Goal: Transaction & Acquisition: Purchase product/service

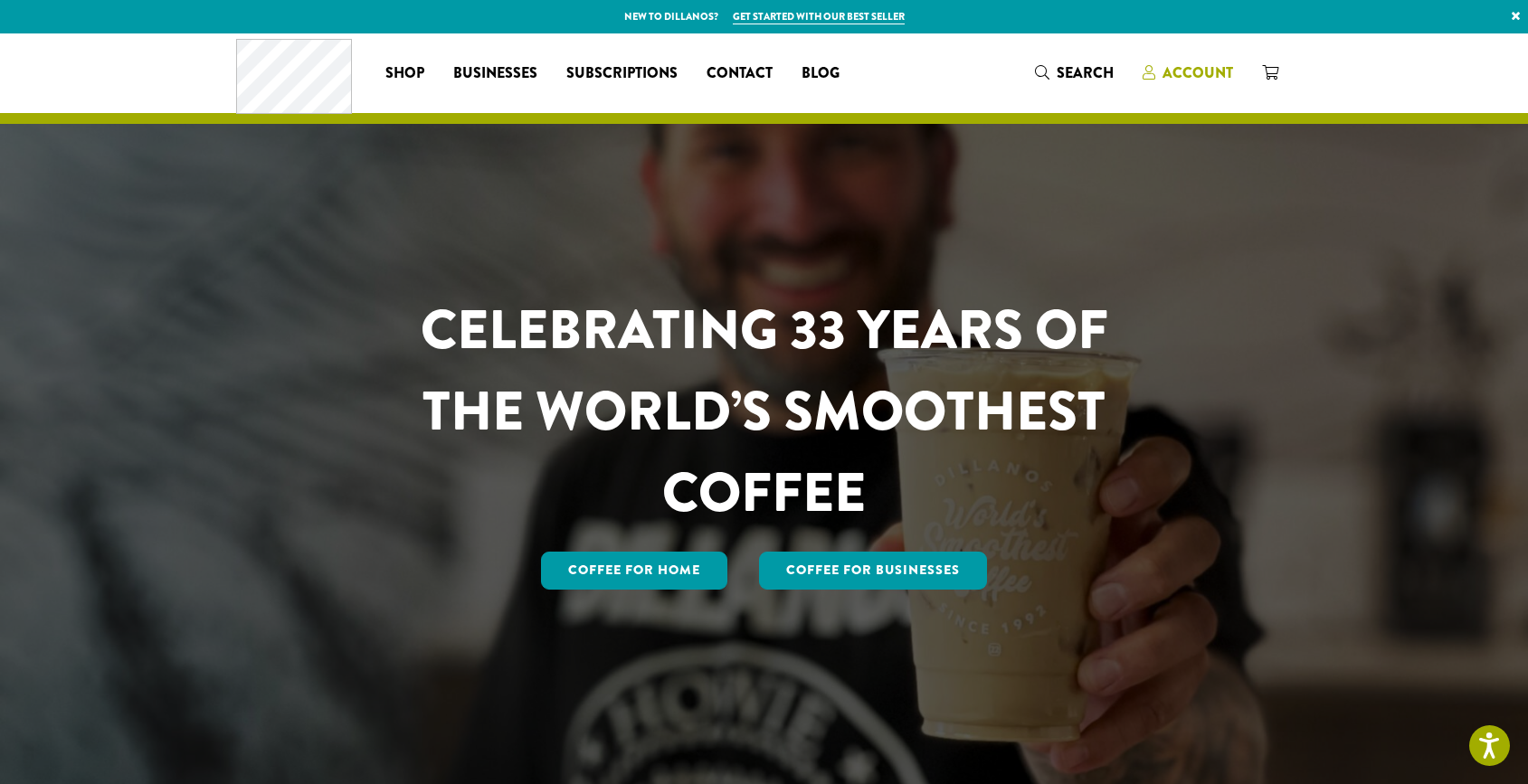
click at [1222, 66] on span "Account" at bounding box center [1198, 72] width 70 height 21
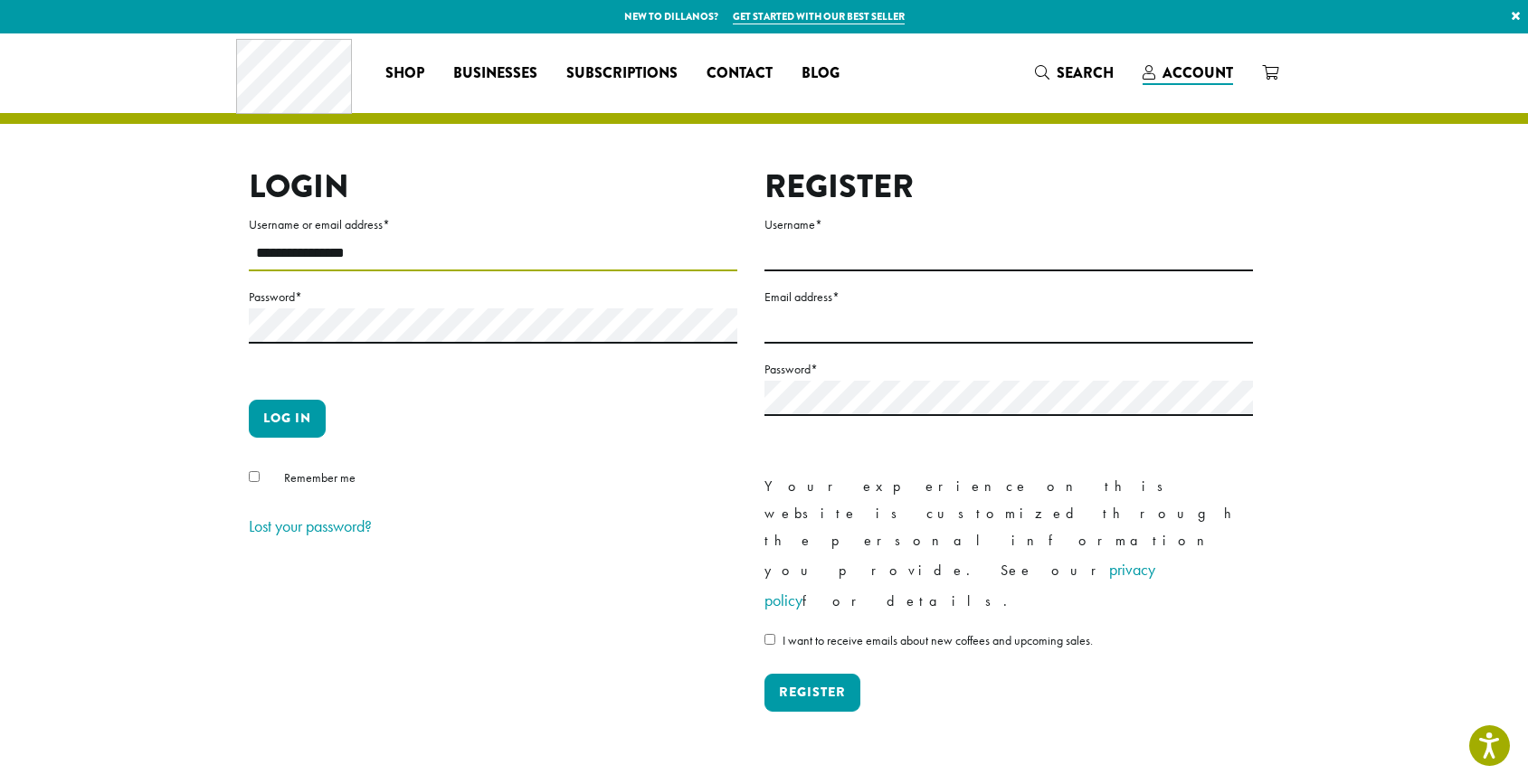
type input "**********"
click at [293, 418] on button "Log in" at bounding box center [287, 419] width 77 height 38
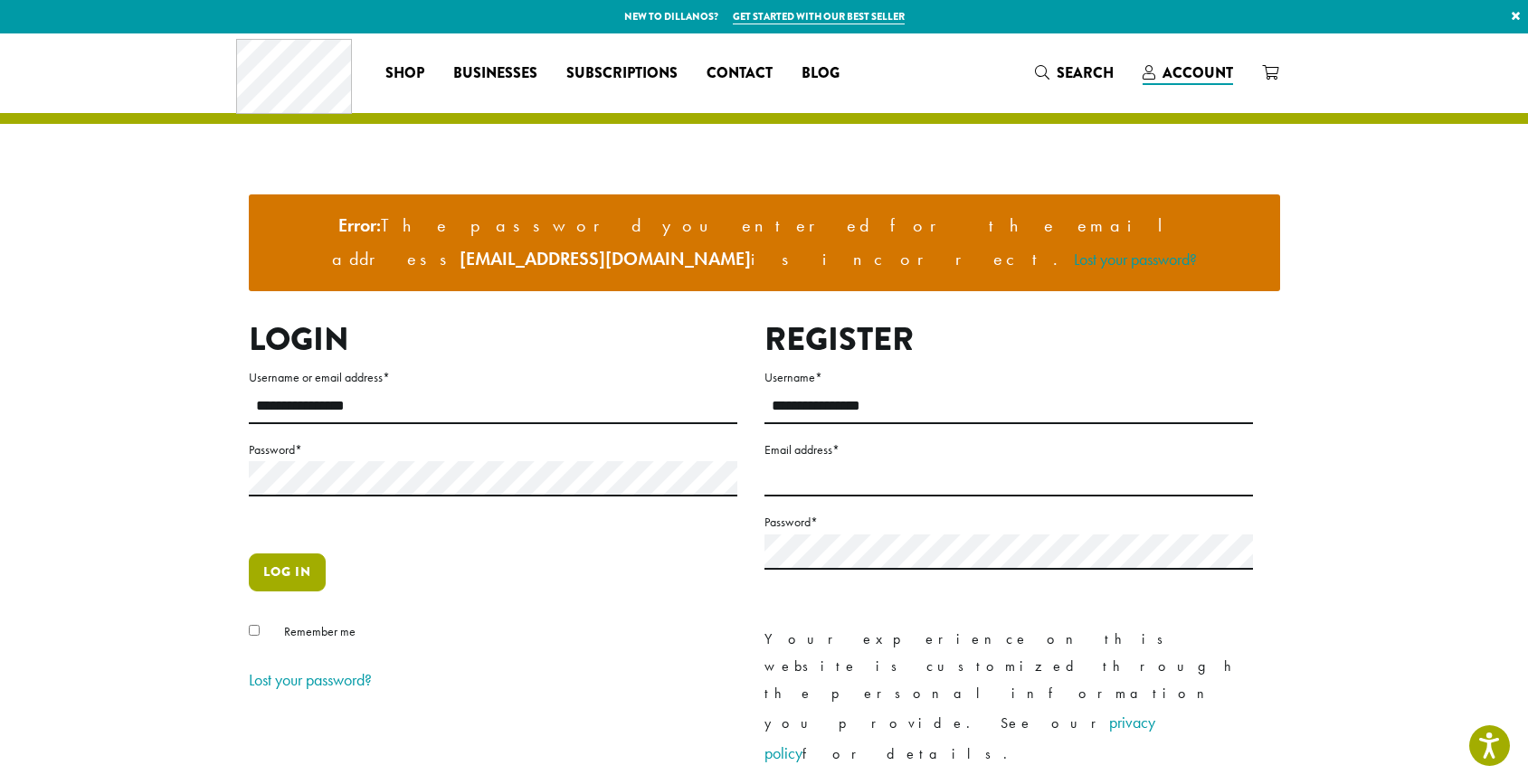
click at [279, 554] on button "Log in" at bounding box center [287, 573] width 77 height 38
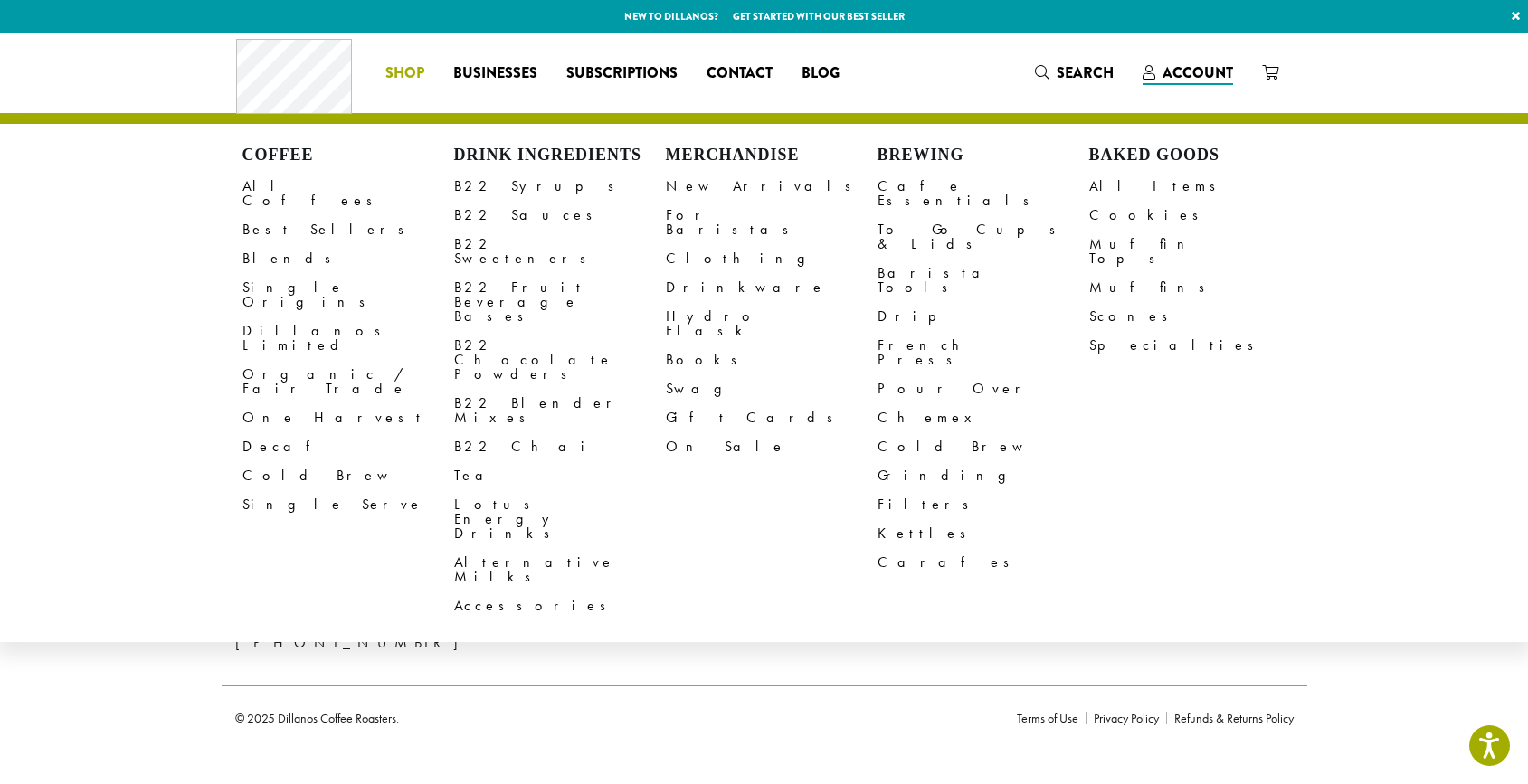
click at [404, 69] on span "Shop" at bounding box center [405, 73] width 39 height 23
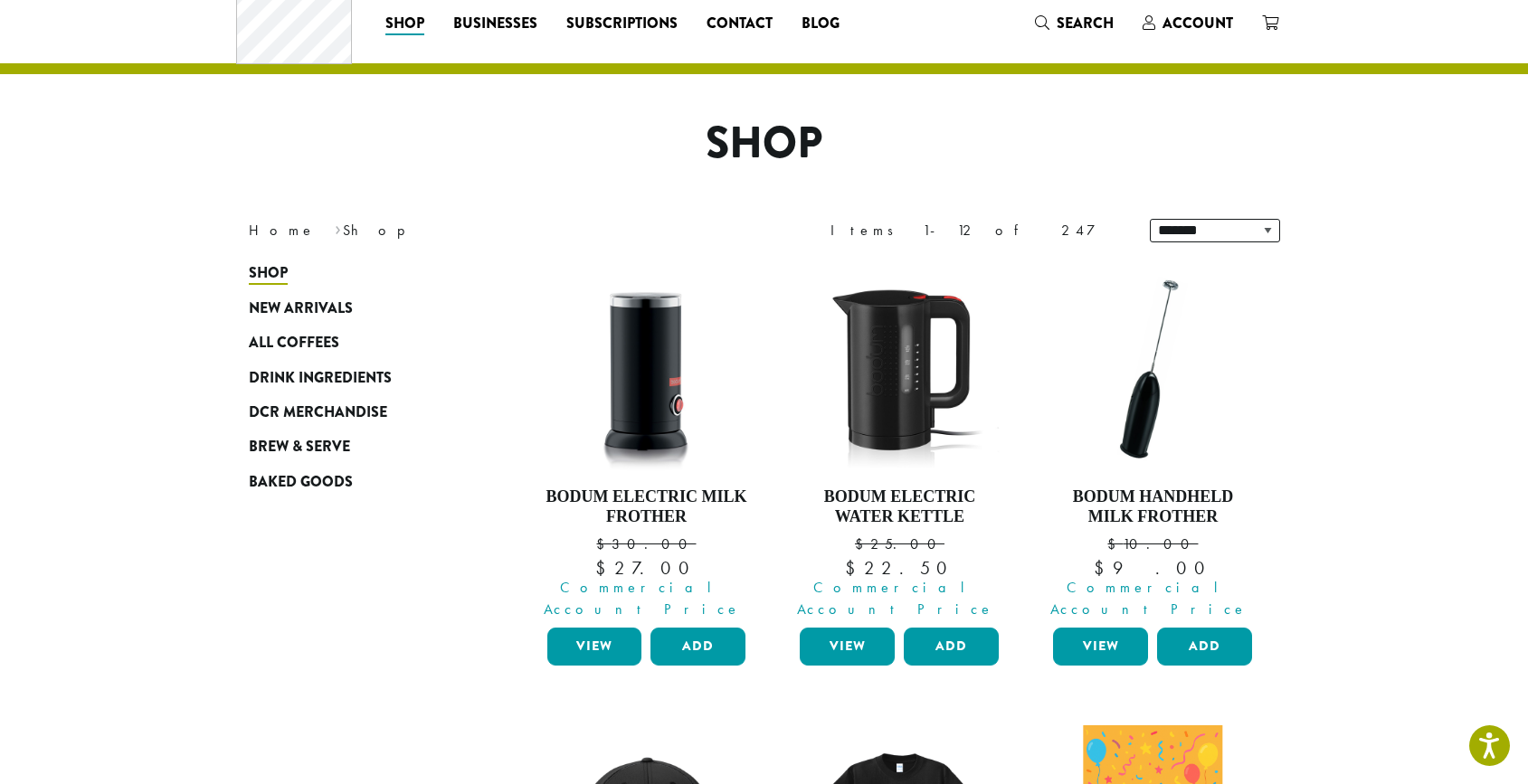
scroll to position [66, 0]
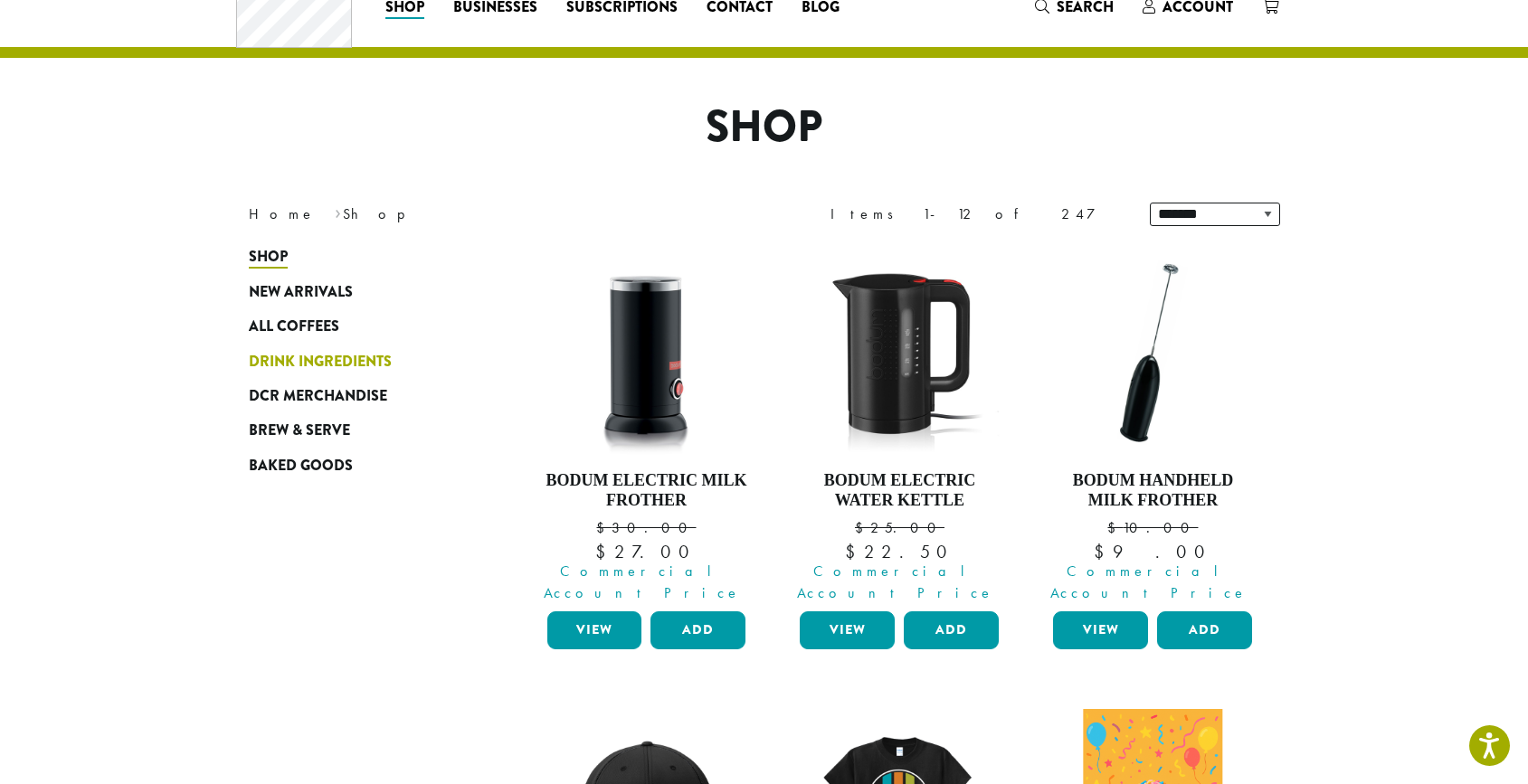
click at [389, 360] on span "Drink Ingredients" at bounding box center [320, 362] width 143 height 23
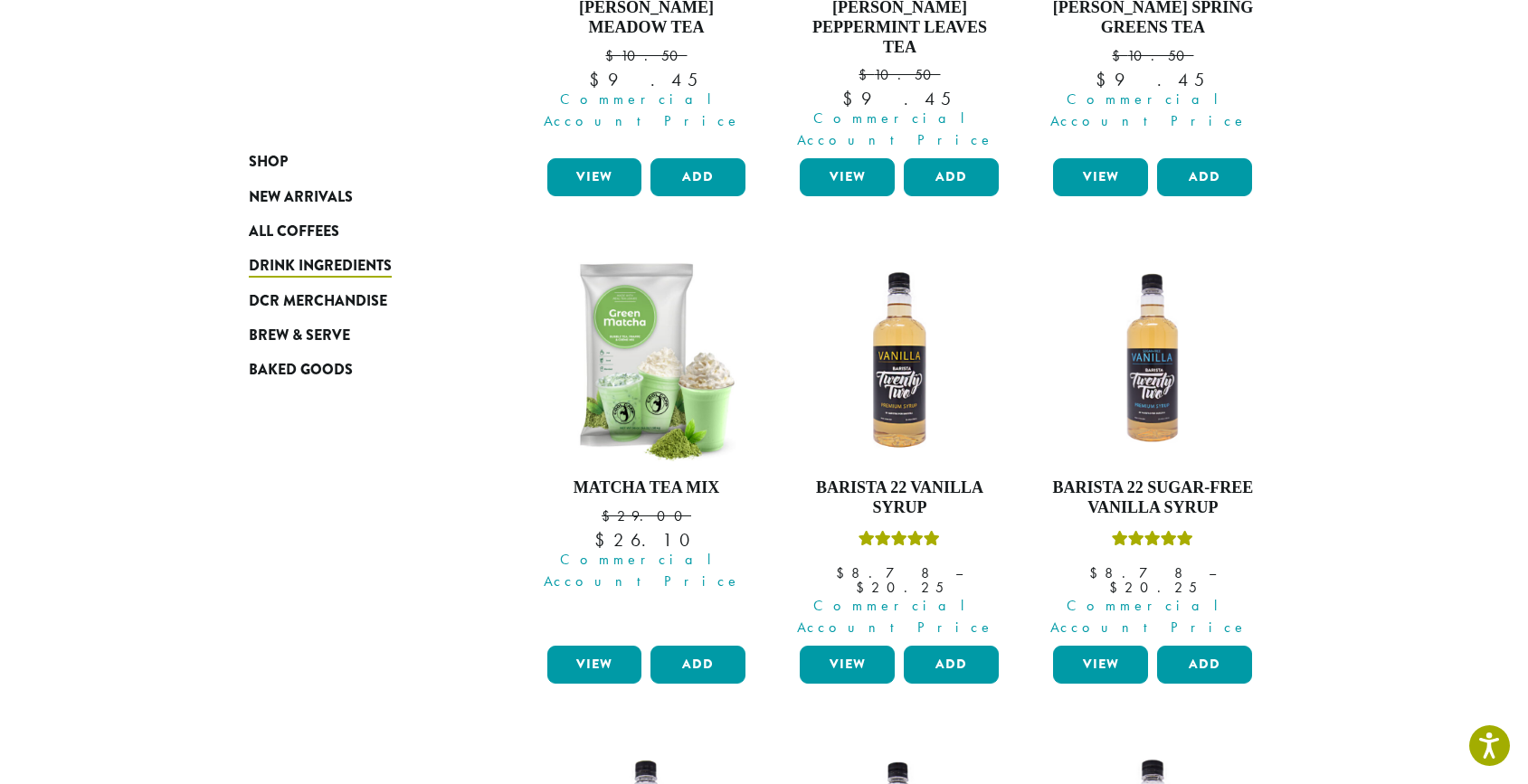
scroll to position [1014, 0]
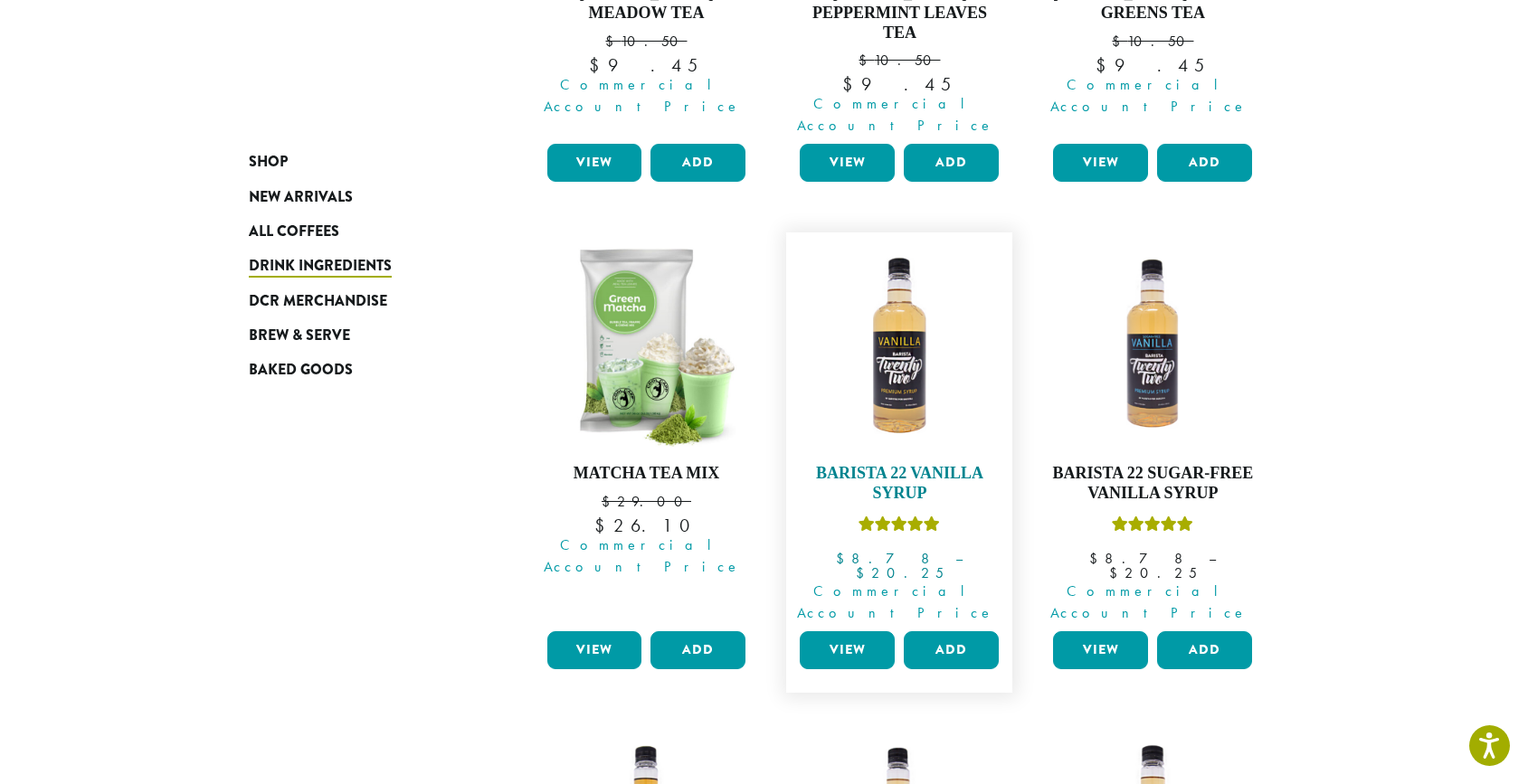
click at [938, 317] on img at bounding box center [899, 346] width 208 height 208
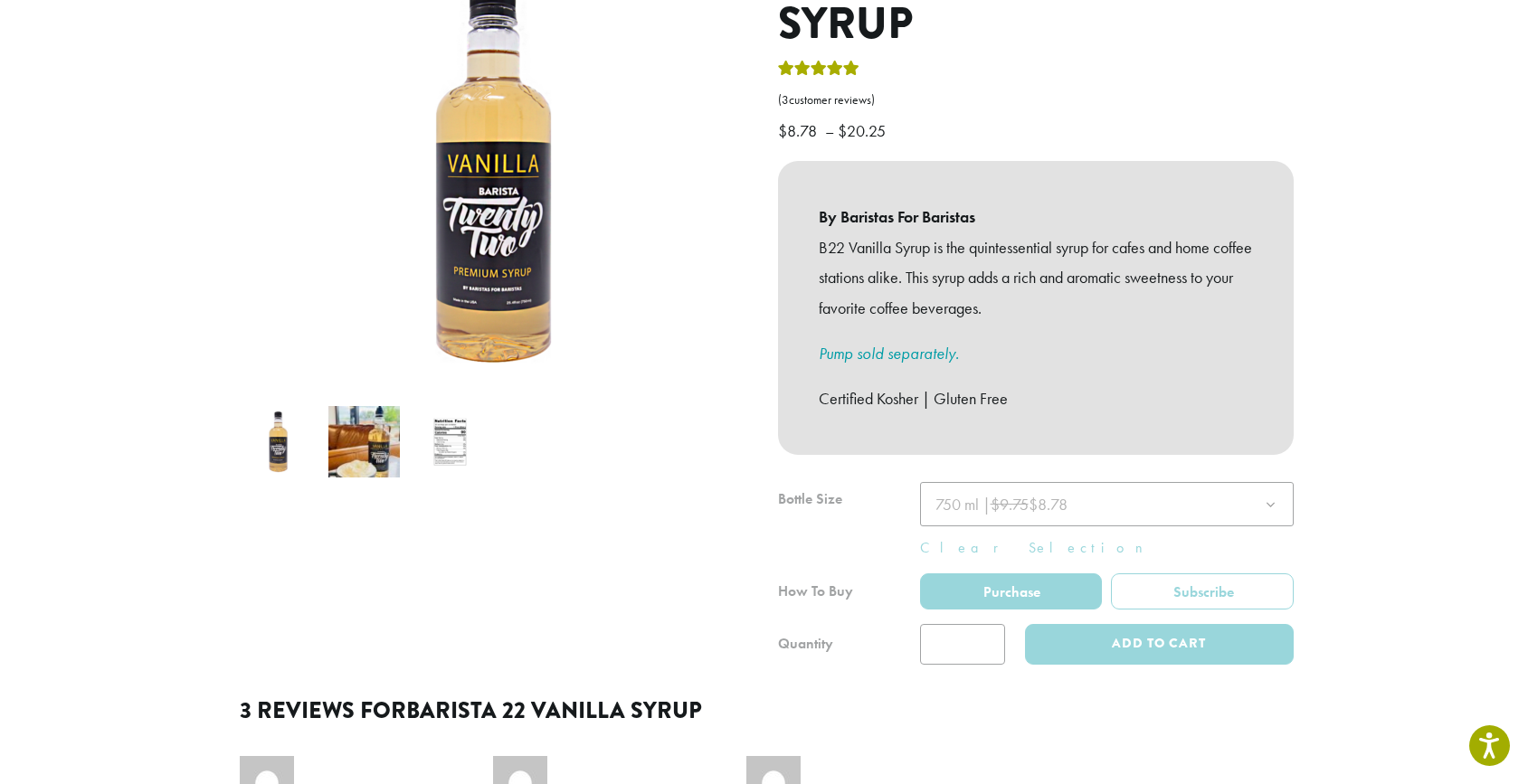
scroll to position [280, 0]
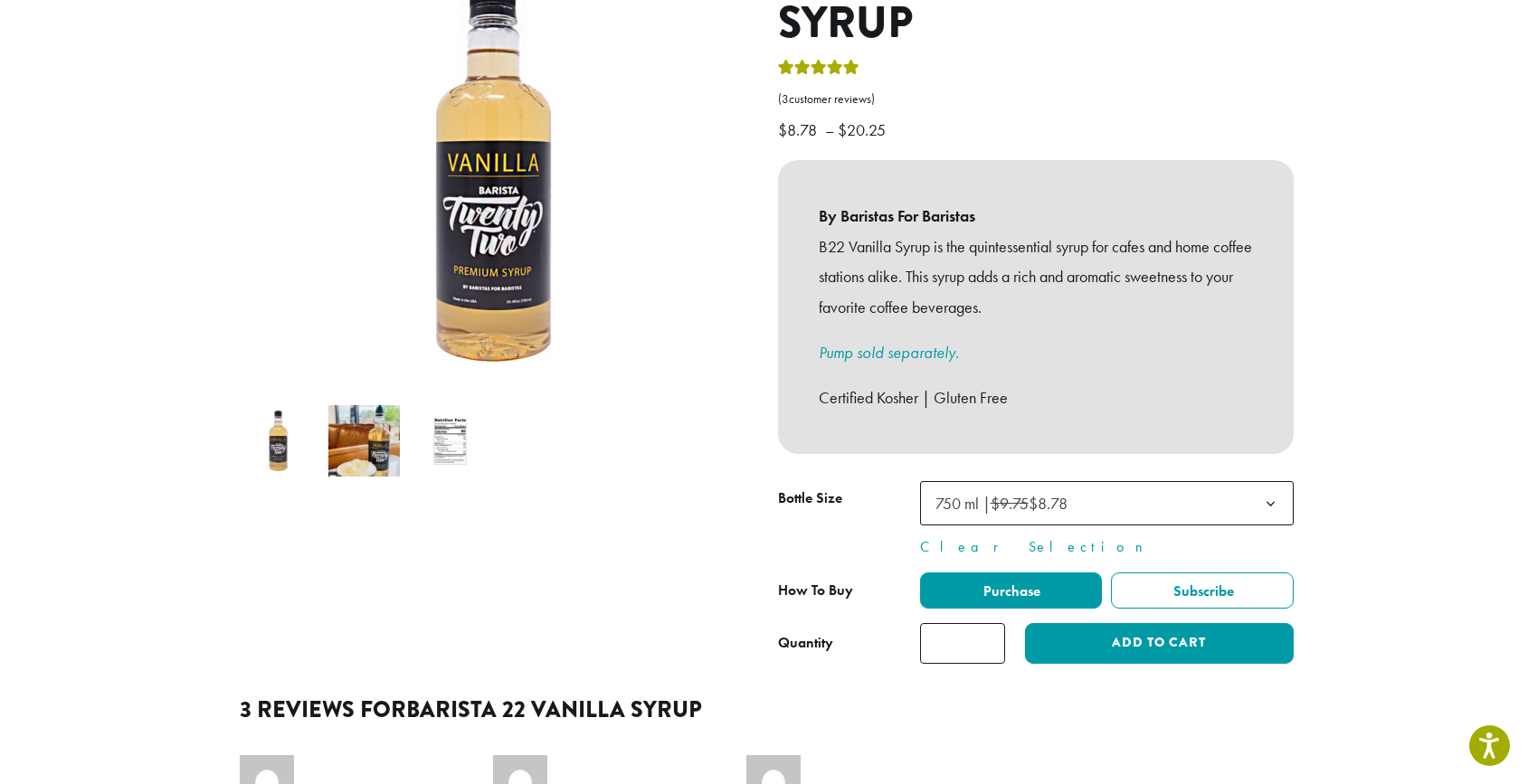
click at [1140, 482] on span "750 ml | $9.75 $8.78" at bounding box center [1107, 503] width 374 height 44
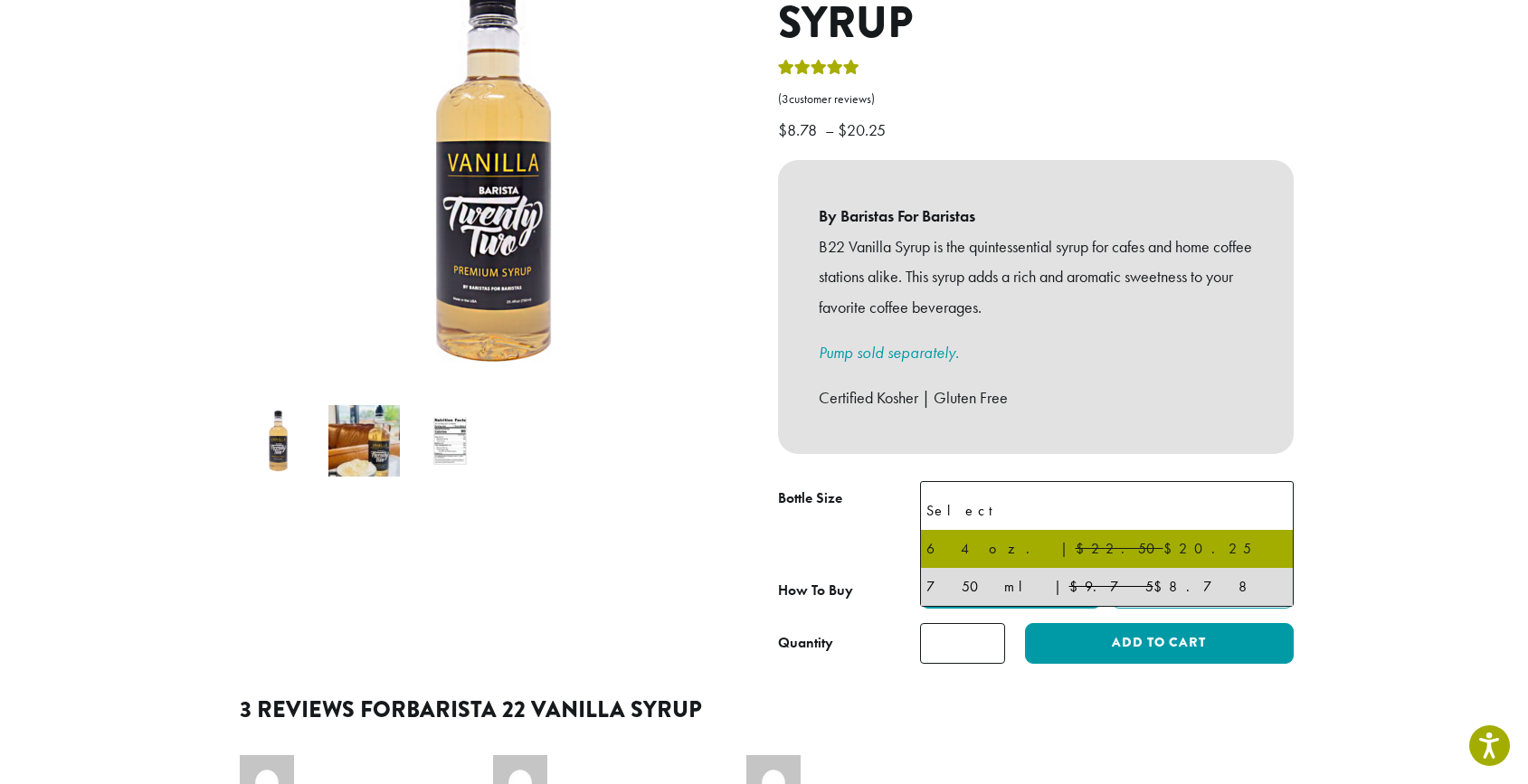
select select "*****"
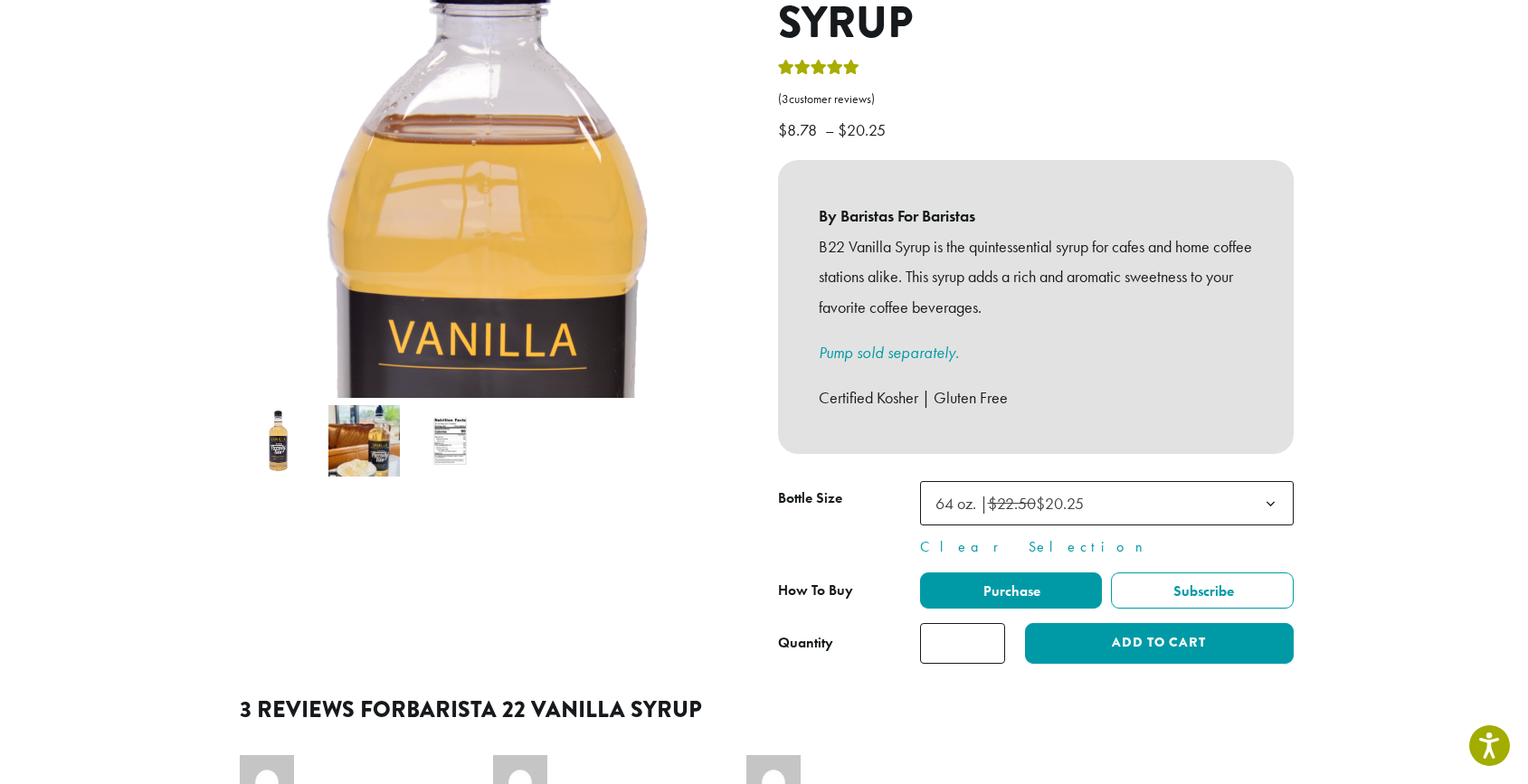
click at [361, 427] on img at bounding box center [364, 440] width 71 height 71
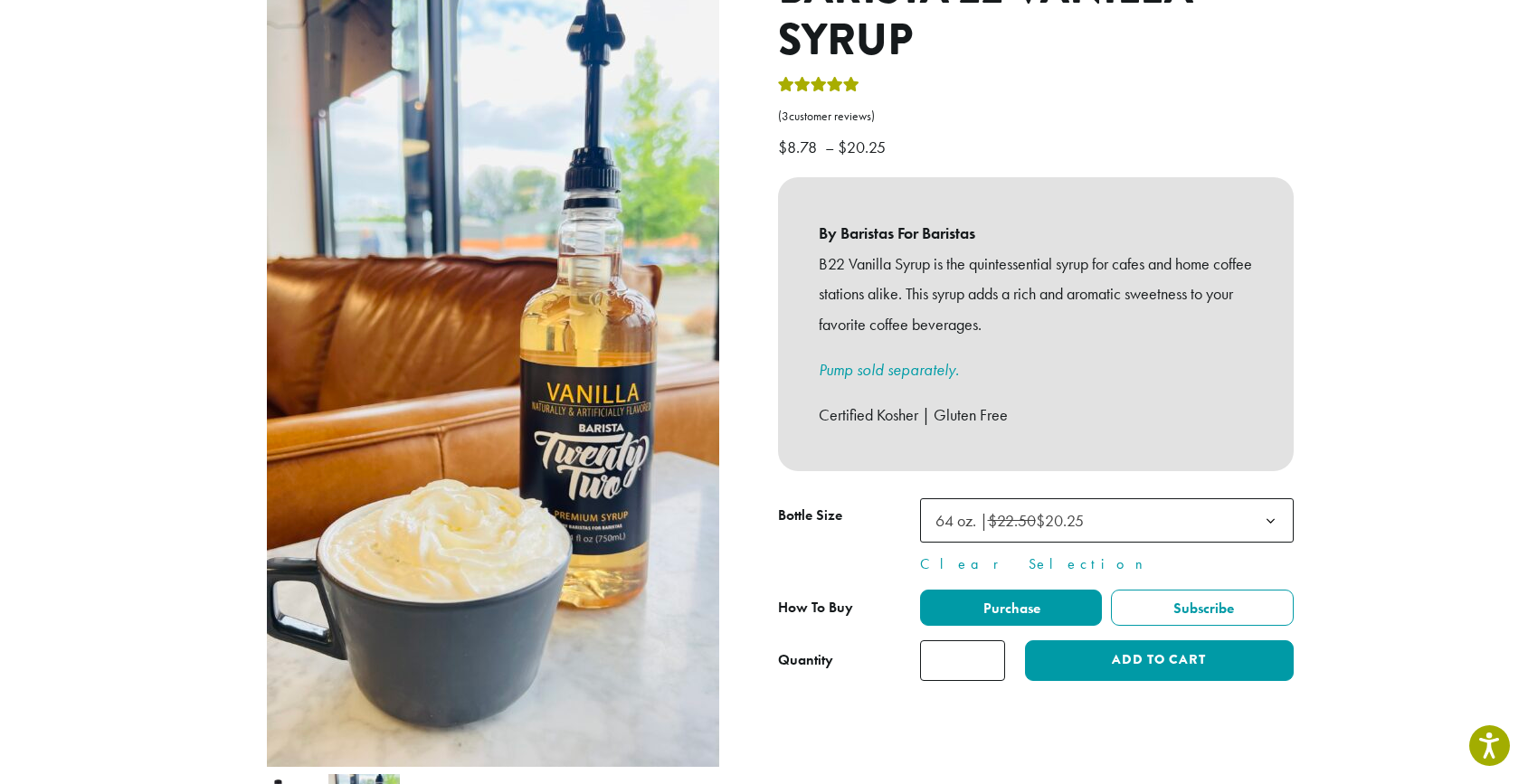
scroll to position [266, 0]
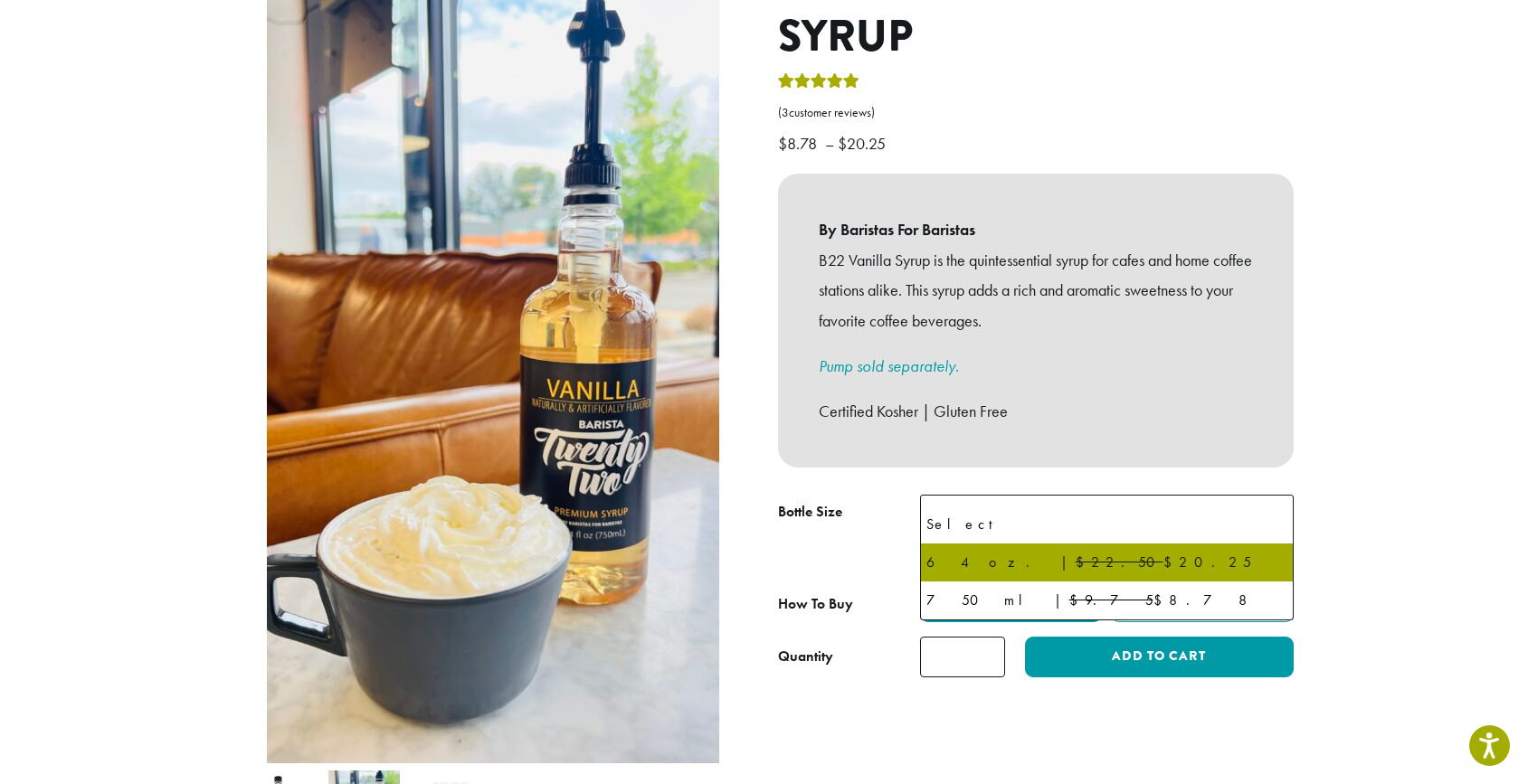
click at [1201, 495] on span "64 oz. | $22.50 $20.25" at bounding box center [1107, 517] width 374 height 44
click at [1316, 418] on section "**********" at bounding box center [764, 585] width 1528 height 1637
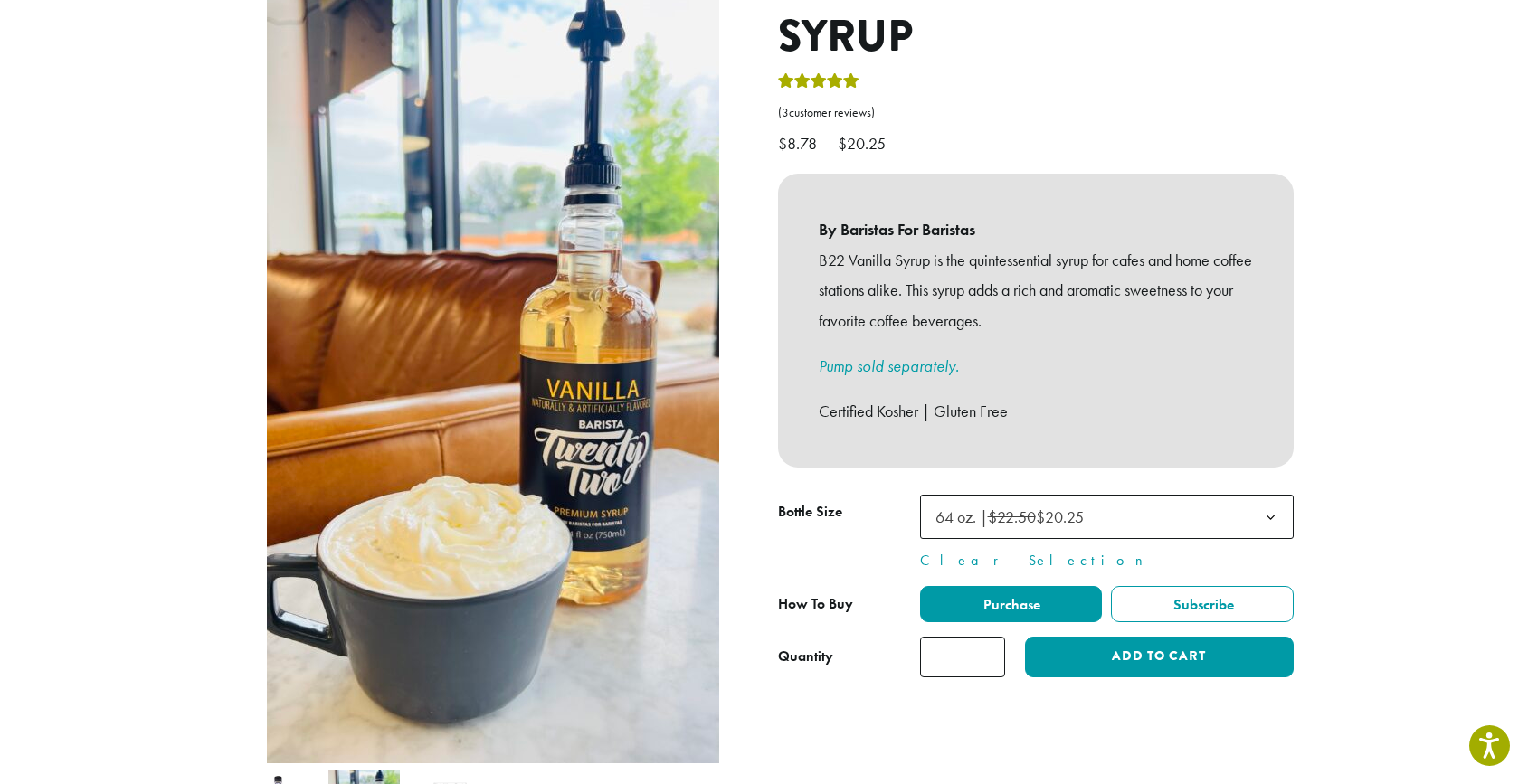
click at [1266, 496] on b at bounding box center [1271, 518] width 44 height 44
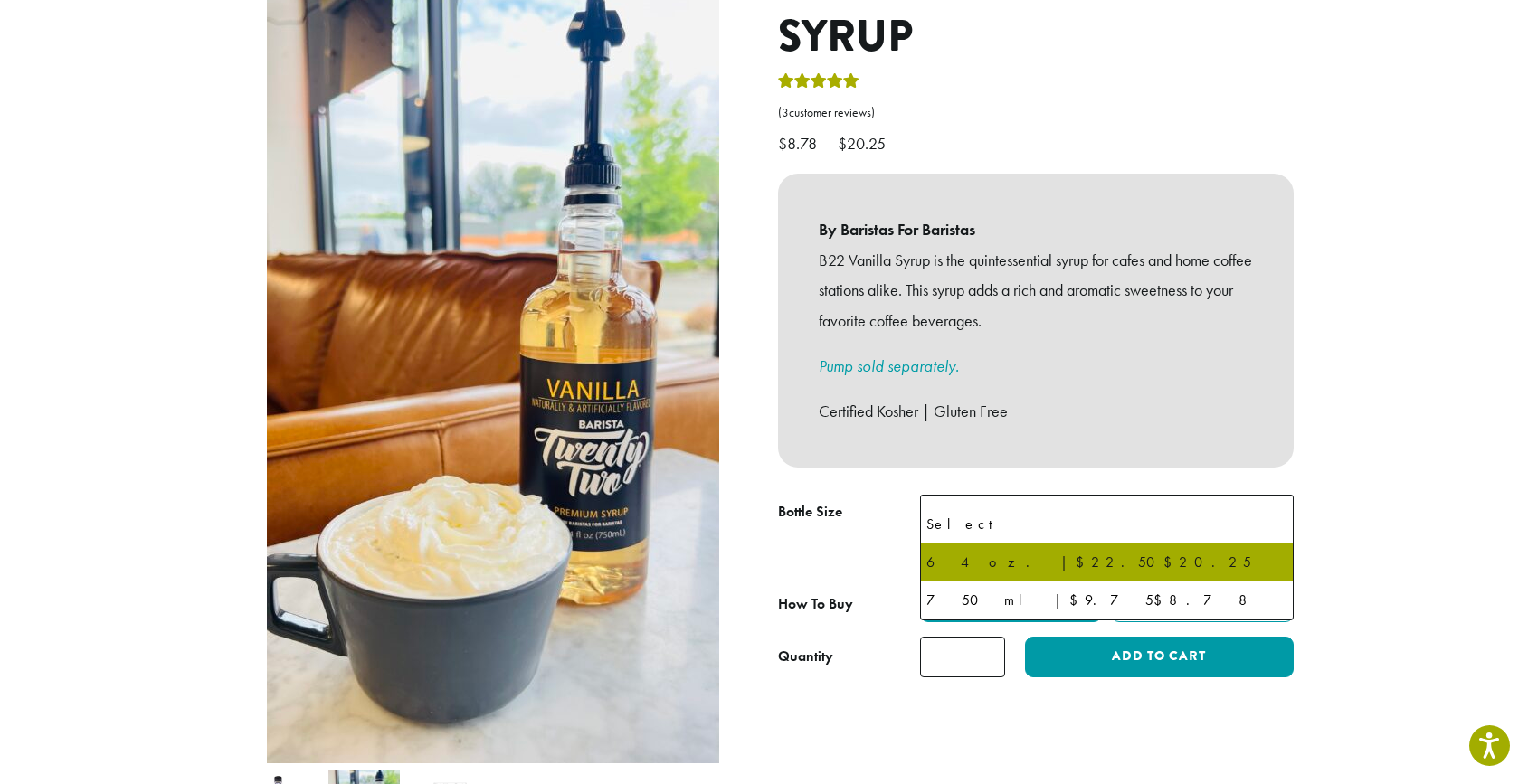
click at [1302, 423] on div "**********" at bounding box center [1036, 411] width 543 height 904
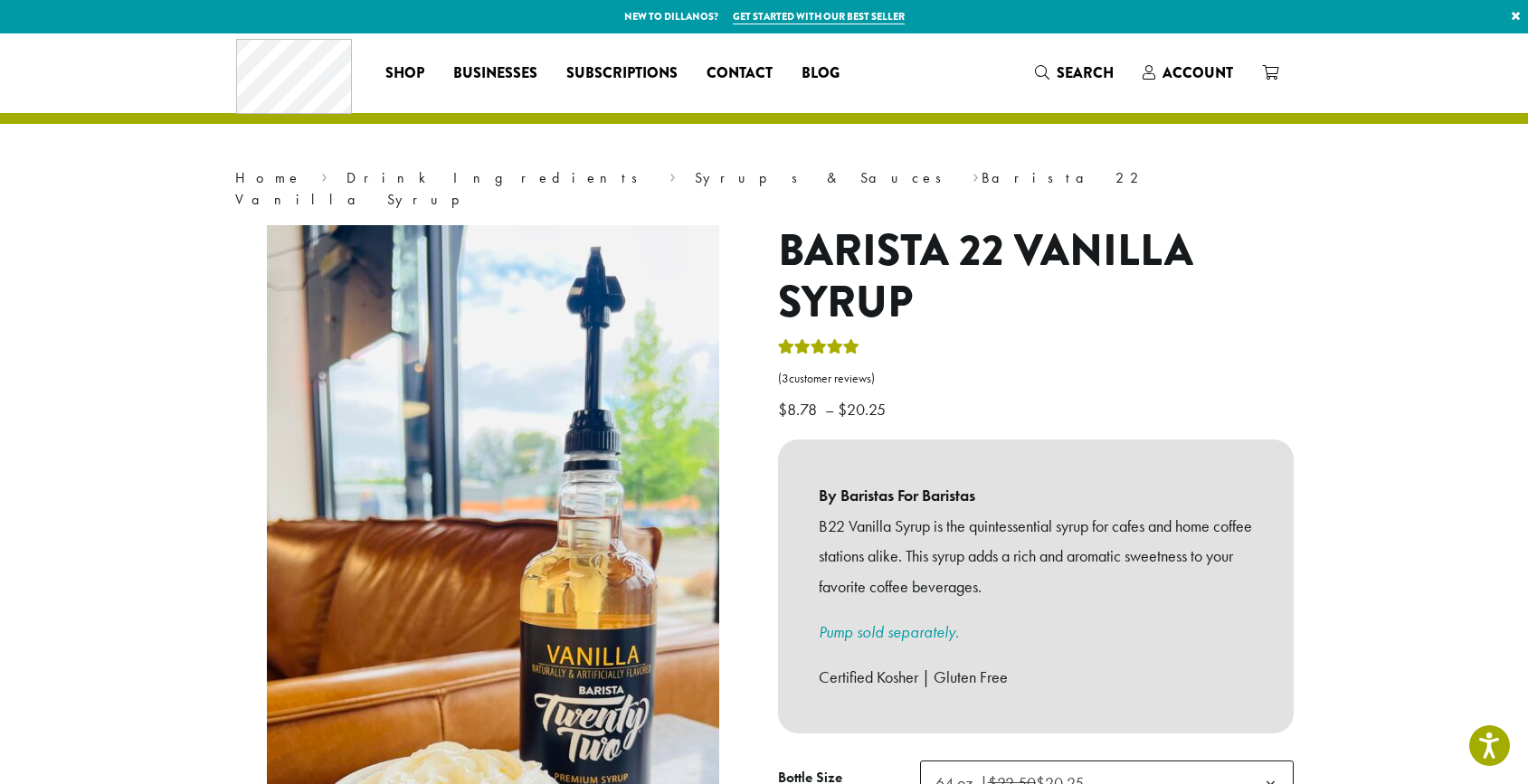
scroll to position [0, 0]
click at [1195, 78] on span "Account" at bounding box center [1198, 72] width 70 height 21
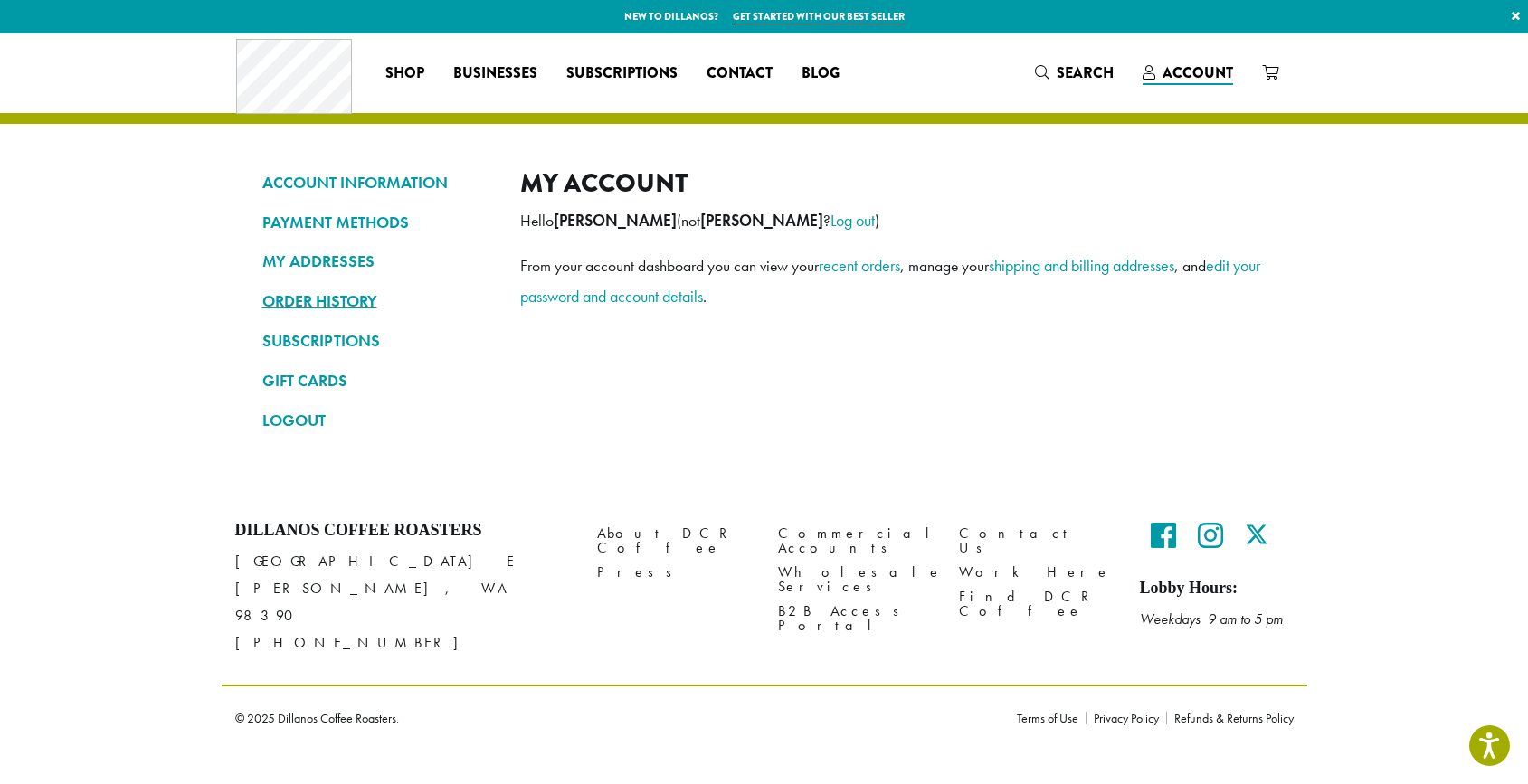
click at [361, 304] on link "ORDER HISTORY" at bounding box center [378, 300] width 231 height 30
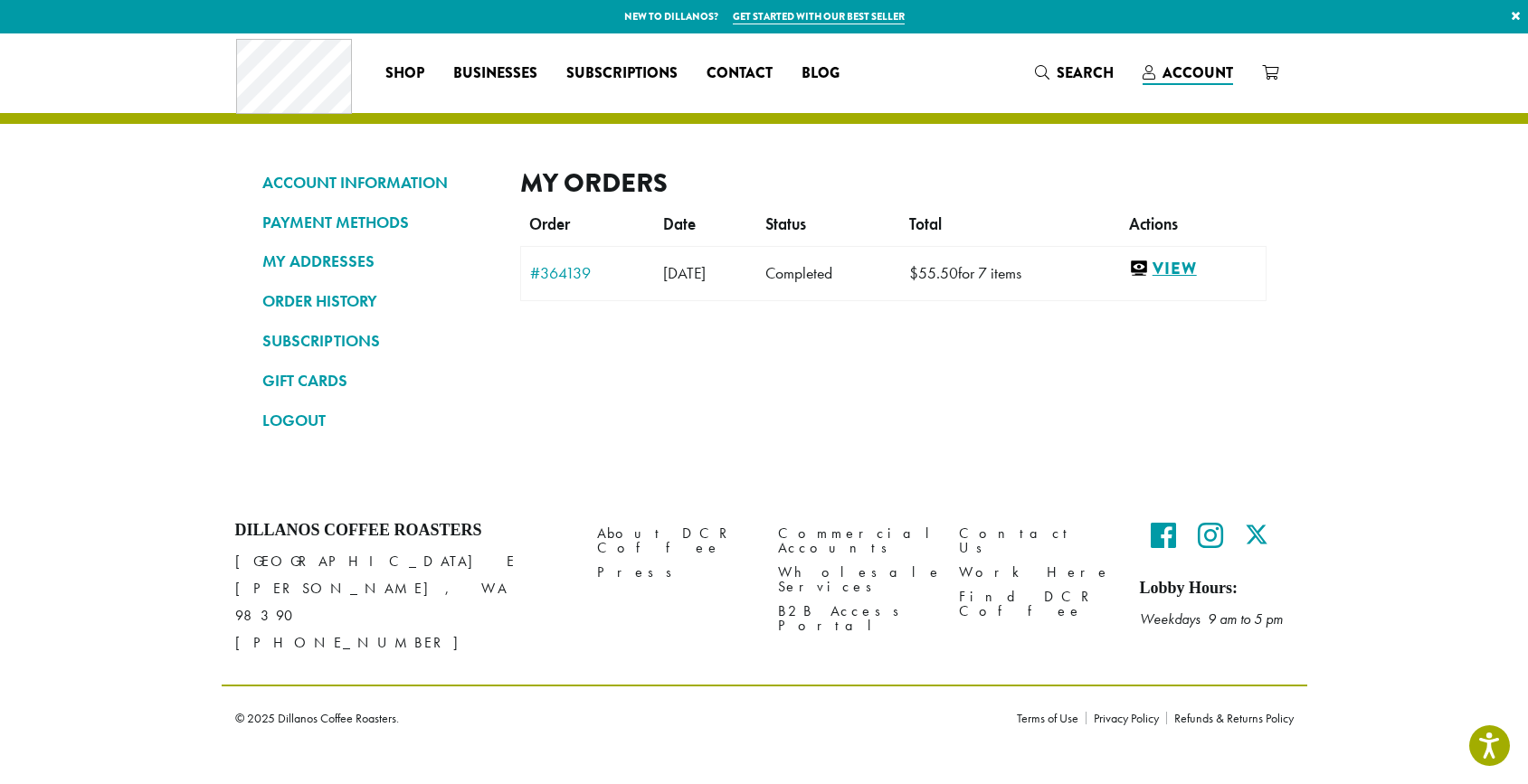
click at [1204, 263] on link "View" at bounding box center [1193, 268] width 127 height 23
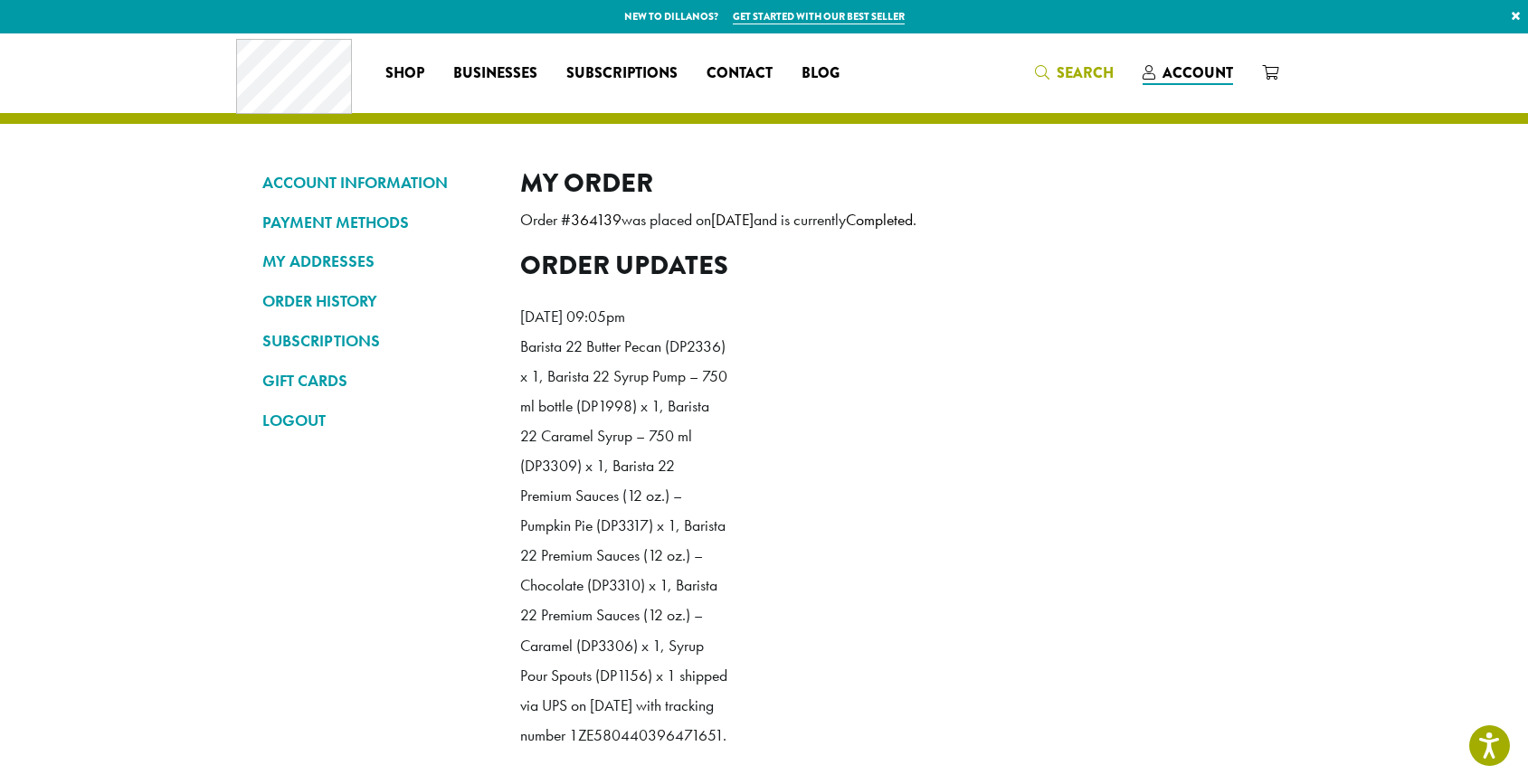
click at [1080, 67] on span "Search" at bounding box center [1086, 72] width 57 height 21
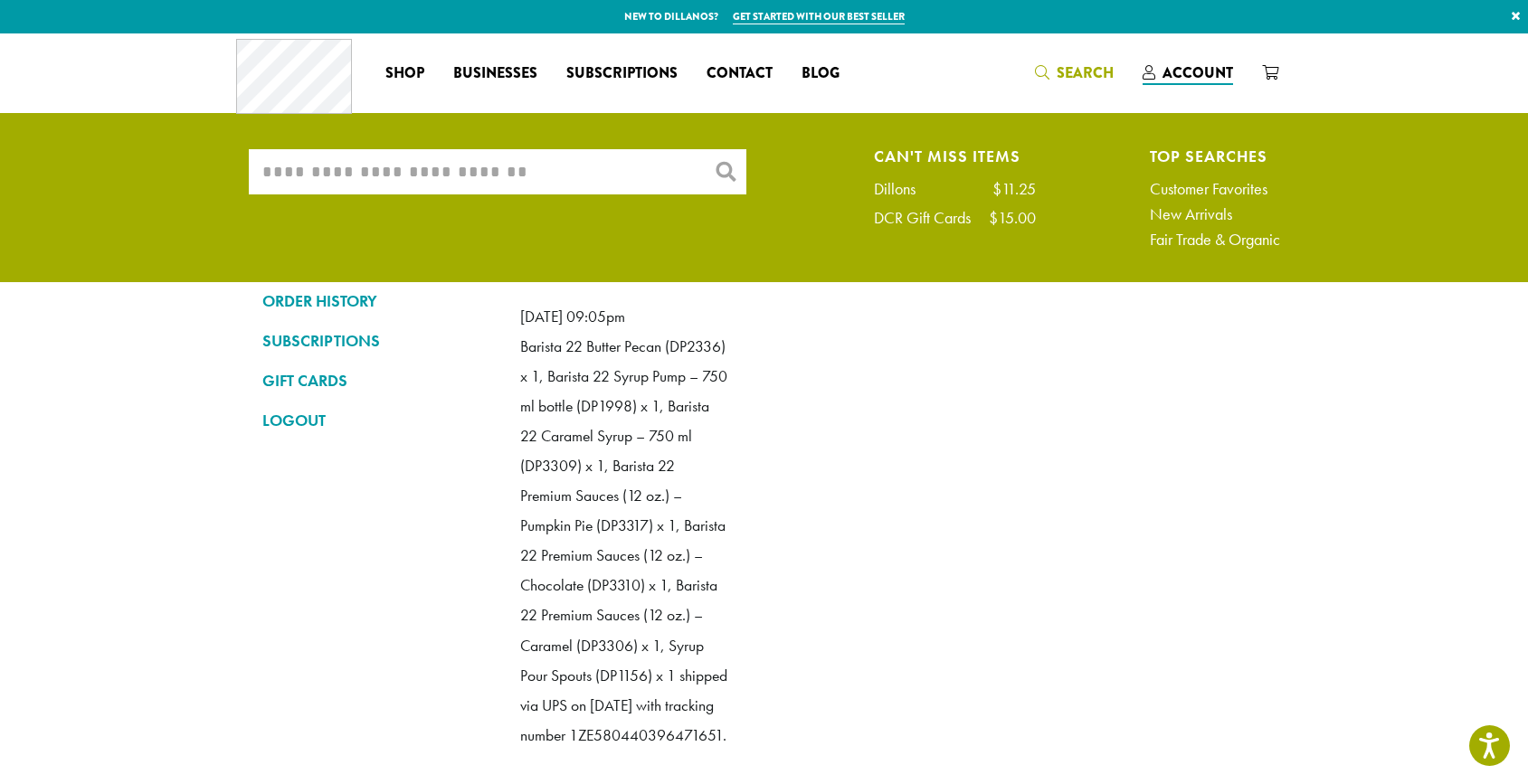
click at [592, 174] on input "What are you searching for?" at bounding box center [497, 172] width 497 height 45
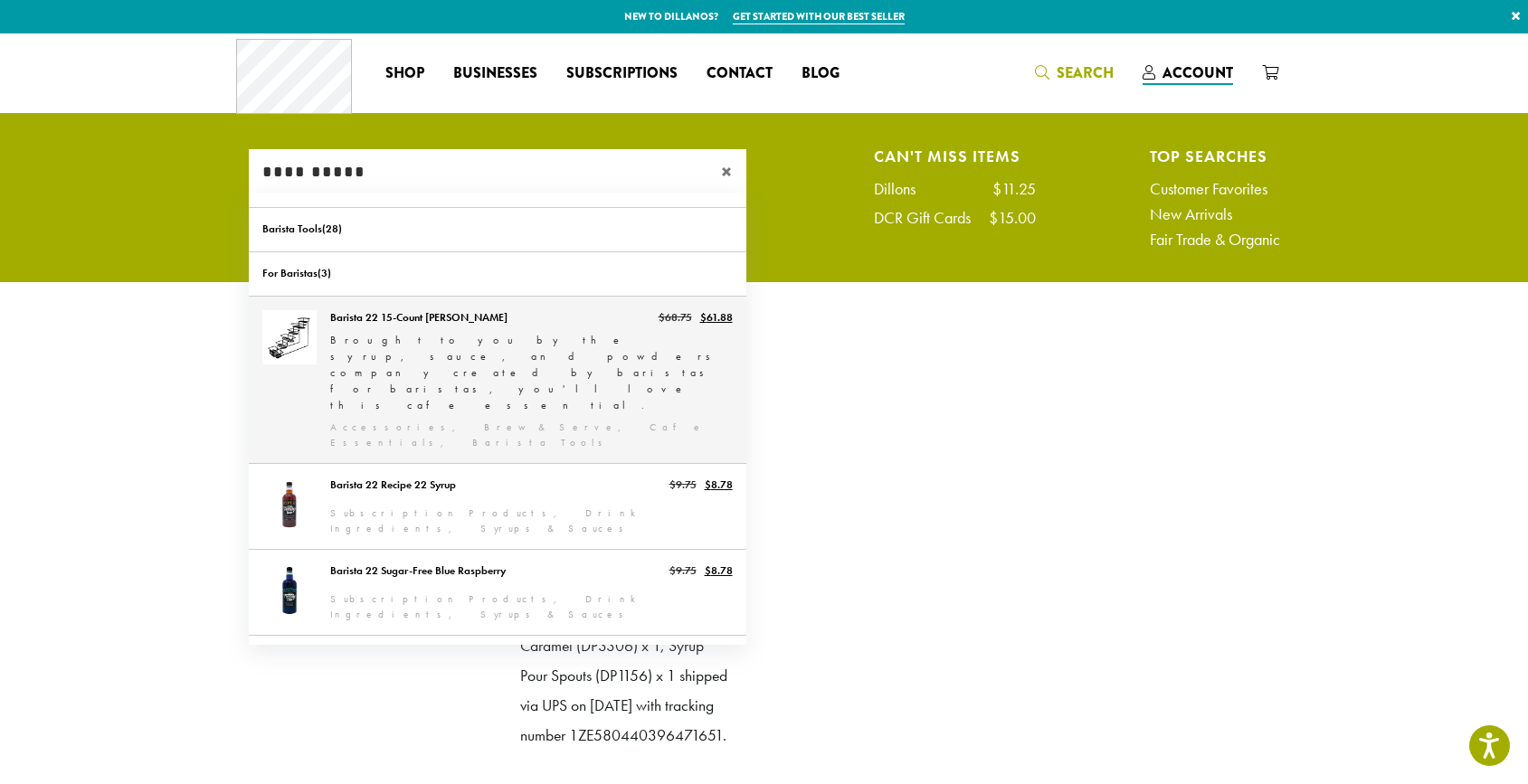
type input "**********"
click at [397, 329] on link "Barista 22 15-Count [PERSON_NAME]" at bounding box center [497, 380] width 497 height 166
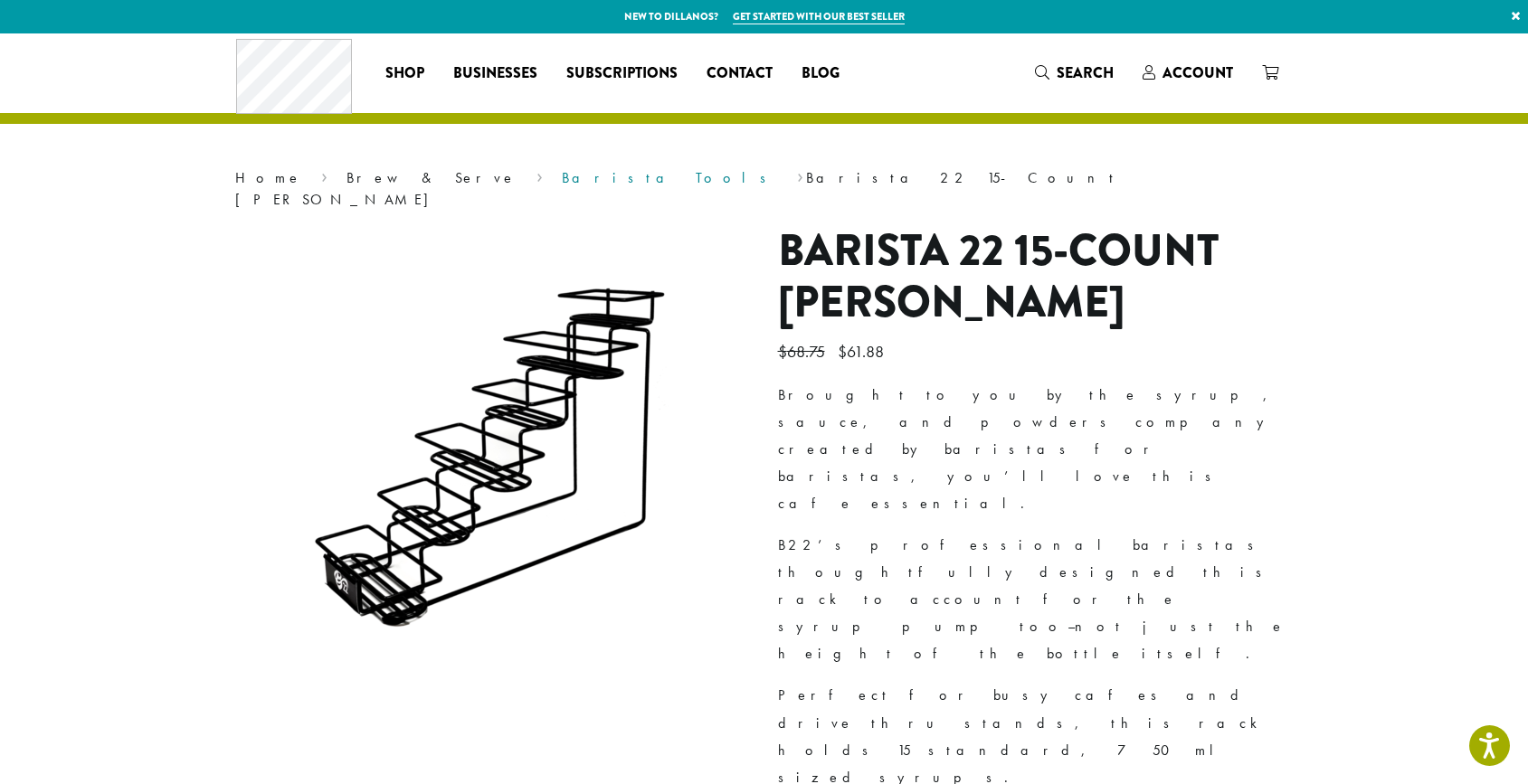
click at [562, 176] on link "Barista Tools" at bounding box center [670, 177] width 216 height 19
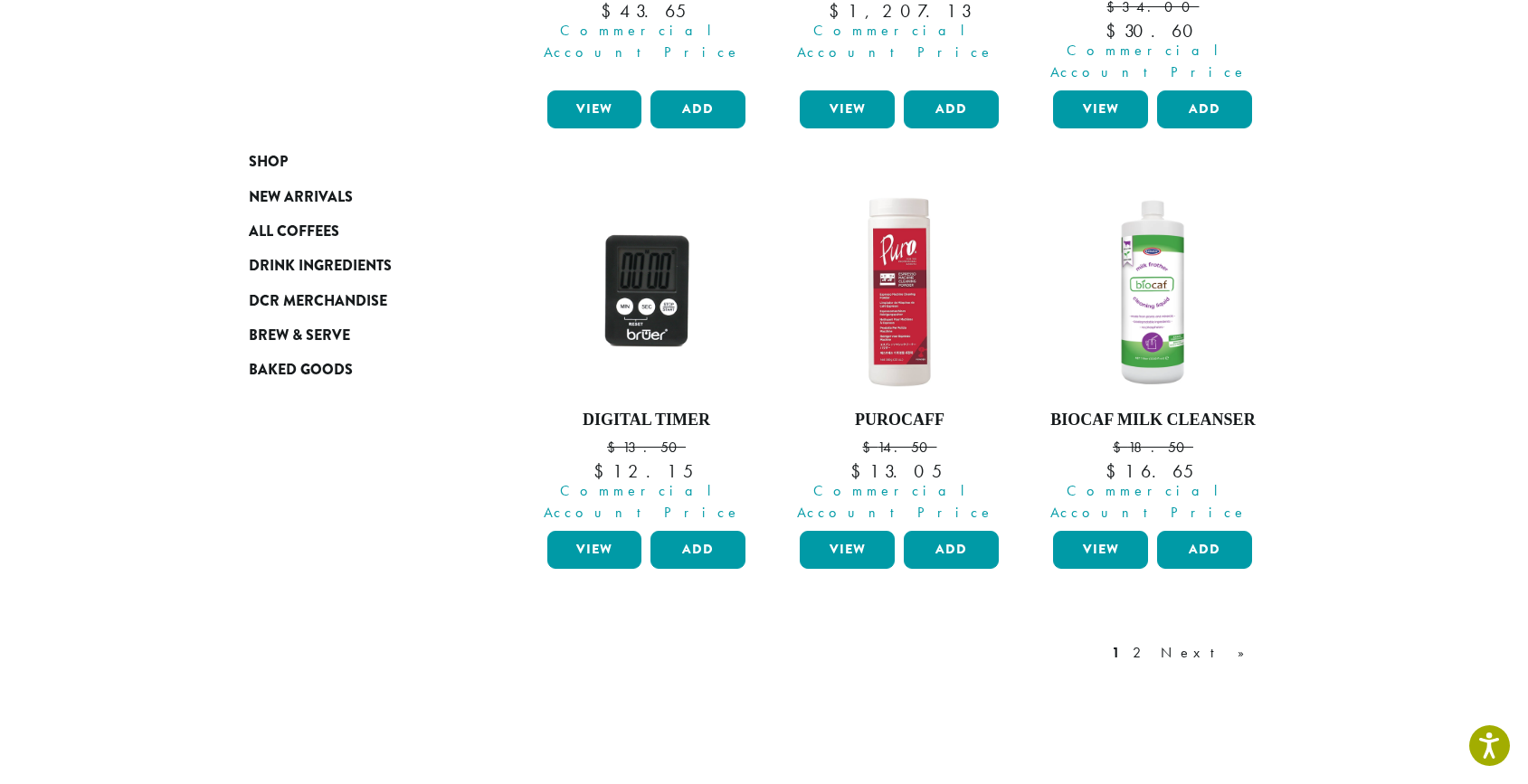
scroll to position [1625, 0]
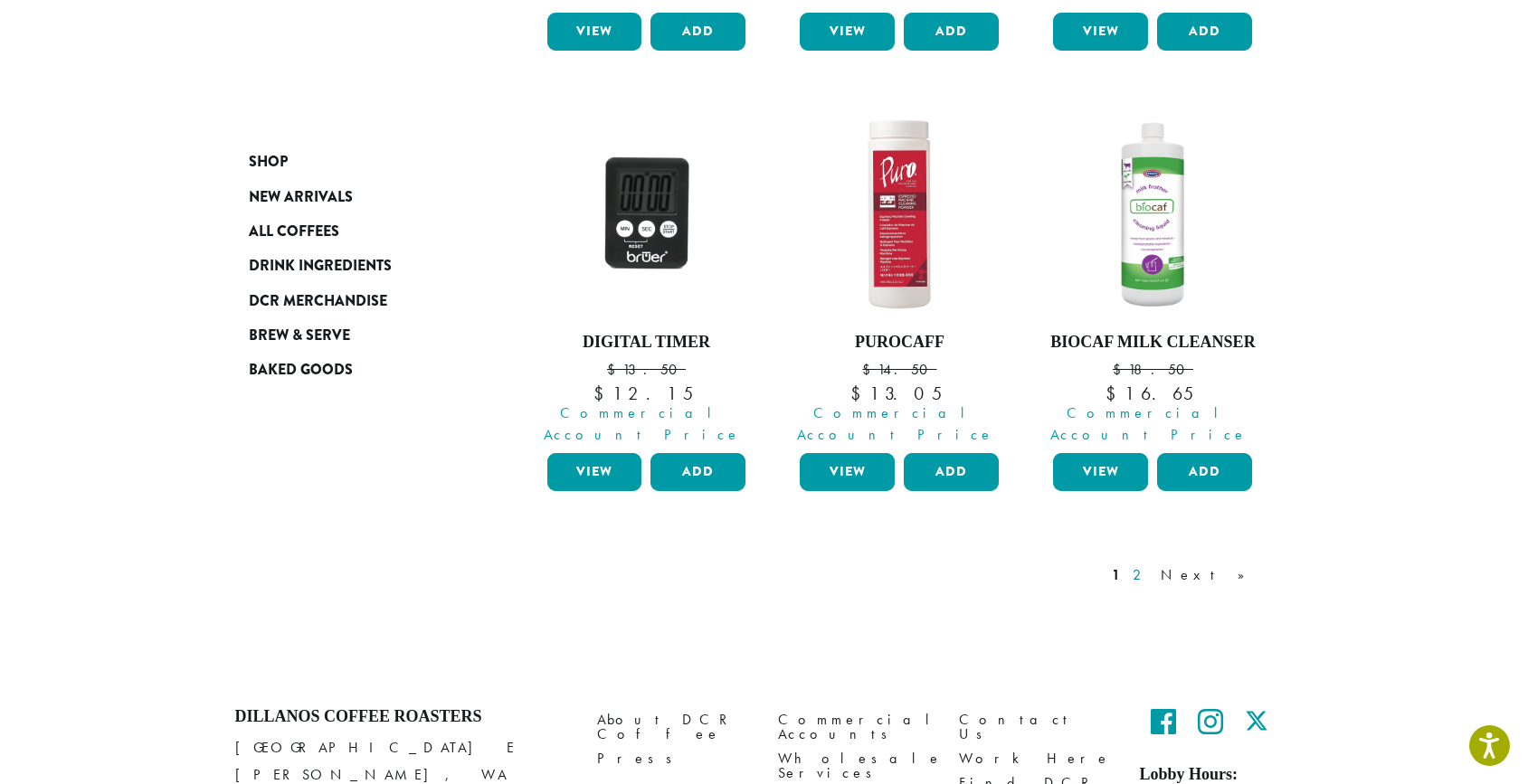
click at [1152, 565] on link "2" at bounding box center [1140, 576] width 23 height 22
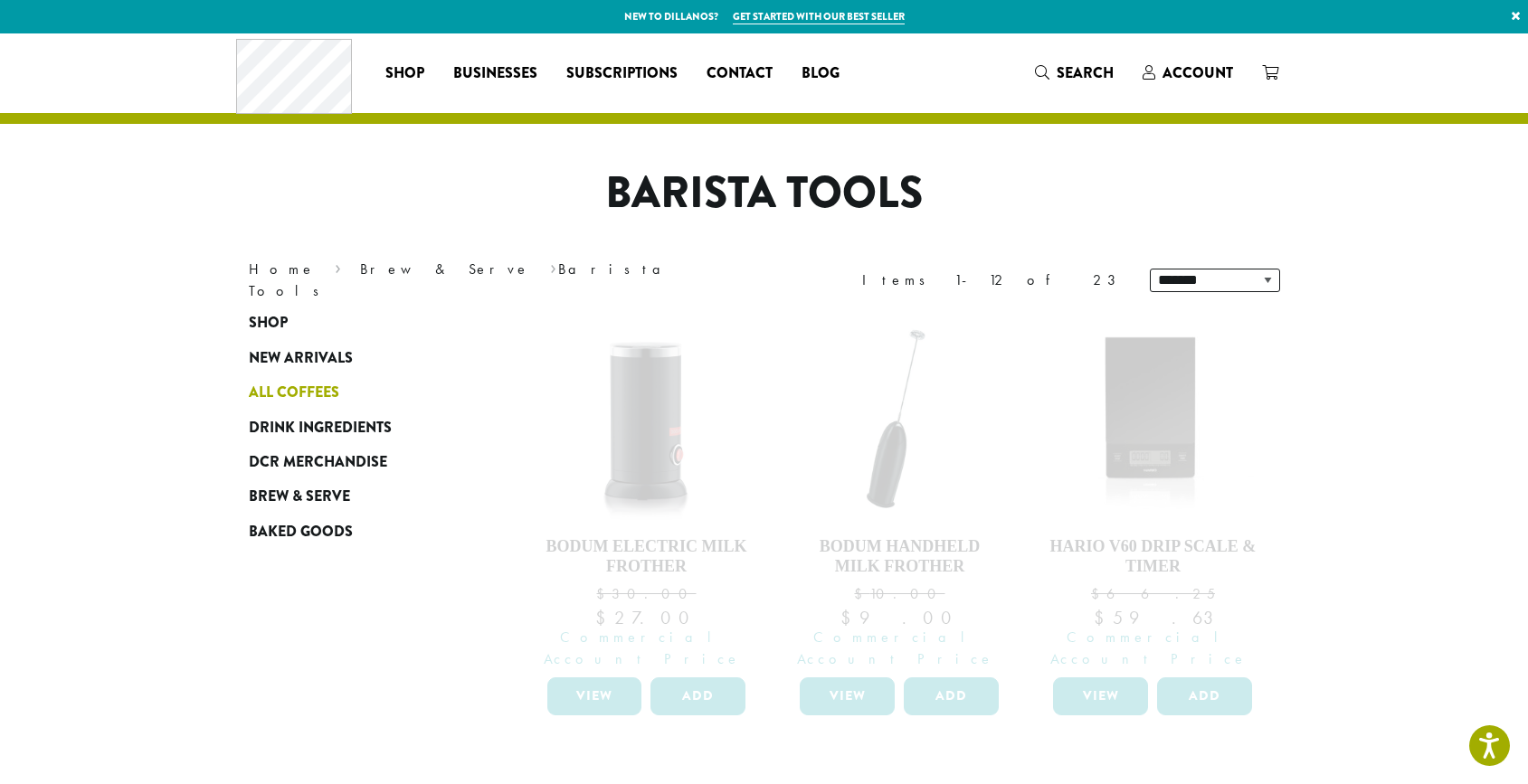
click at [281, 384] on span "All Coffees" at bounding box center [294, 392] width 90 height 23
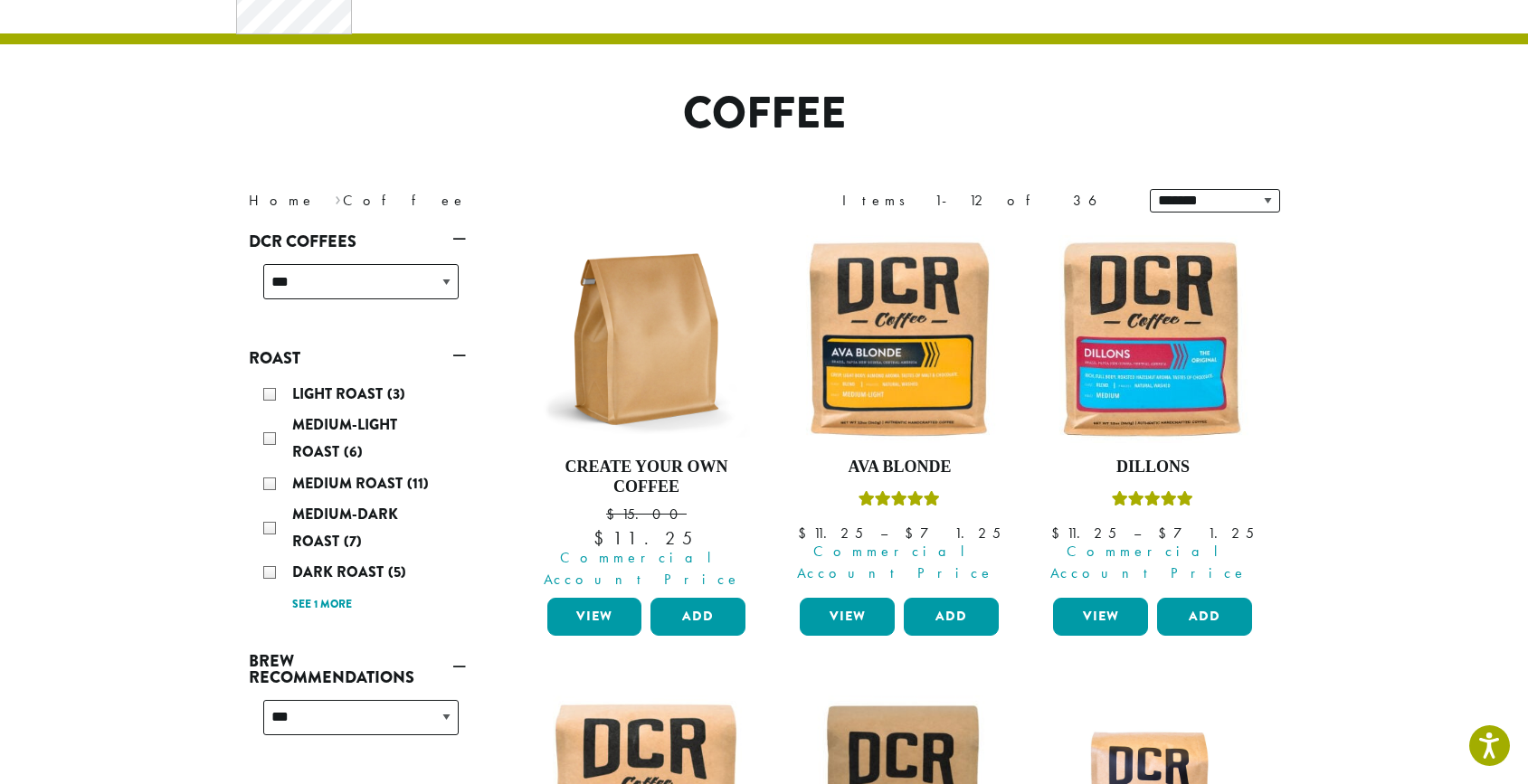
scroll to position [104, 0]
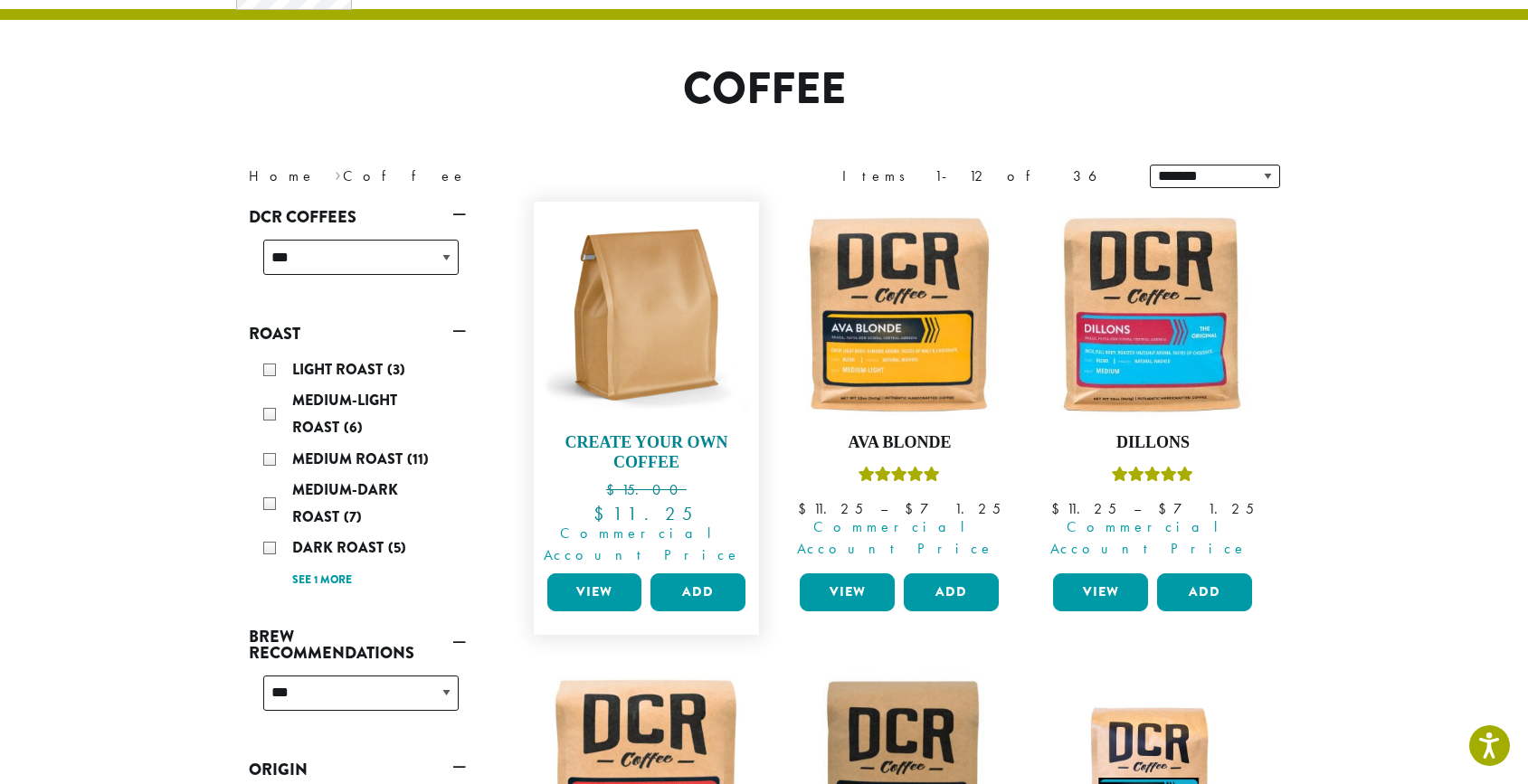
click at [667, 444] on h4 "Create Your Own Coffee" at bounding box center [647, 453] width 208 height 39
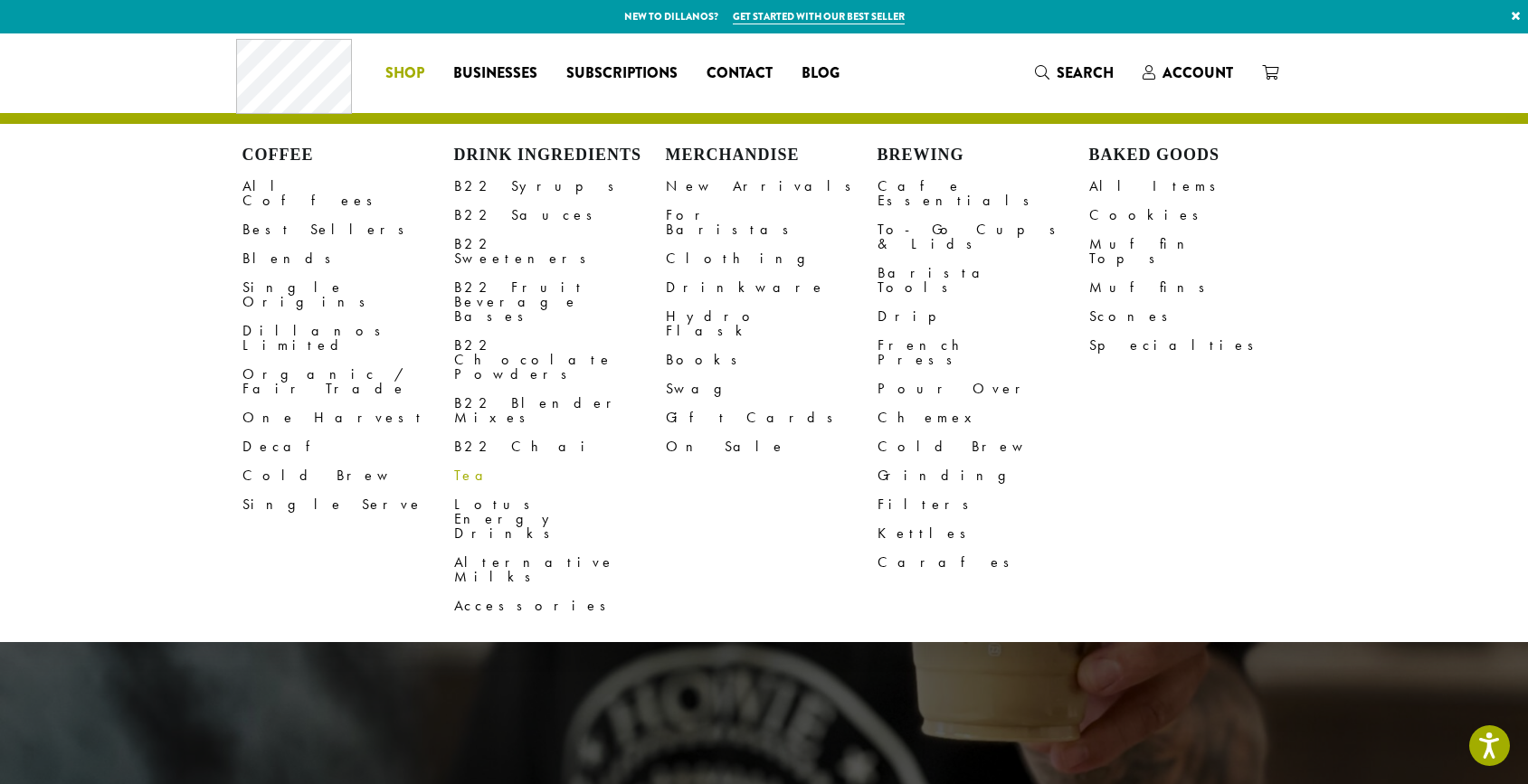
click at [464, 461] on link "Tea" at bounding box center [560, 476] width 211 height 29
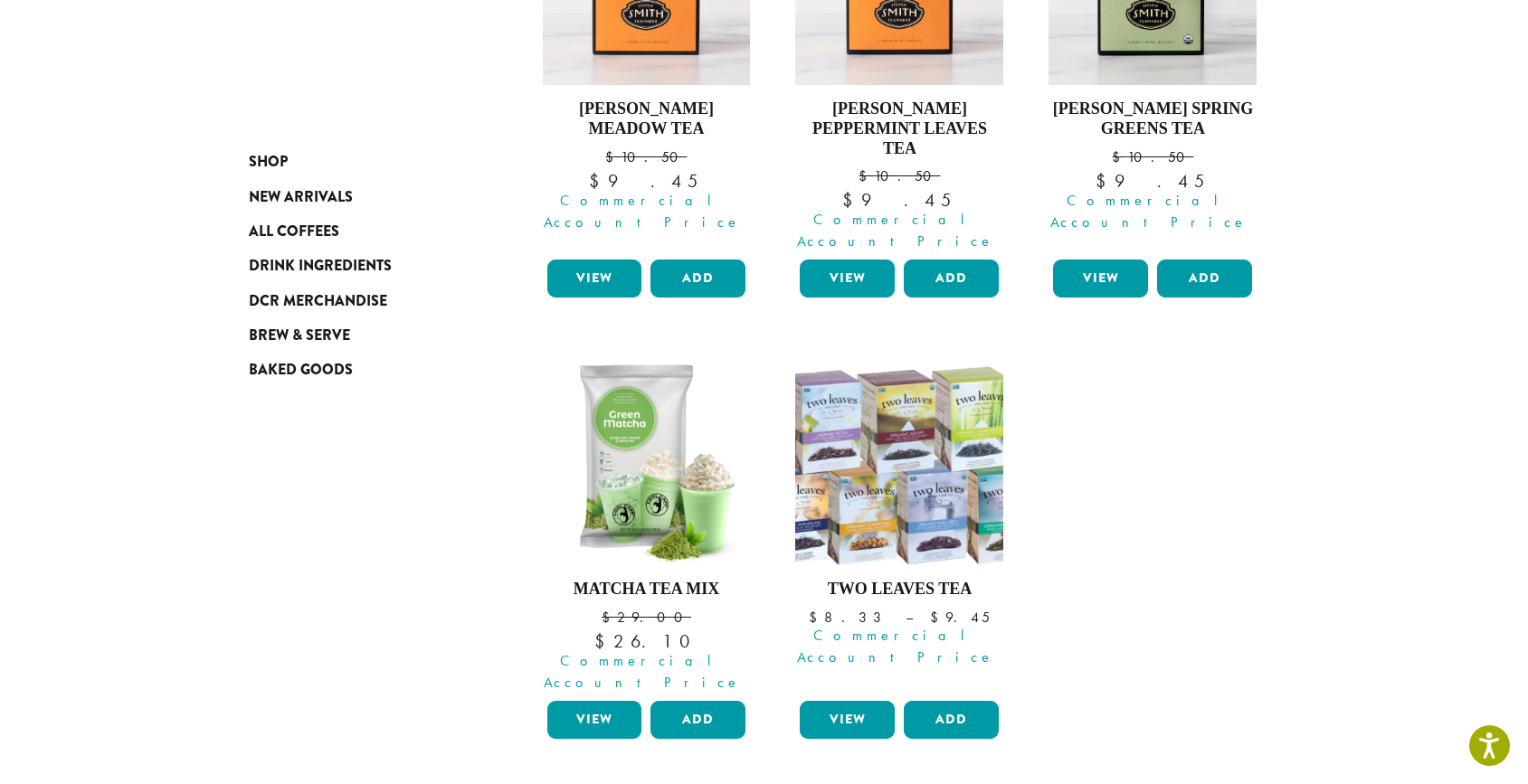
scroll to position [899, 0]
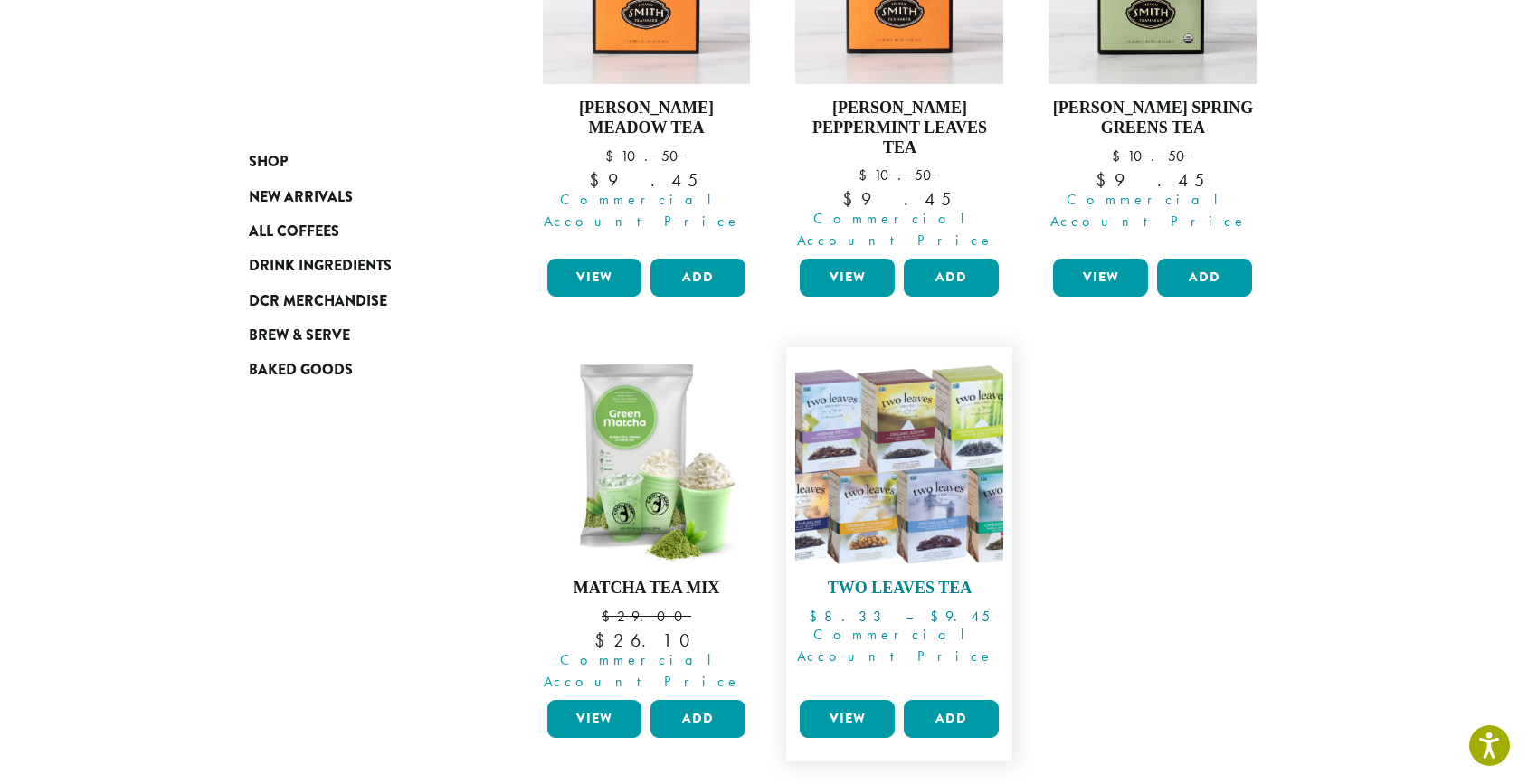
click at [929, 453] on img at bounding box center [899, 460] width 208 height 208
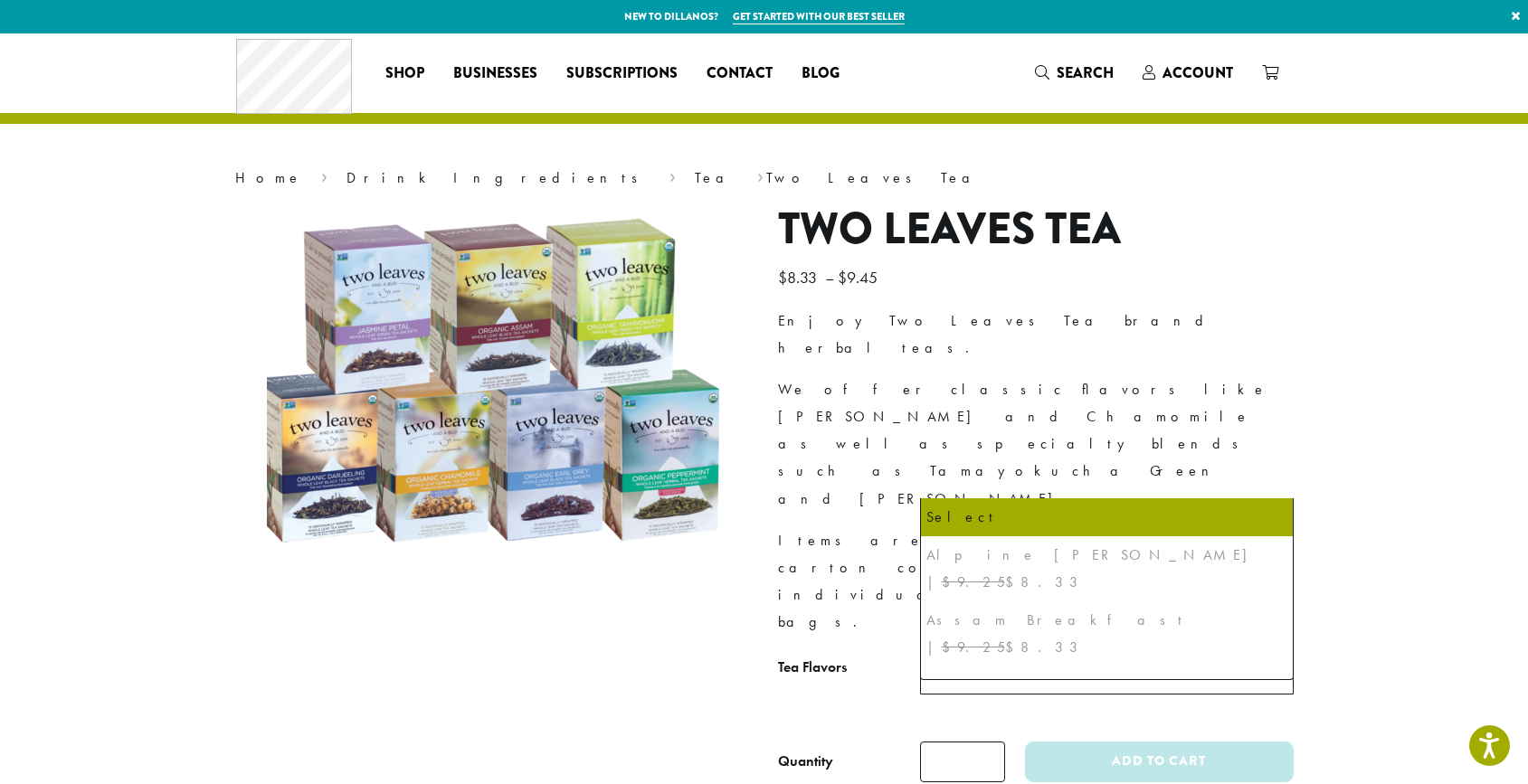
click at [1041, 651] on span "Select" at bounding box center [1107, 672] width 374 height 44
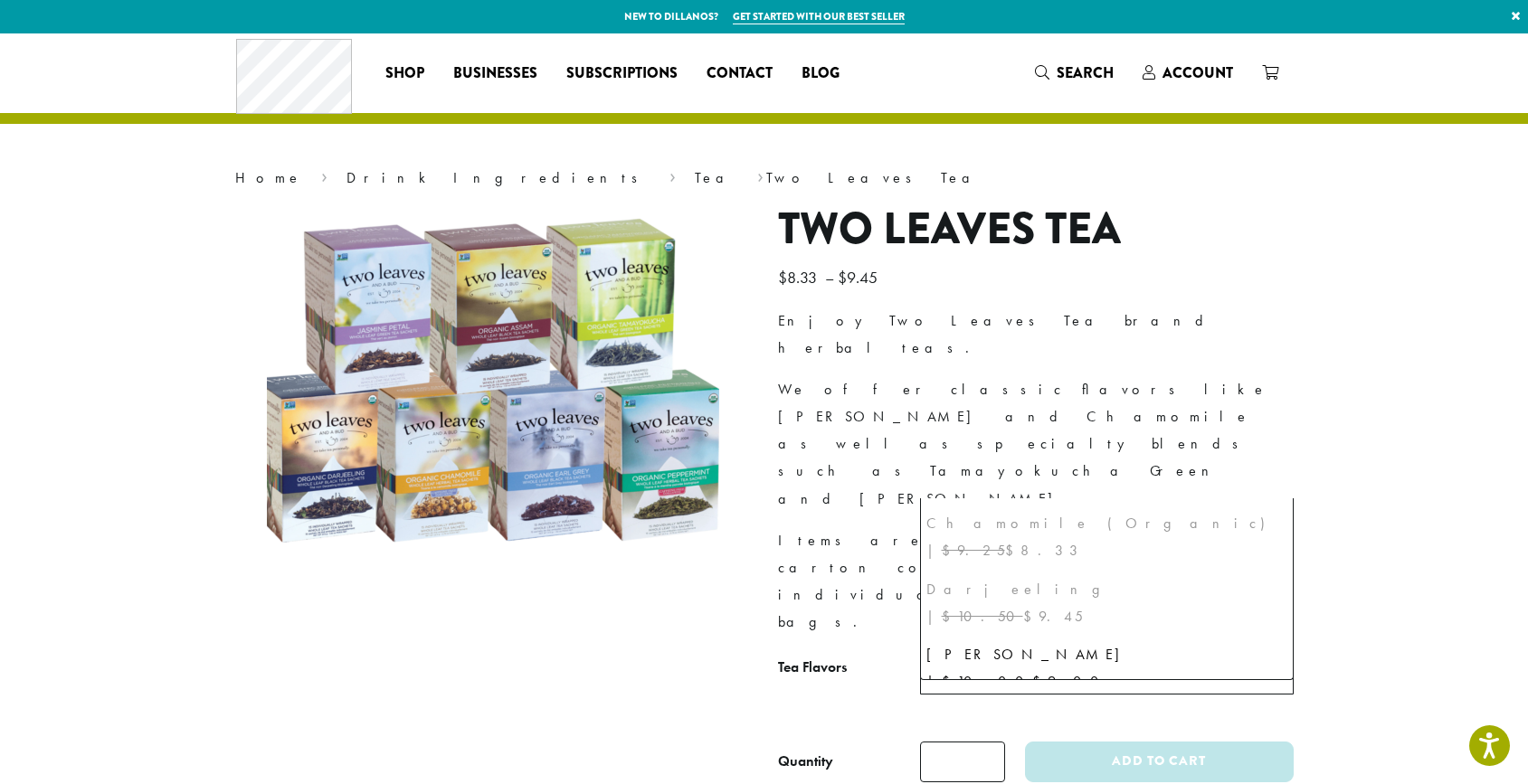
scroll to position [161, 0]
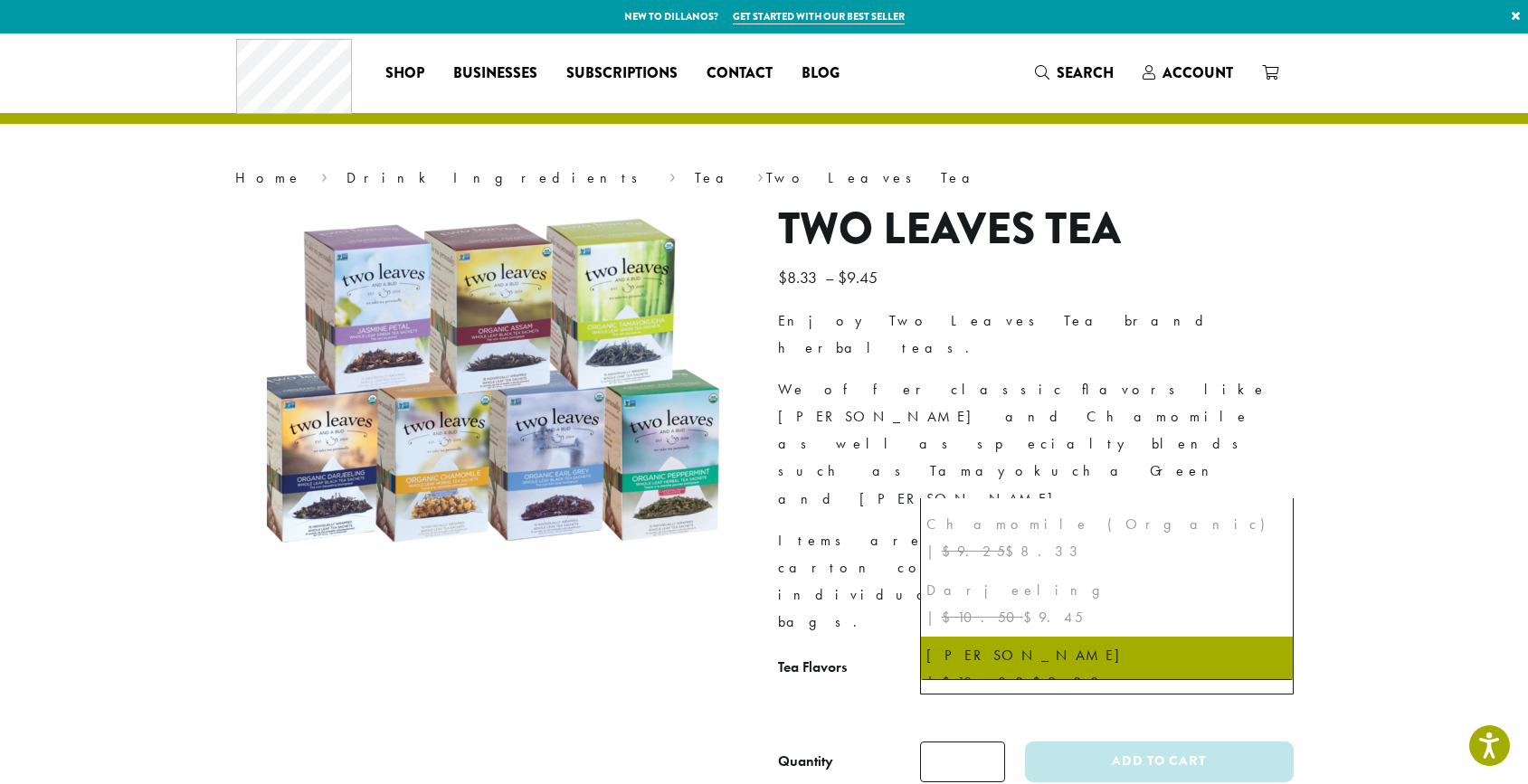
click at [1155, 309] on p "Enjoy Two Leaves Tea brand herbal teas." at bounding box center [1036, 334] width 516 height 54
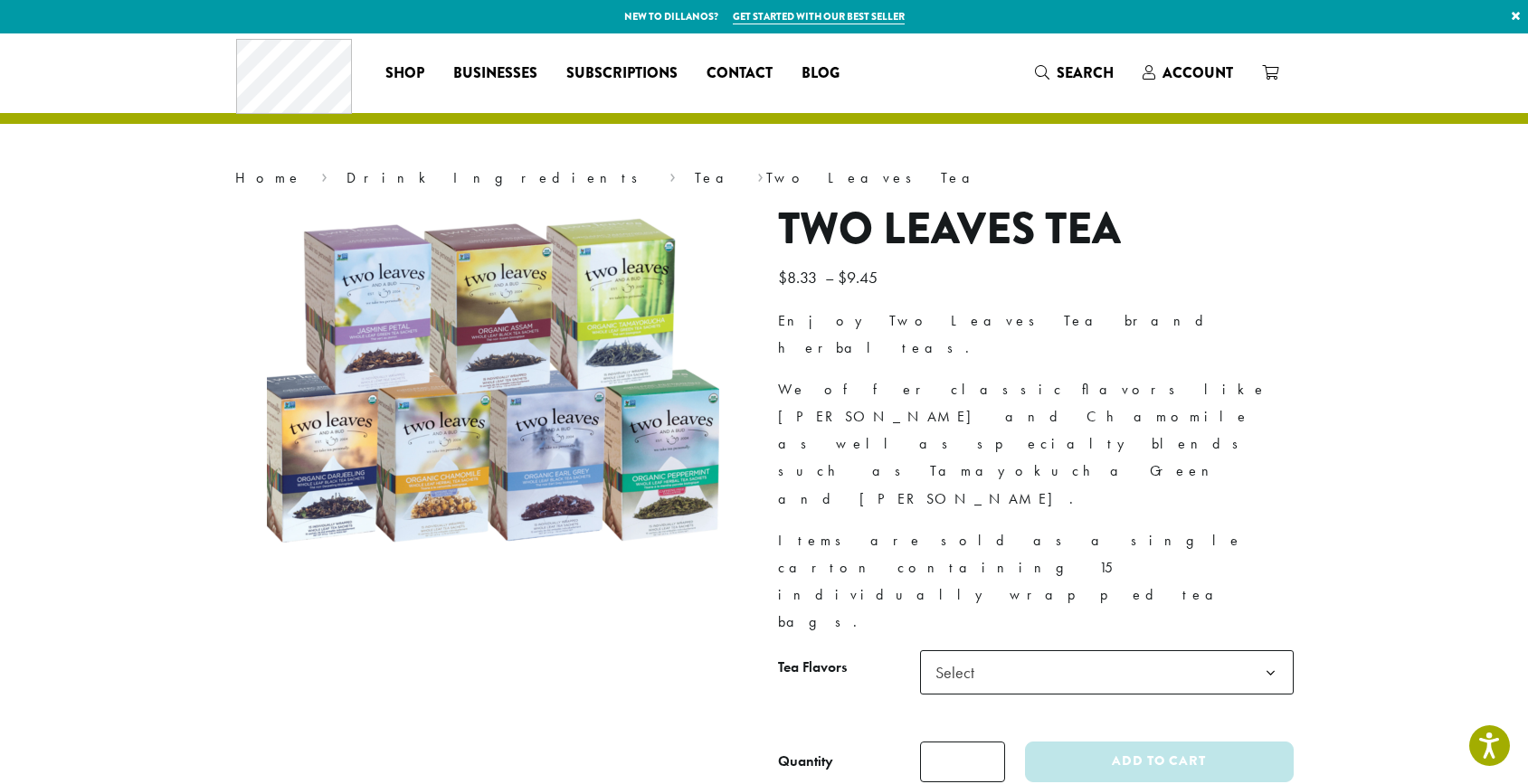
scroll to position [0, 0]
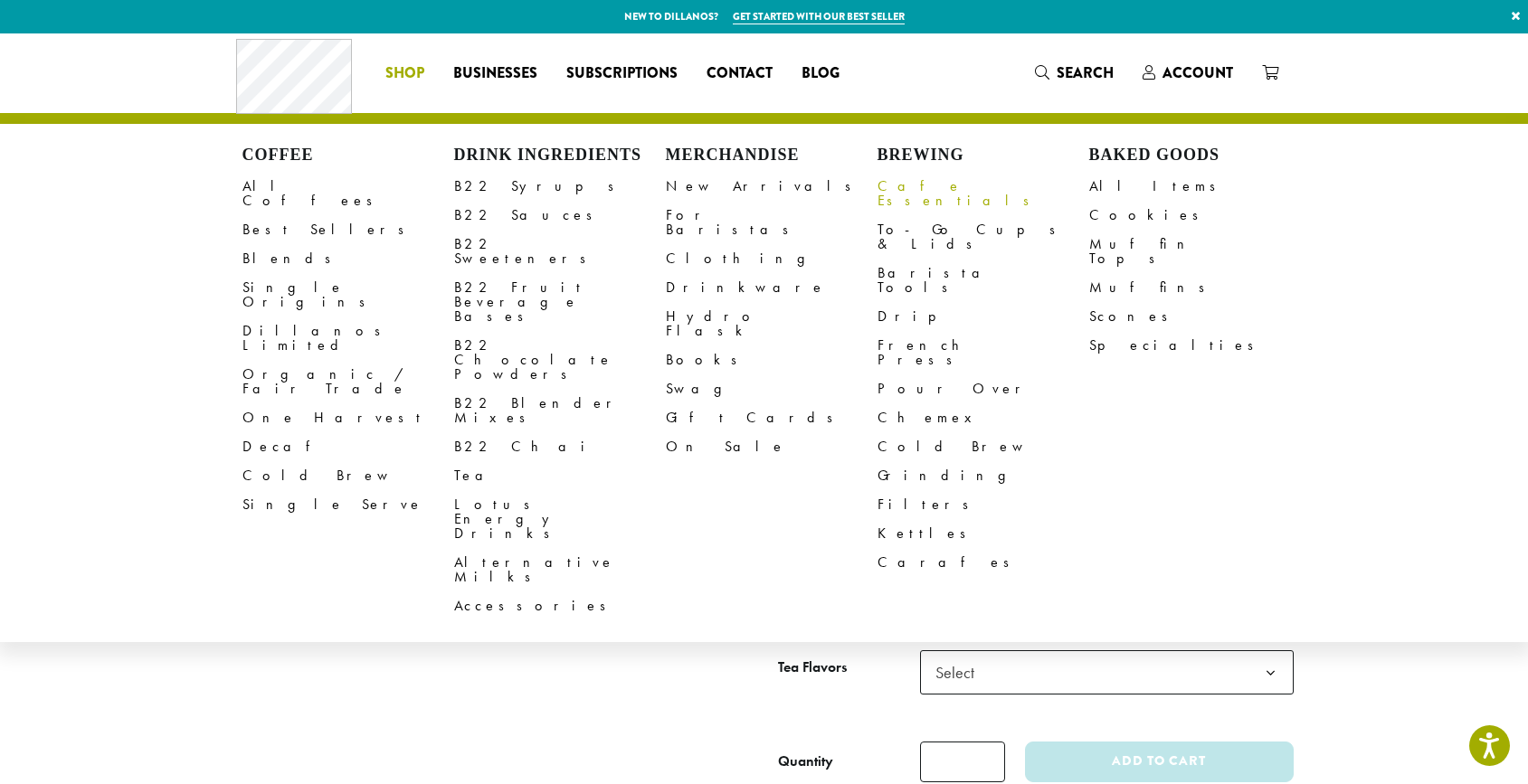
click at [958, 187] on link "Cafe Essentials" at bounding box center [984, 194] width 211 height 43
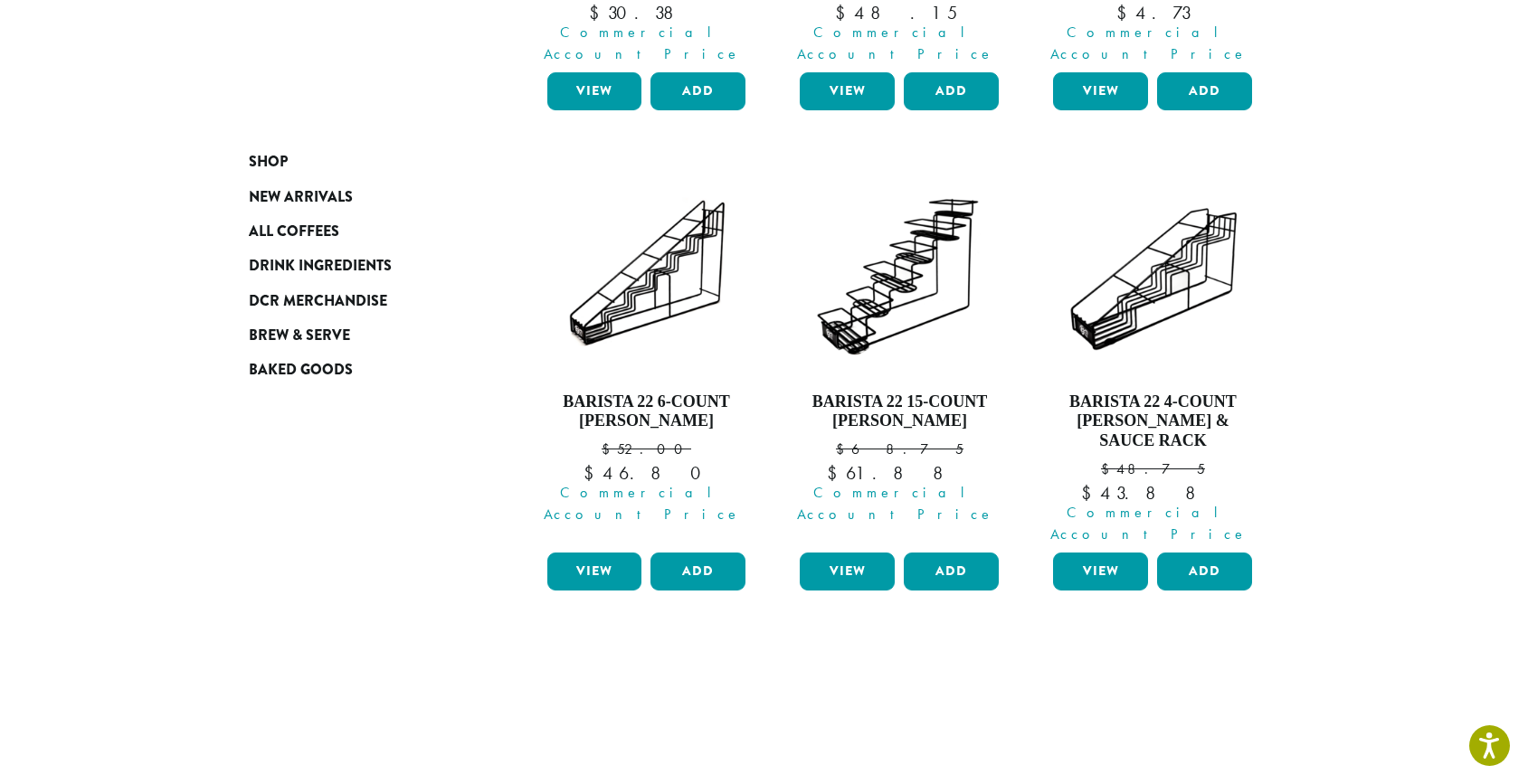
scroll to position [587, 0]
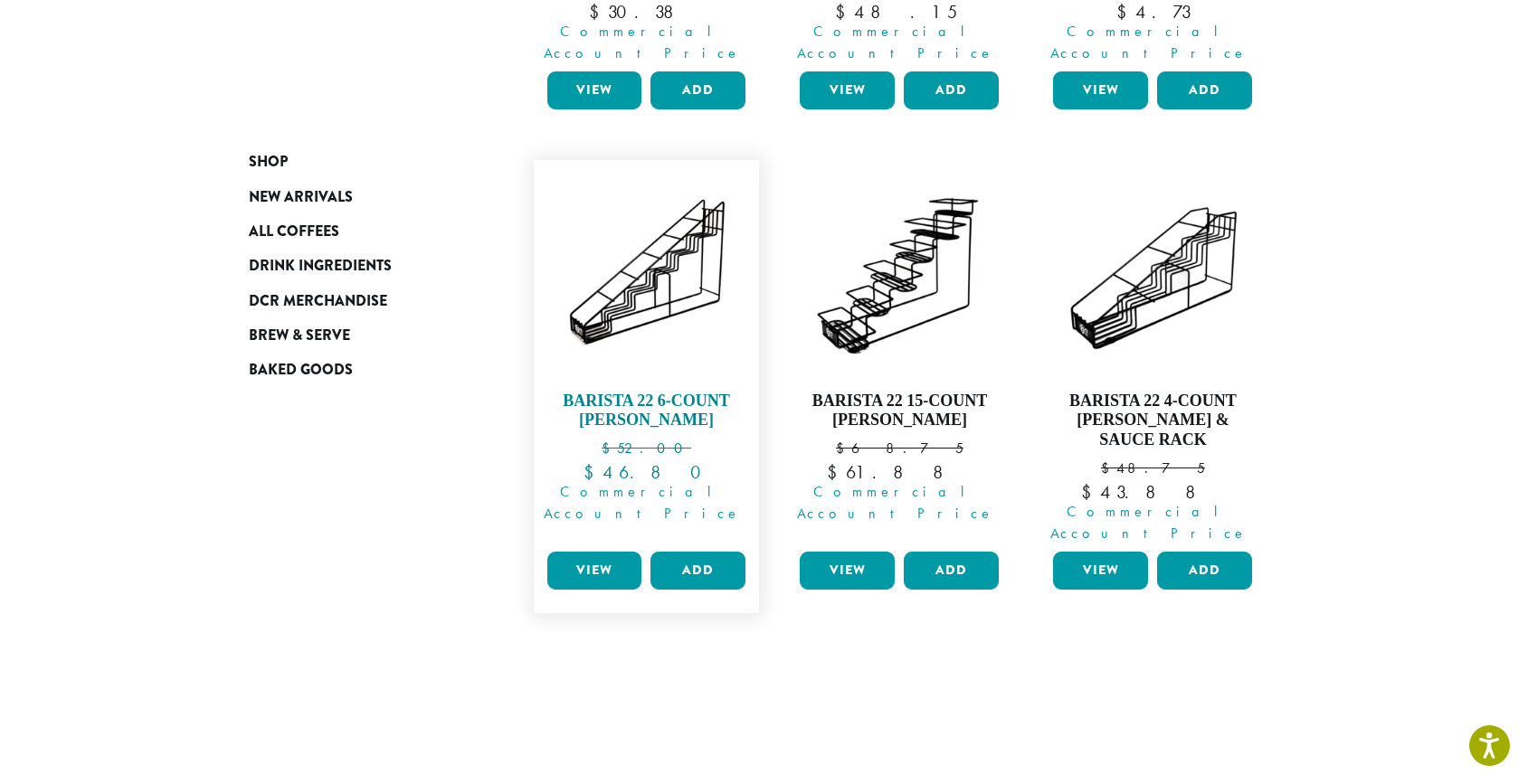
click at [670, 392] on h4 "Barista 22 6-Count [PERSON_NAME]" at bounding box center [647, 411] width 208 height 39
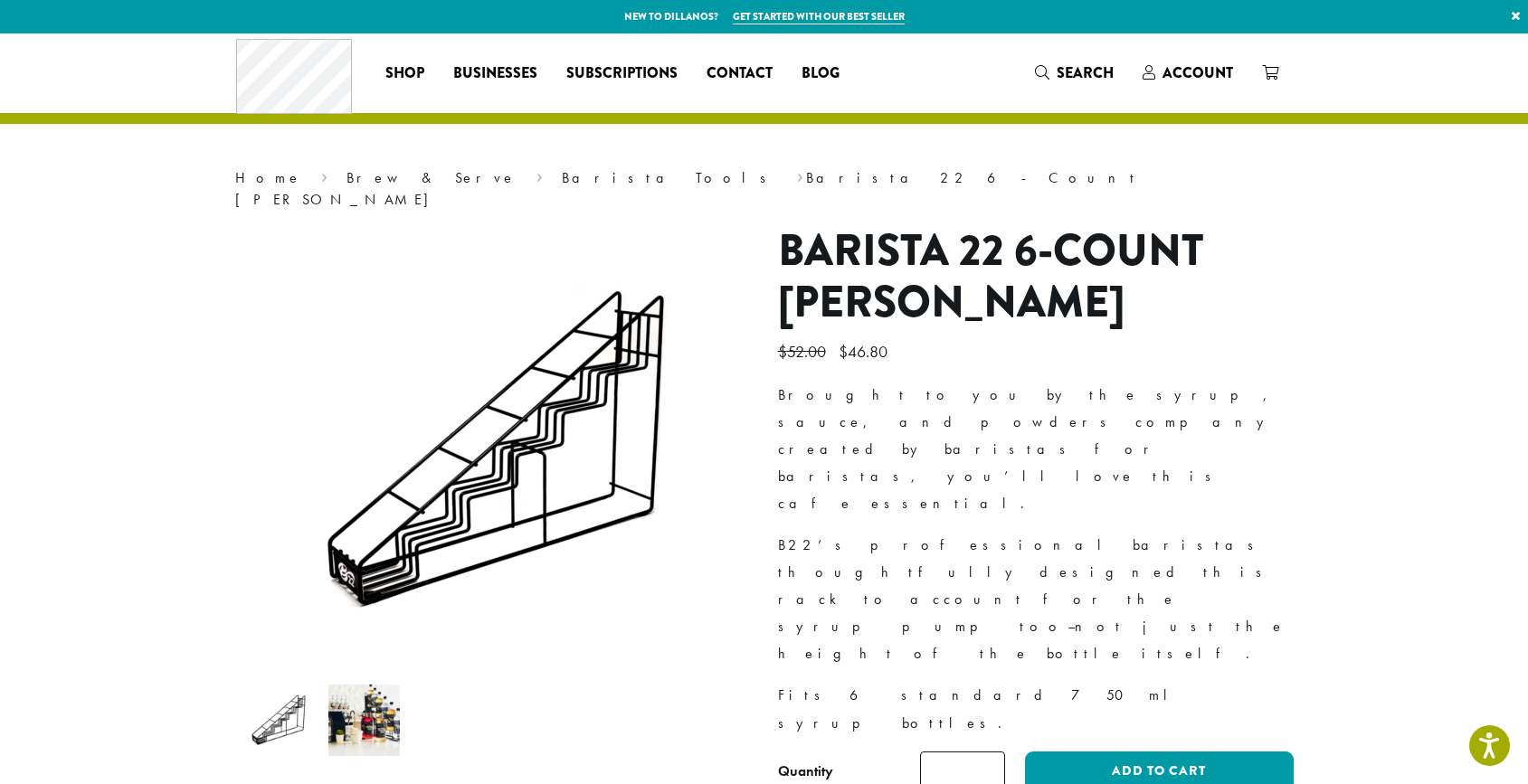
click at [367, 685] on img at bounding box center [364, 720] width 71 height 71
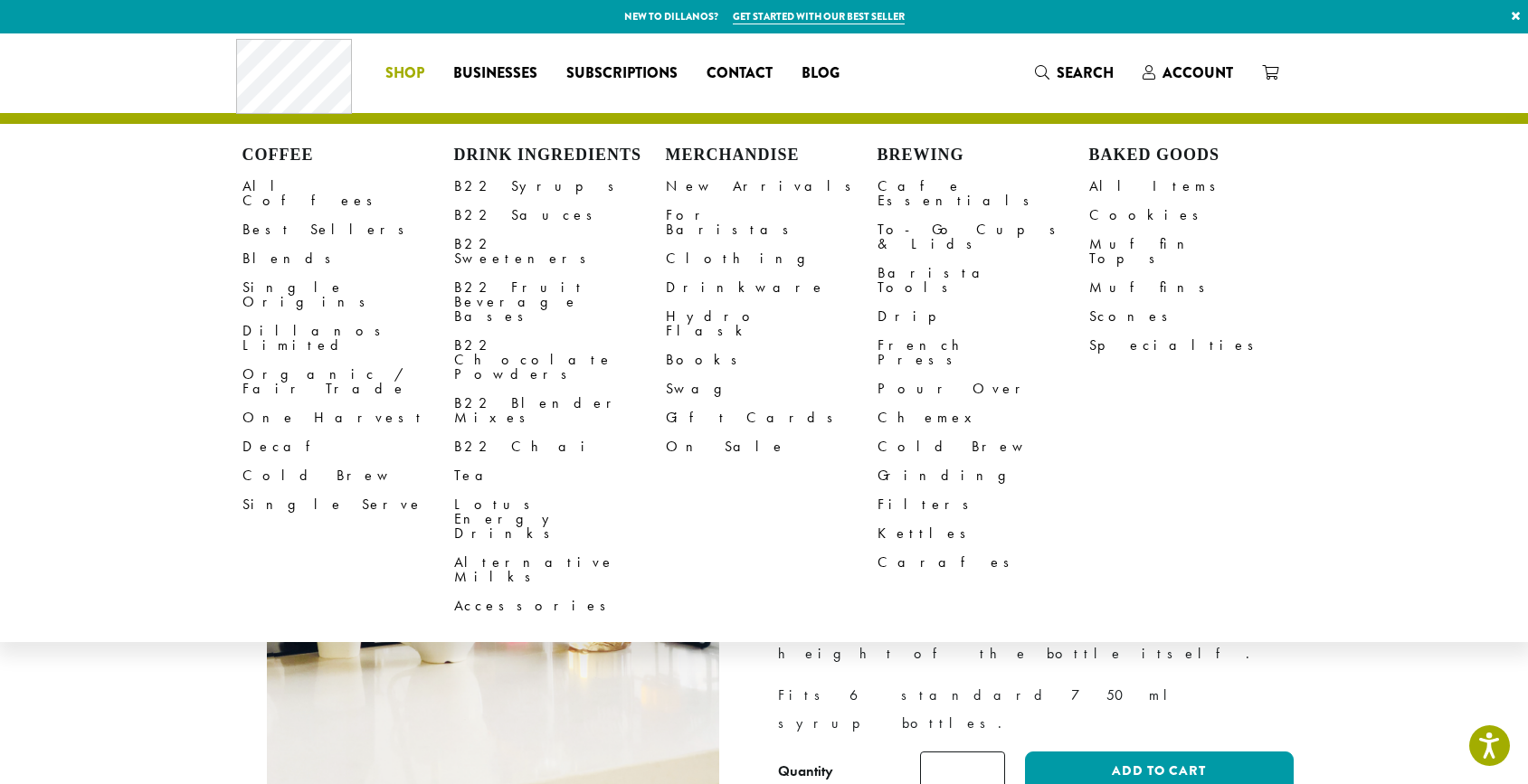
click at [399, 63] on li "Coffee All Coffees Best Sellers Blends Single Origins Dillanos Limited Organic …" at bounding box center [404, 73] width 68 height 29
click at [483, 183] on link "B22 Syrups" at bounding box center [560, 187] width 211 height 29
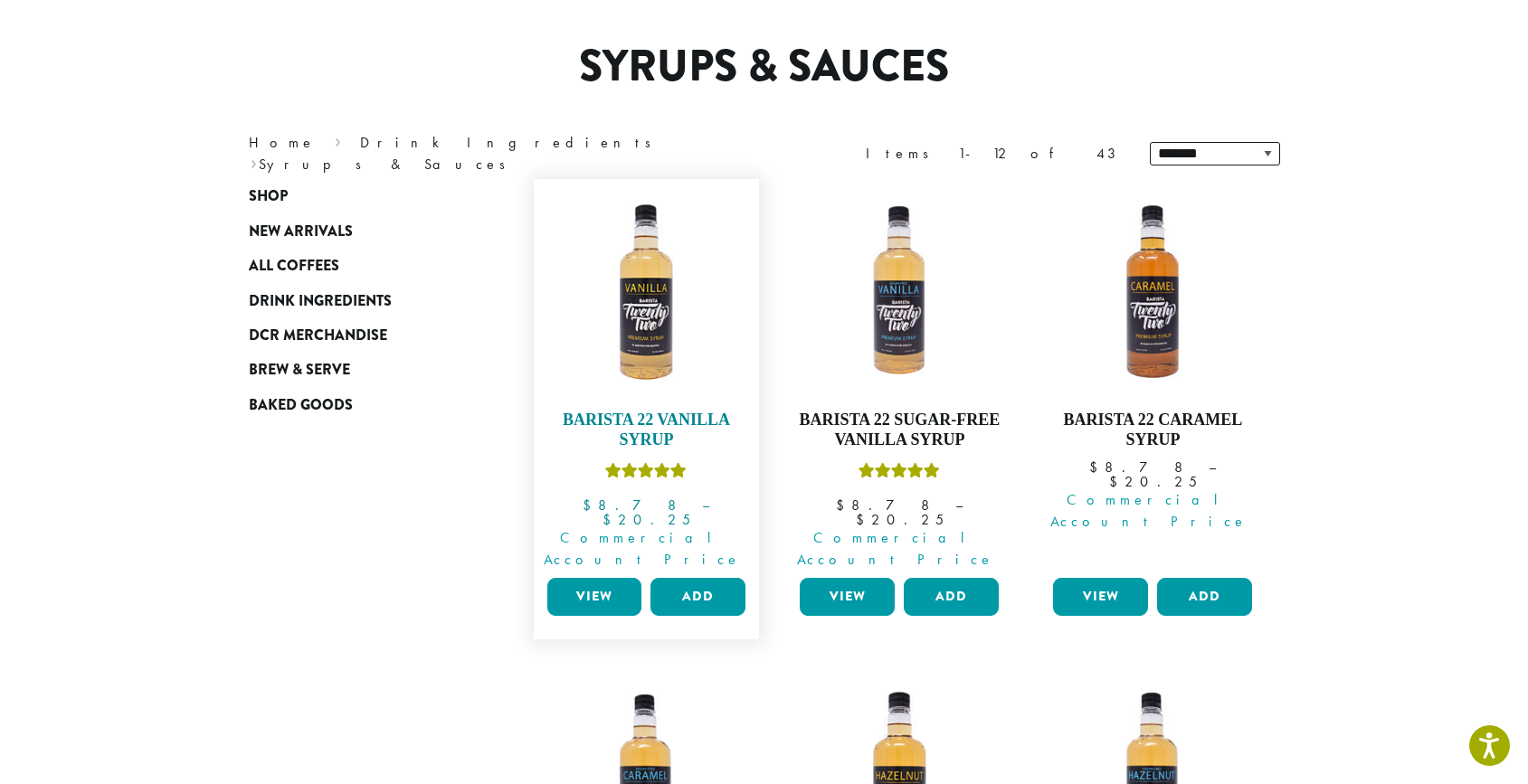
scroll to position [140, 0]
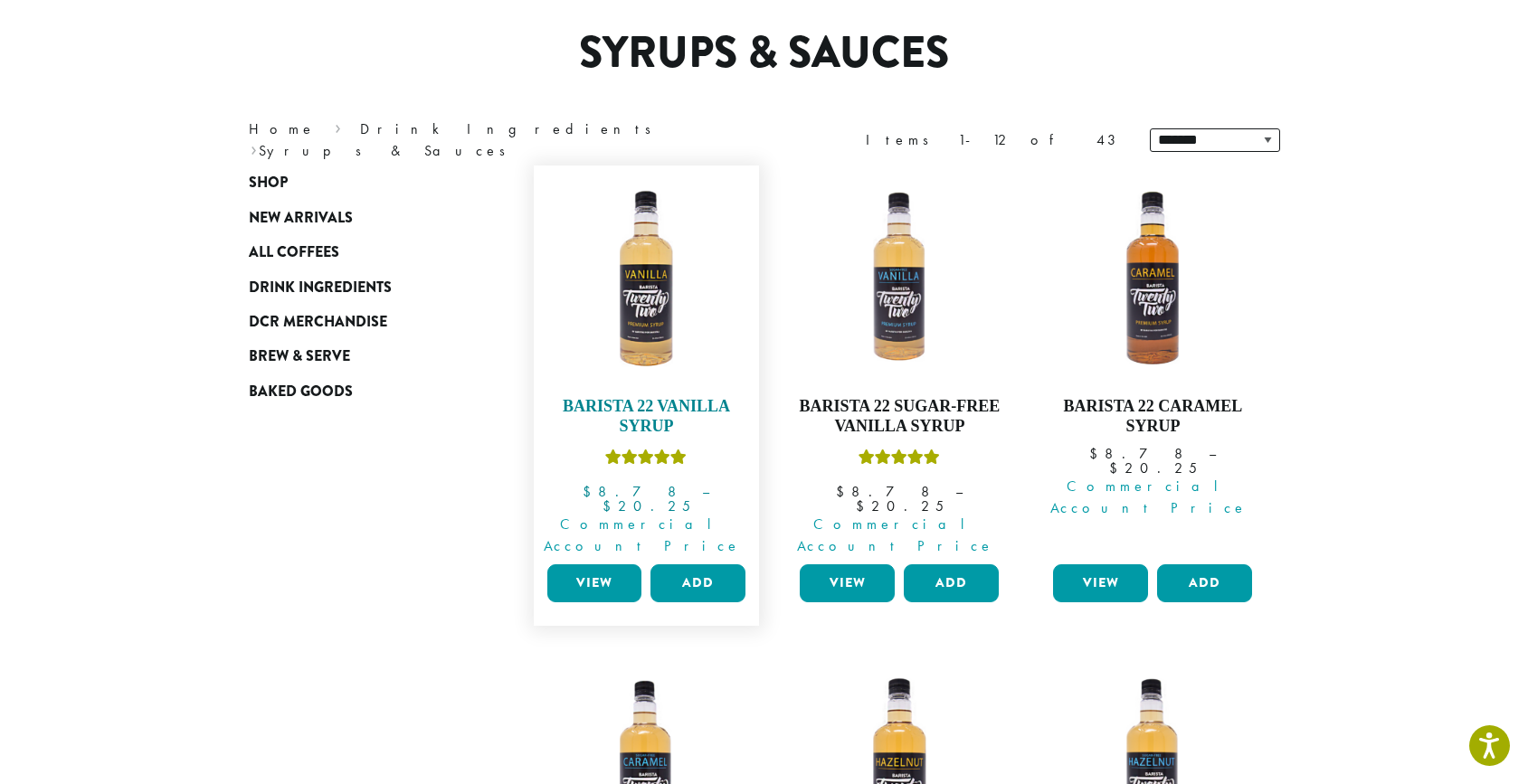
click at [685, 496] on bdi "$ 20.25" at bounding box center [647, 505] width 88 height 19
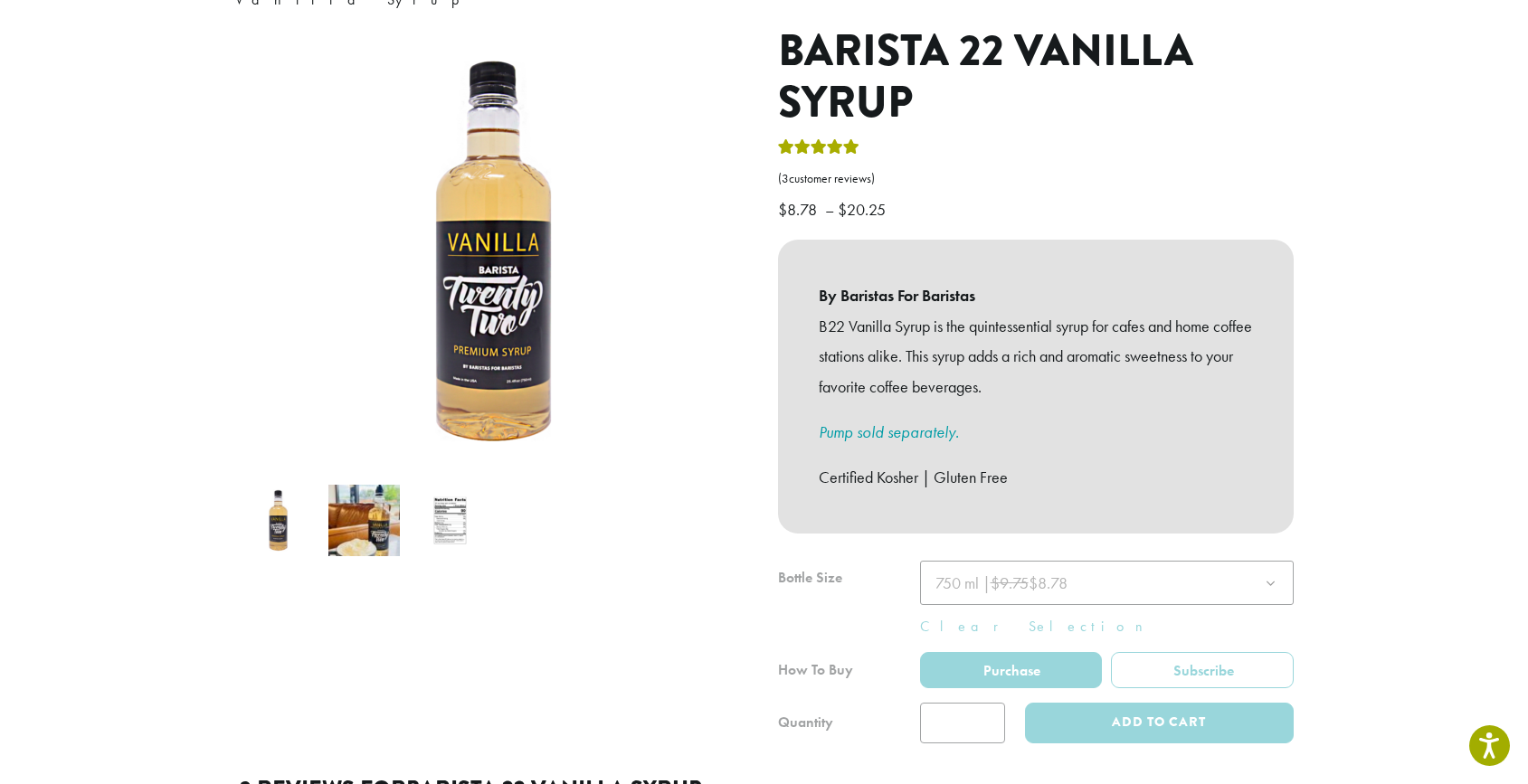
scroll to position [172, 0]
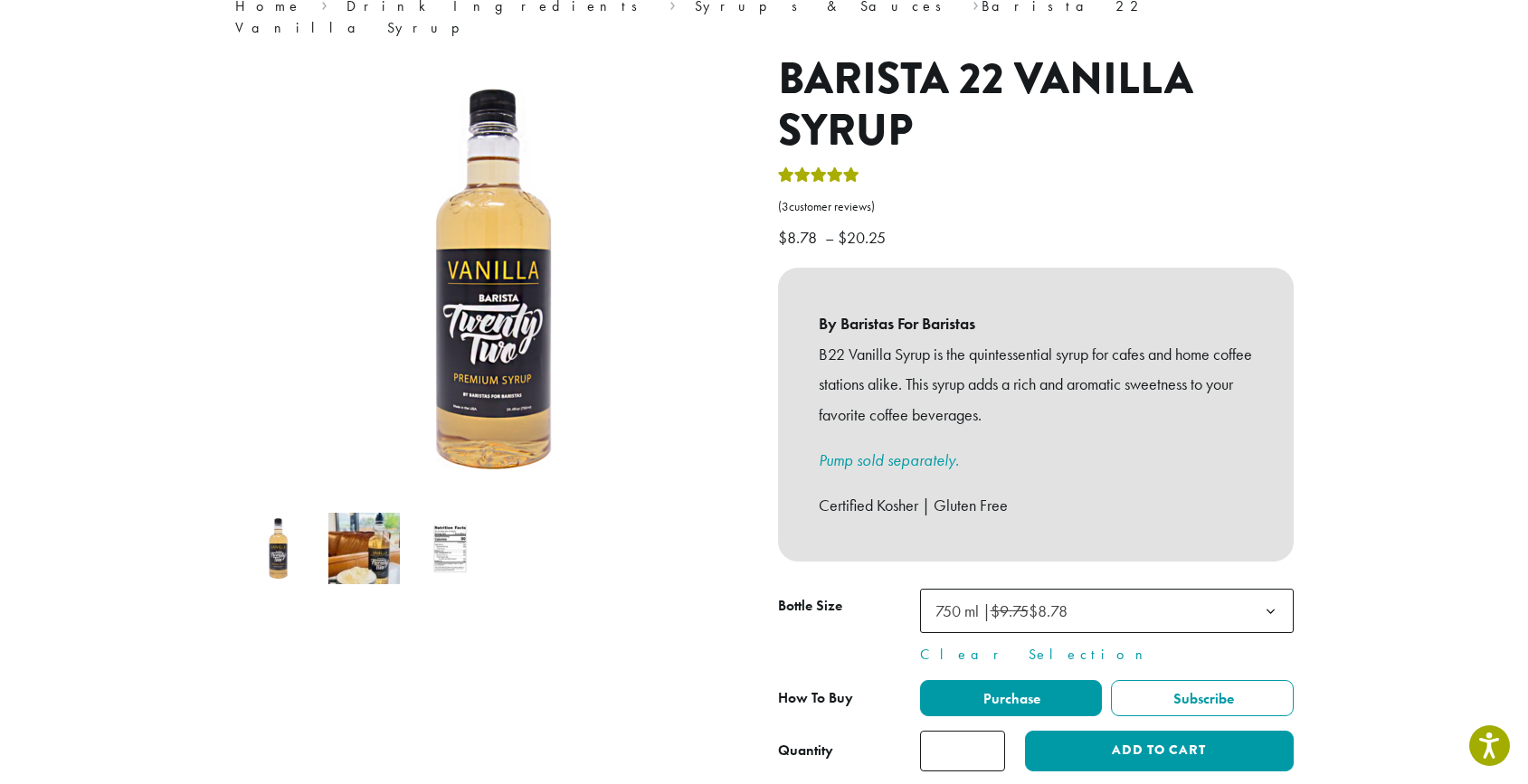
click at [1120, 589] on span "750 ml | $9.75 $8.78" at bounding box center [1107, 611] width 374 height 44
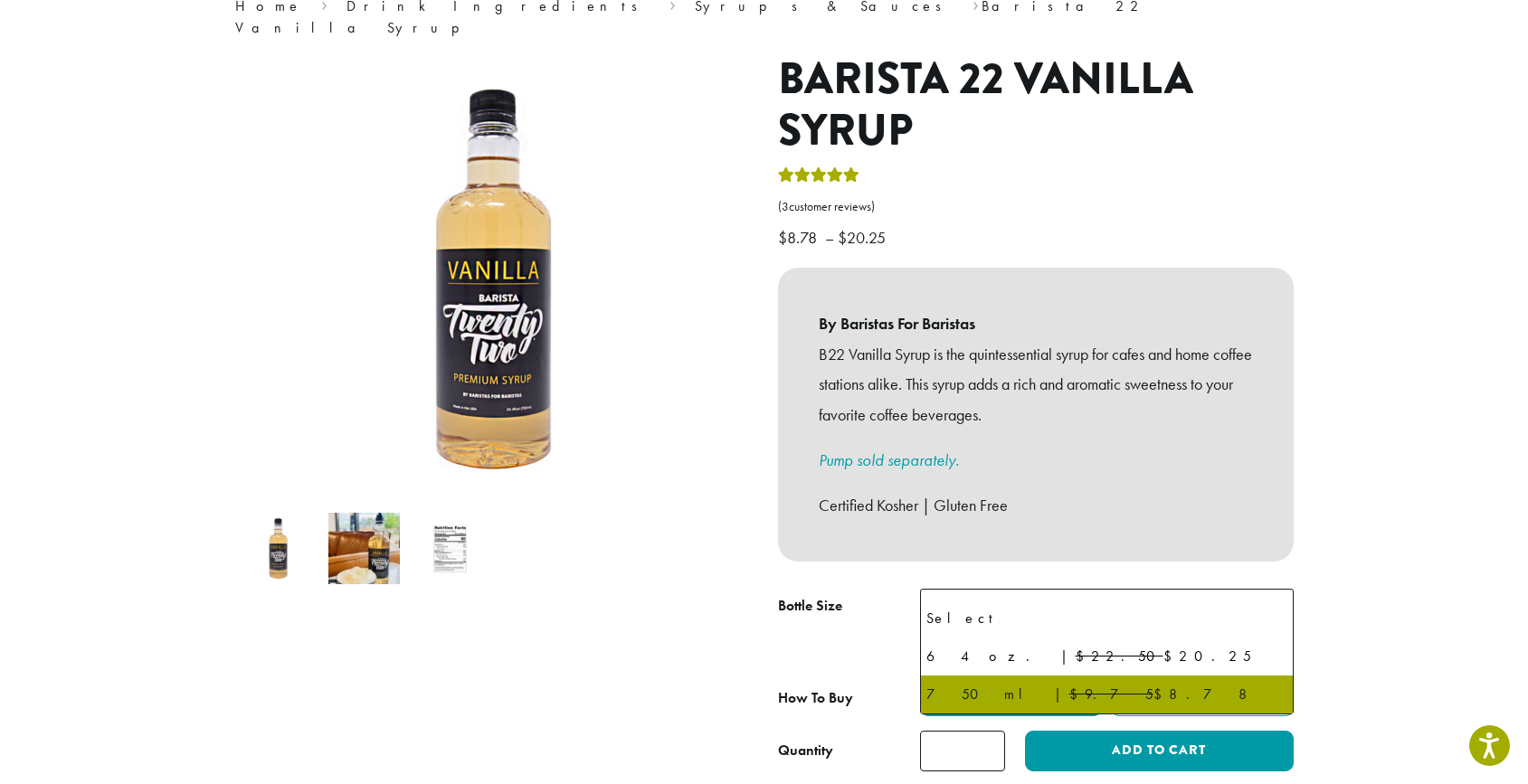
click at [1120, 589] on span "750 ml | $9.75 $8.78" at bounding box center [1107, 611] width 374 height 44
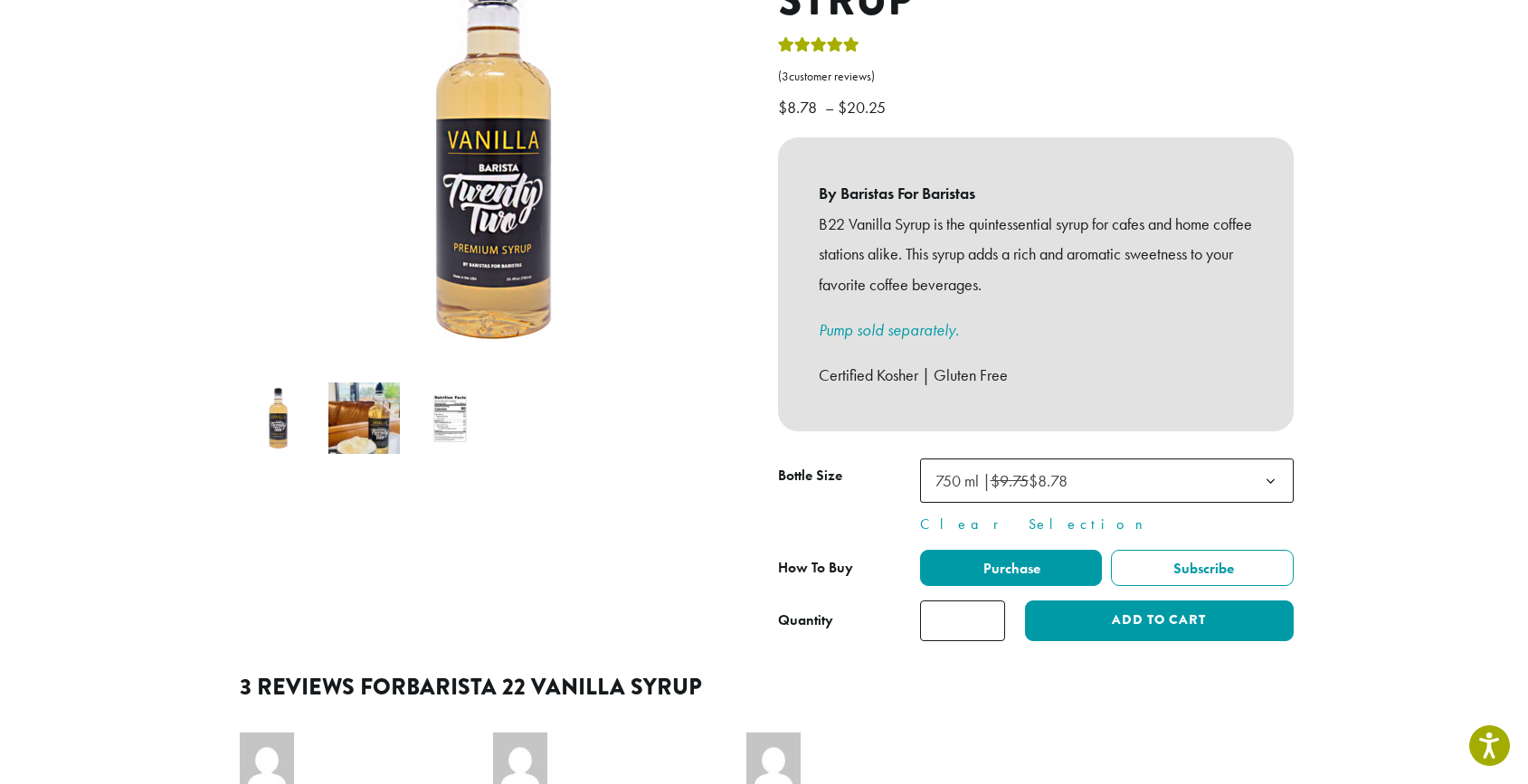
scroll to position [306, 0]
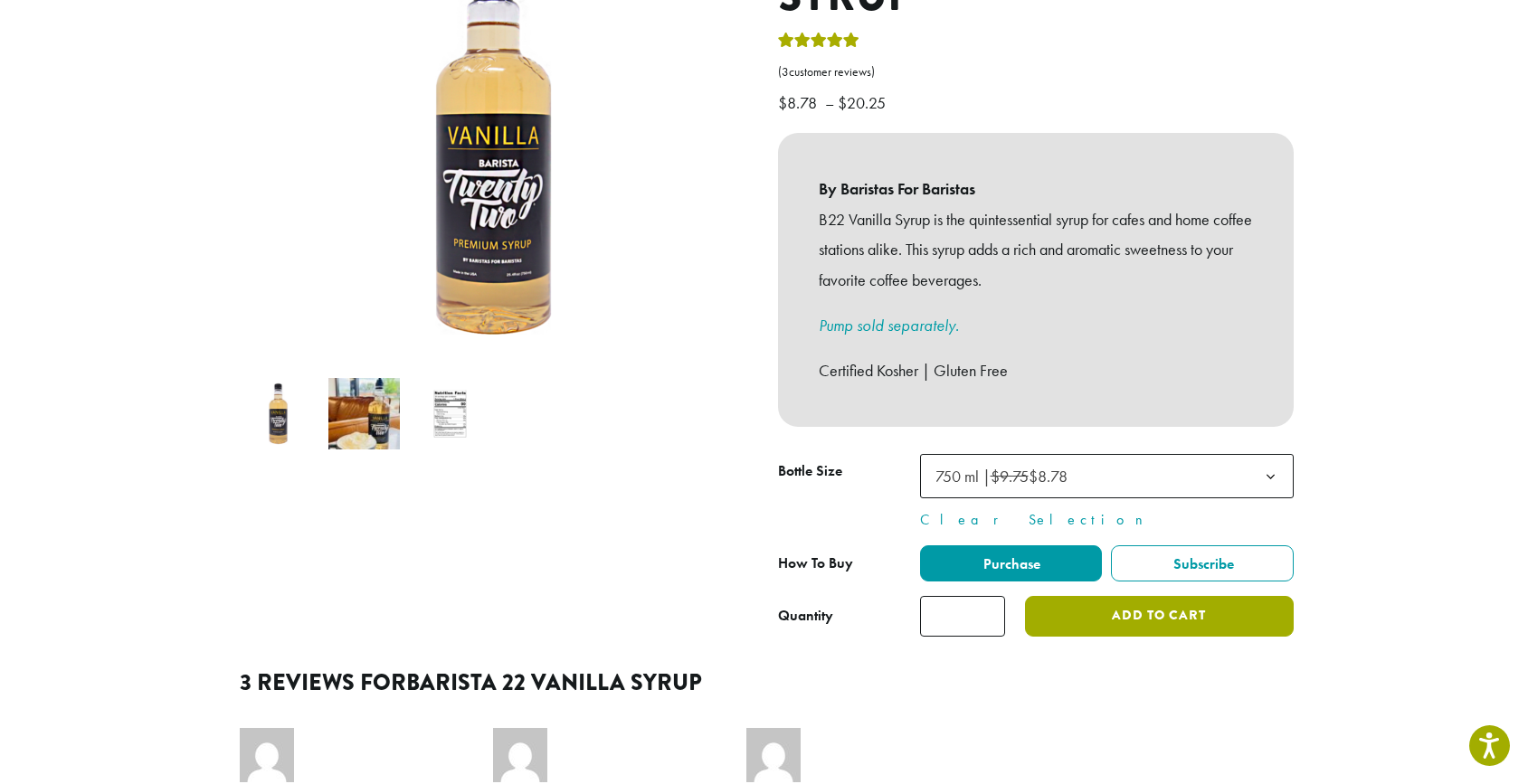
click at [1086, 600] on button "Add to cart" at bounding box center [1159, 617] width 268 height 41
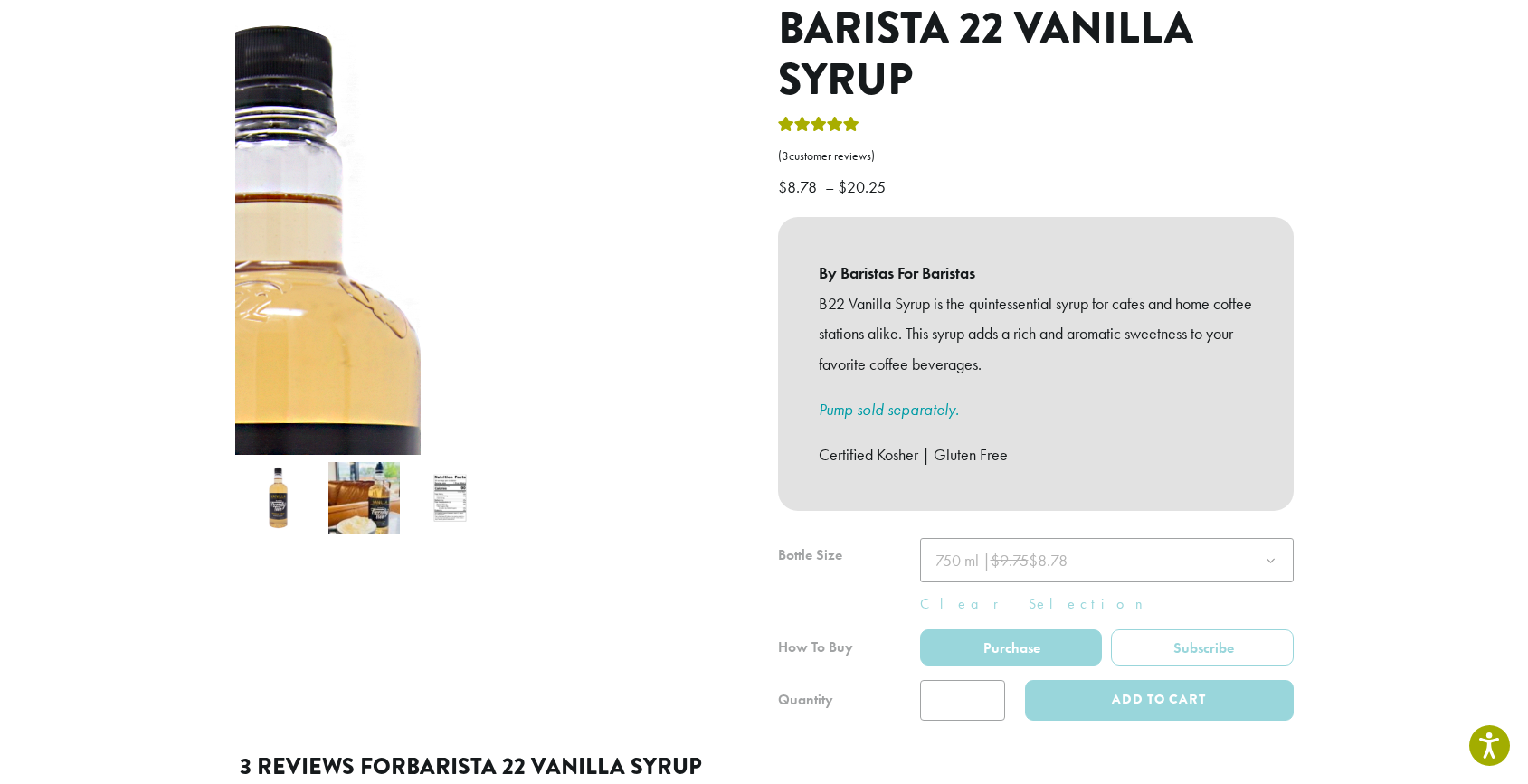
scroll to position [308, 0]
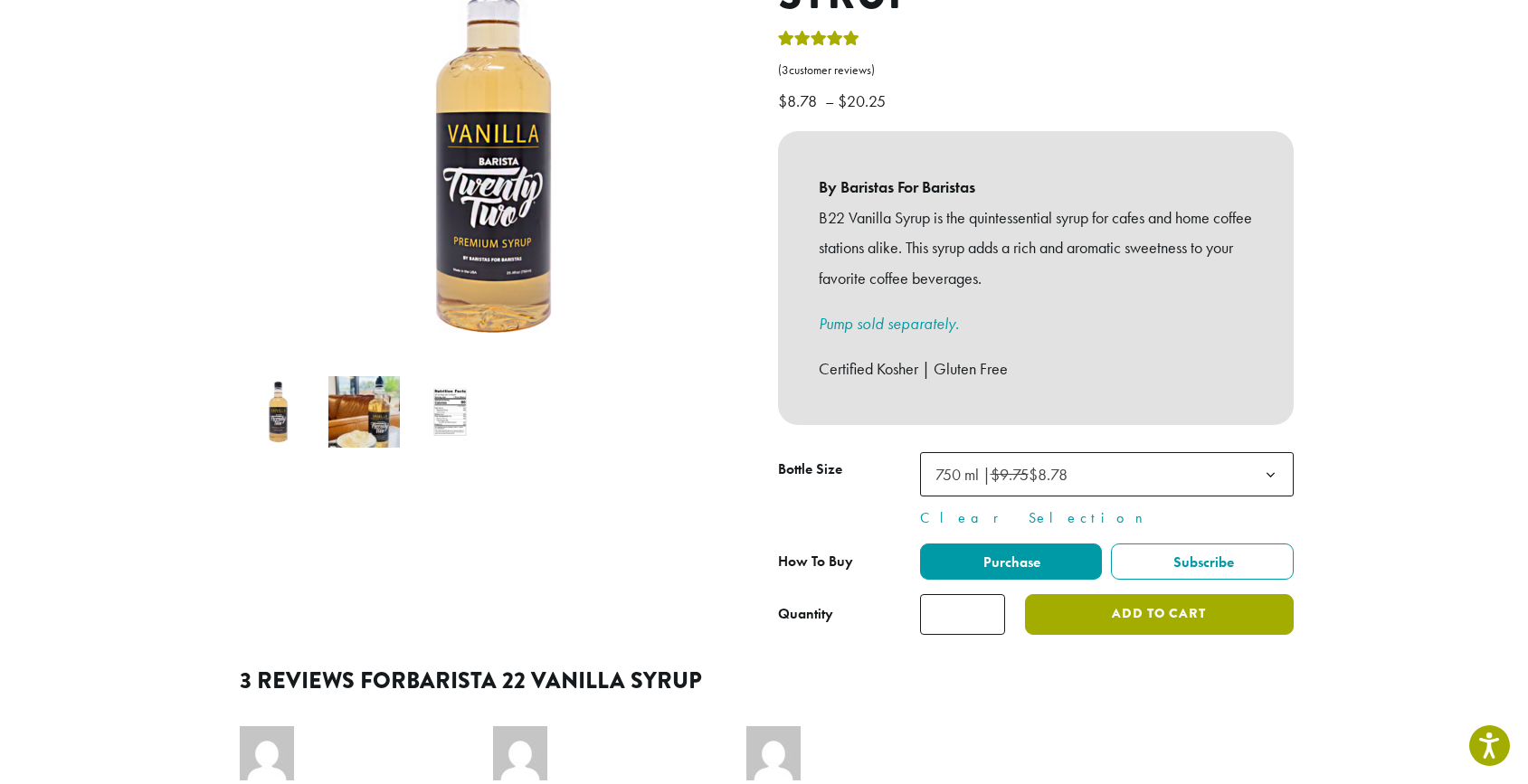
click at [1053, 594] on button "Add to cart" at bounding box center [1159, 615] width 268 height 41
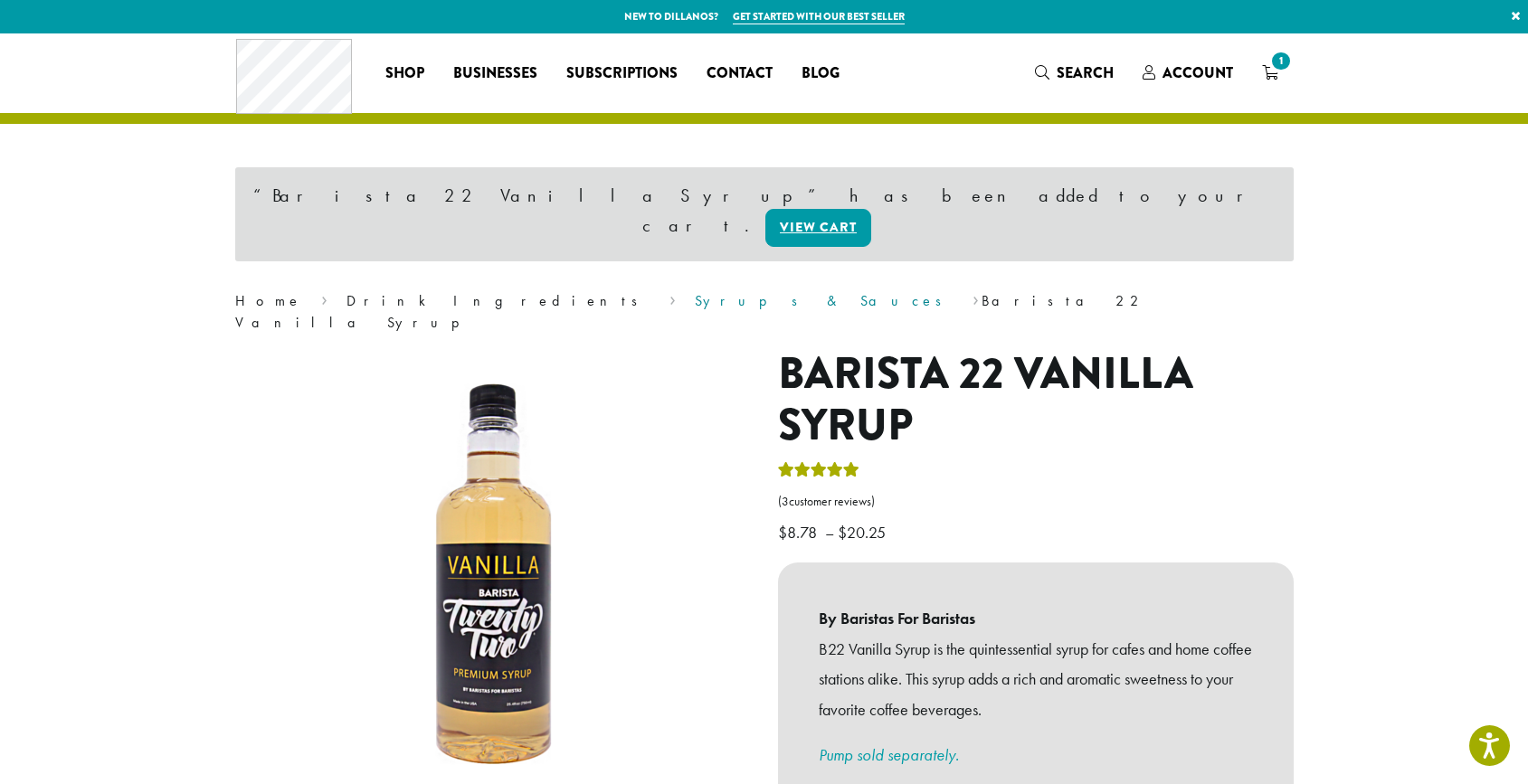
click at [695, 292] on link "Syrups & Sauces" at bounding box center [824, 300] width 258 height 19
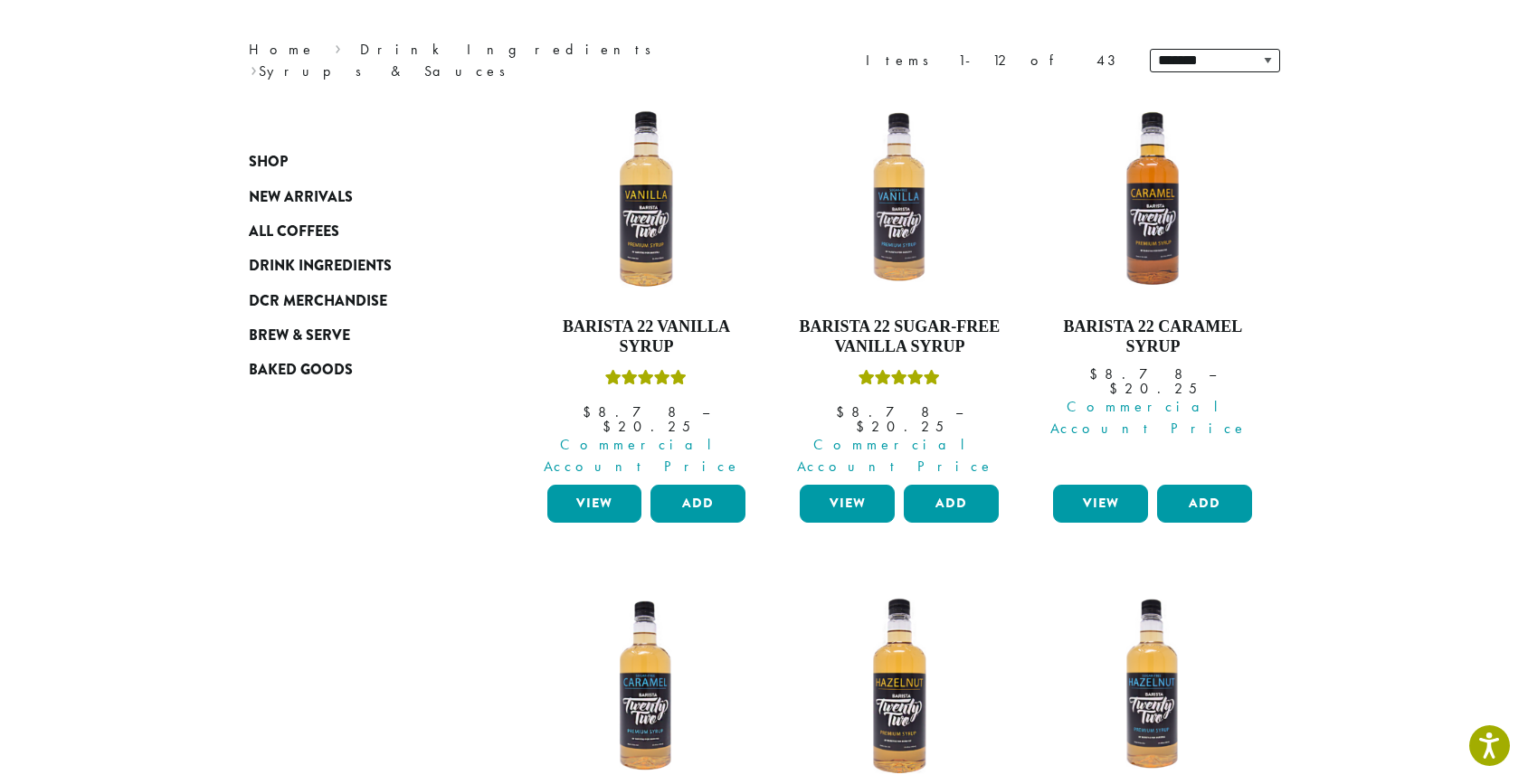
scroll to position [221, 0]
click at [1234, 484] on button "Add" at bounding box center [1204, 503] width 95 height 38
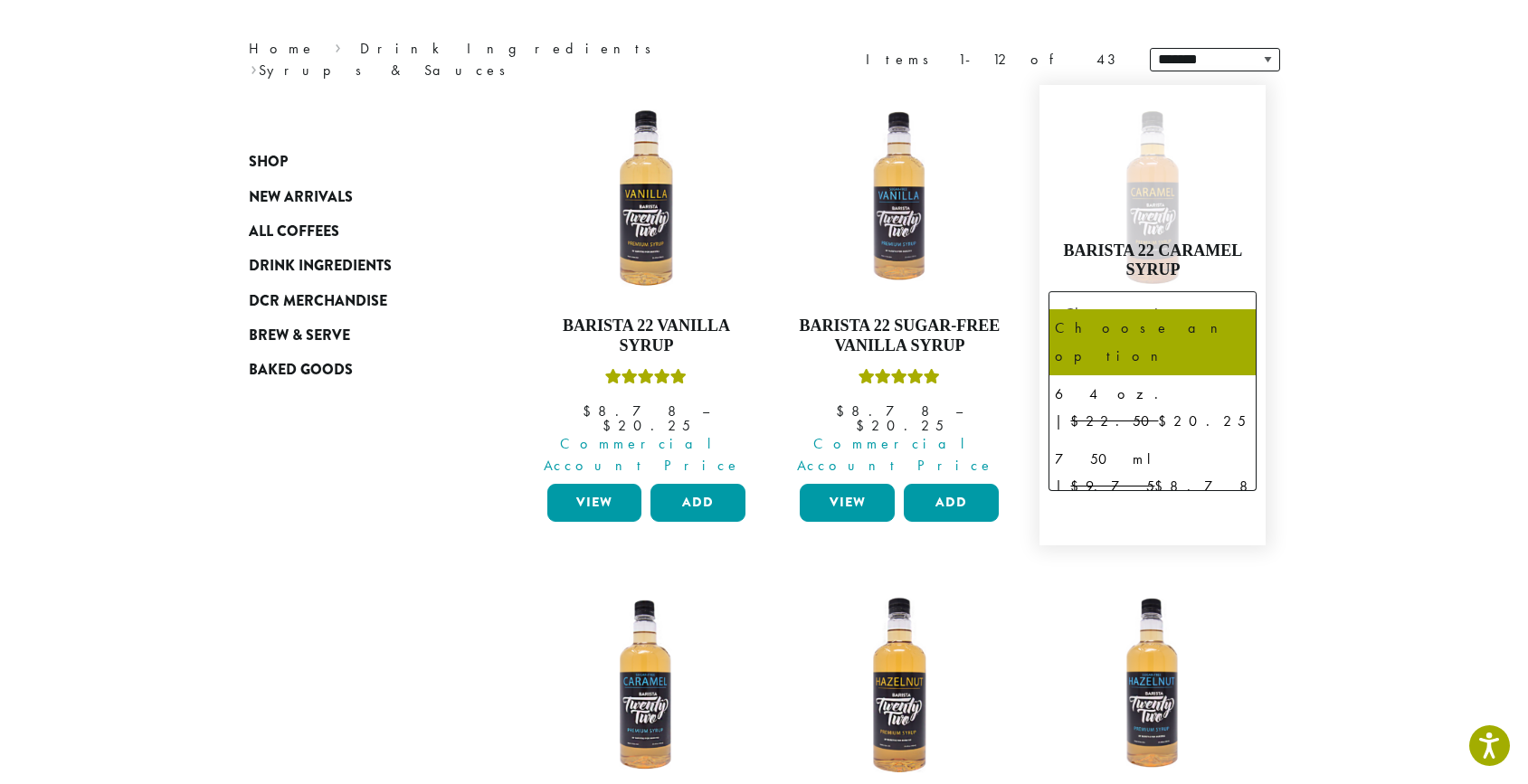
click at [1227, 293] on b at bounding box center [1233, 314] width 44 height 44
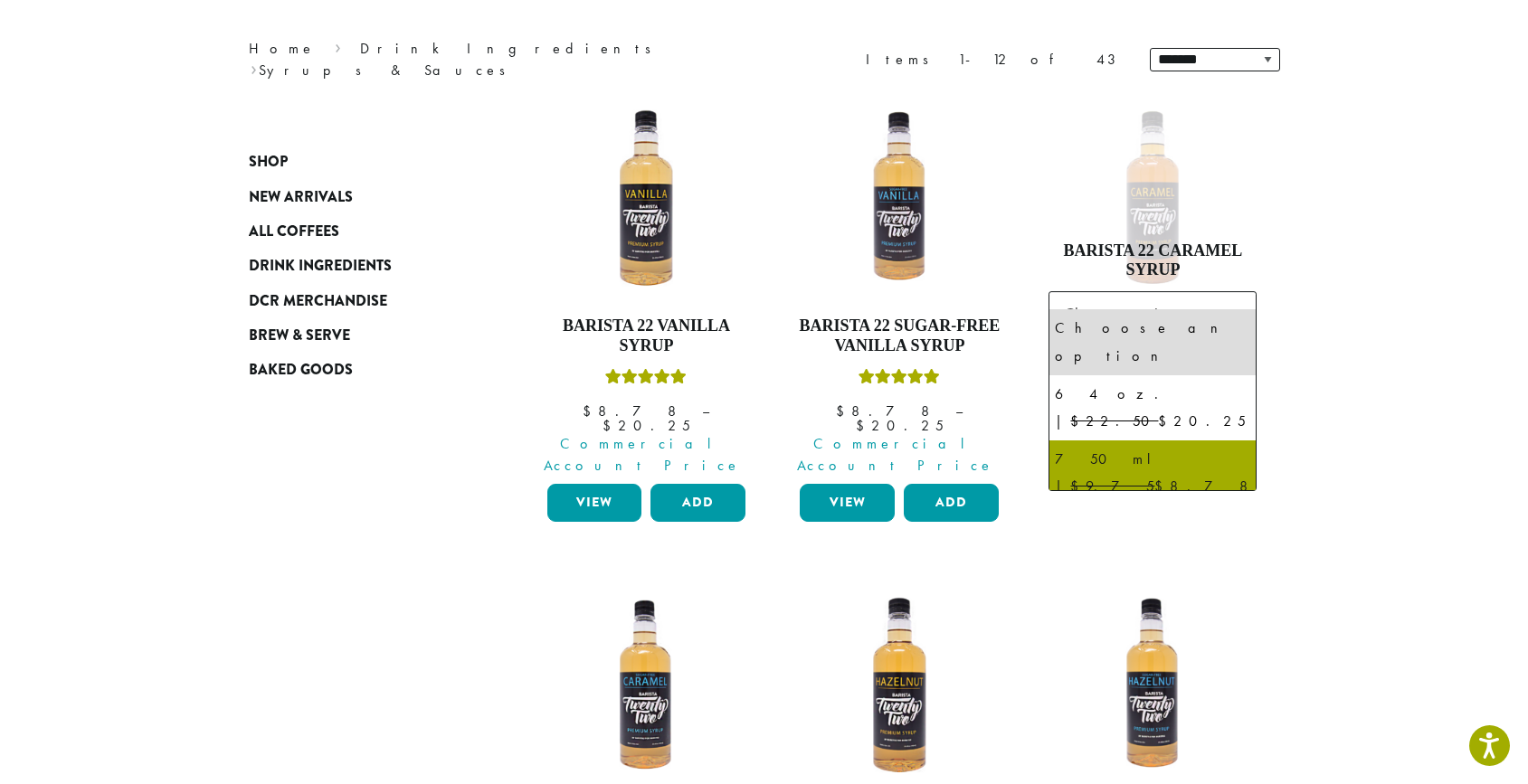
select select "******"
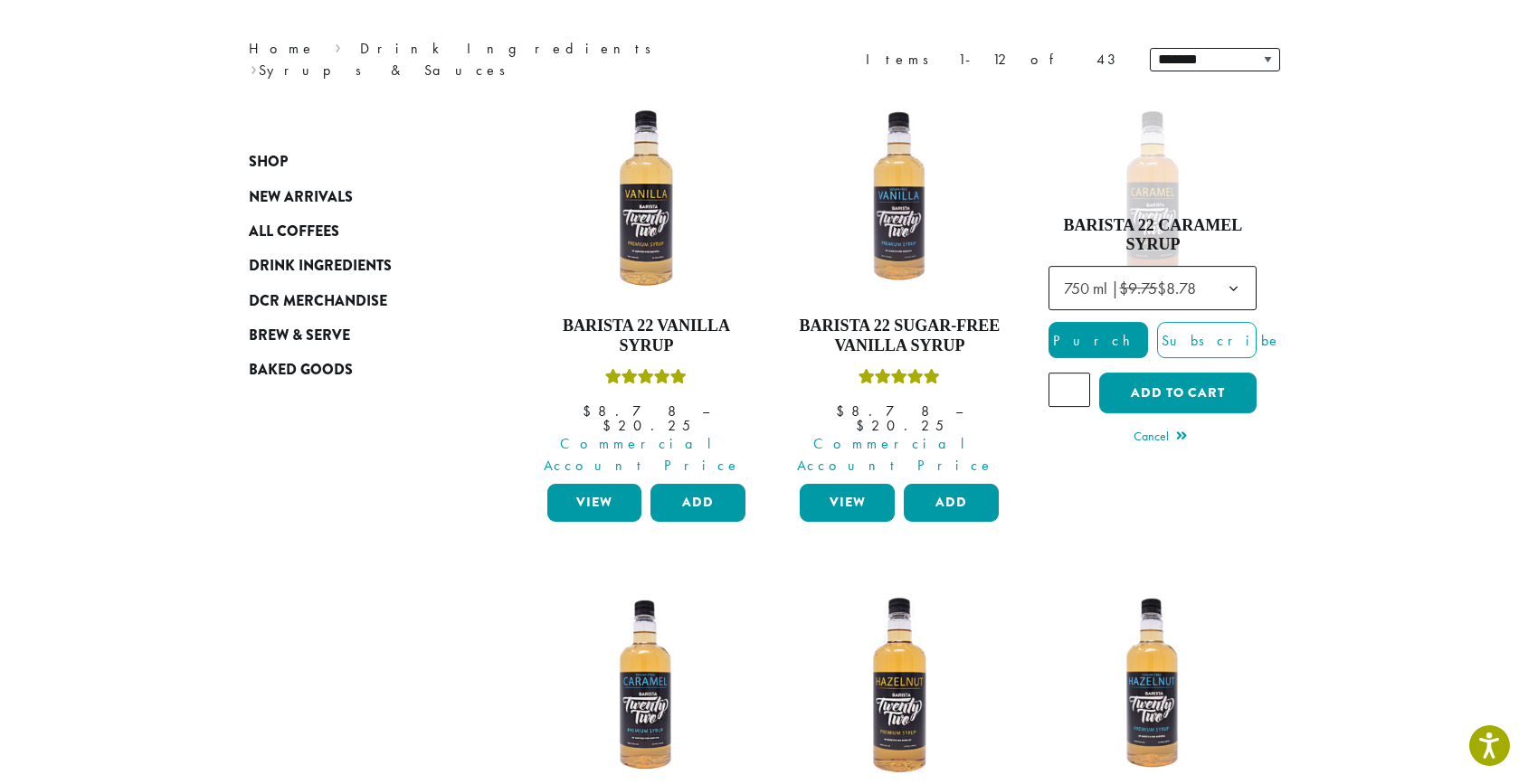
click at [1162, 375] on button "Add to cart" at bounding box center [1178, 393] width 158 height 41
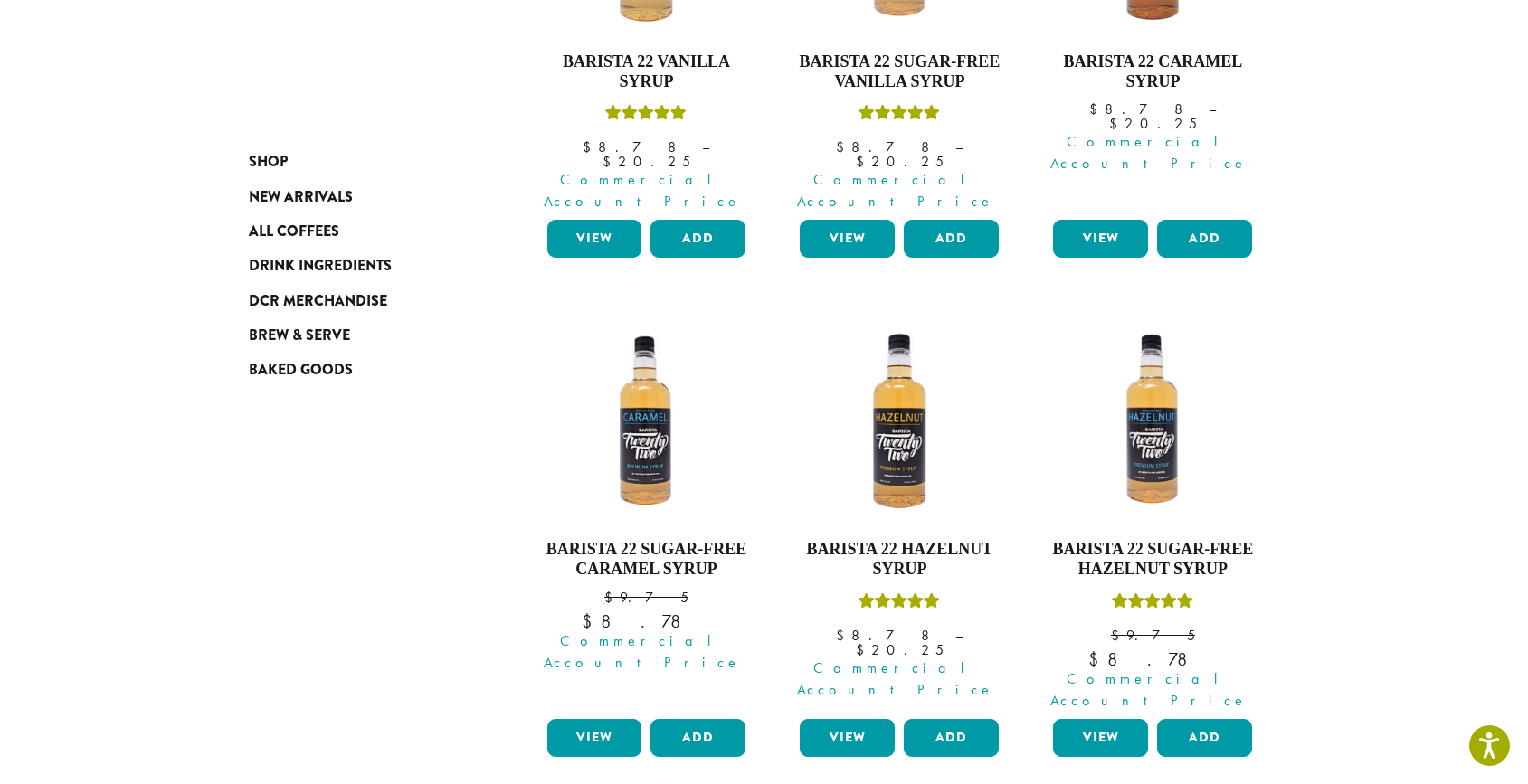
scroll to position [614, 0]
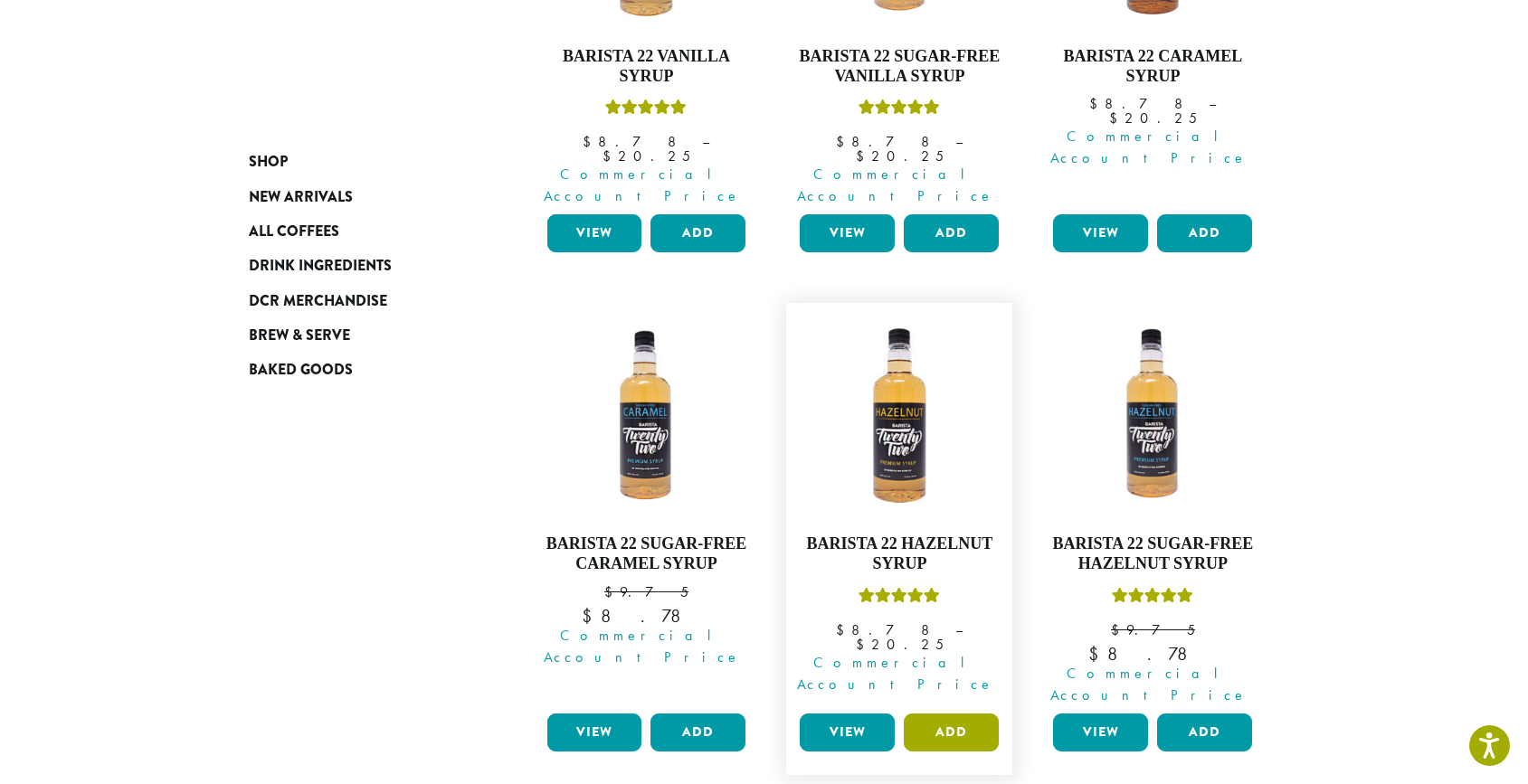
click at [951, 714] on button "Add" at bounding box center [950, 732] width 95 height 38
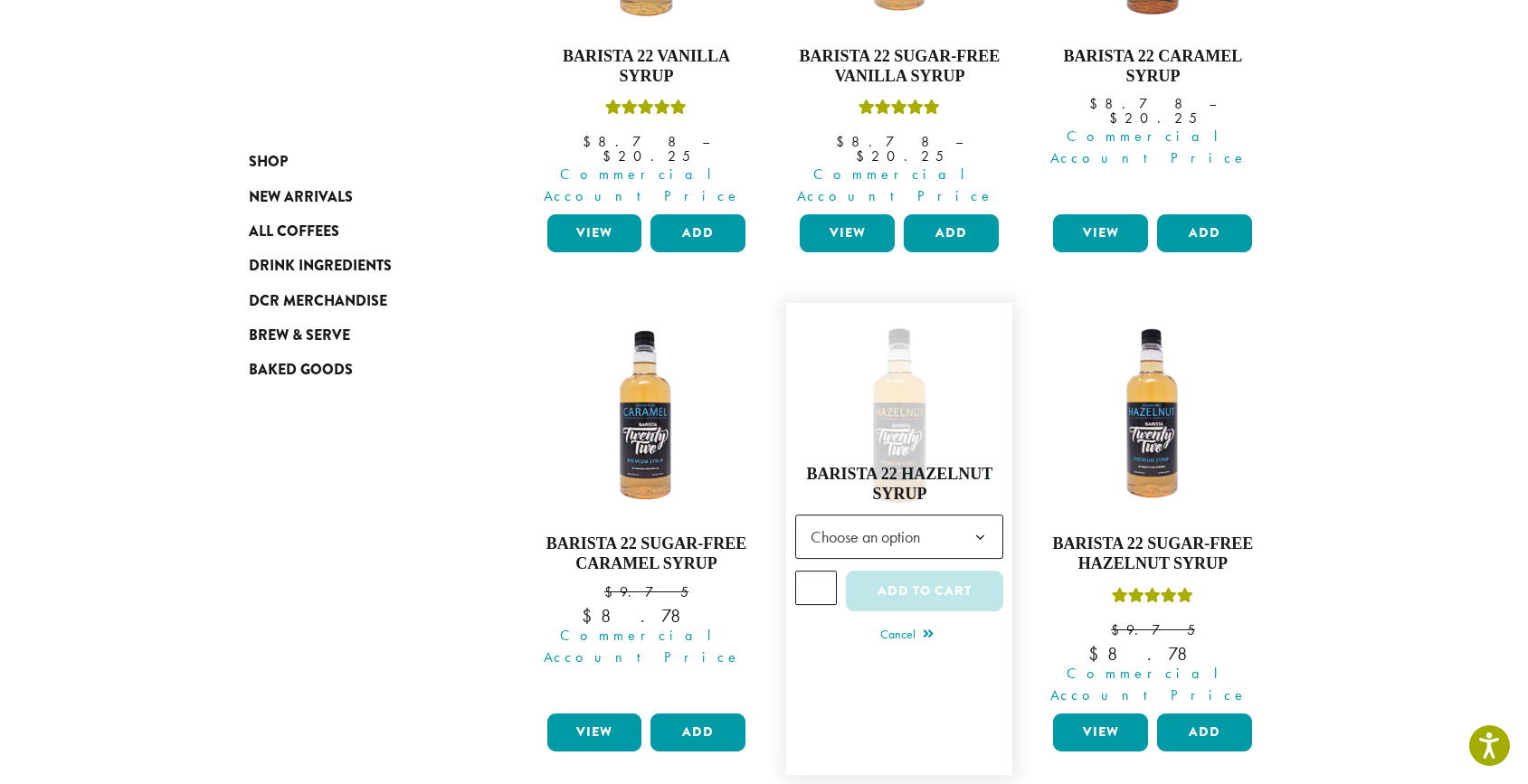
click at [950, 571] on div "Barista 22 Hazelnut Syrup quantity * Add to cart" at bounding box center [899, 597] width 208 height 53
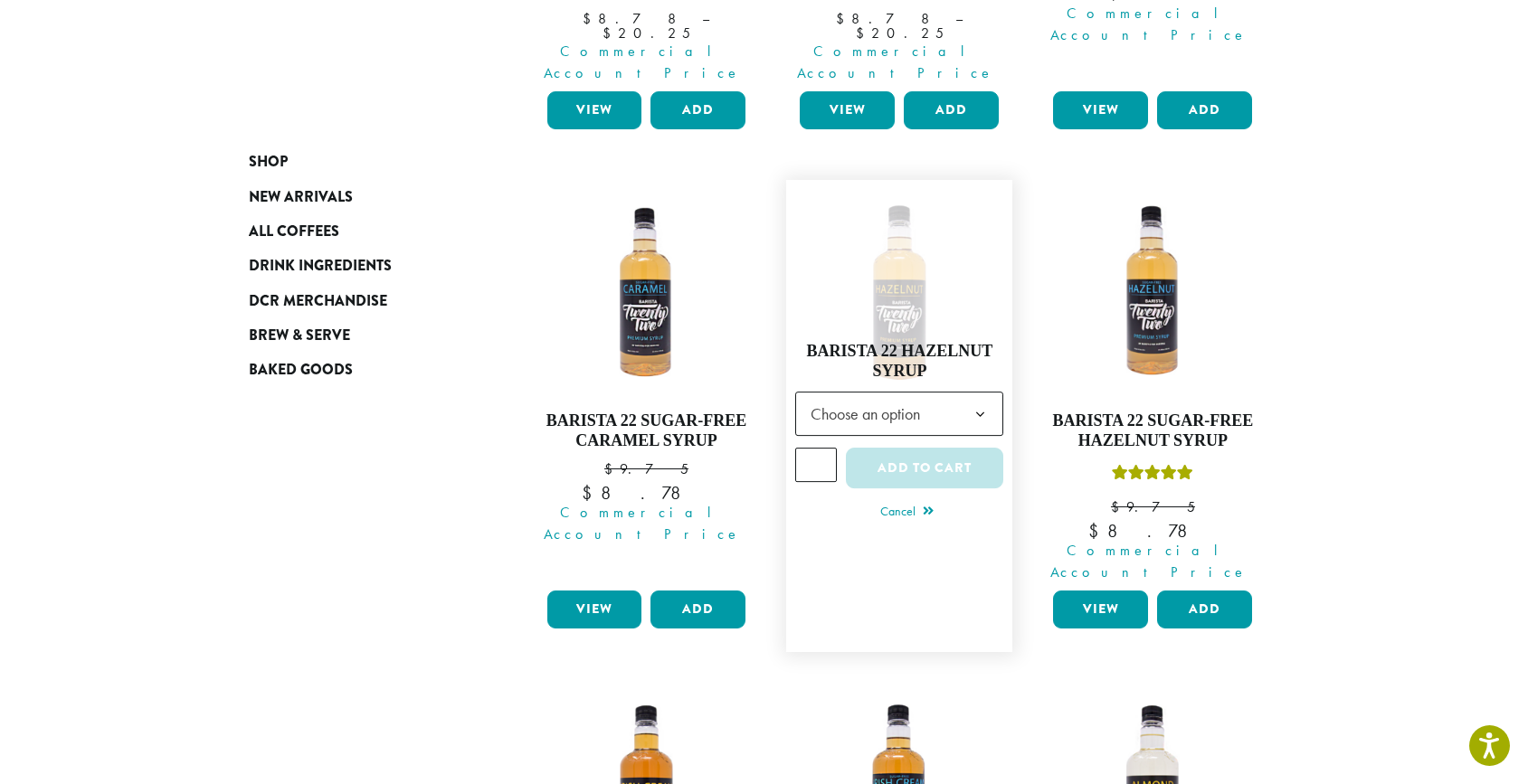
click at [951, 392] on span "Choose an option" at bounding box center [899, 413] width 208 height 44
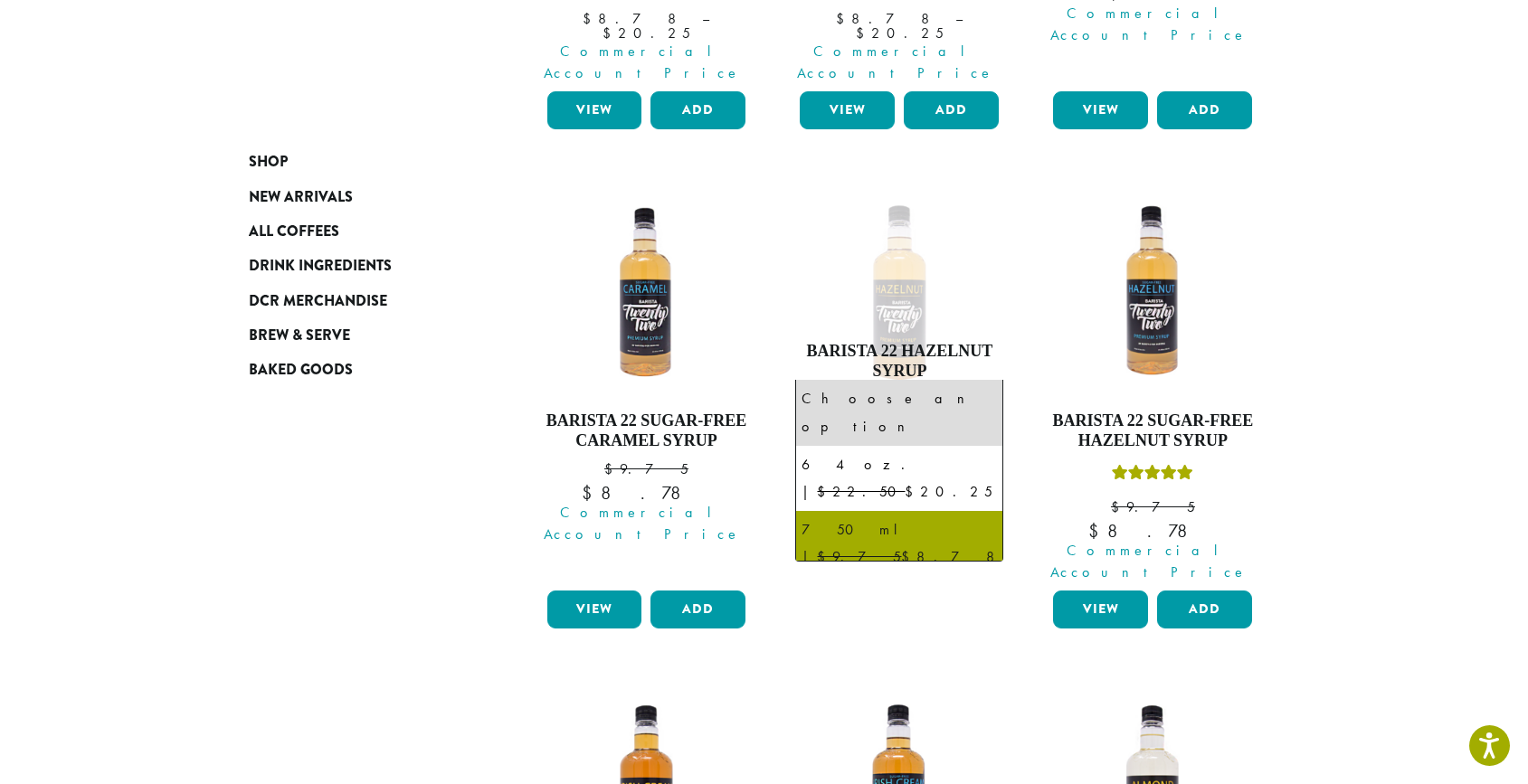
select select "******"
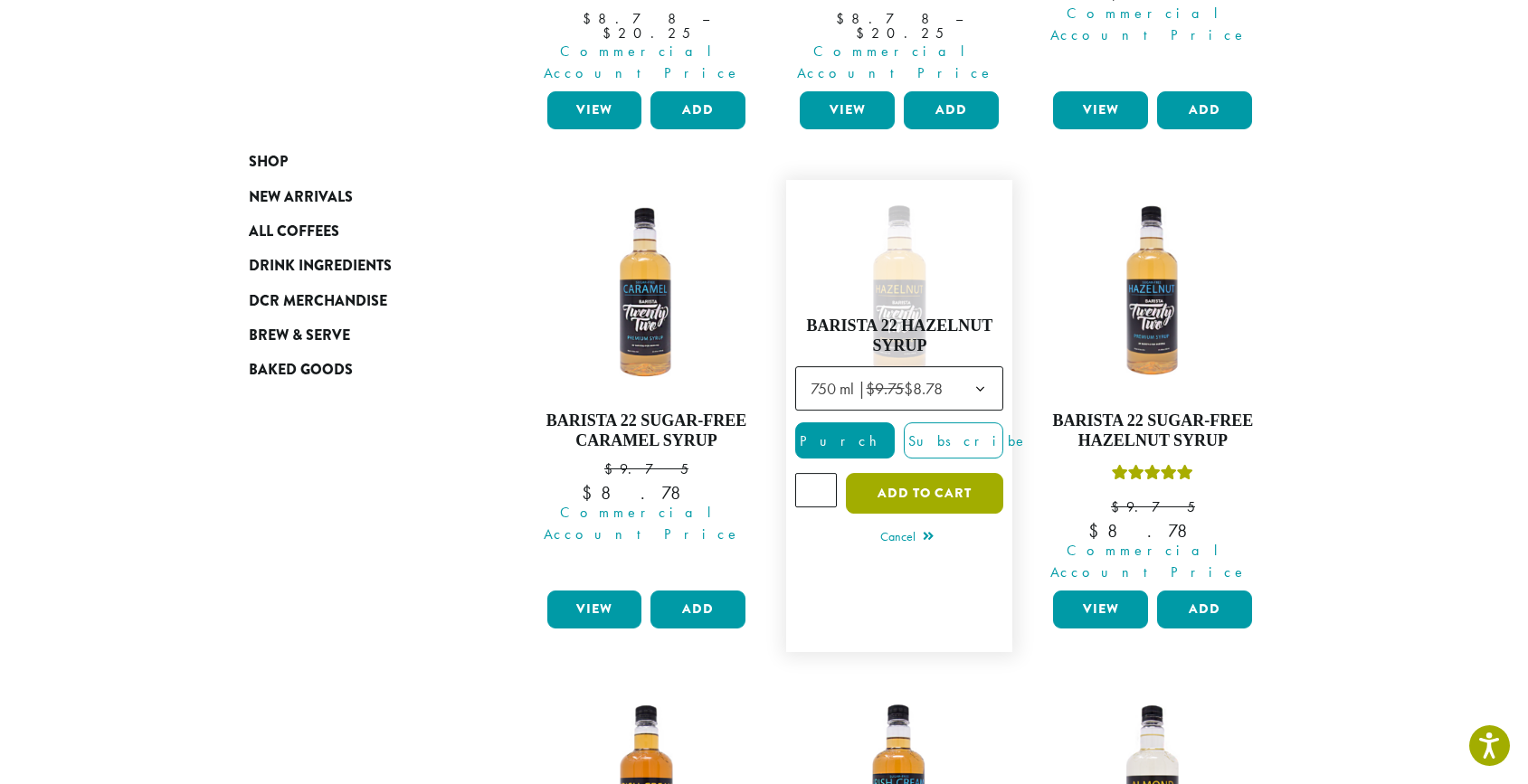
click at [879, 473] on button "Add to cart" at bounding box center [924, 493] width 158 height 41
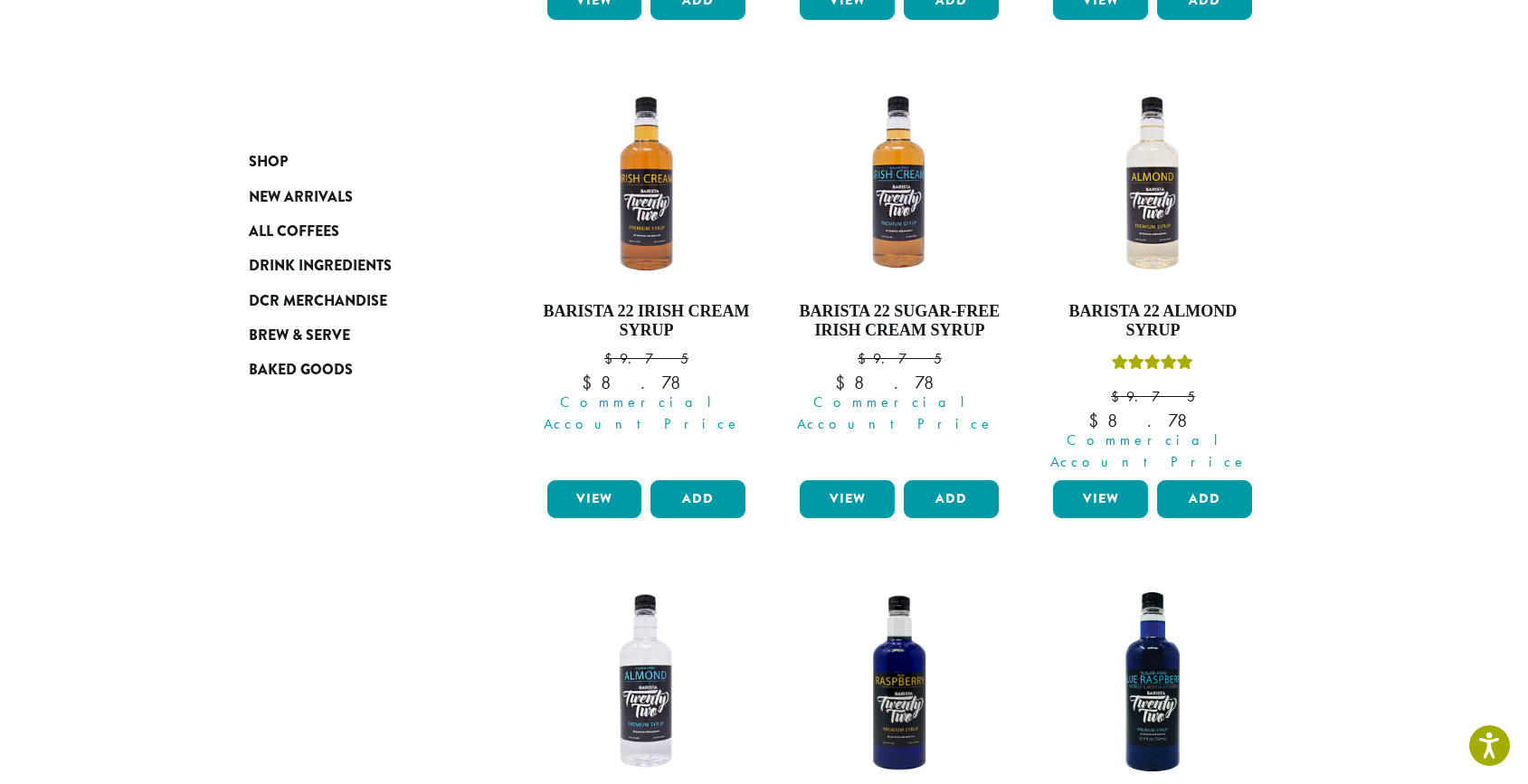
scroll to position [1687, 0]
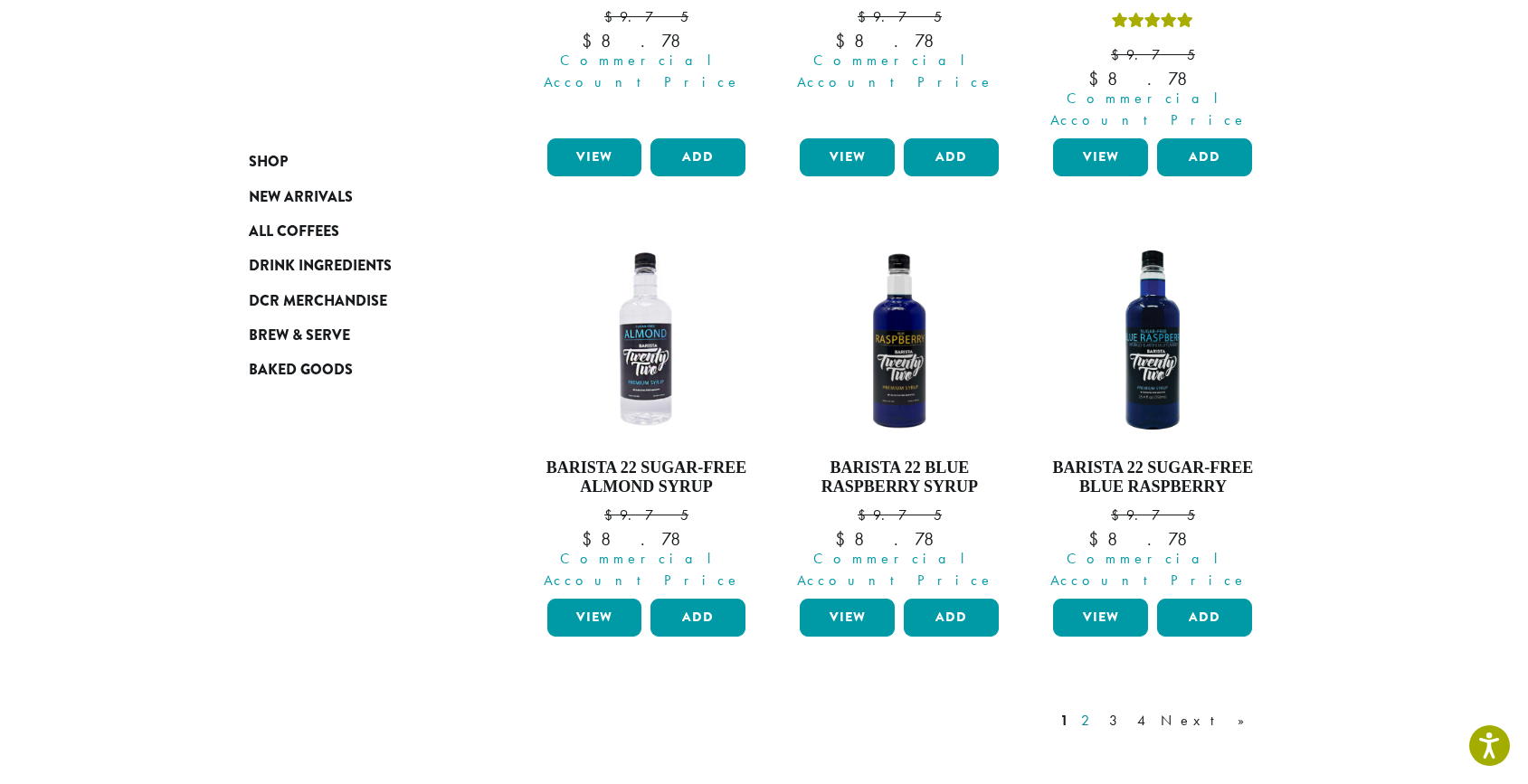
click at [1100, 711] on link "2" at bounding box center [1088, 721] width 23 height 22
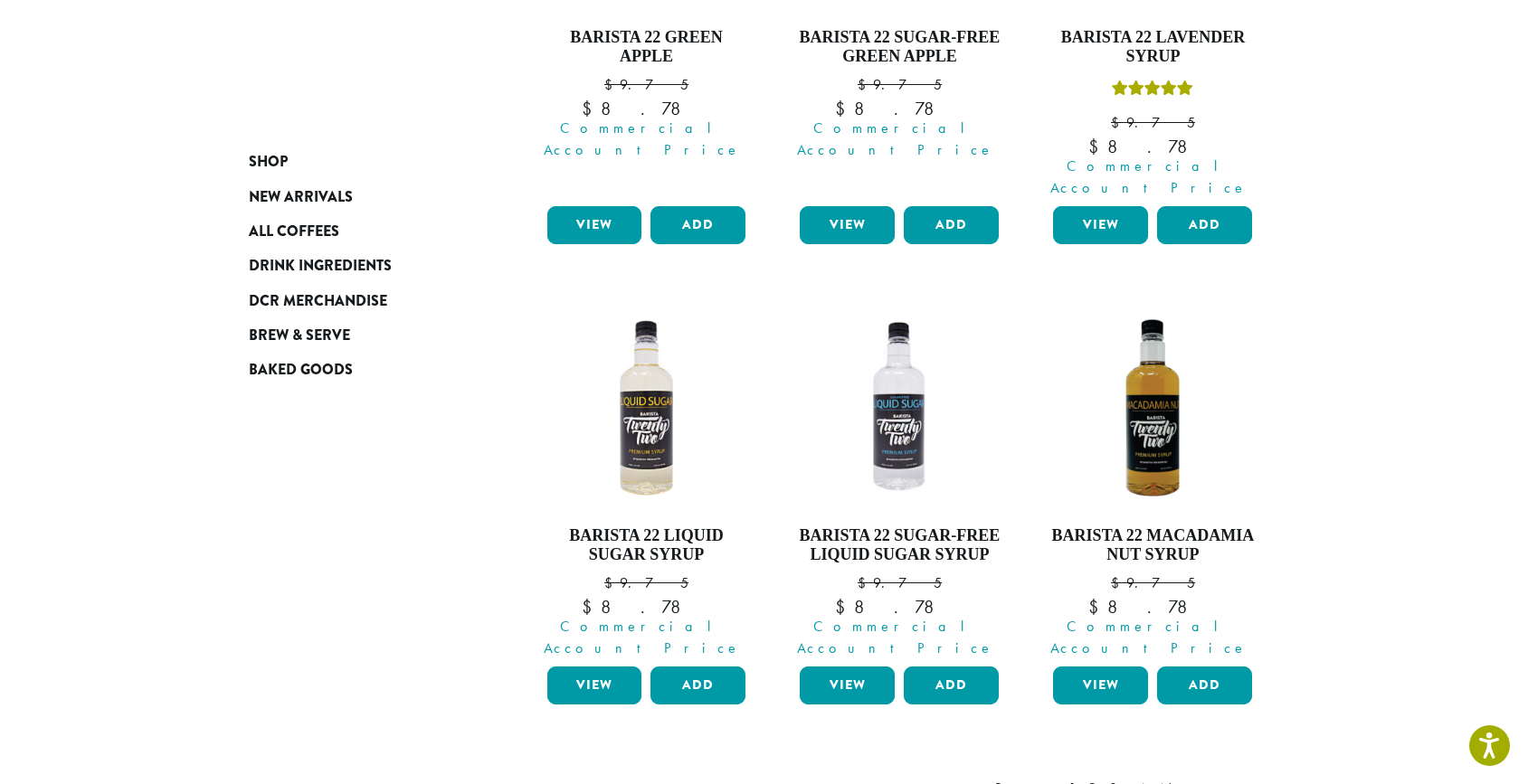
scroll to position [1488, 0]
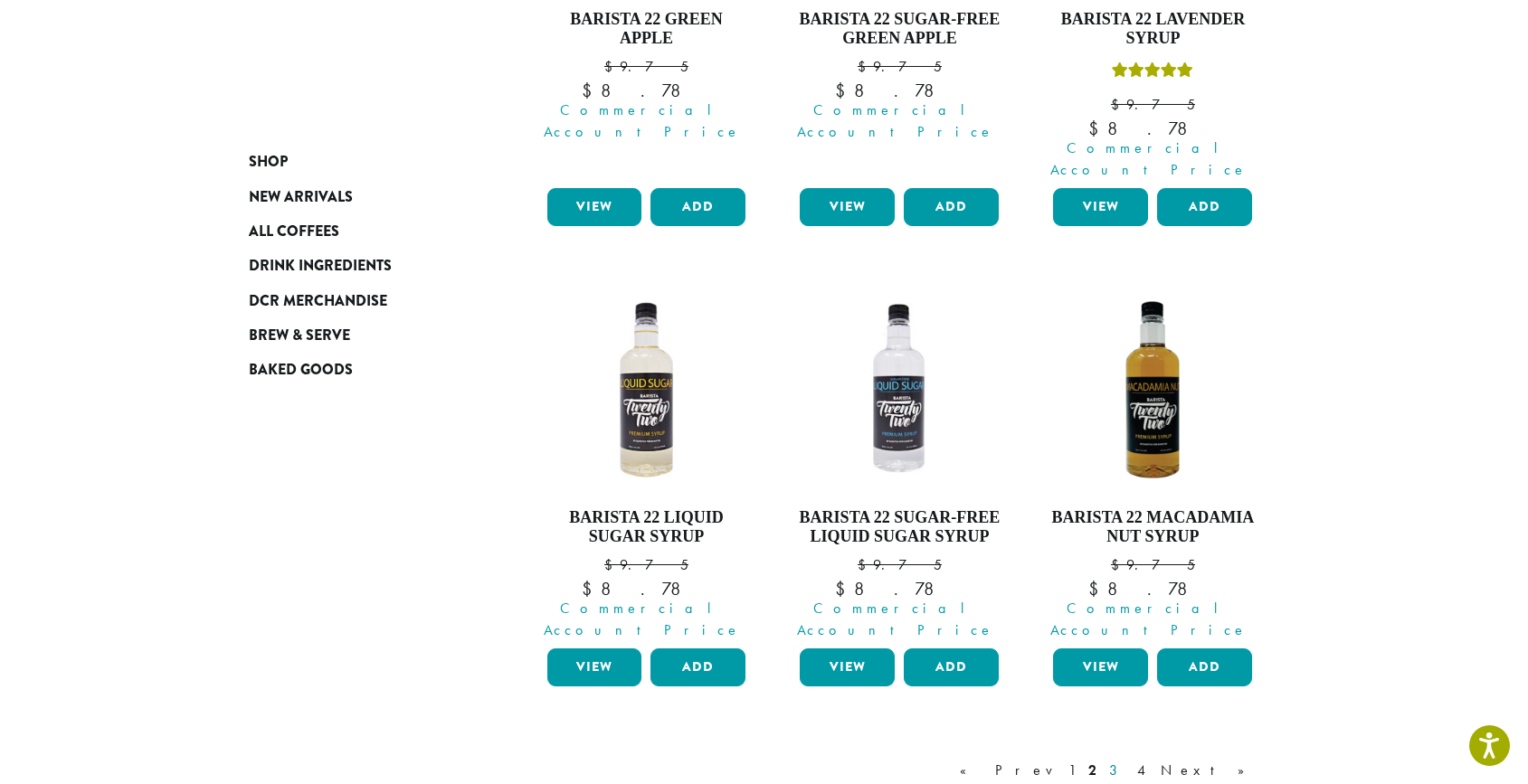
click at [1129, 760] on link "3" at bounding box center [1117, 770] width 23 height 22
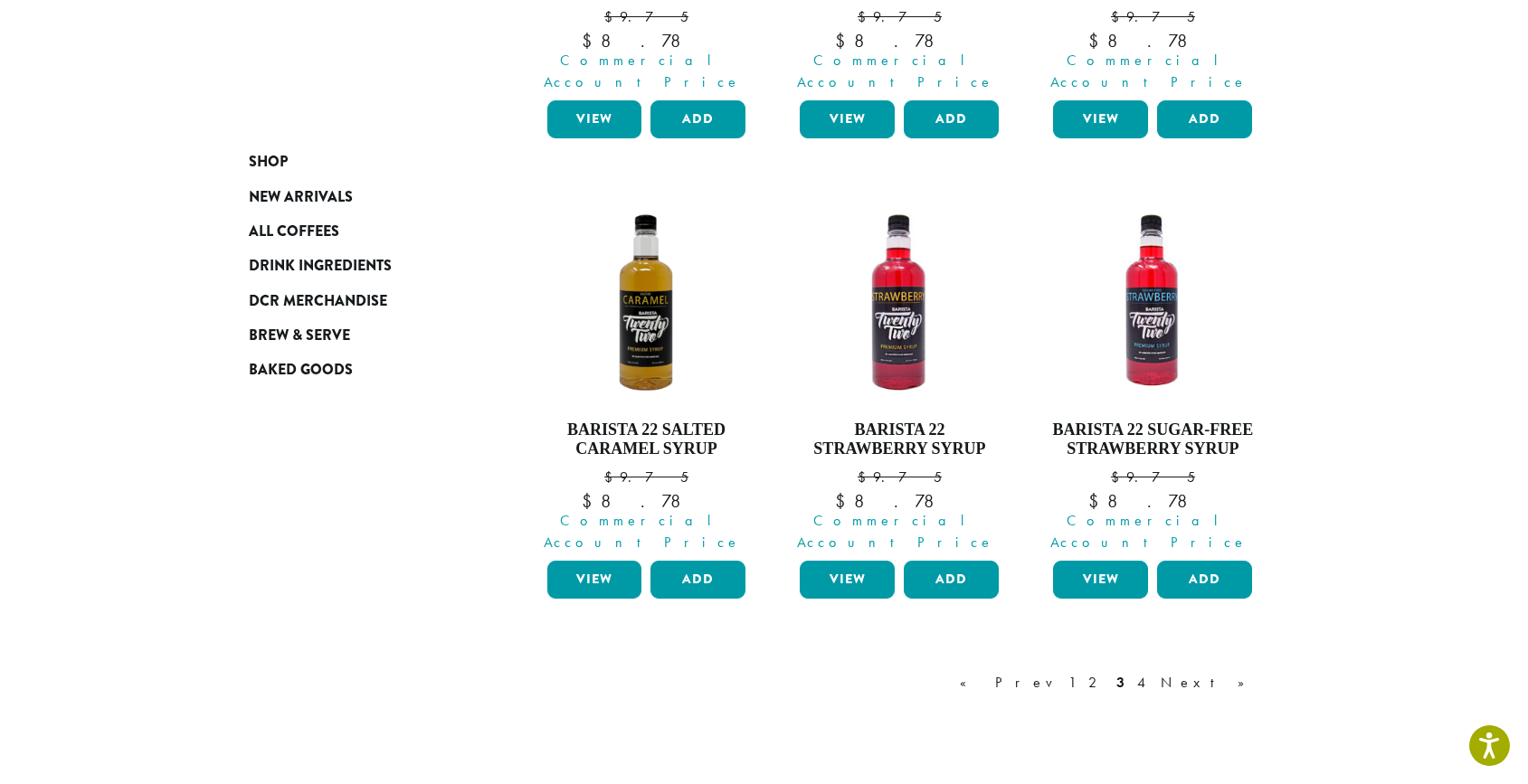
scroll to position [1538, 0]
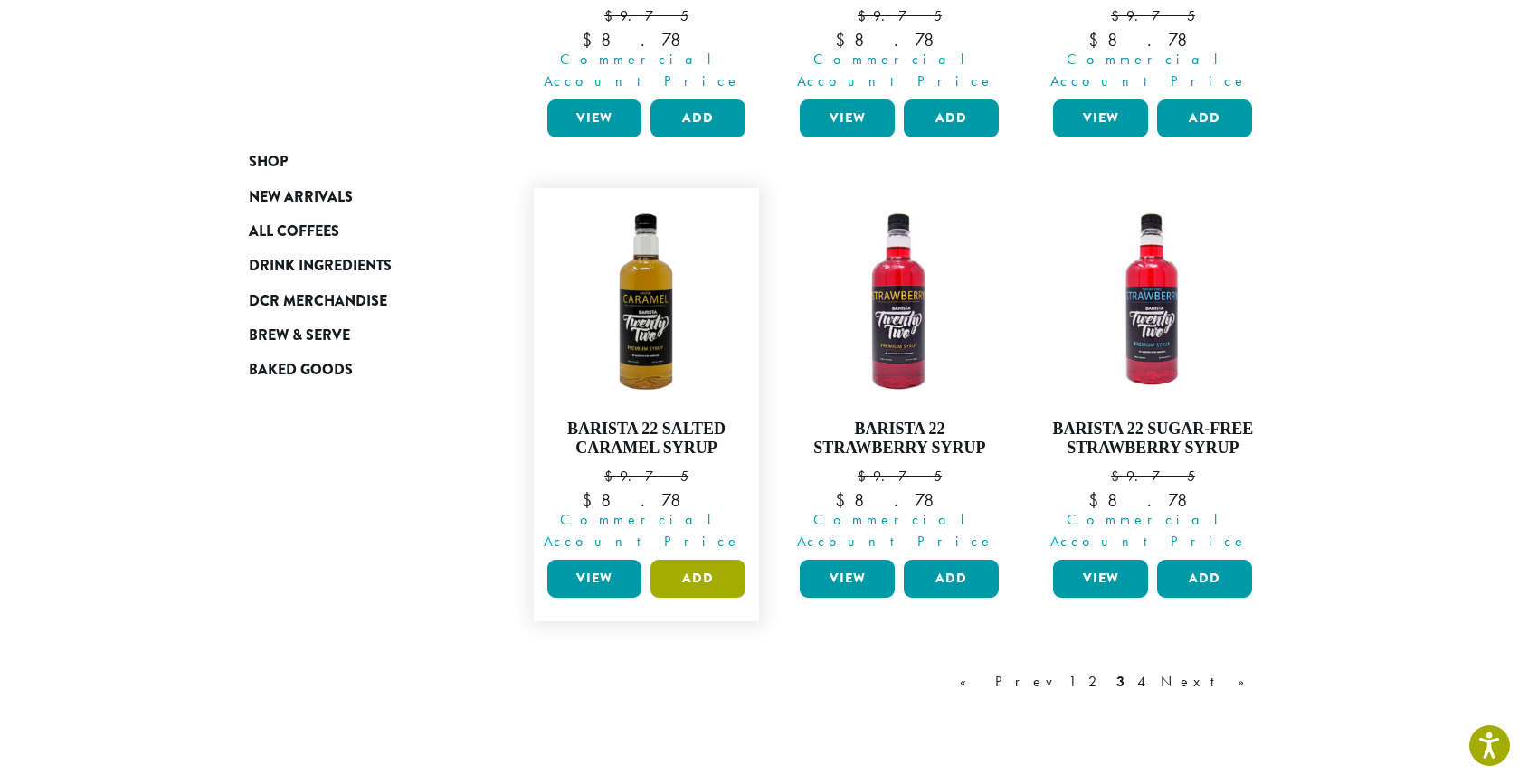
click at [685, 560] on button "Add" at bounding box center [698, 578] width 95 height 38
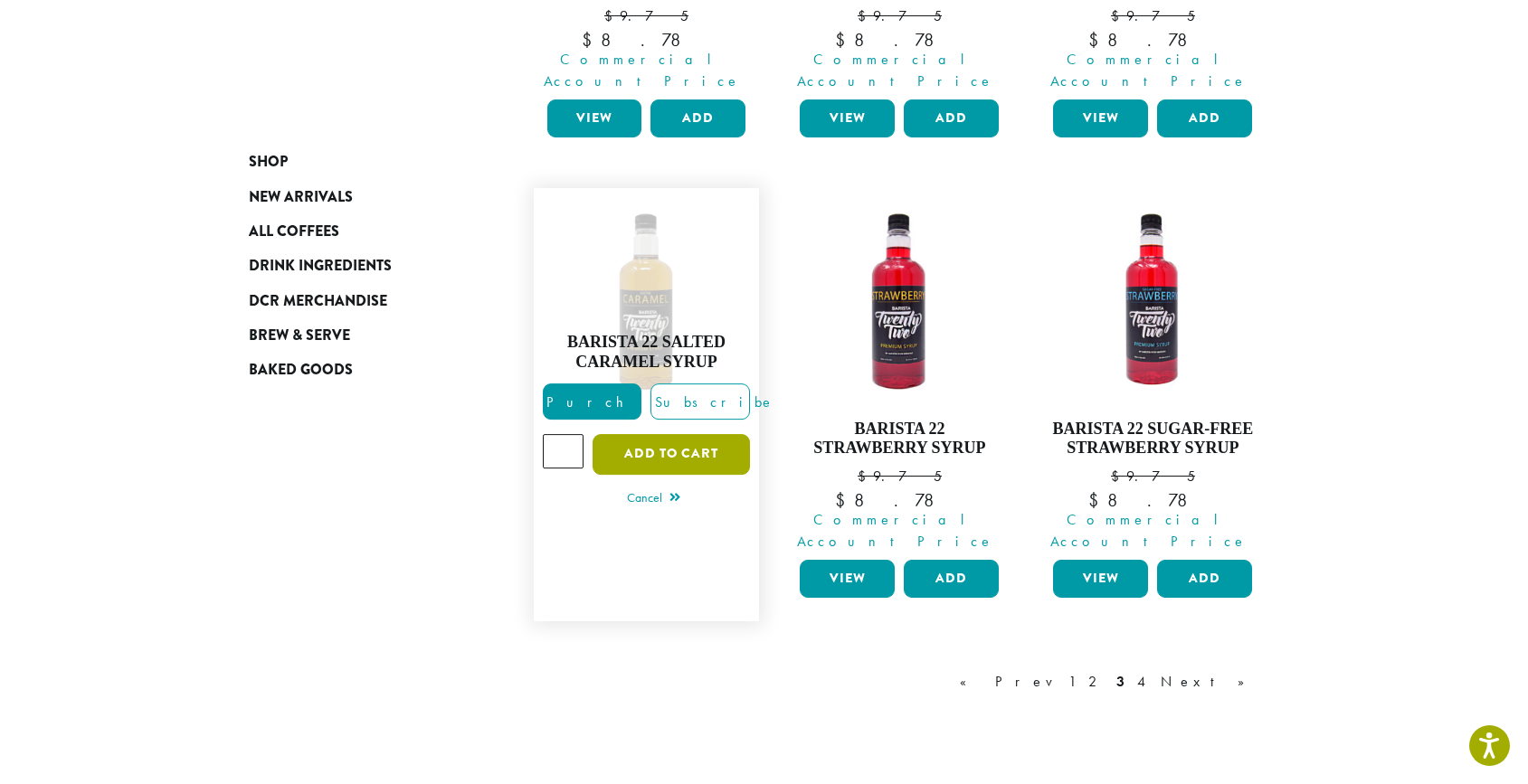
click at [641, 435] on button "Add to cart" at bounding box center [671, 455] width 158 height 41
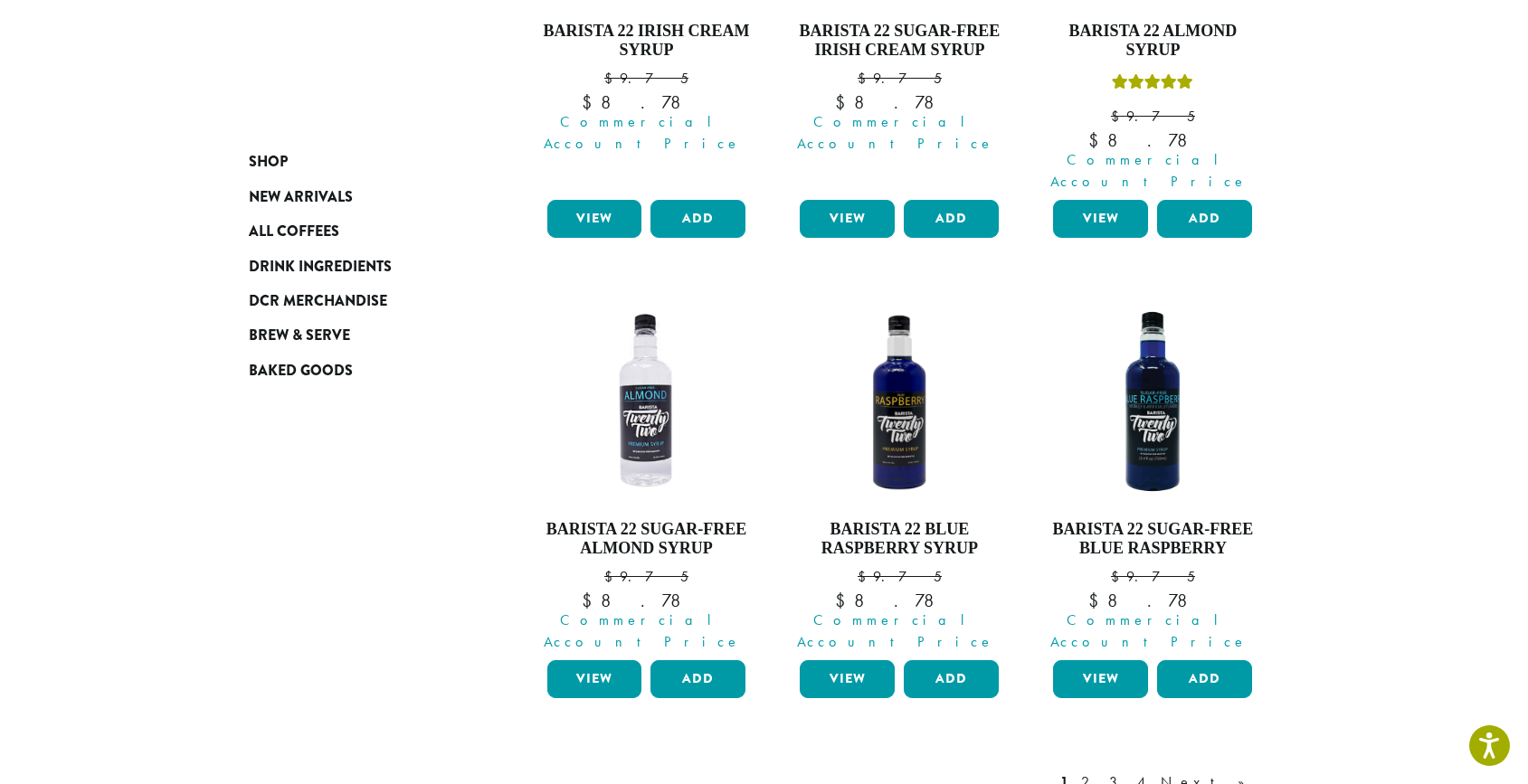
scroll to position [1694, 0]
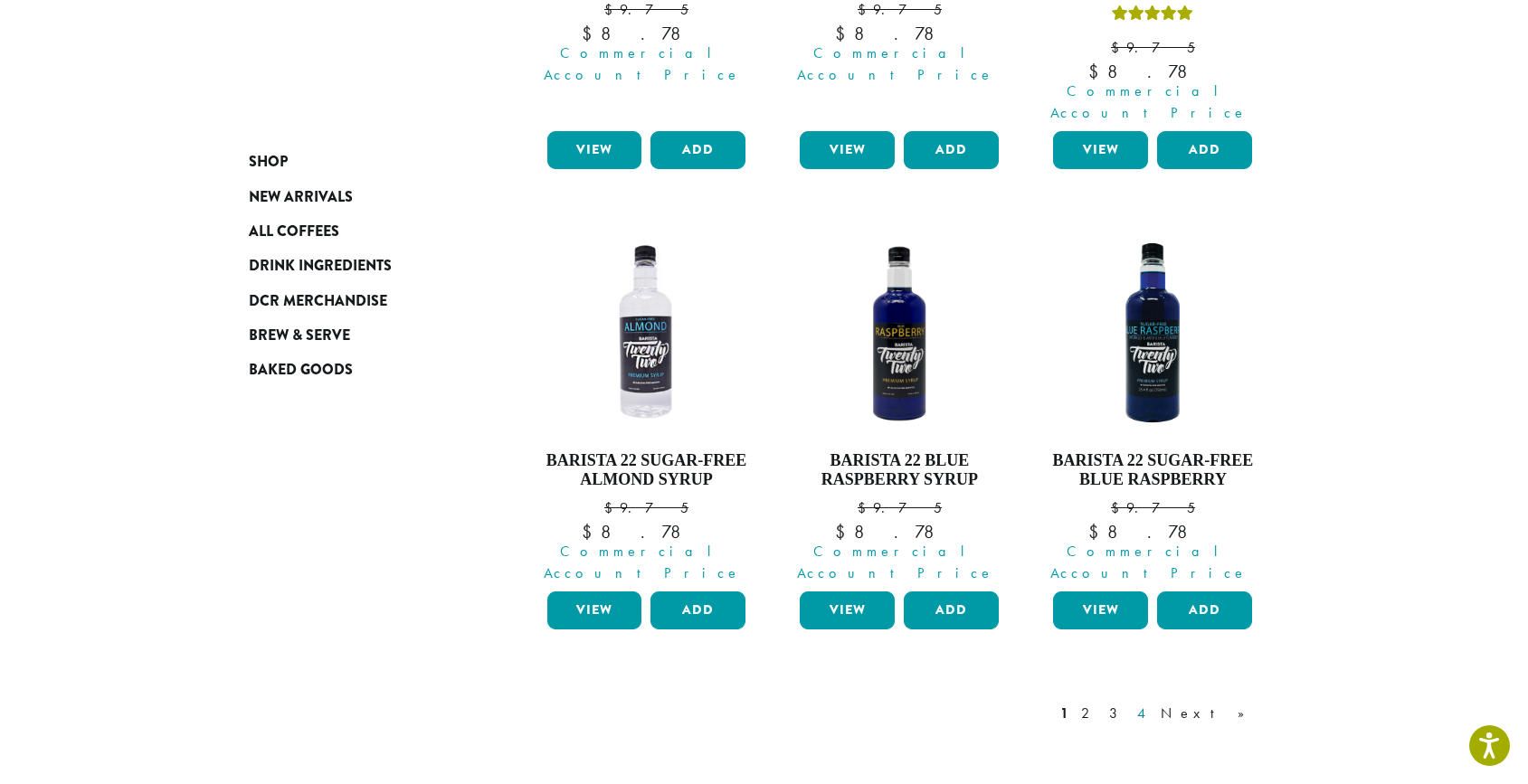
click at [1152, 703] on link "4" at bounding box center [1142, 714] width 18 height 22
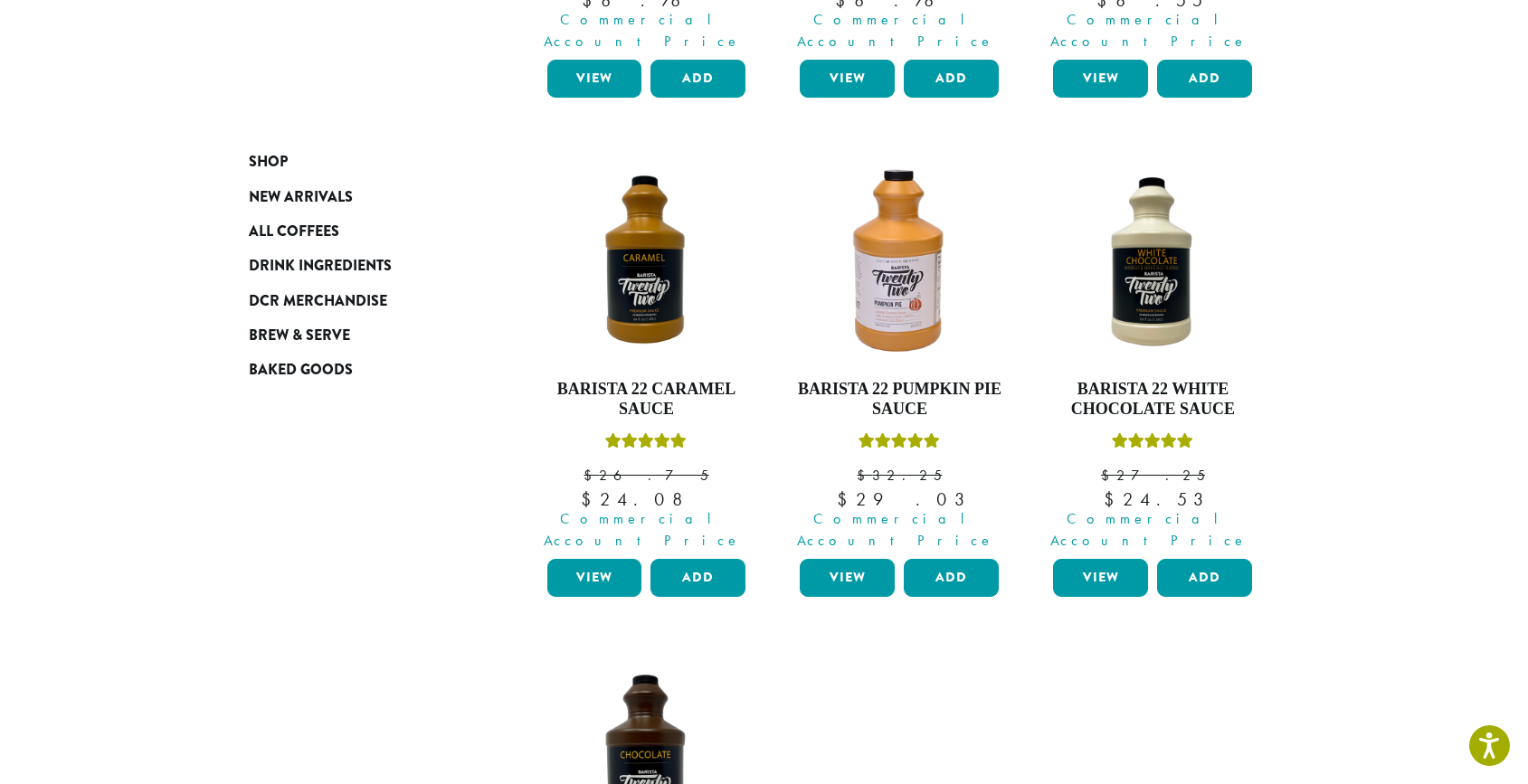
scroll to position [622, 0]
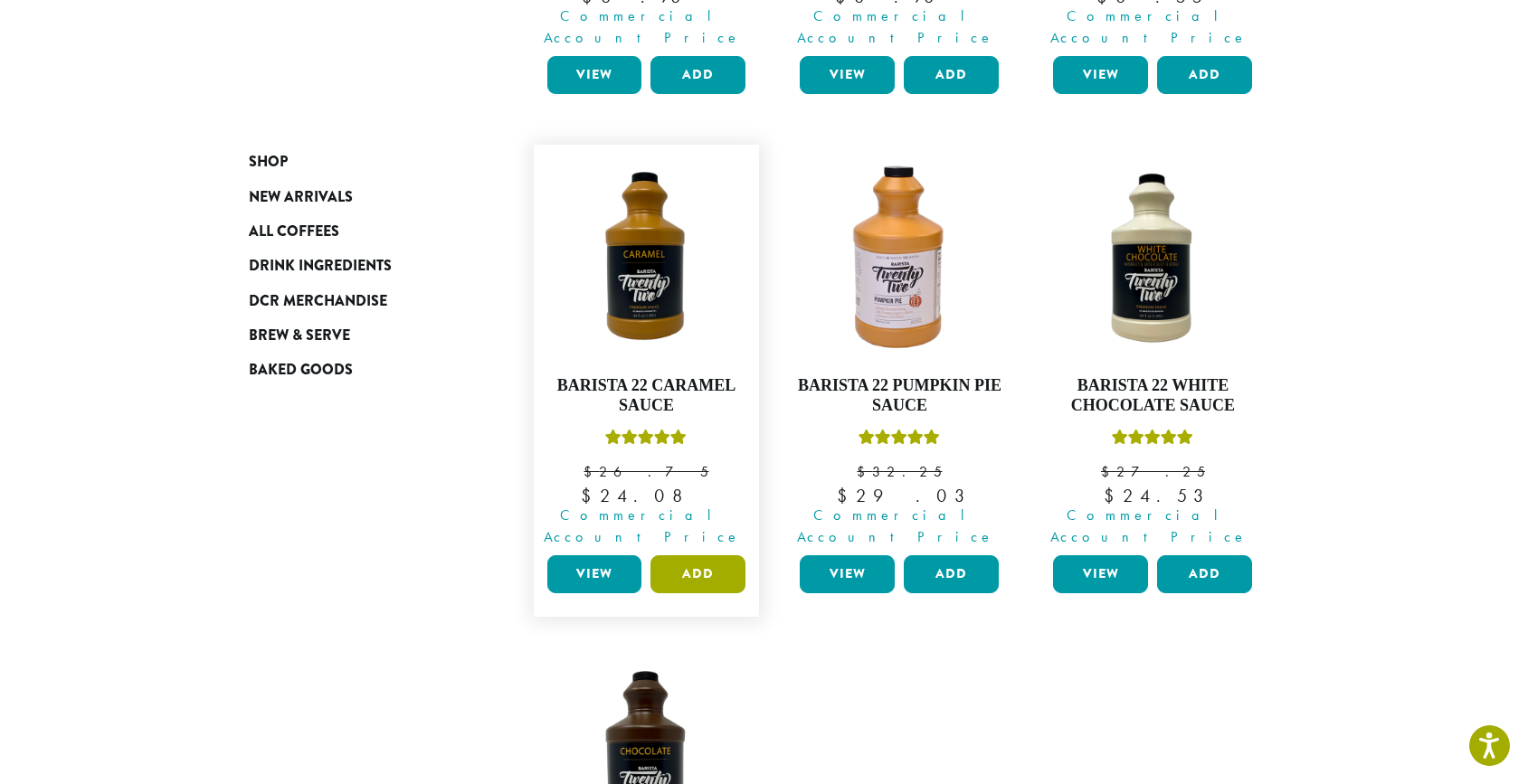
click at [732, 556] on button "Add" at bounding box center [698, 575] width 95 height 38
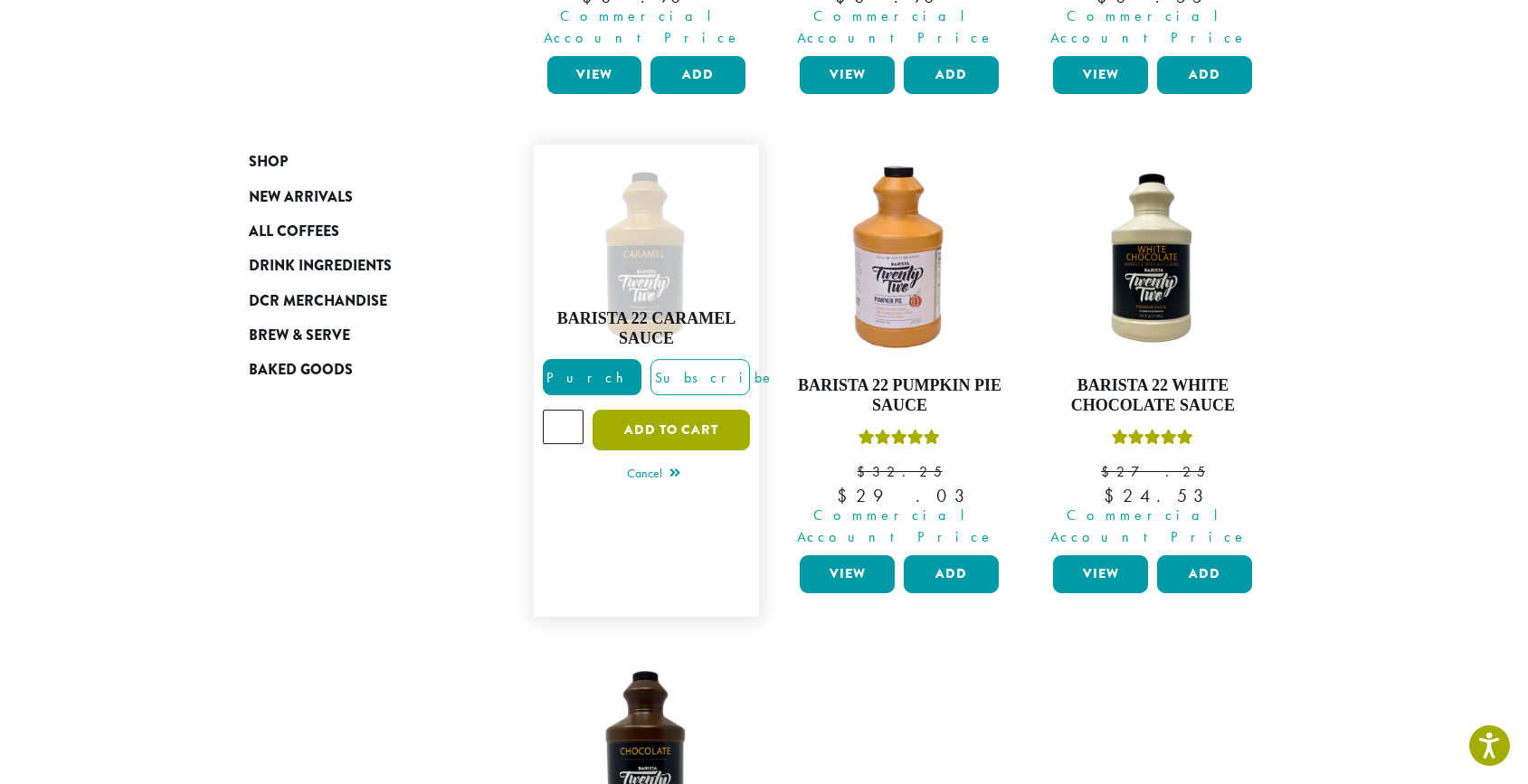
click at [684, 410] on button "Add to cart" at bounding box center [671, 431] width 158 height 41
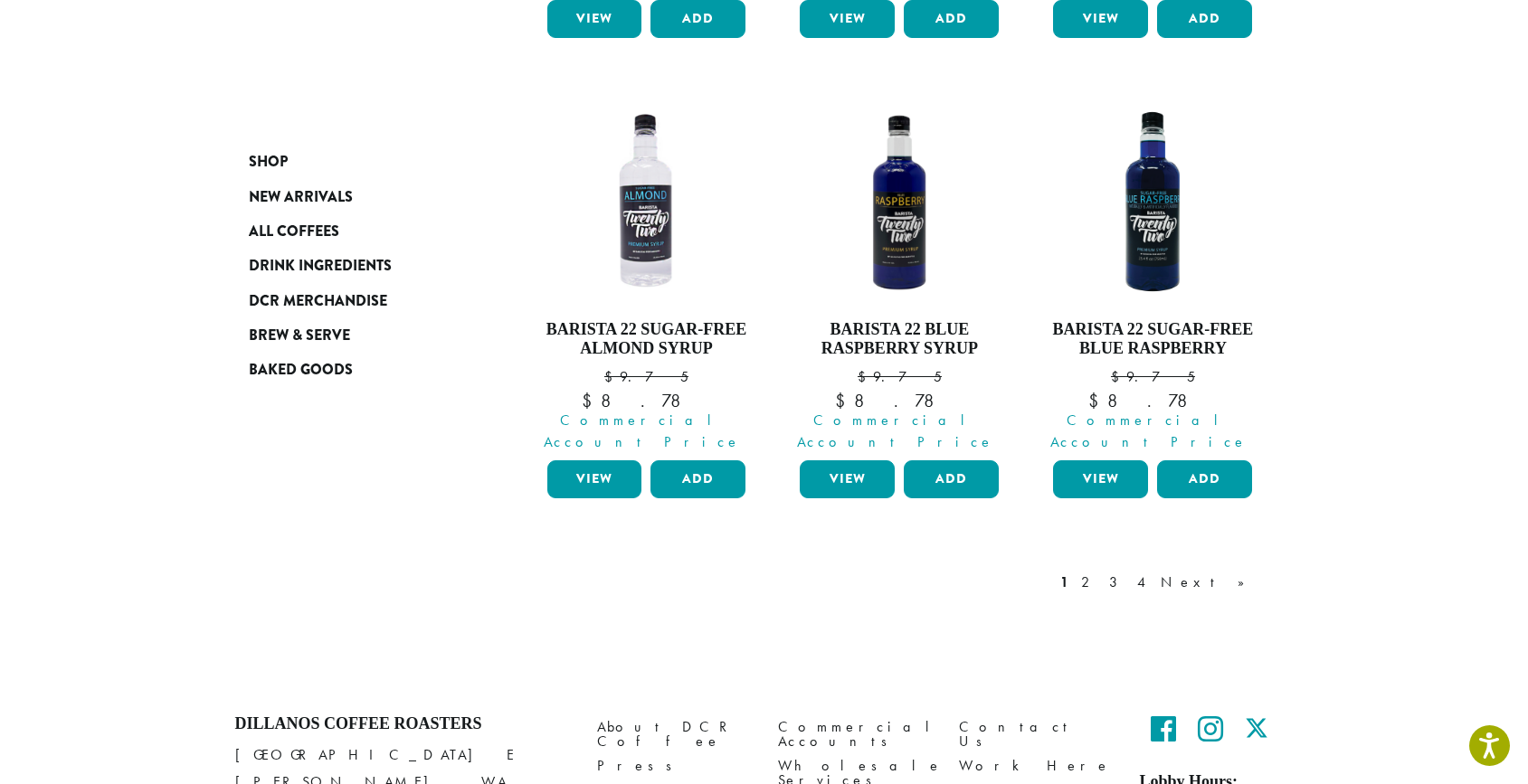
scroll to position [1824, 0]
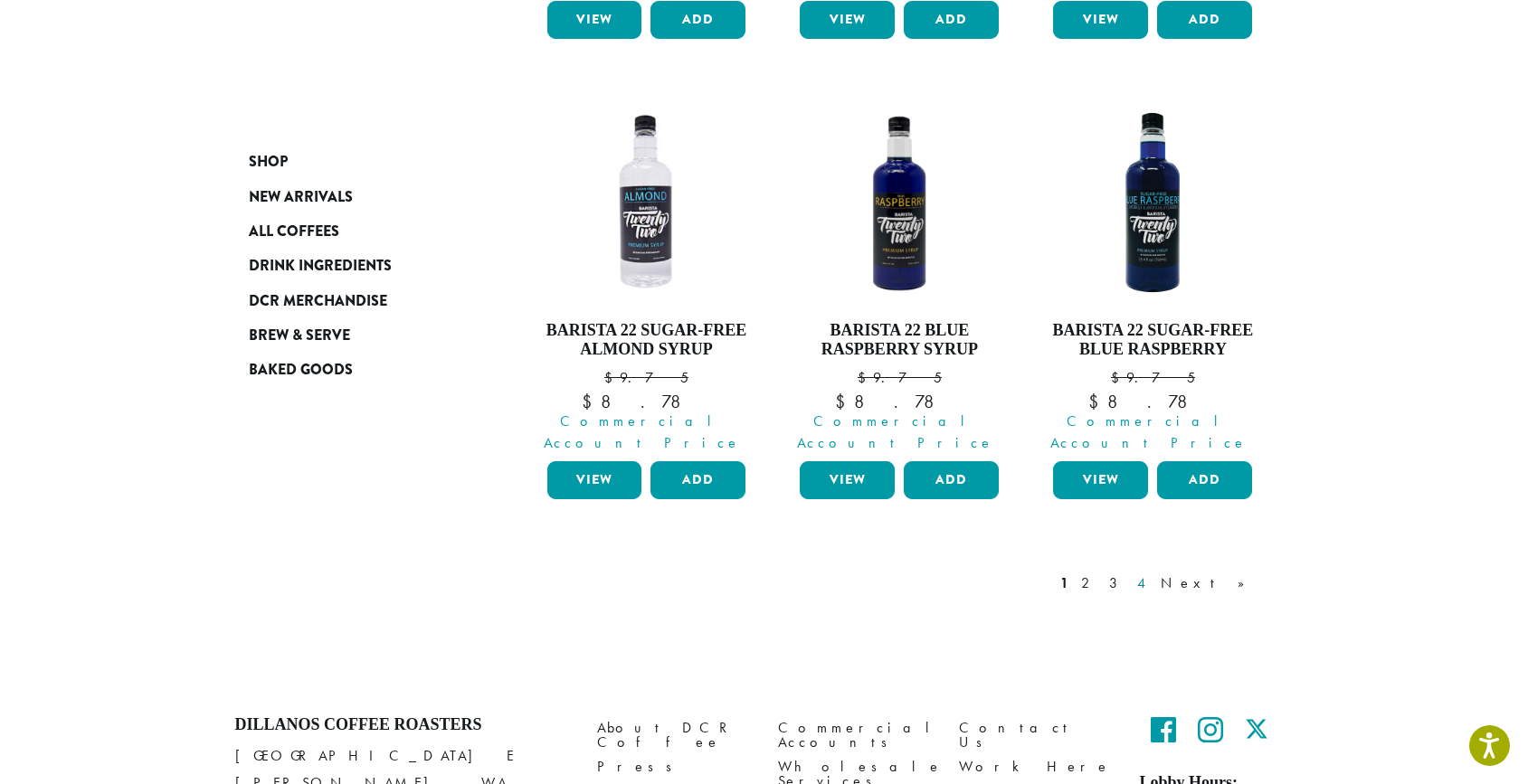
click at [1152, 573] on link "4" at bounding box center [1142, 583] width 18 height 22
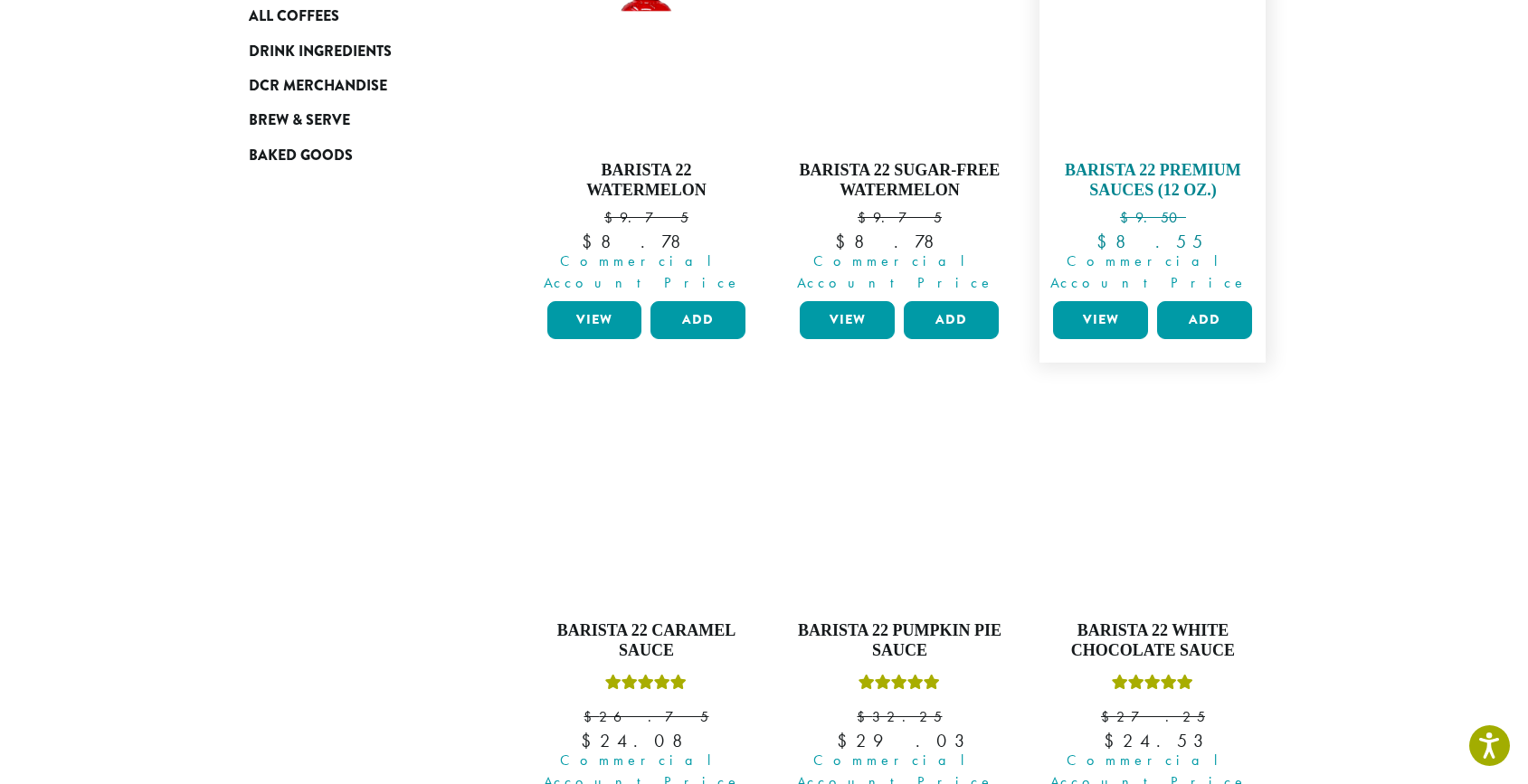
scroll to position [475, 0]
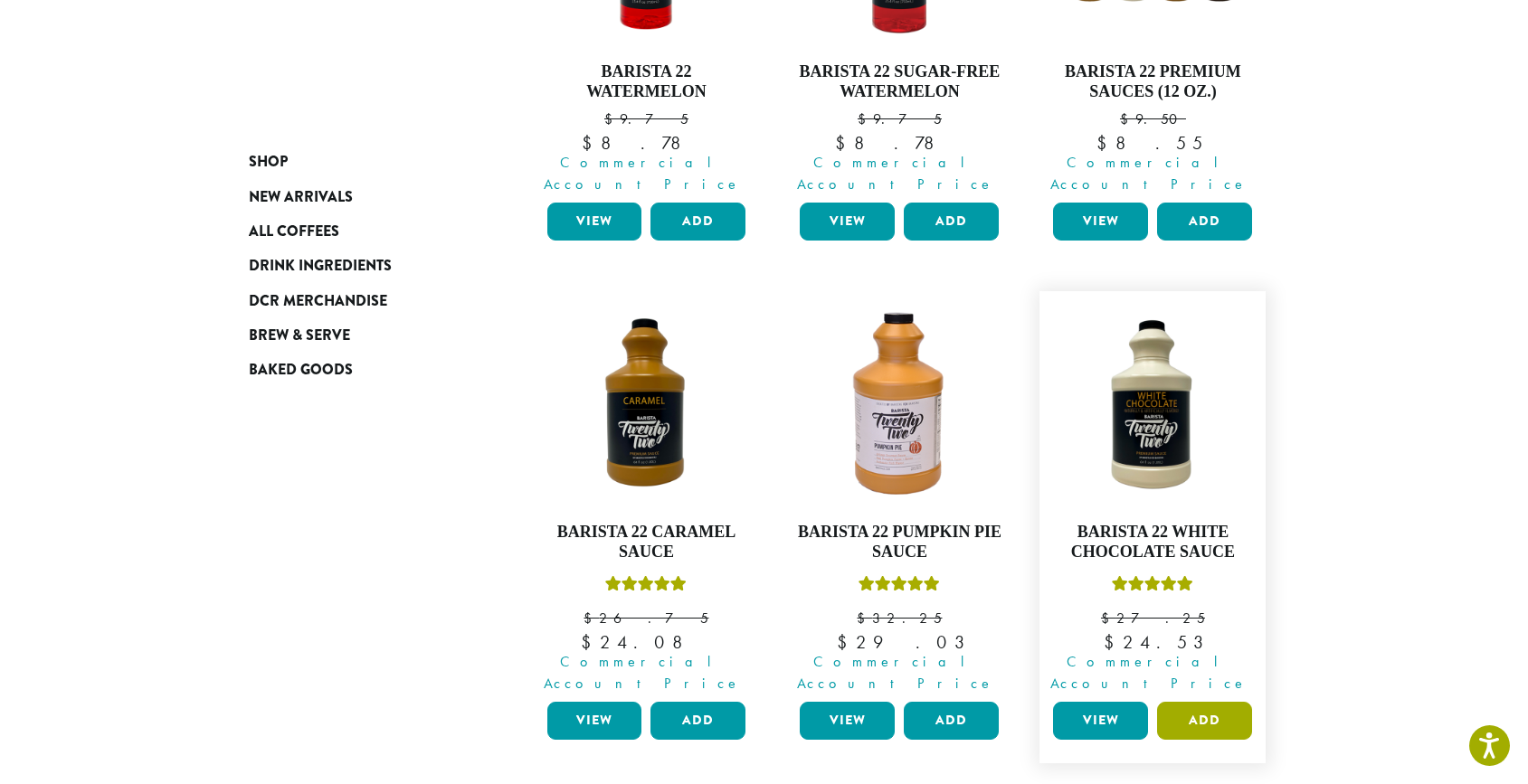
click at [1208, 702] on button "Add" at bounding box center [1204, 720] width 95 height 38
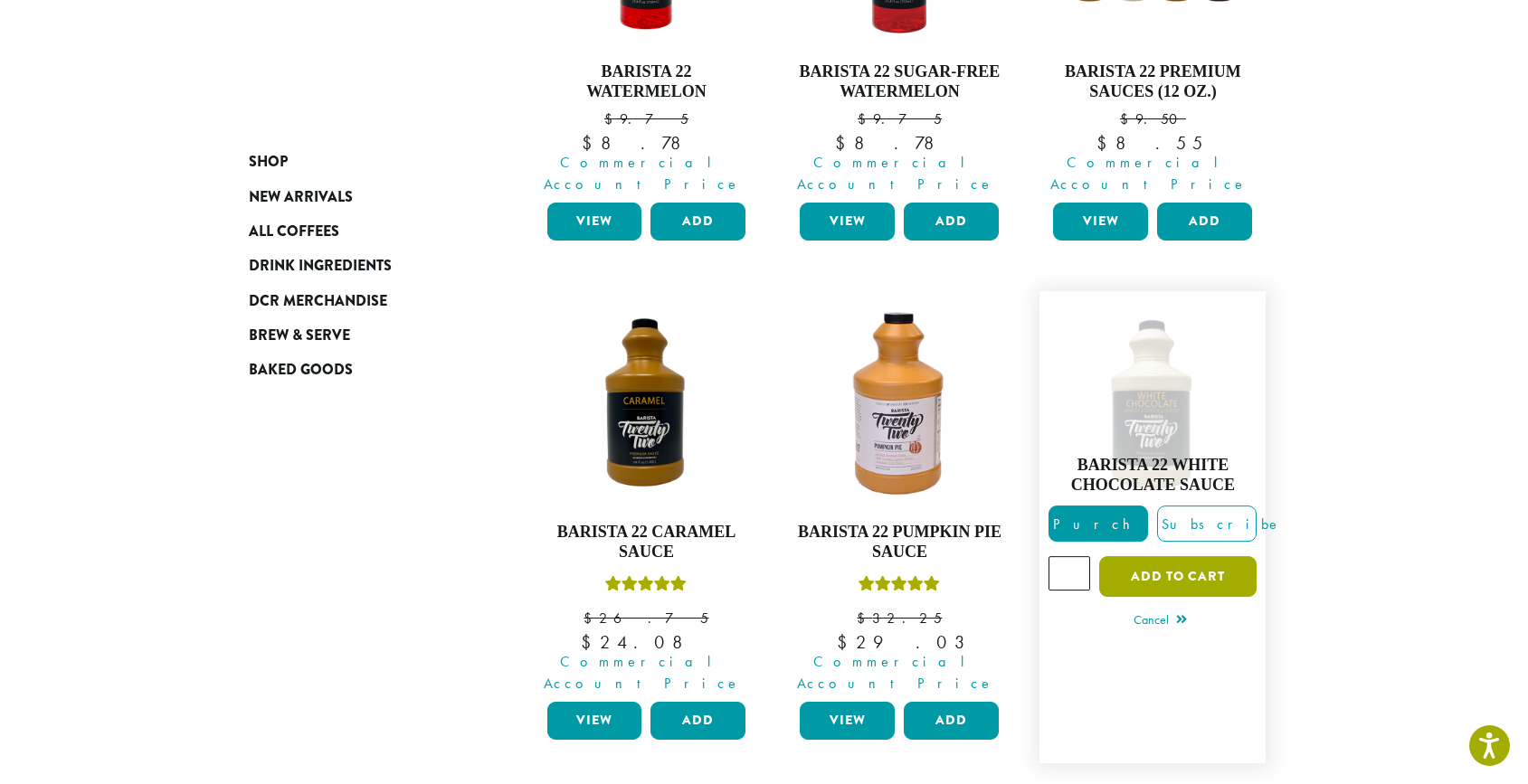
click at [1196, 556] on button "Add to cart" at bounding box center [1178, 576] width 158 height 41
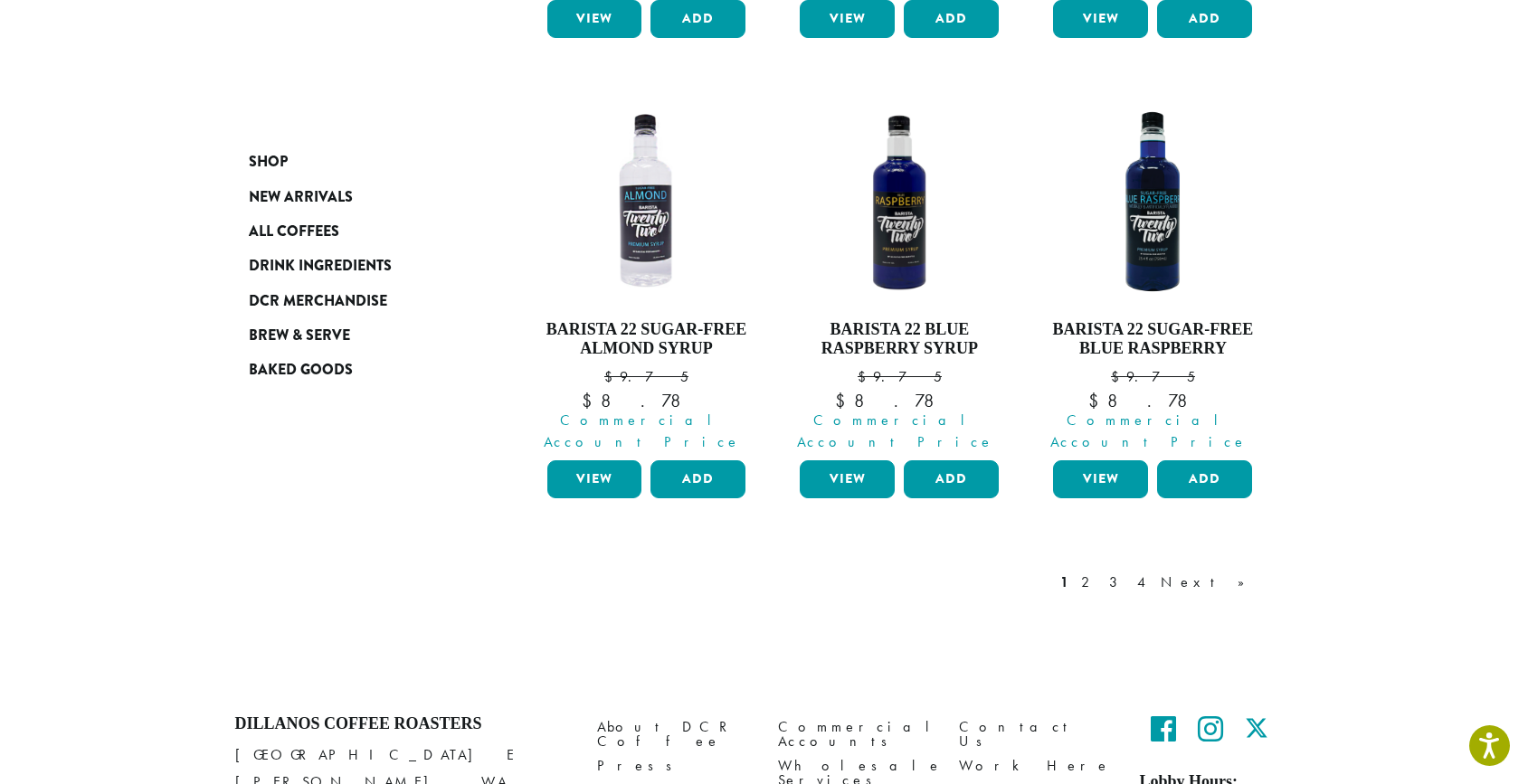
scroll to position [1824, 0]
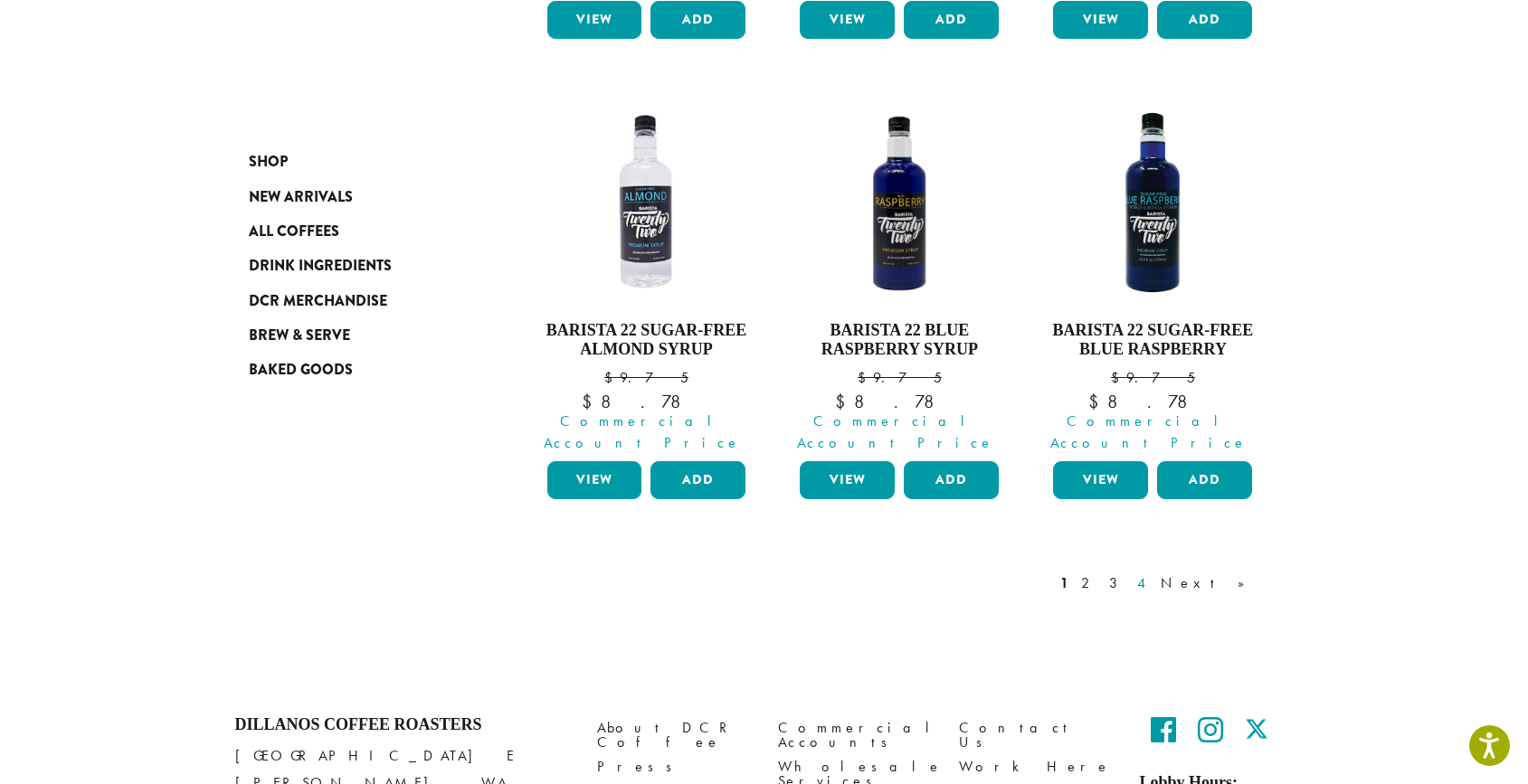
click at [1152, 573] on link "4" at bounding box center [1142, 583] width 18 height 22
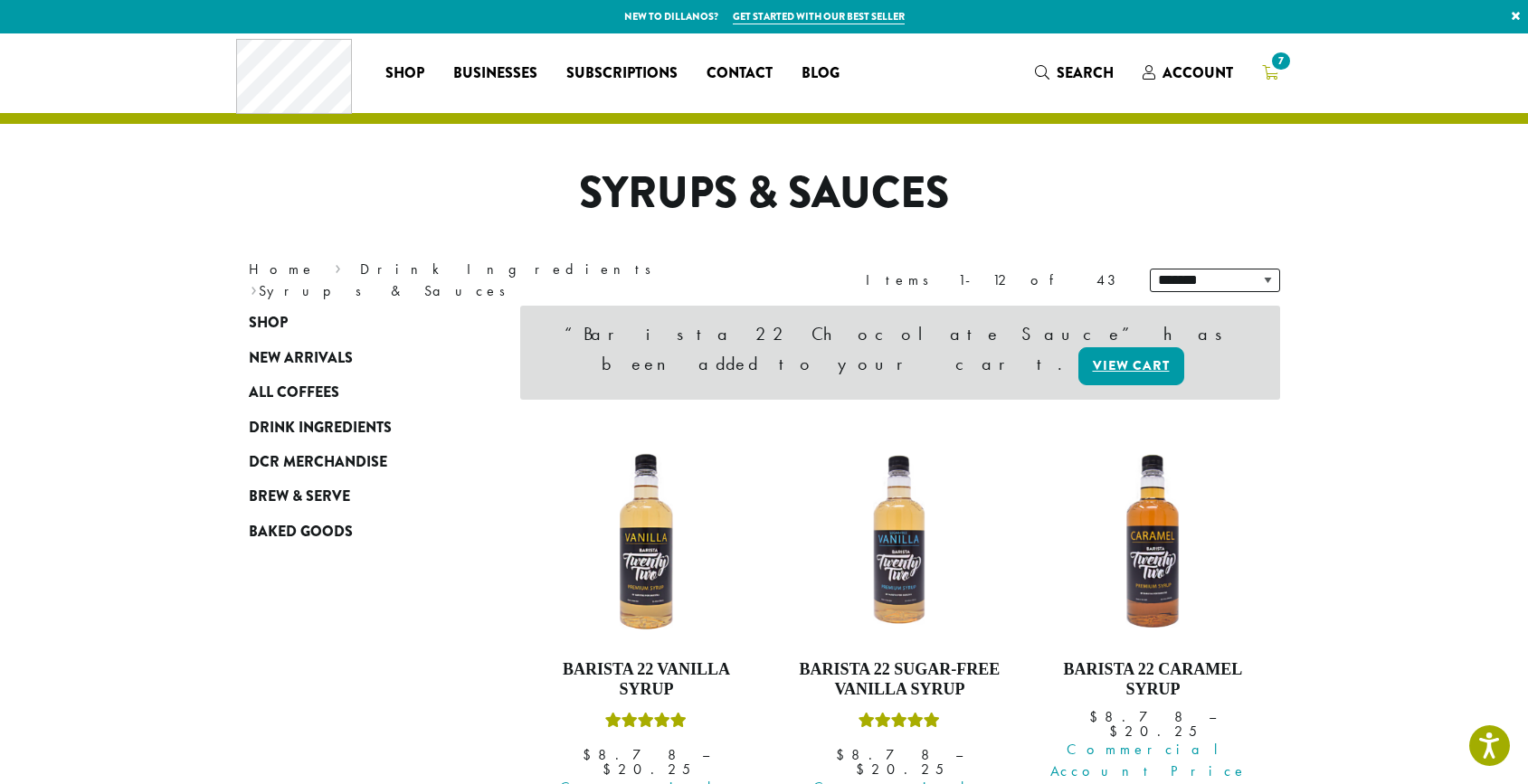
click at [1274, 74] on icon "7" at bounding box center [1270, 72] width 17 height 15
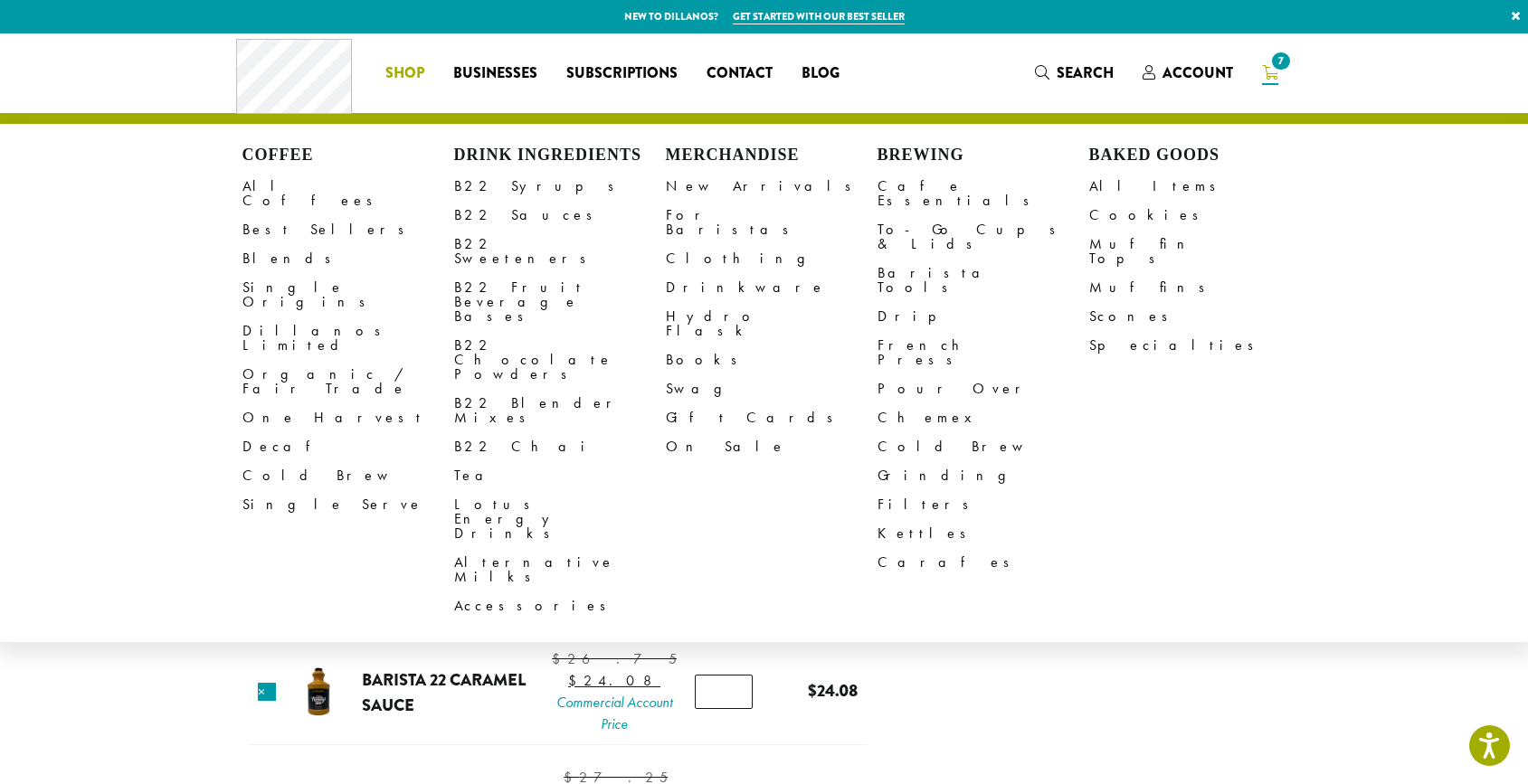
click at [416, 61] on link "Shop" at bounding box center [404, 73] width 68 height 29
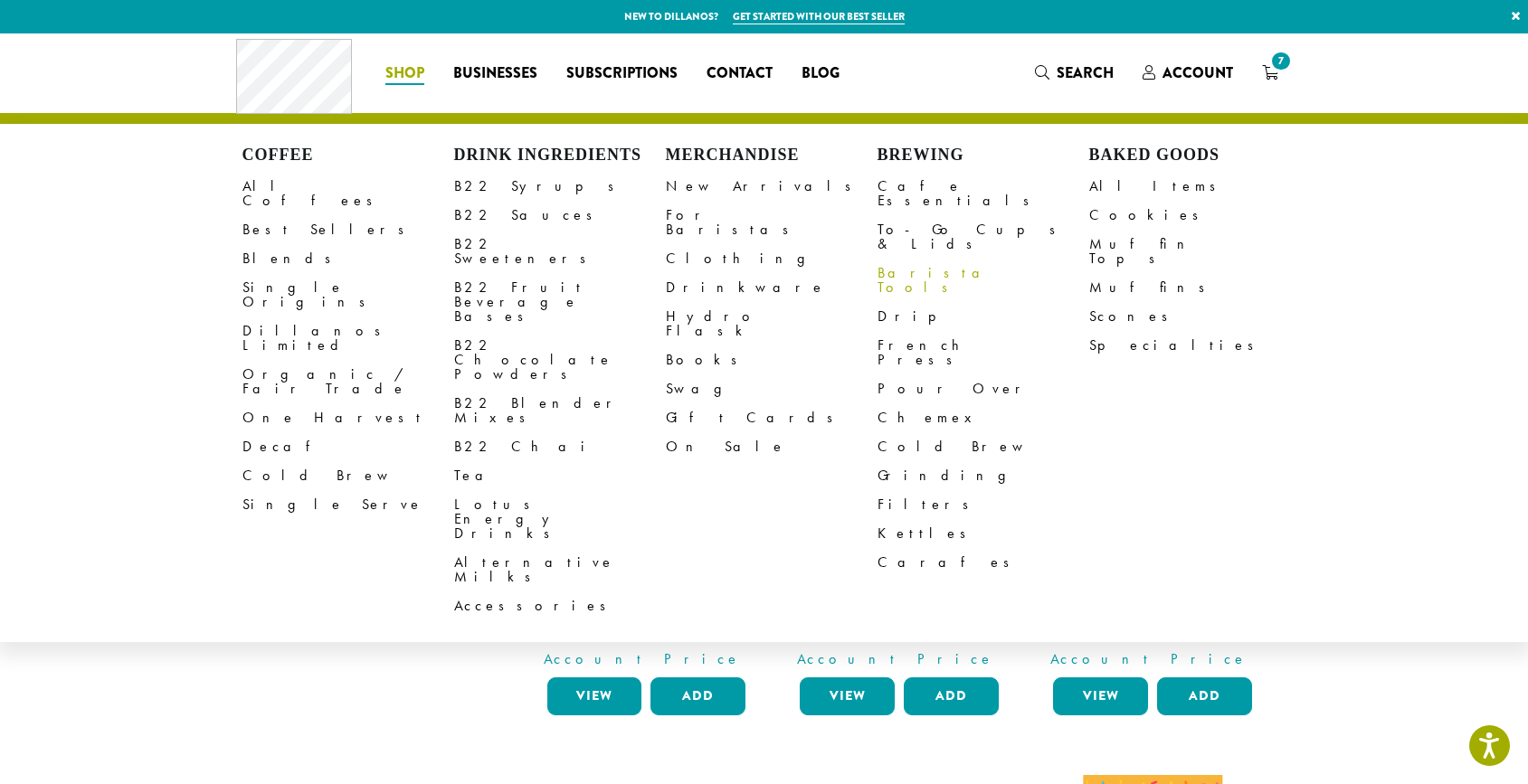
click at [942, 258] on link "Barista Tools" at bounding box center [984, 280] width 211 height 43
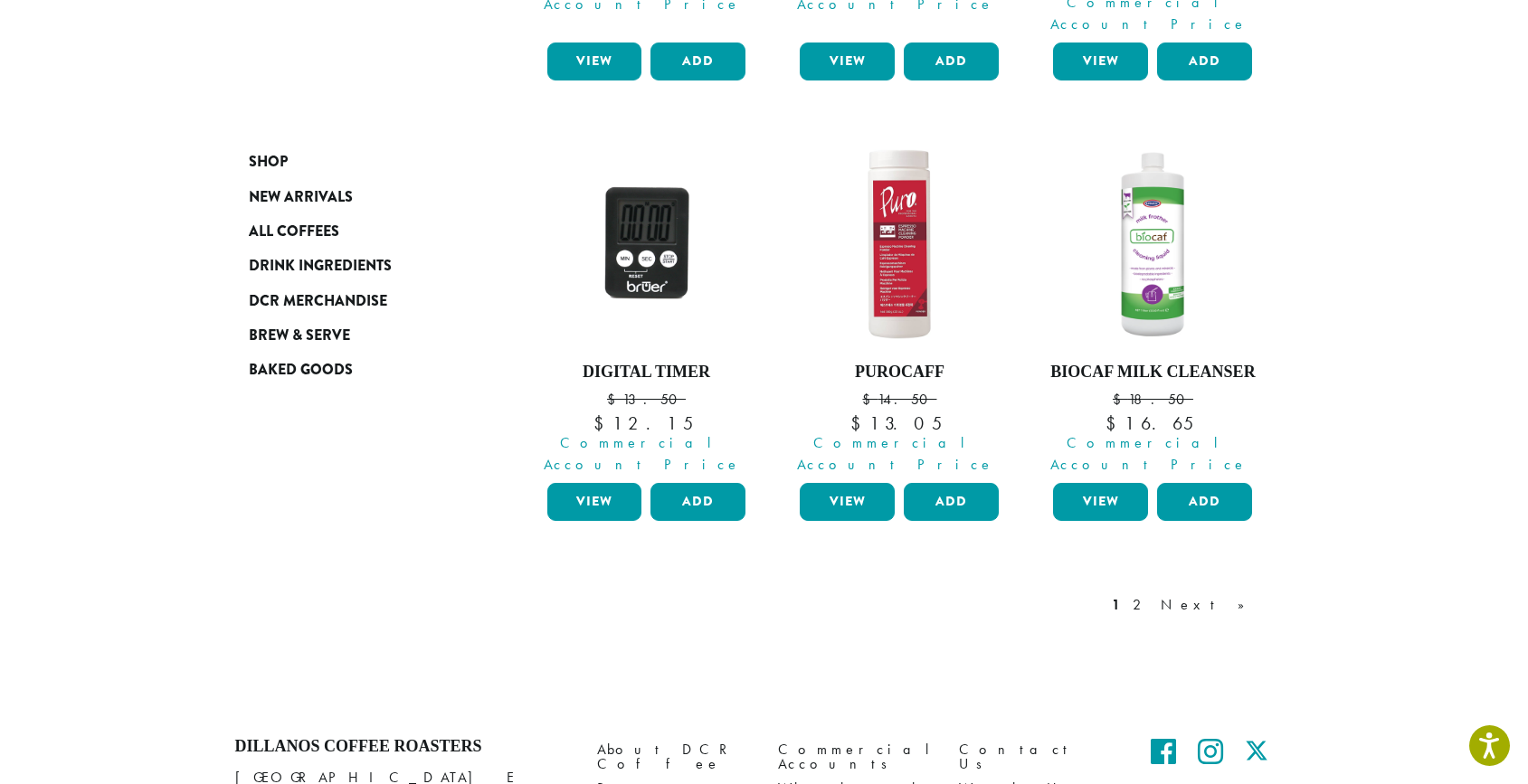
scroll to position [1617, 0]
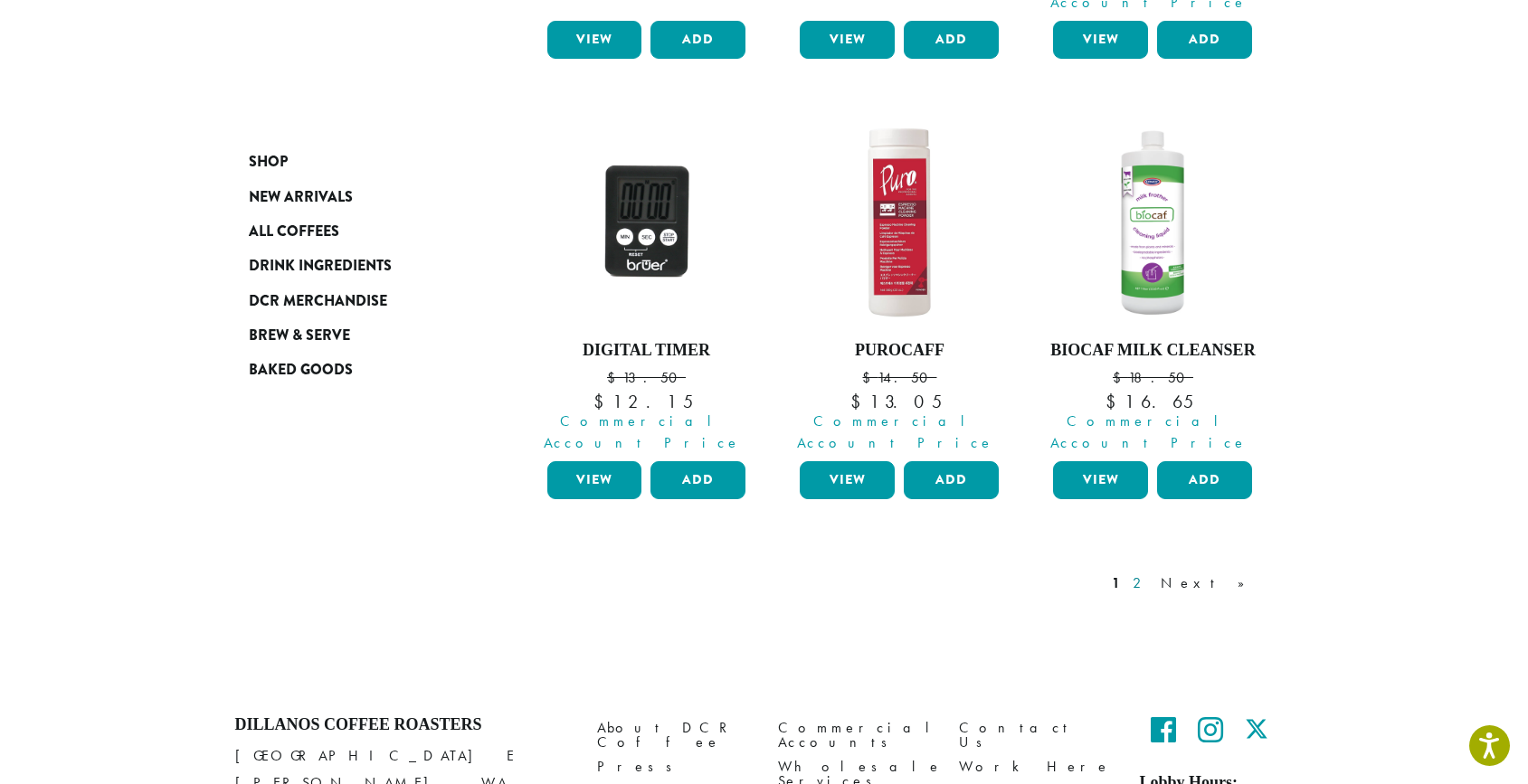
click at [1152, 573] on link "2" at bounding box center [1140, 583] width 23 height 22
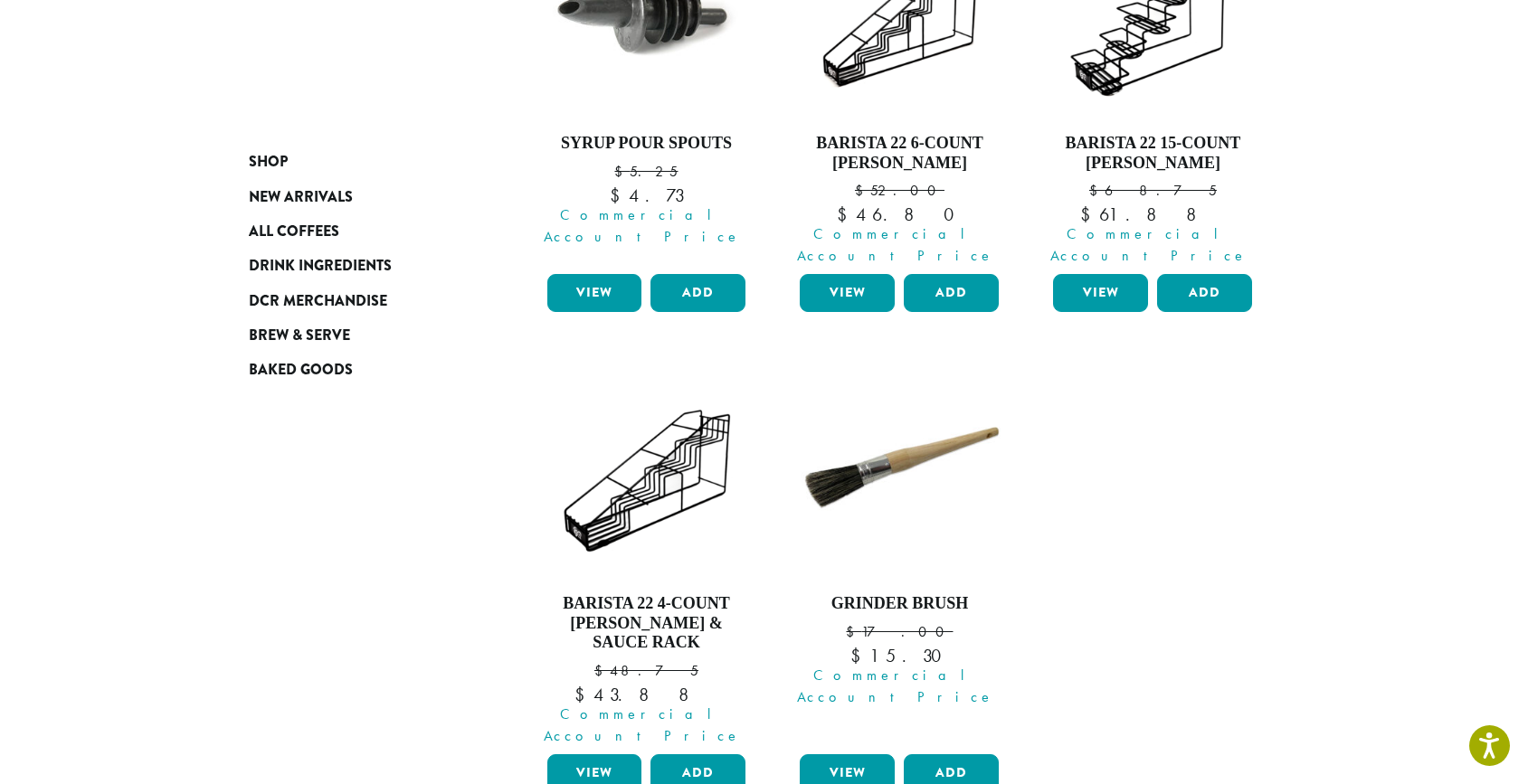
scroll to position [1368, 0]
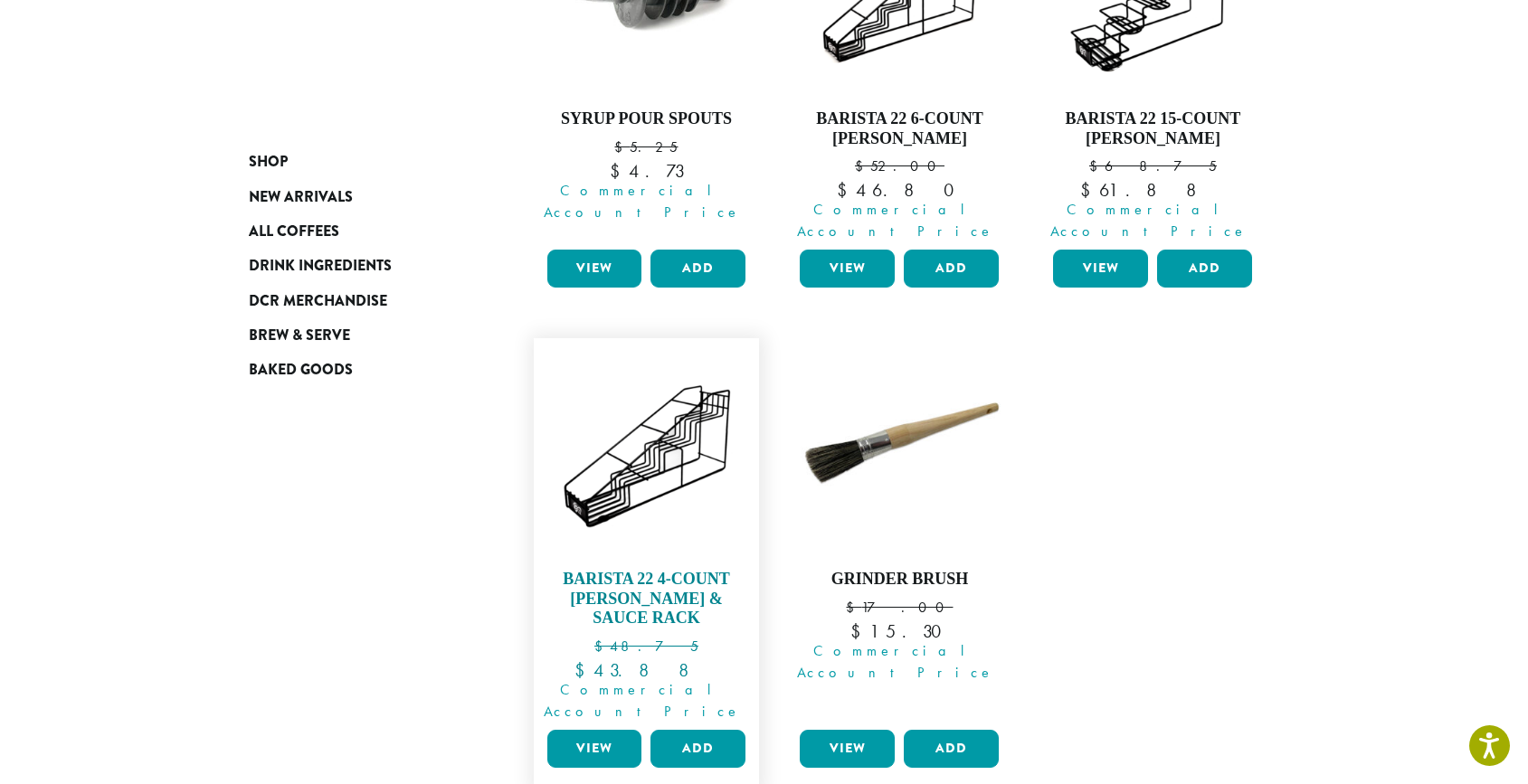
click at [698, 570] on h4 "Barista 22 4-Count [PERSON_NAME] & Sauce Rack" at bounding box center [647, 599] width 208 height 59
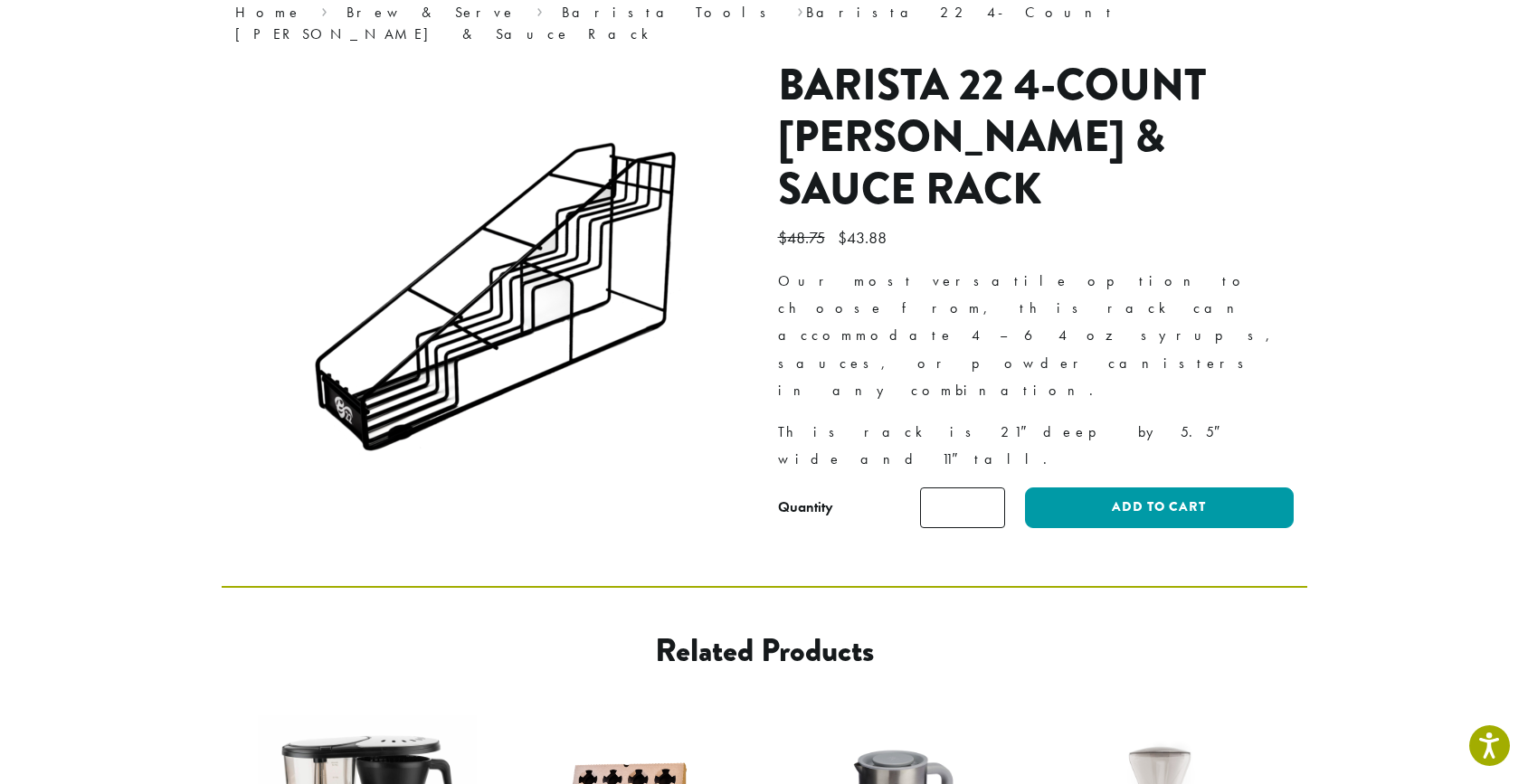
scroll to position [121, 0]
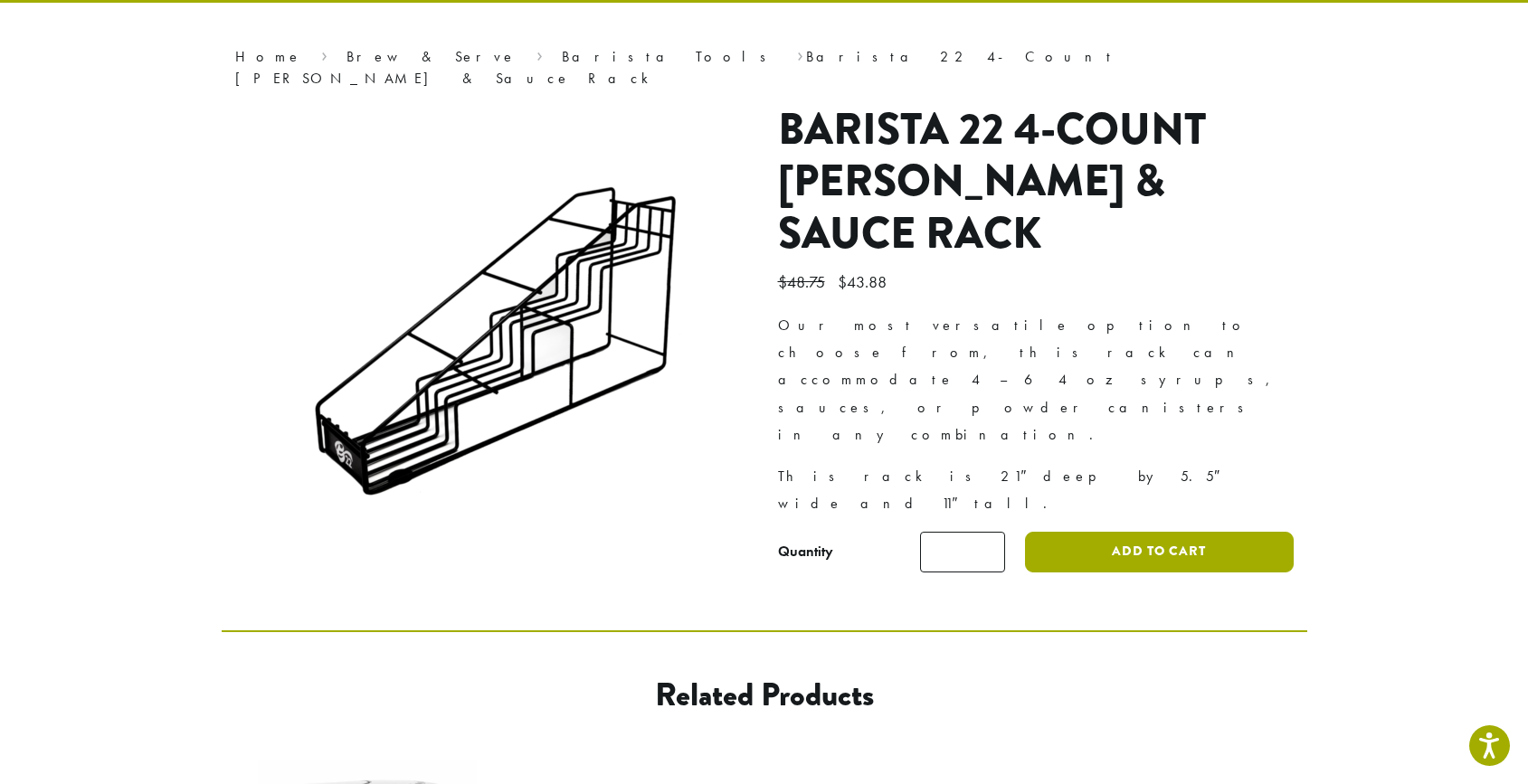
click at [1099, 531] on button "Add to cart" at bounding box center [1159, 552] width 268 height 41
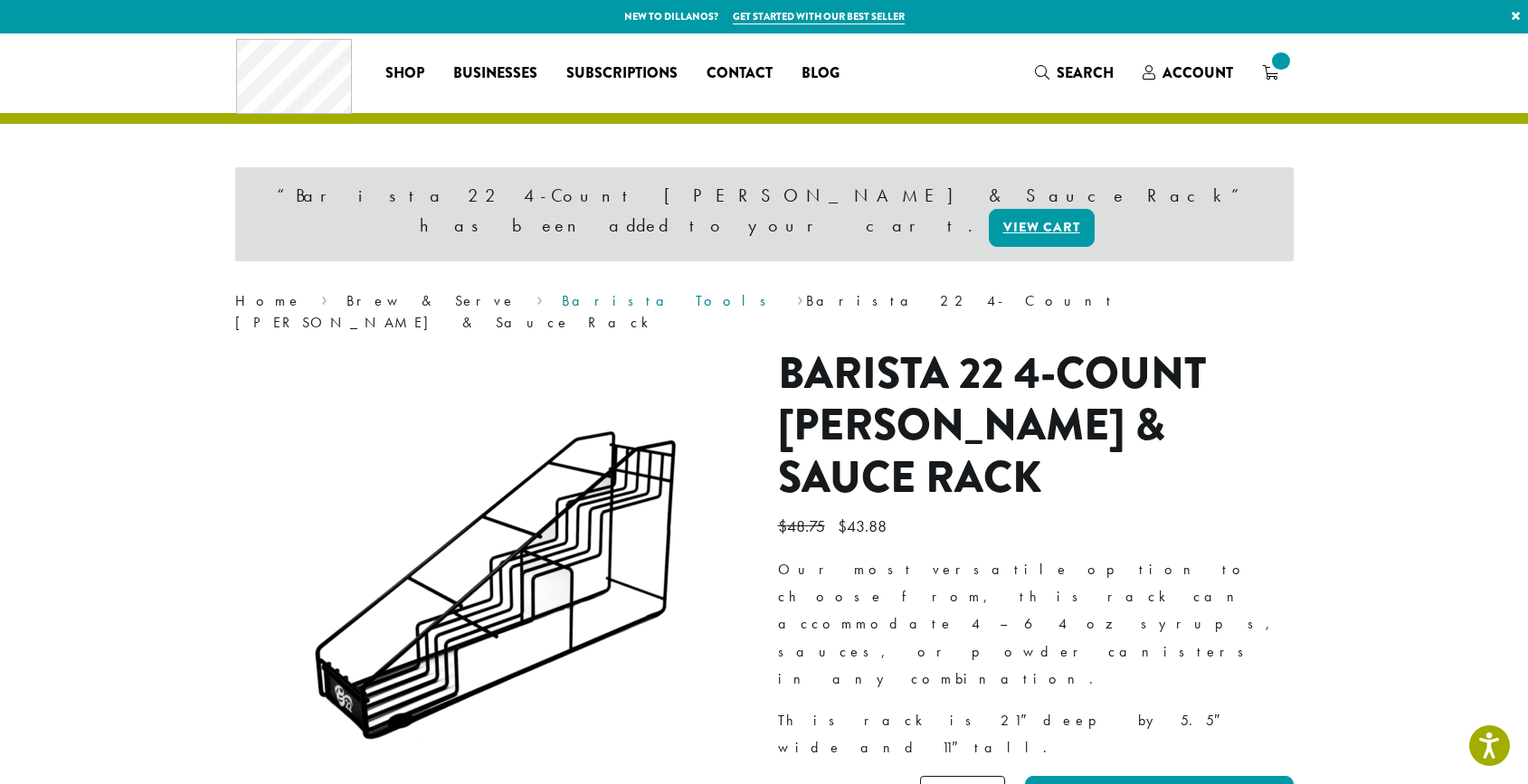
click at [562, 292] on link "Barista Tools" at bounding box center [670, 300] width 216 height 19
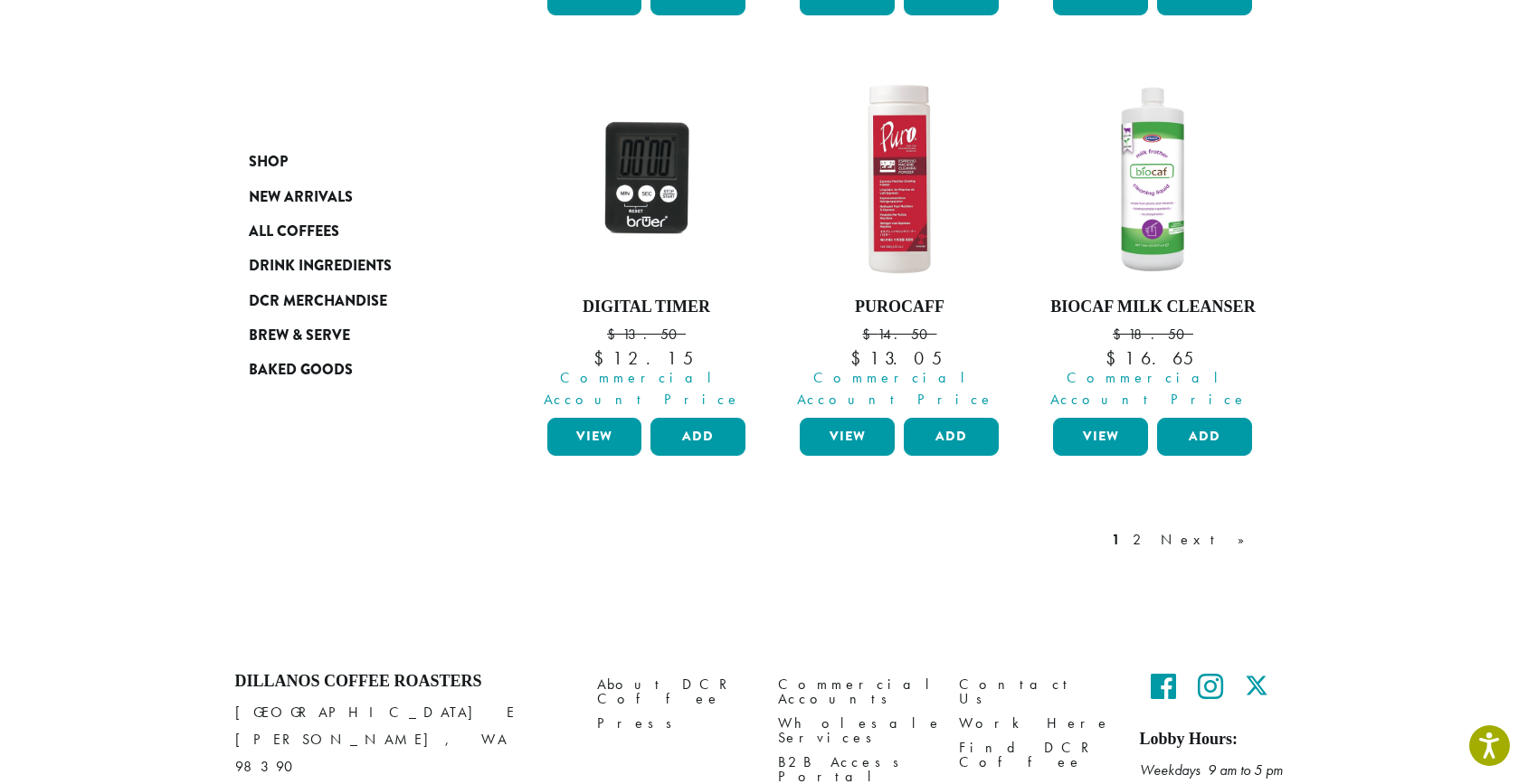
scroll to position [1659, 0]
click at [1152, 530] on link "2" at bounding box center [1140, 541] width 23 height 22
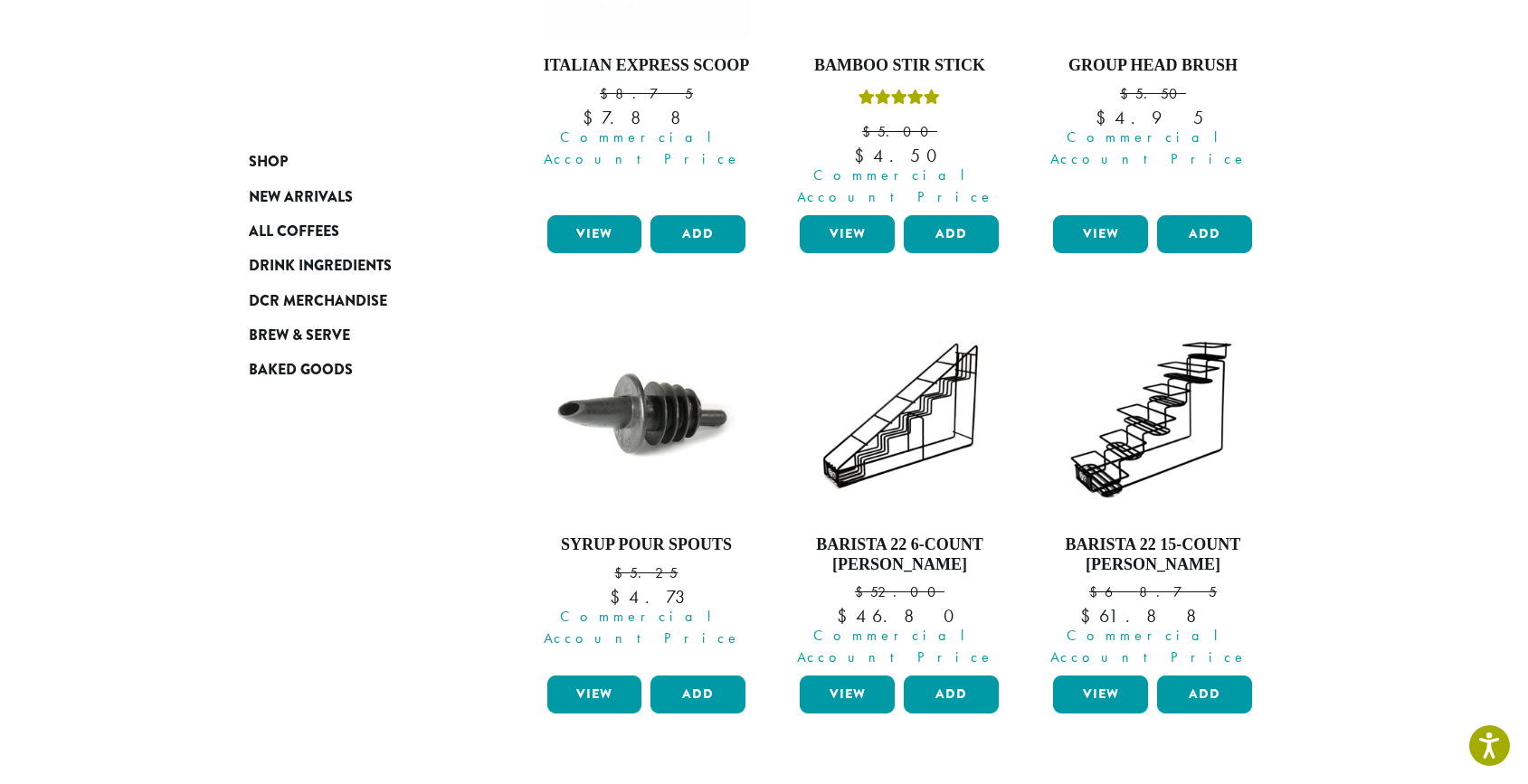
scroll to position [949, 0]
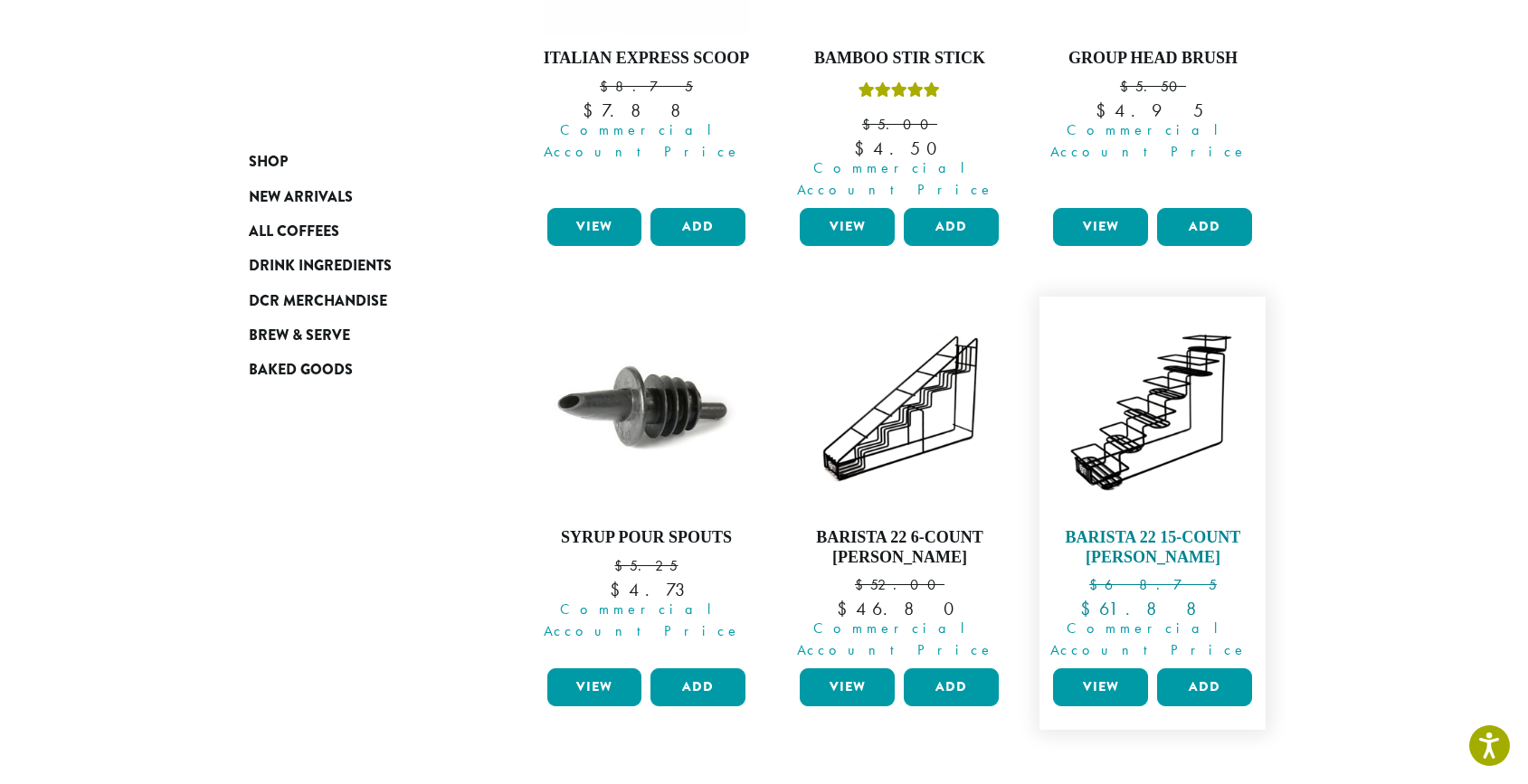
click at [1189, 529] on h4 "Barista 22 15-Count [PERSON_NAME]" at bounding box center [1152, 548] width 208 height 39
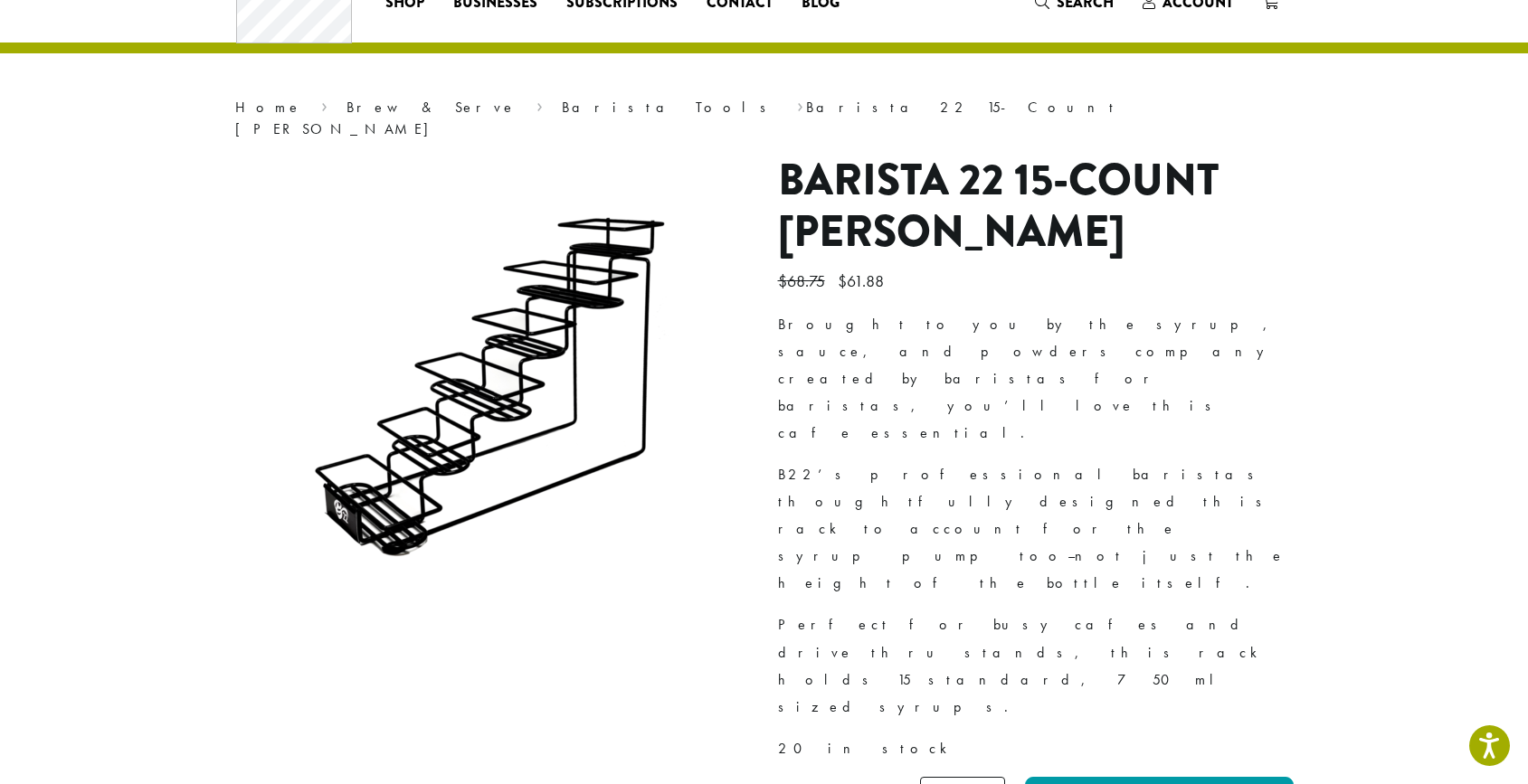
scroll to position [55, 0]
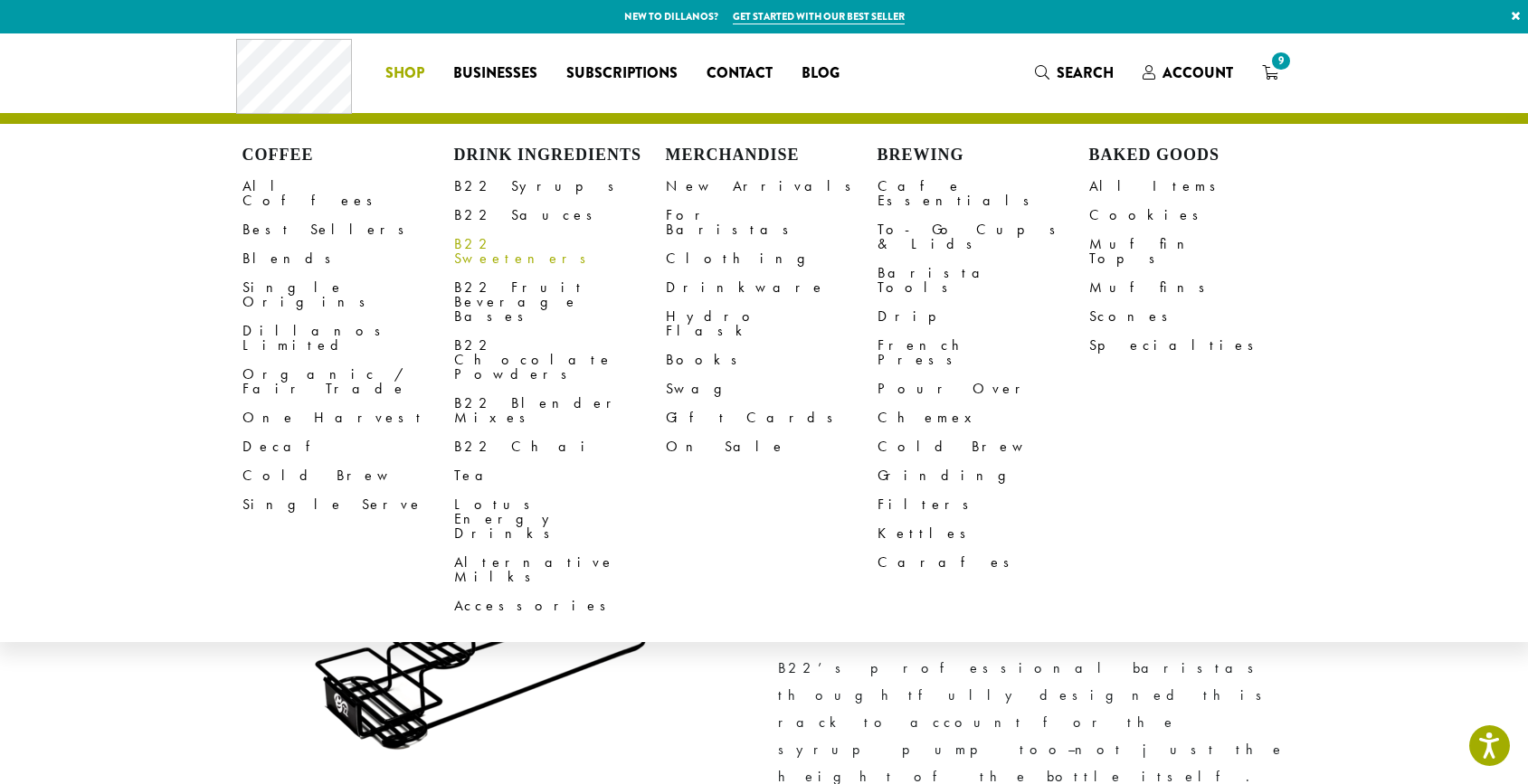
click at [518, 245] on link "B22 Sweeteners" at bounding box center [560, 252] width 211 height 43
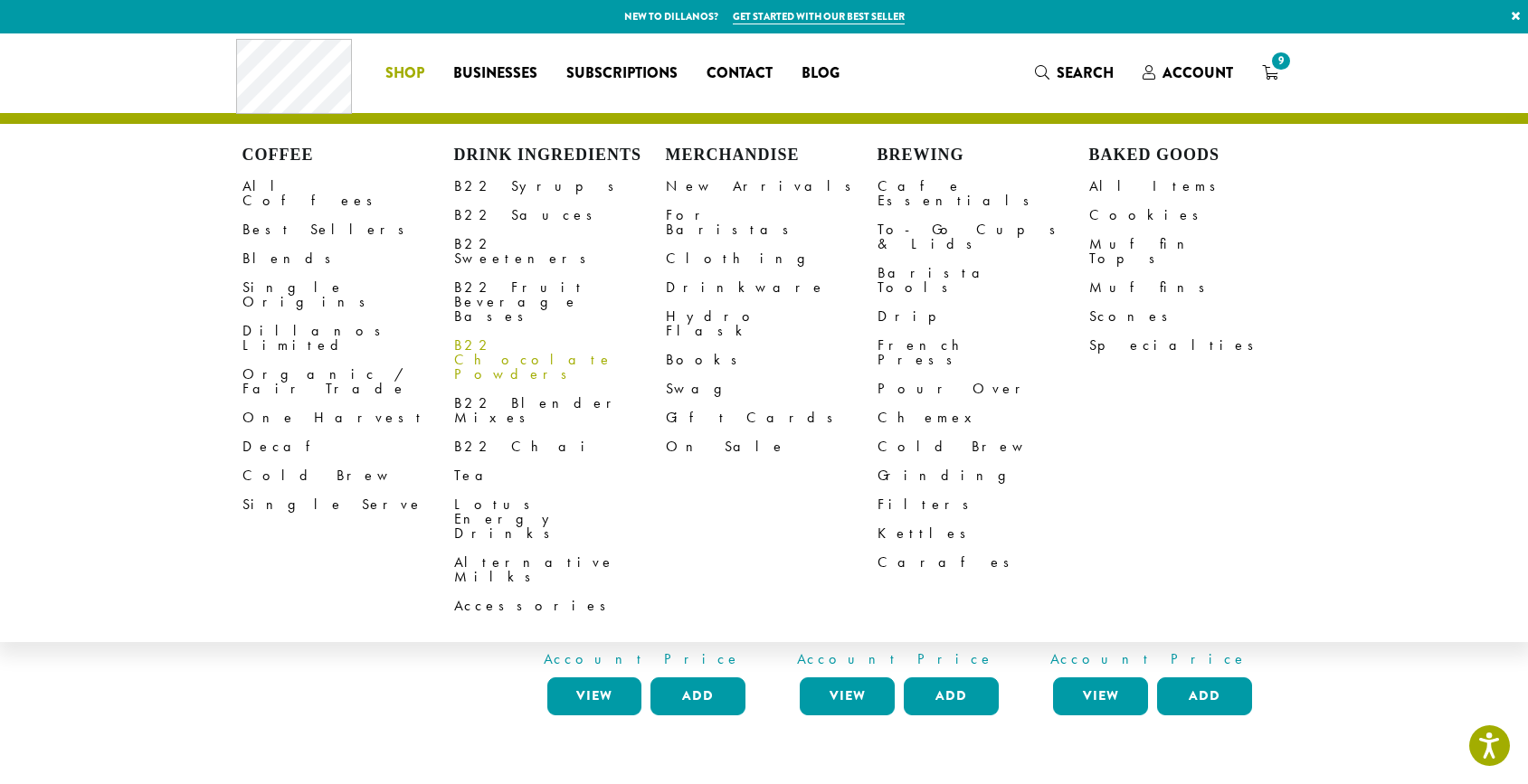
click at [528, 331] on link "B22 Chocolate Powders" at bounding box center [560, 359] width 211 height 58
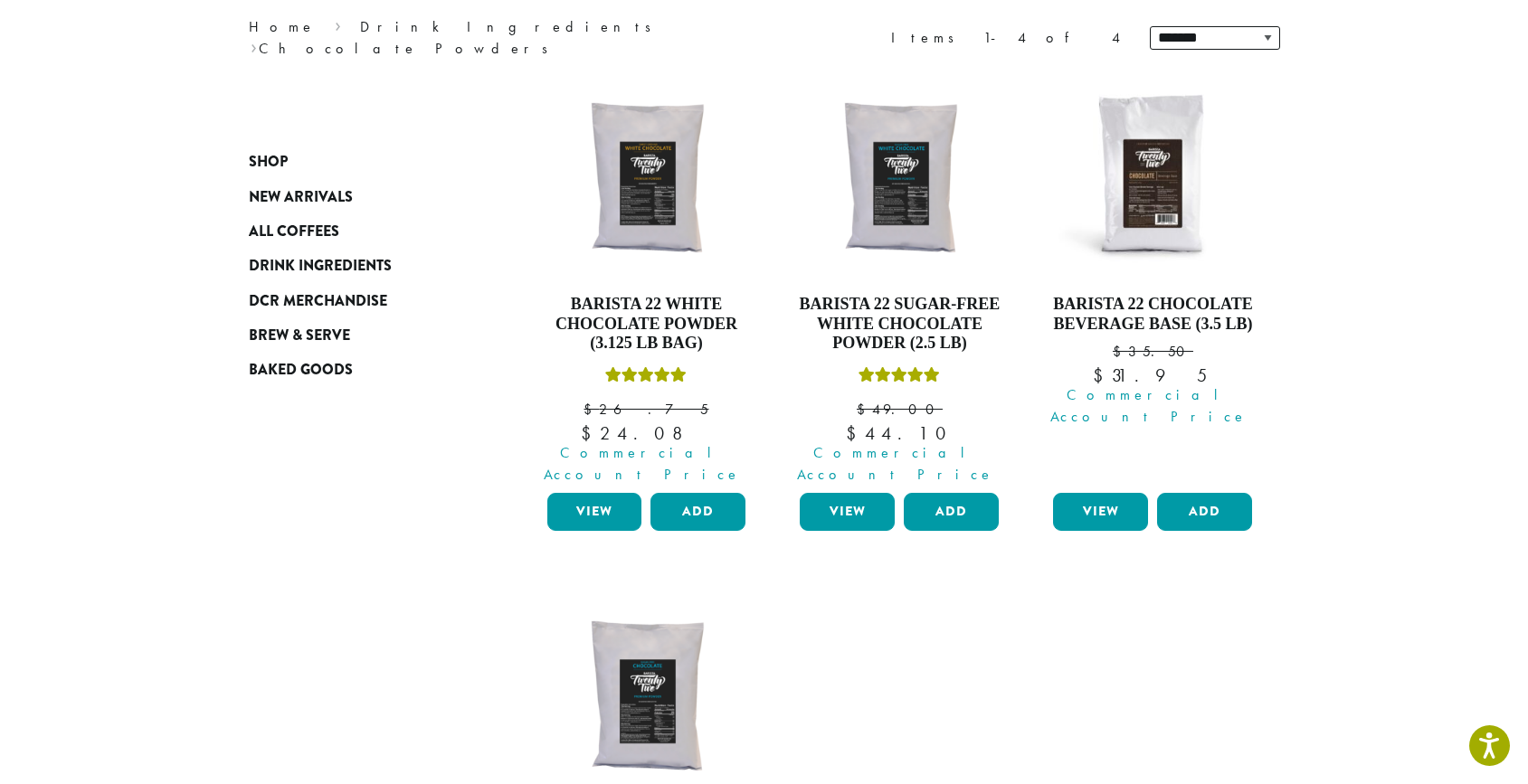
scroll to position [202, 0]
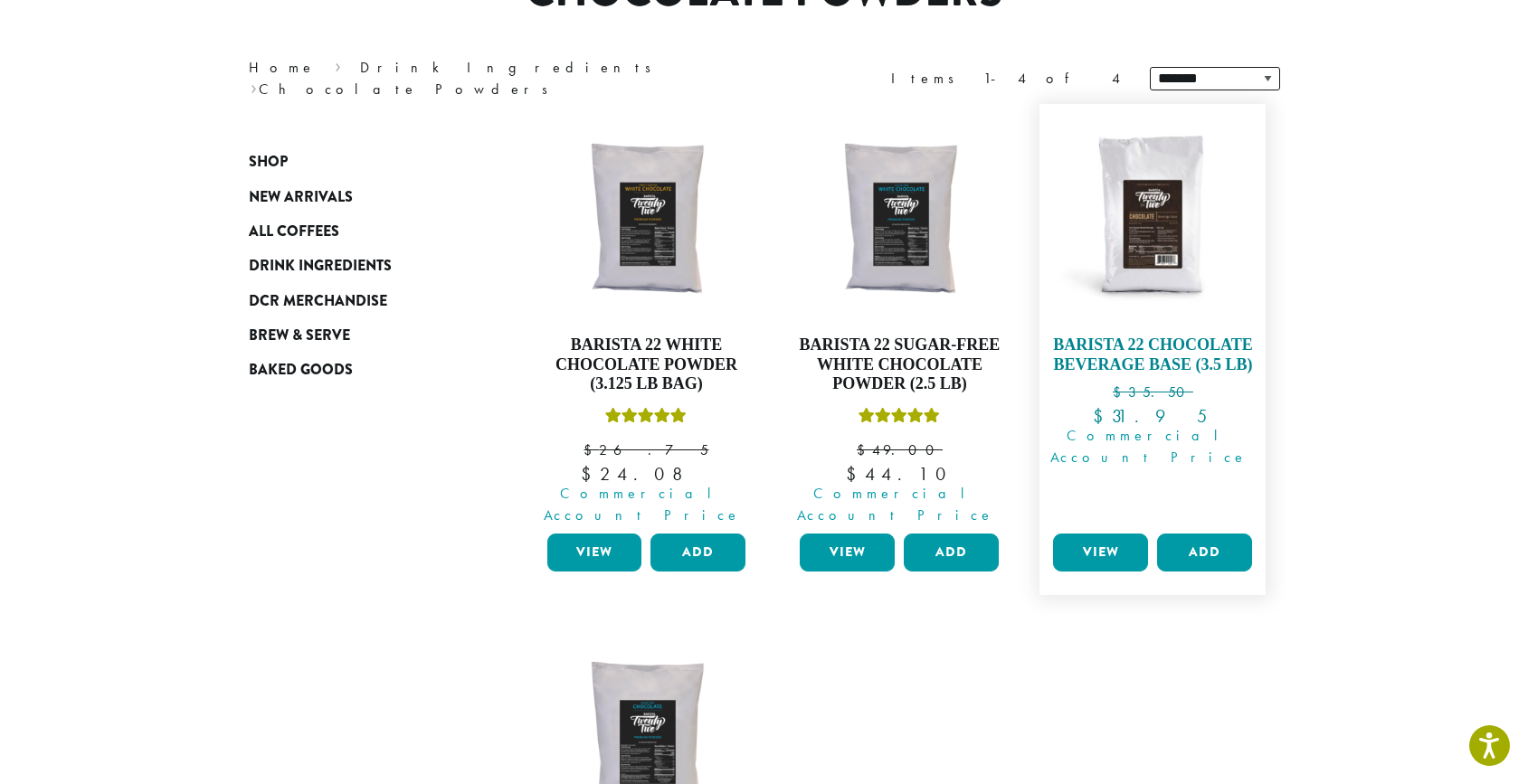
click at [1168, 356] on h4 "Barista 22 Chocolate Beverage Base (3.5 lb)" at bounding box center [1152, 355] width 208 height 39
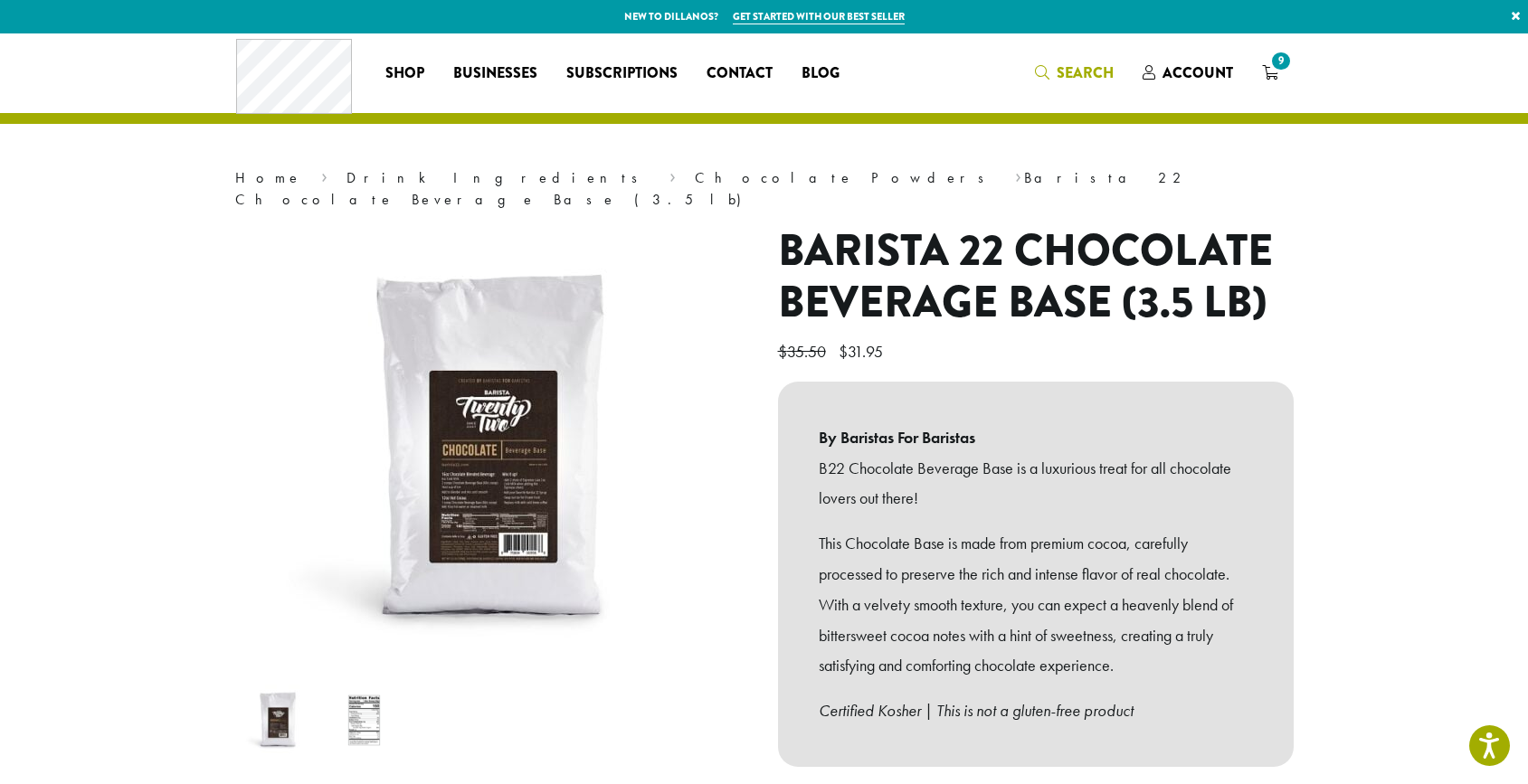
click at [1095, 77] on span "Search" at bounding box center [1086, 72] width 57 height 21
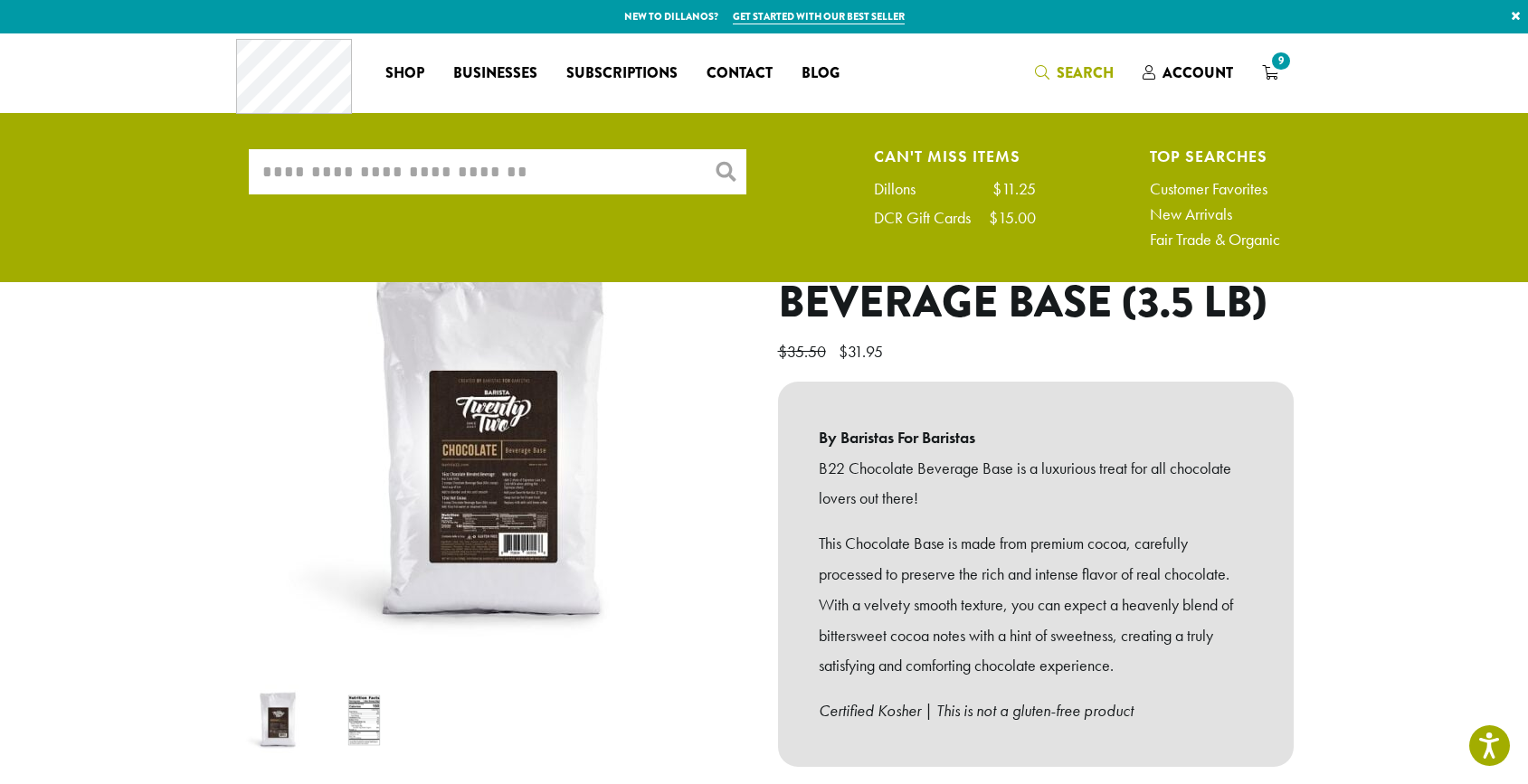
click at [616, 152] on input "What are you searching for?" at bounding box center [497, 172] width 497 height 45
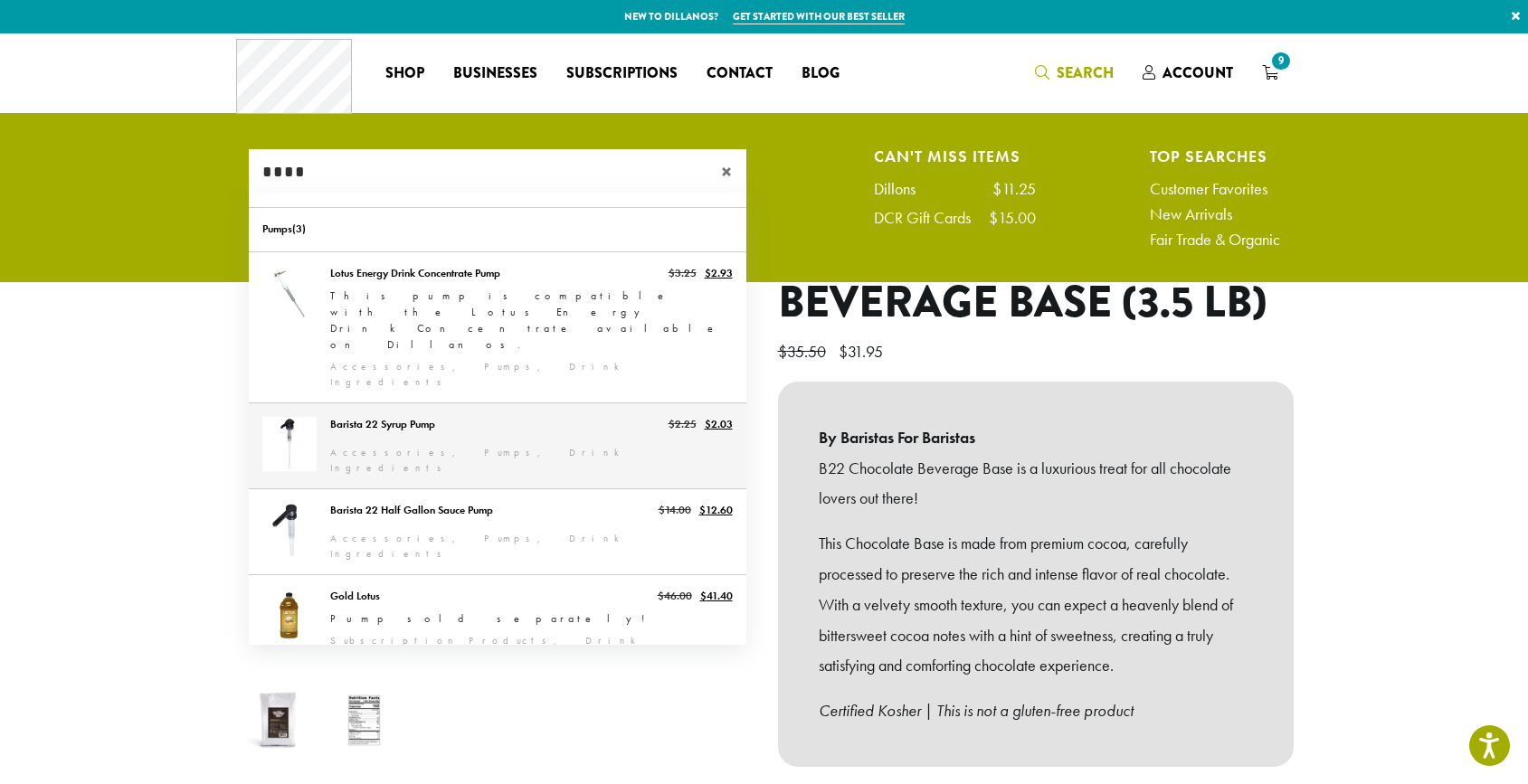
type input "****"
click at [510, 403] on link "Barista 22 Syrup Pump" at bounding box center [497, 445] width 497 height 85
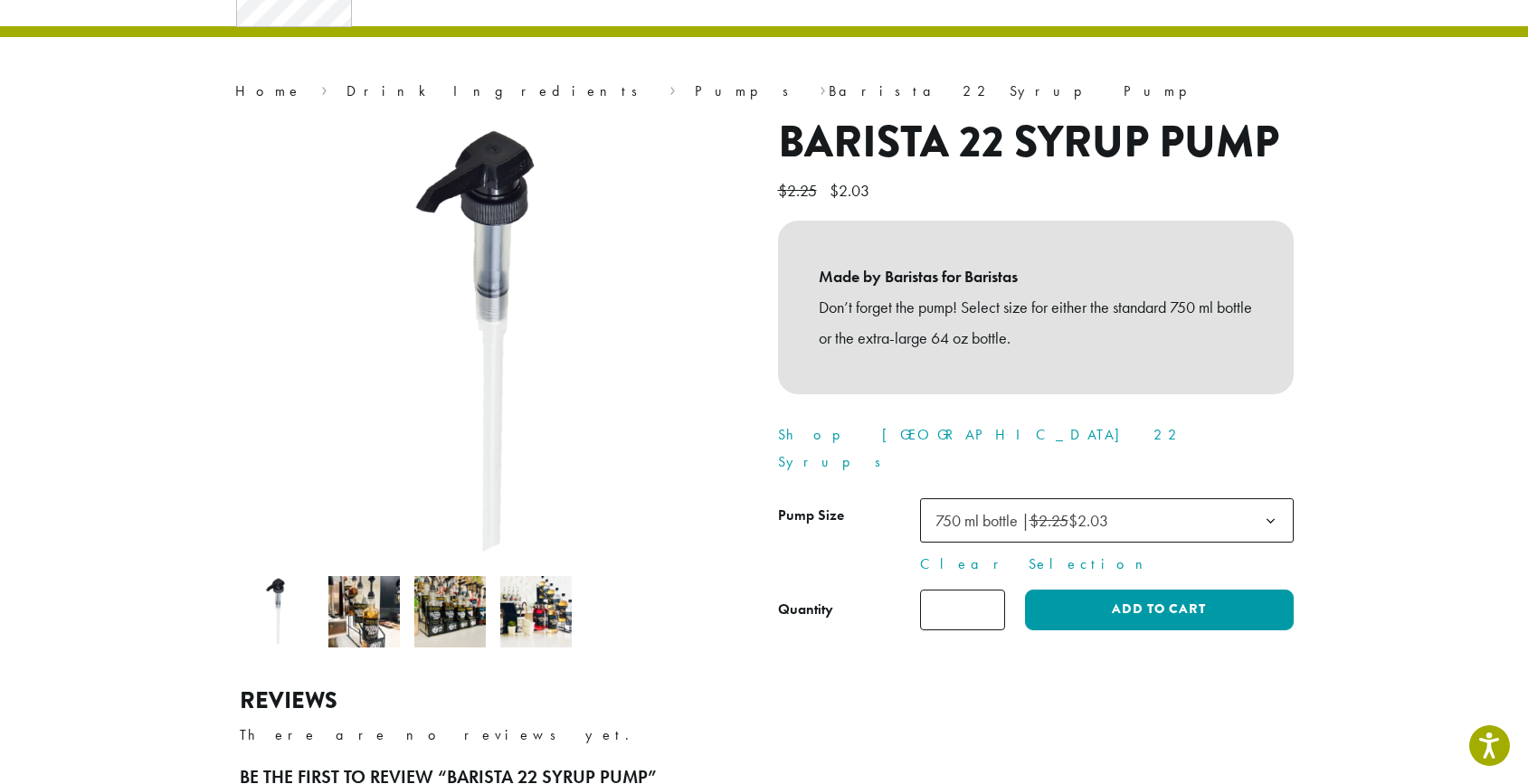
scroll to position [90, 0]
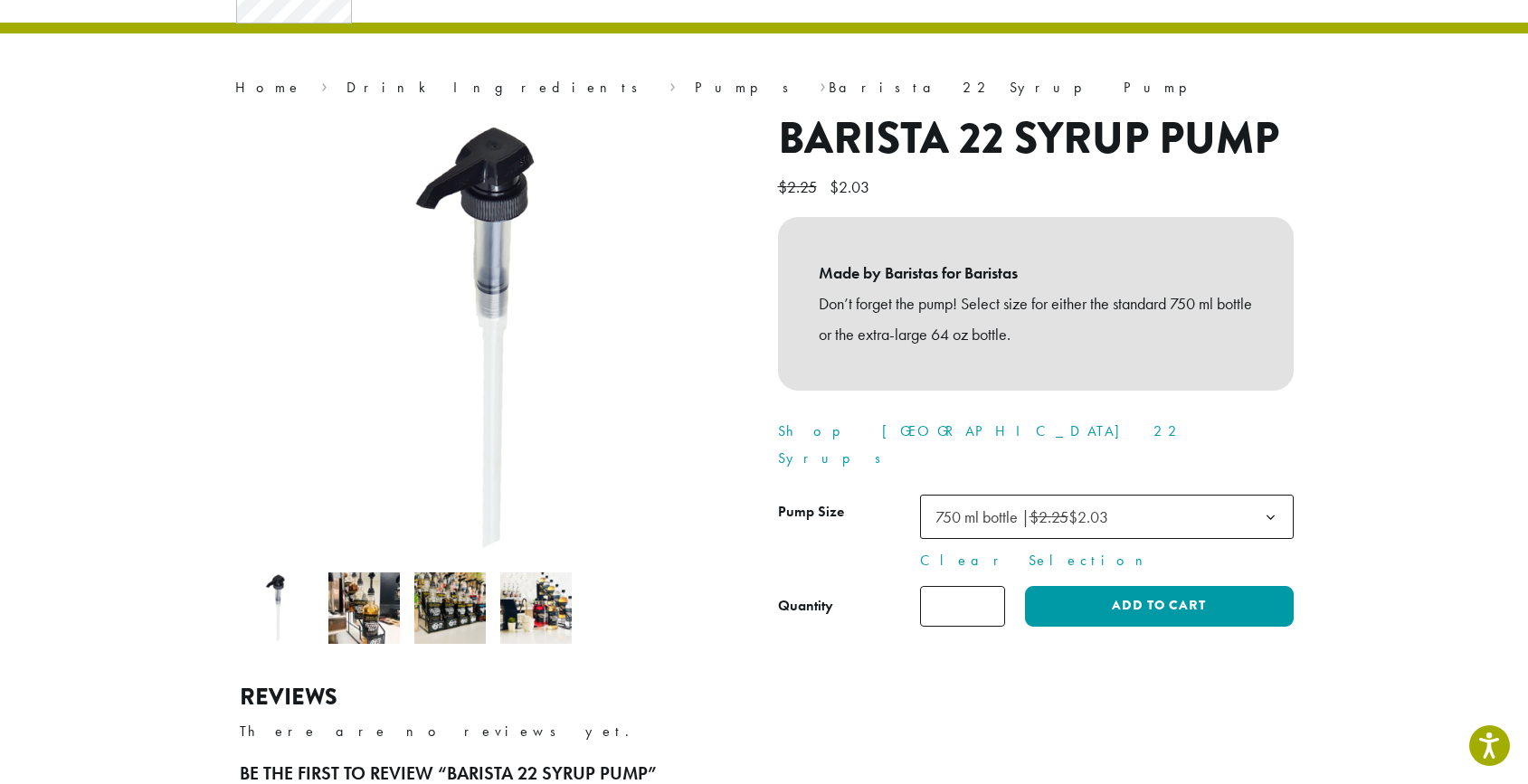
click at [987, 586] on input "*" at bounding box center [962, 607] width 85 height 41
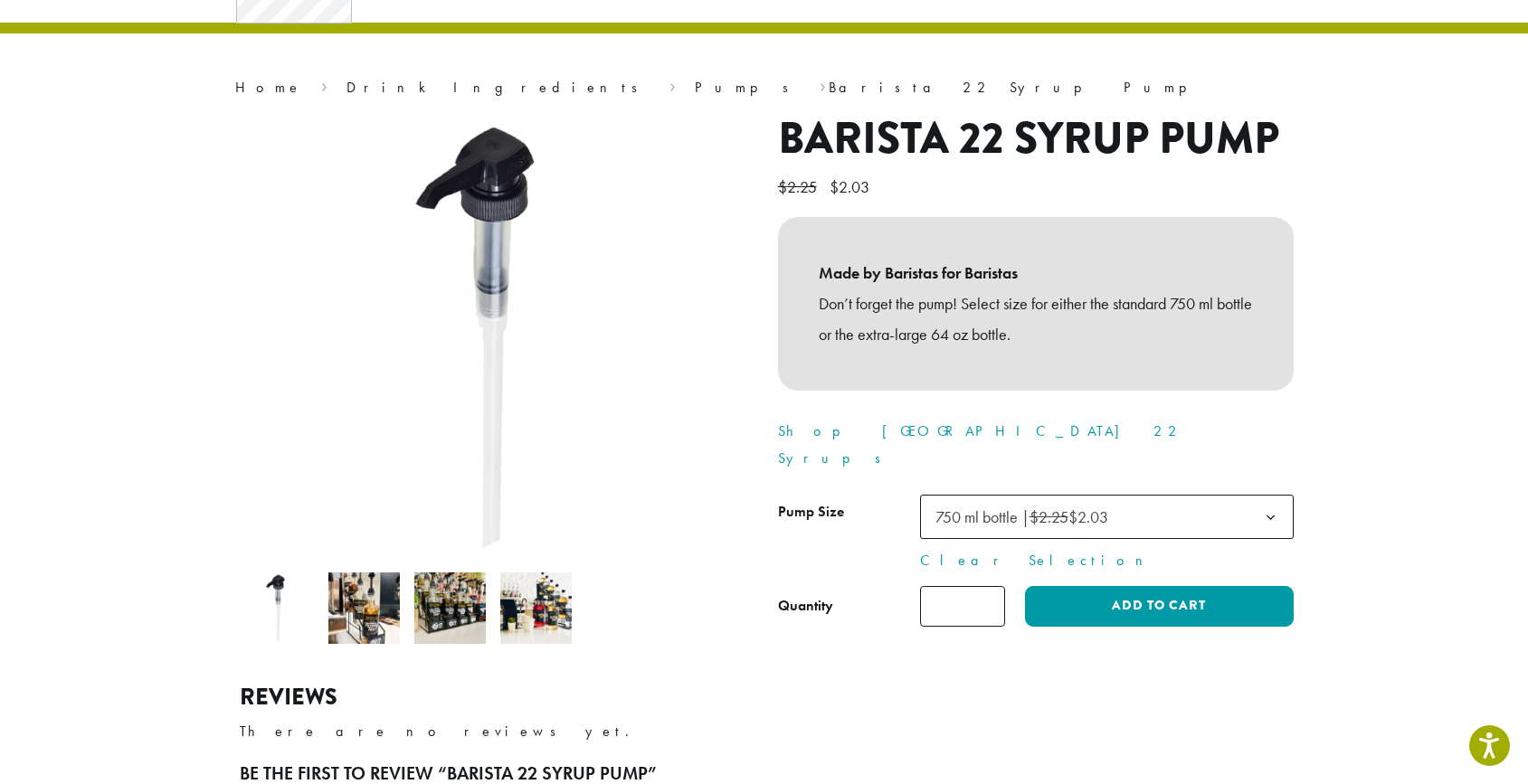
type input "*"
click at [987, 586] on input "*" at bounding box center [962, 607] width 85 height 41
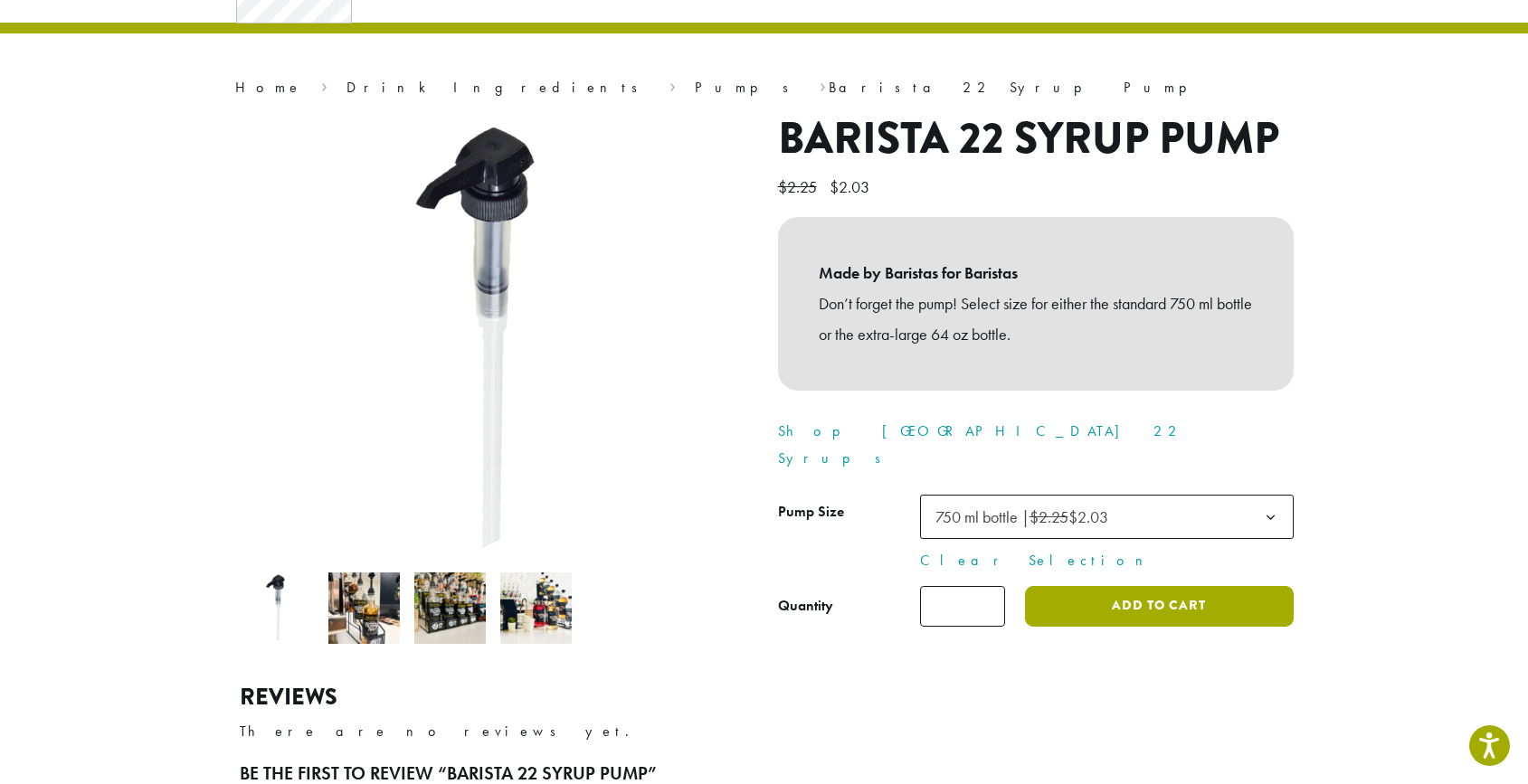
click at [1079, 586] on button "Add to cart" at bounding box center [1159, 607] width 268 height 41
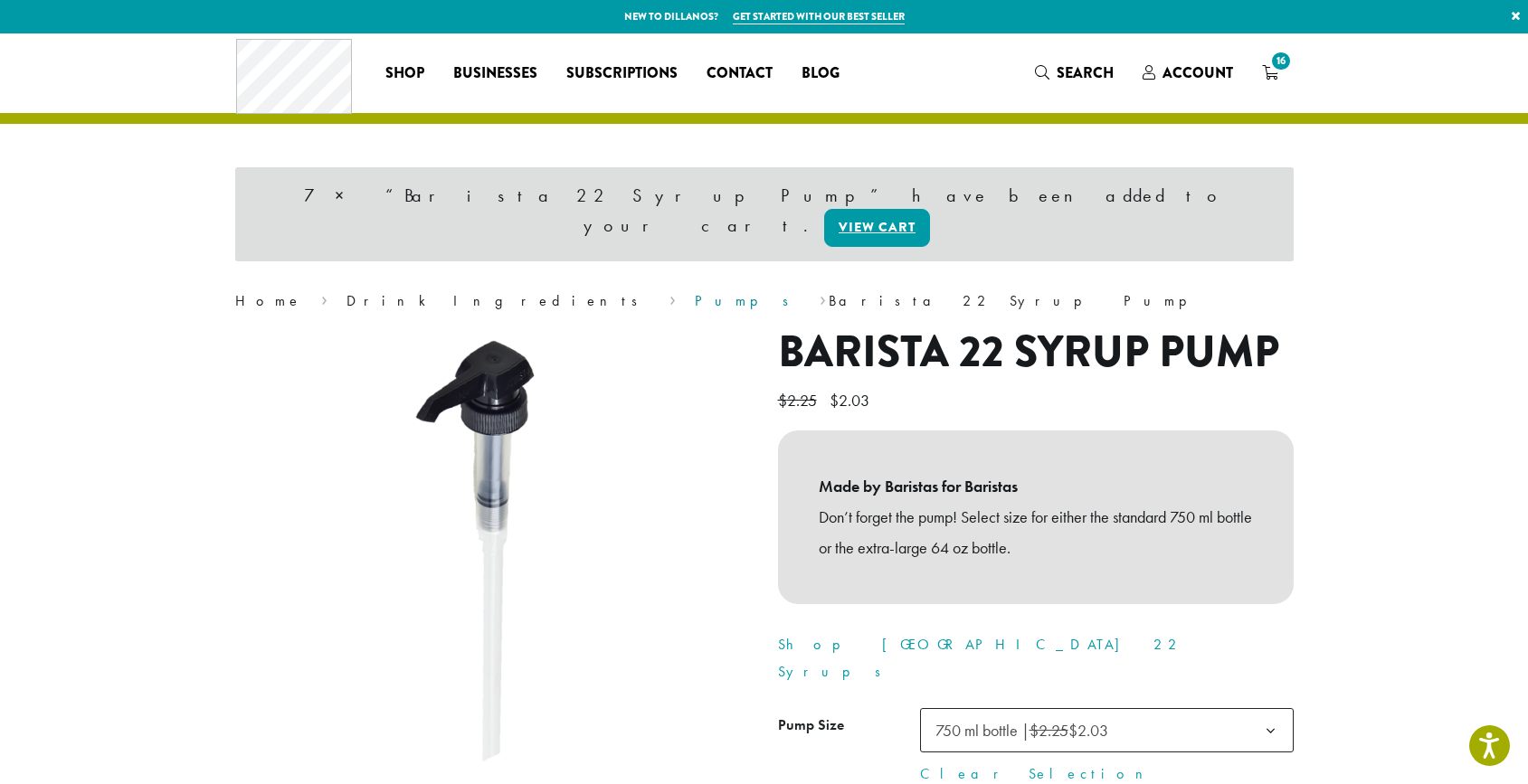
click at [695, 292] on link "Pumps" at bounding box center [748, 300] width 106 height 19
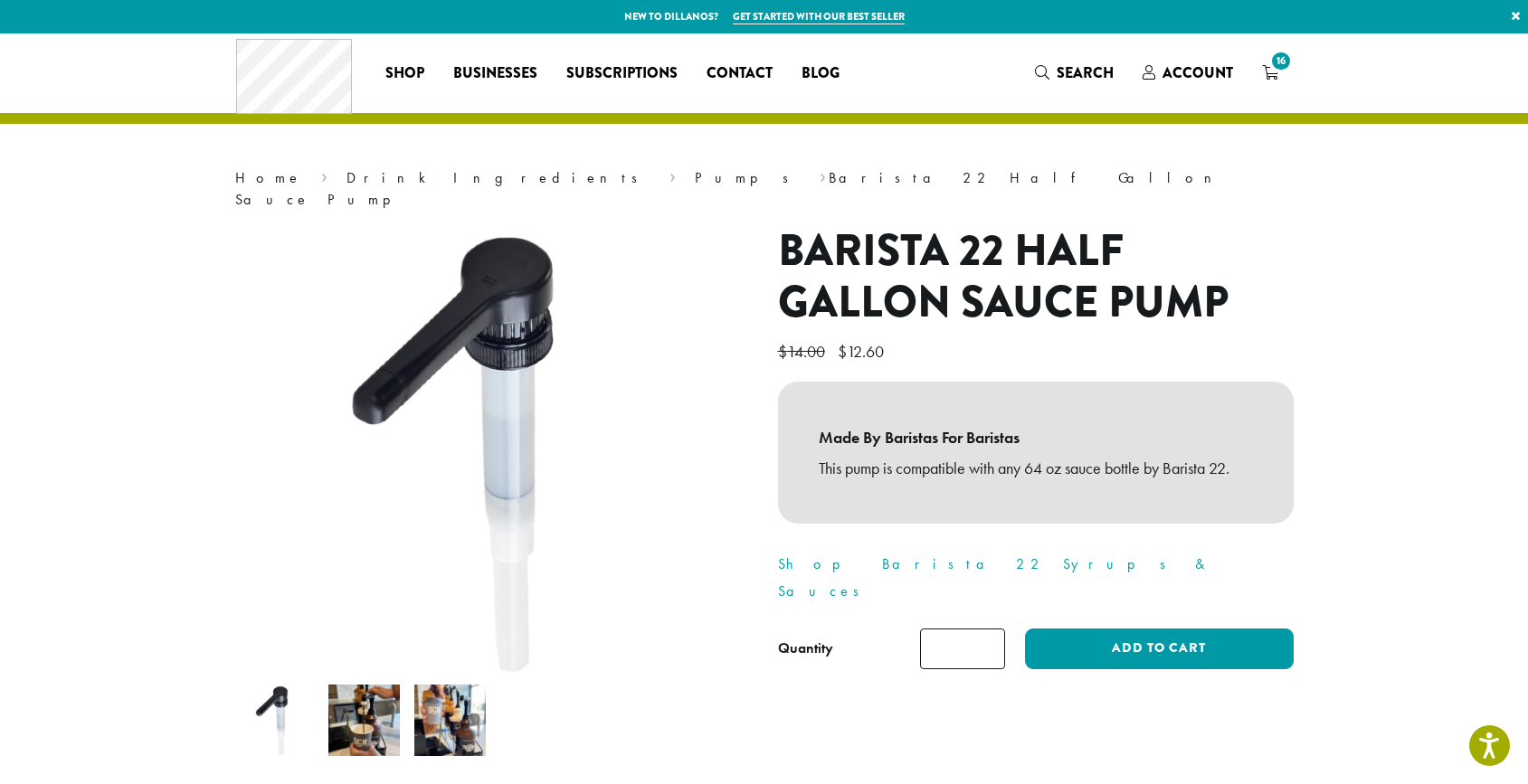
click at [983, 628] on input "*" at bounding box center [962, 649] width 85 height 41
type input "*"
click at [983, 628] on input "*" at bounding box center [962, 649] width 85 height 41
click at [1096, 628] on button "Add to cart" at bounding box center [1159, 649] width 268 height 41
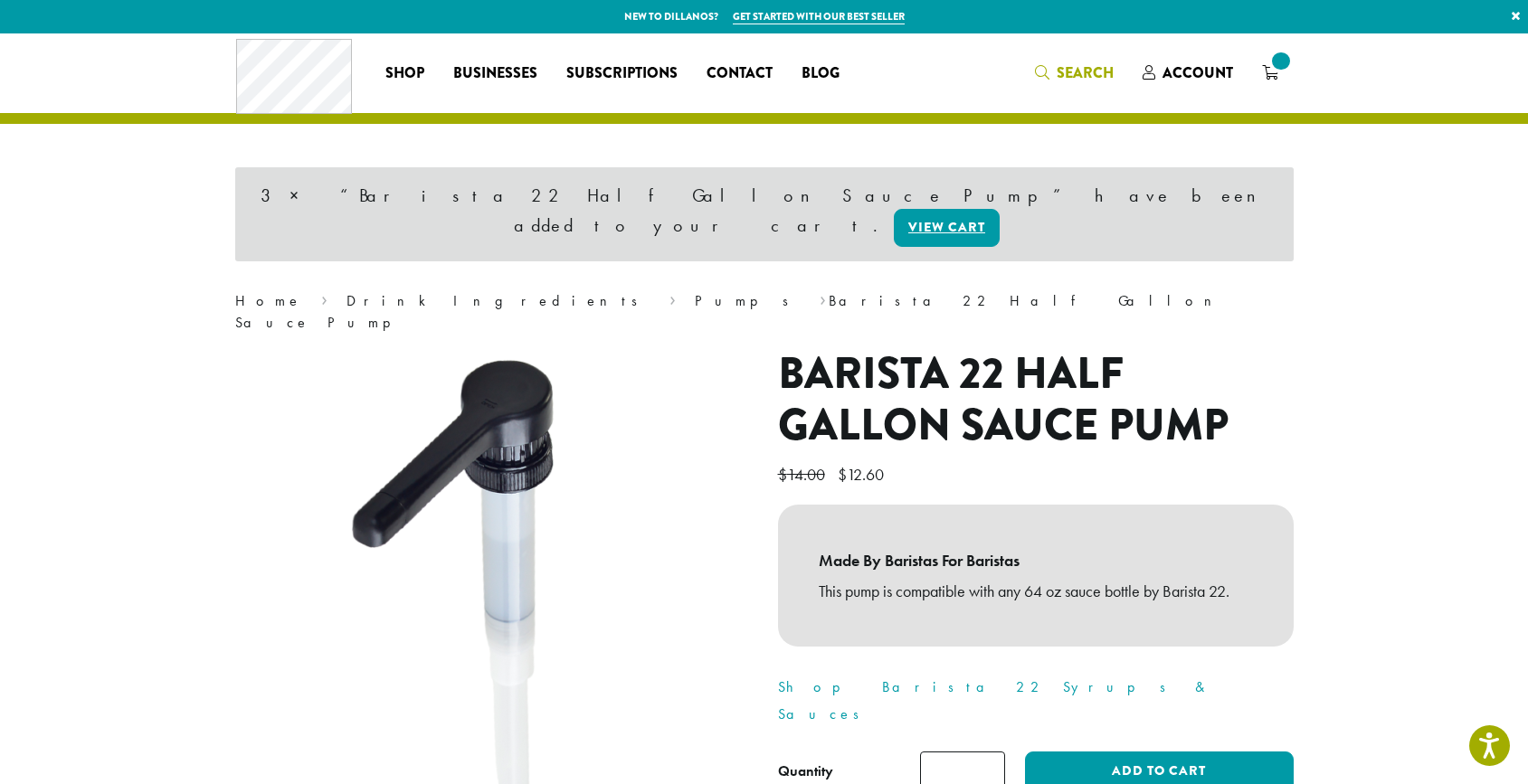
click at [1079, 71] on span "Search" at bounding box center [1086, 72] width 57 height 21
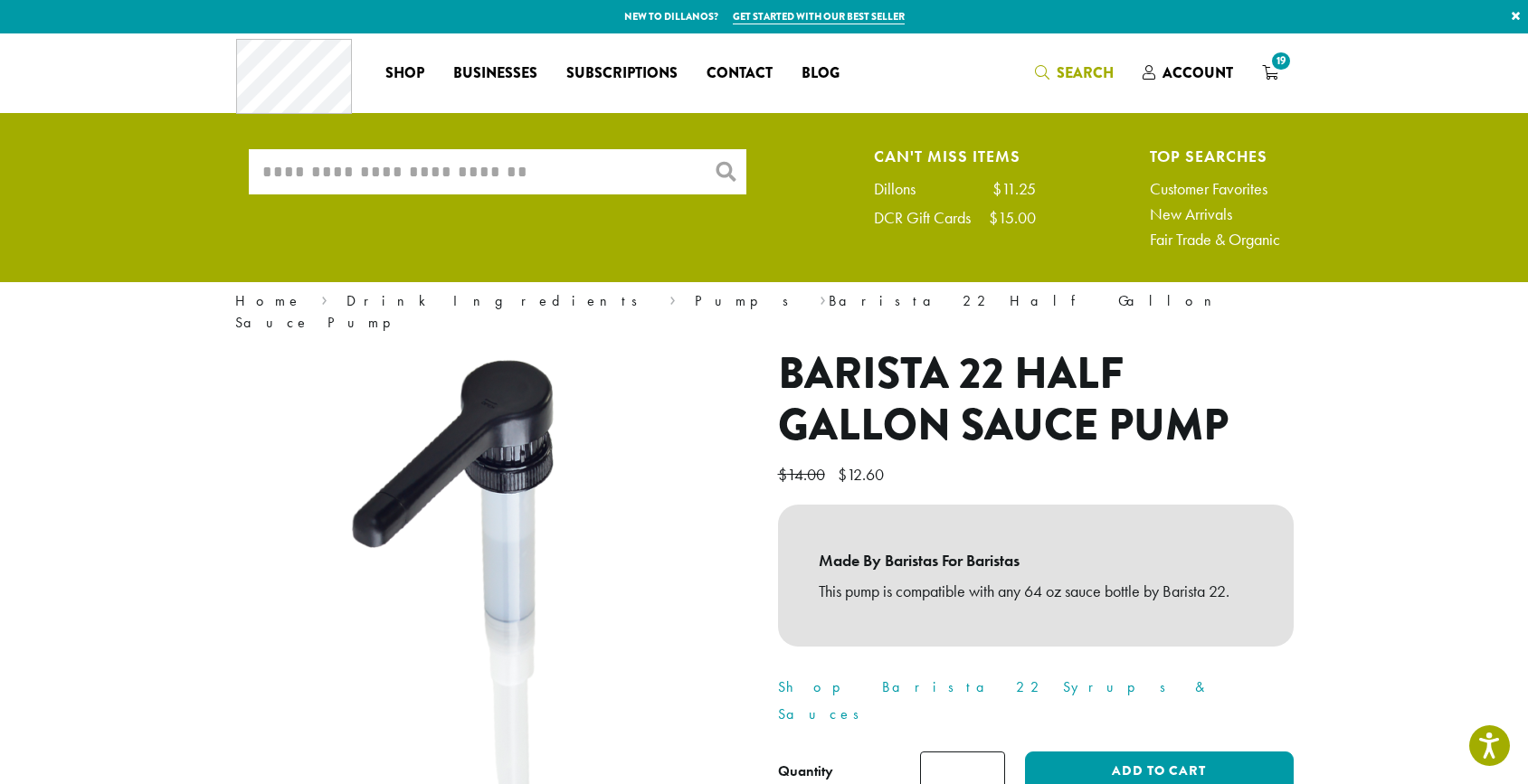
click at [615, 173] on input "What are you searching for?" at bounding box center [497, 172] width 497 height 45
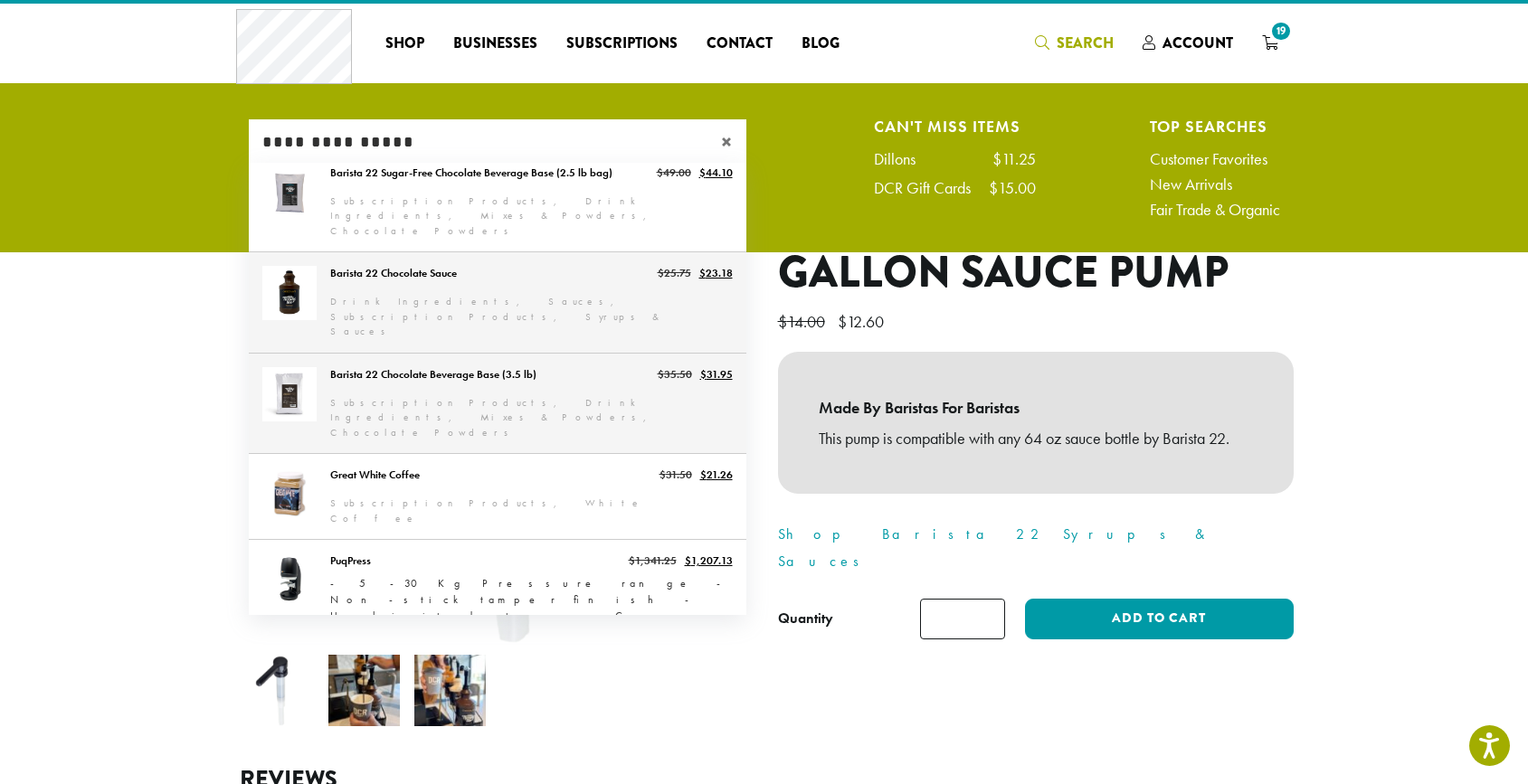
scroll to position [30, 0]
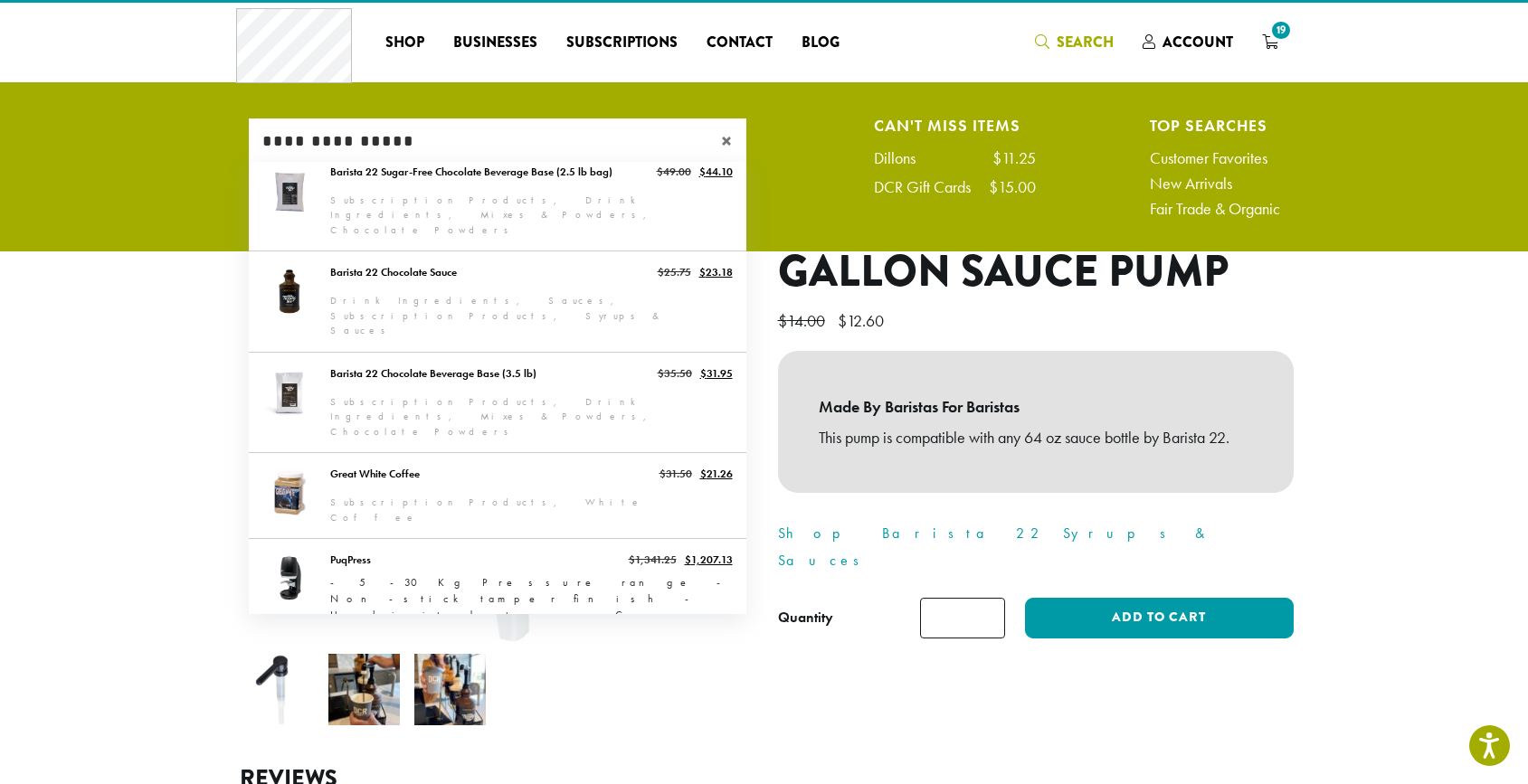
type input "**********"
click at [778, 140] on div "**********" at bounding box center [764, 172] width 1058 height 108
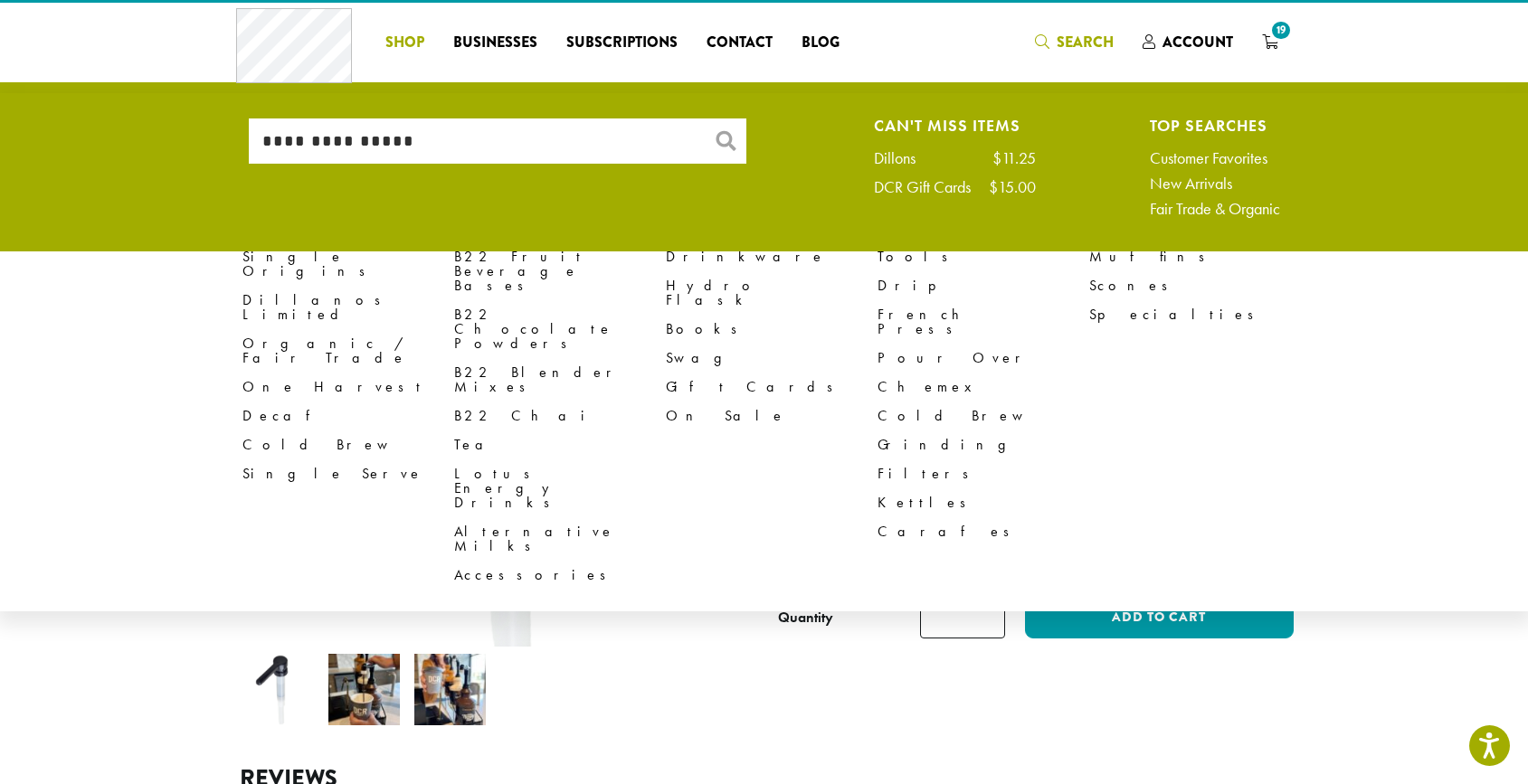
click at [583, 530] on img at bounding box center [487, 394] width 543 height 543
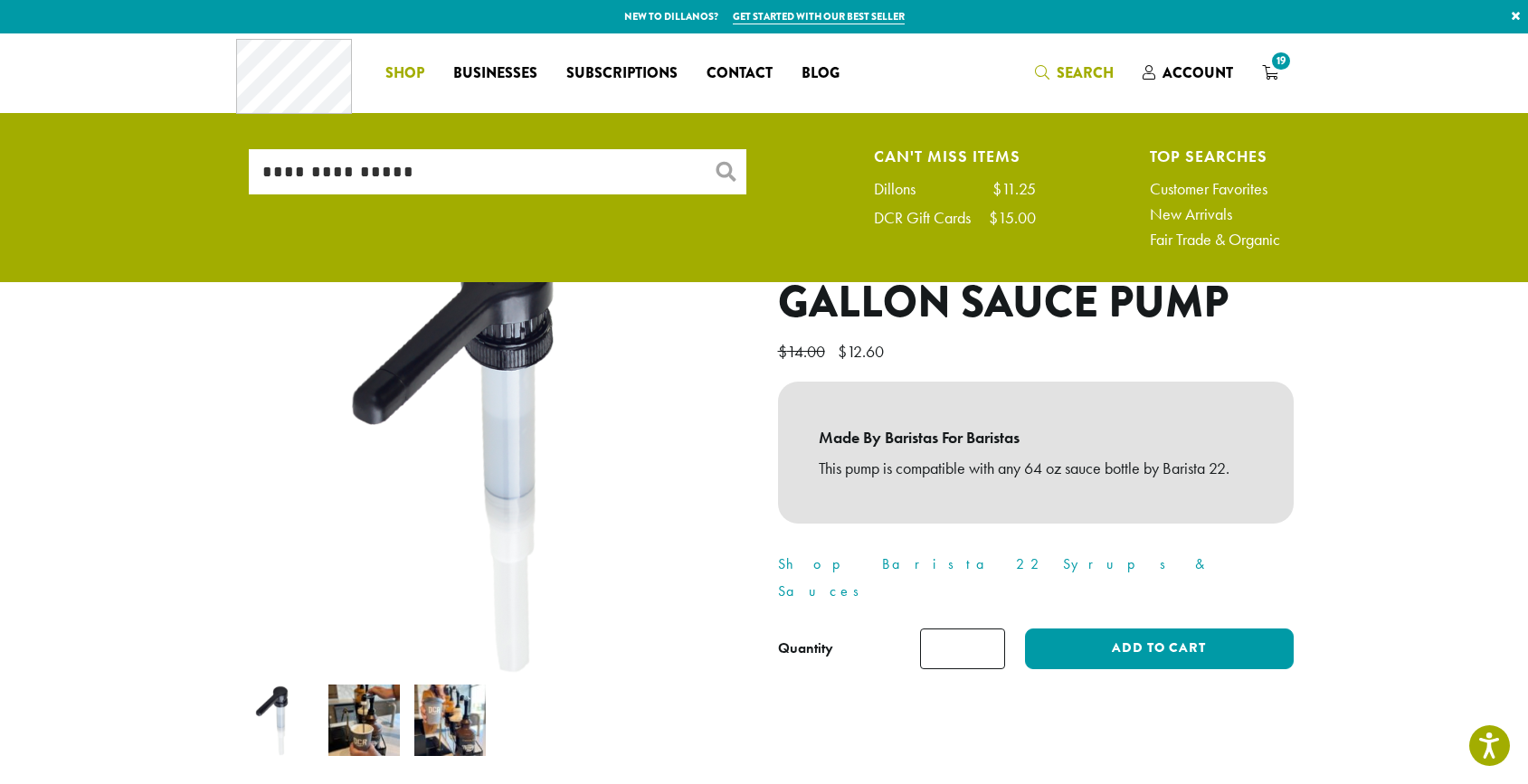
scroll to position [0, 0]
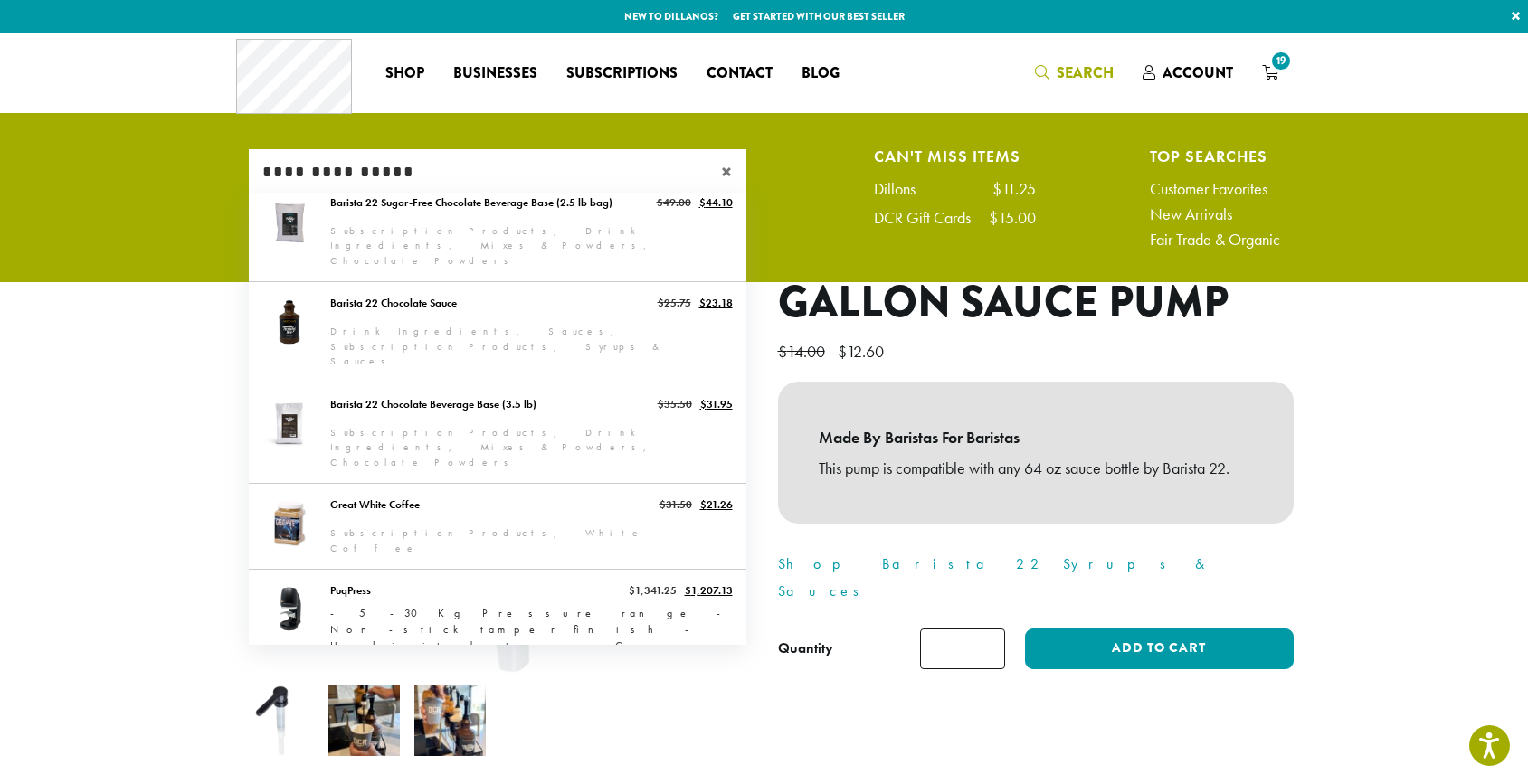
drag, startPoint x: 607, startPoint y: 165, endPoint x: 258, endPoint y: 181, distance: 349.4
click at [258, 181] on input "**********" at bounding box center [497, 172] width 497 height 45
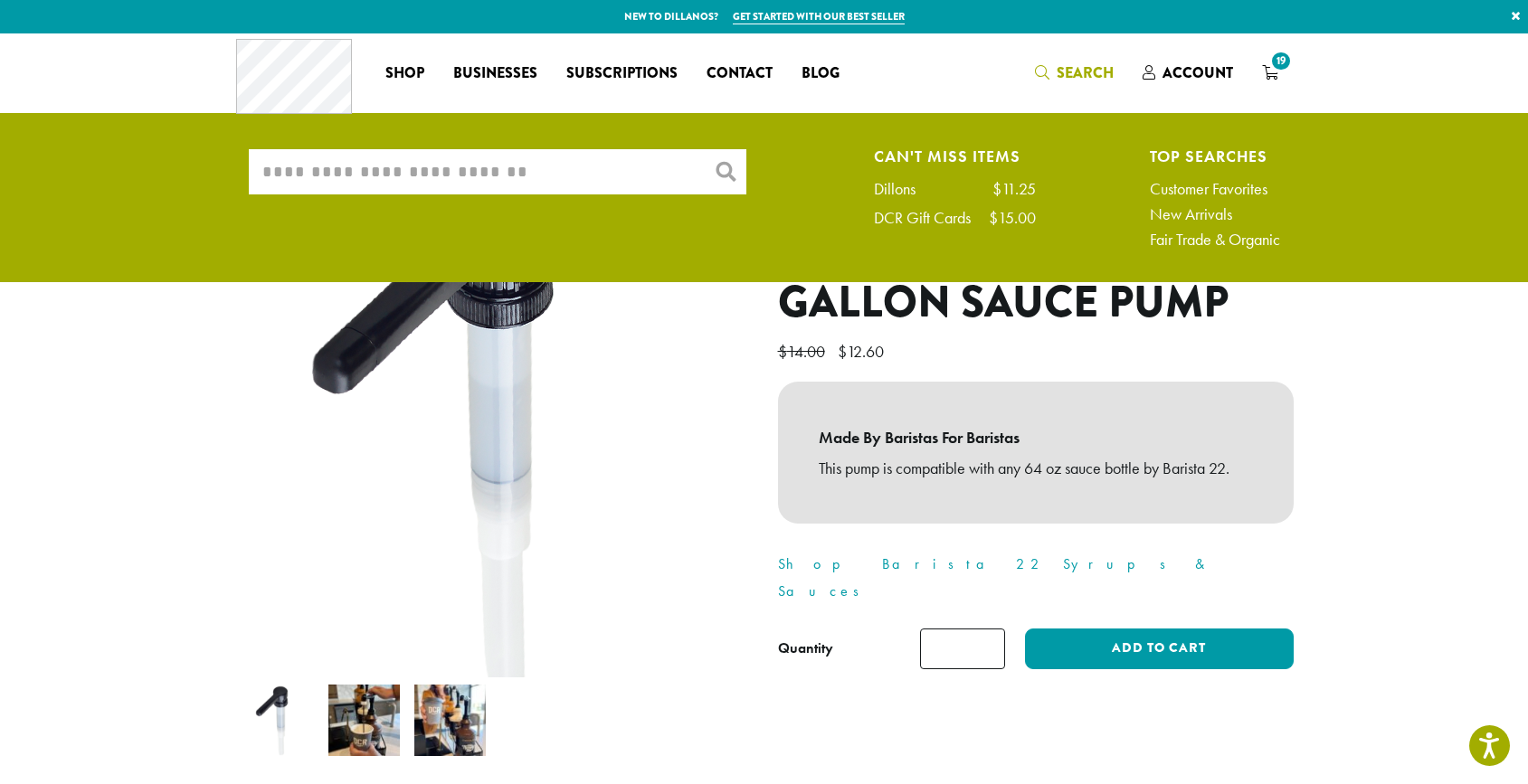
click at [707, 553] on img at bounding box center [481, 426] width 543 height 543
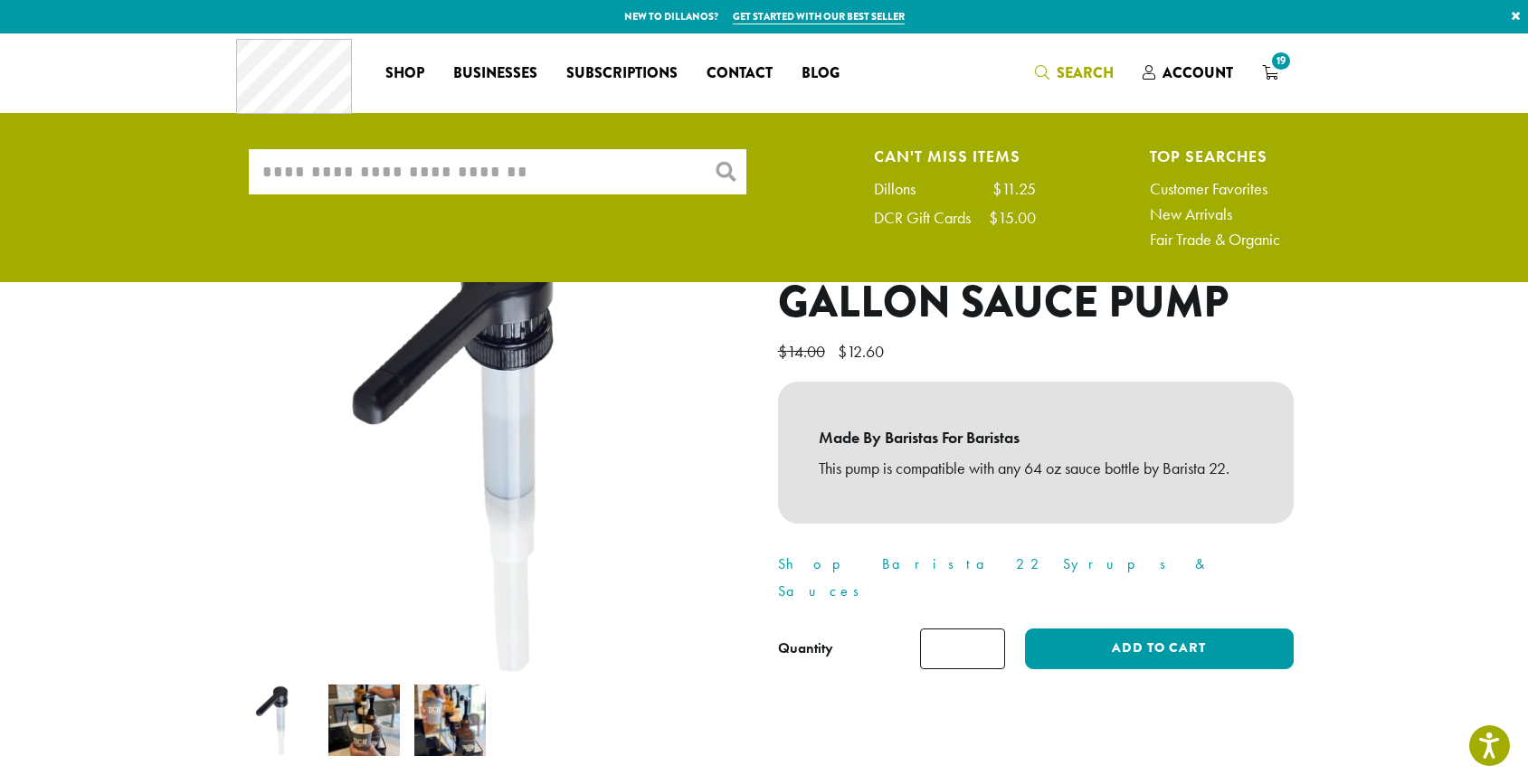
click at [1431, 477] on section "3 × “Barista 22 Half Gallon Sauce Pump” have been added to your cart. View cart…" at bounding box center [764, 508] width 1528 height 950
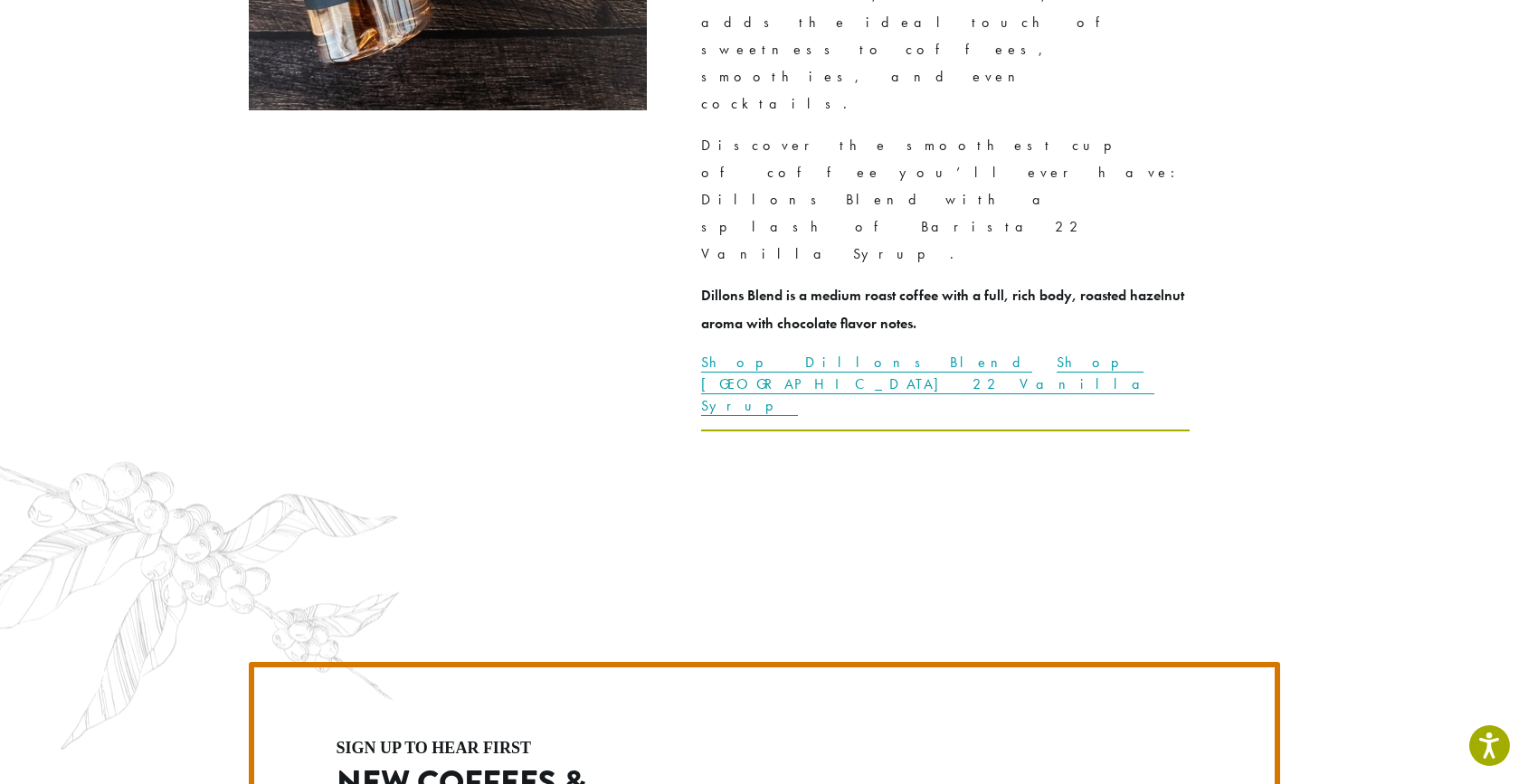
scroll to position [4624, 0]
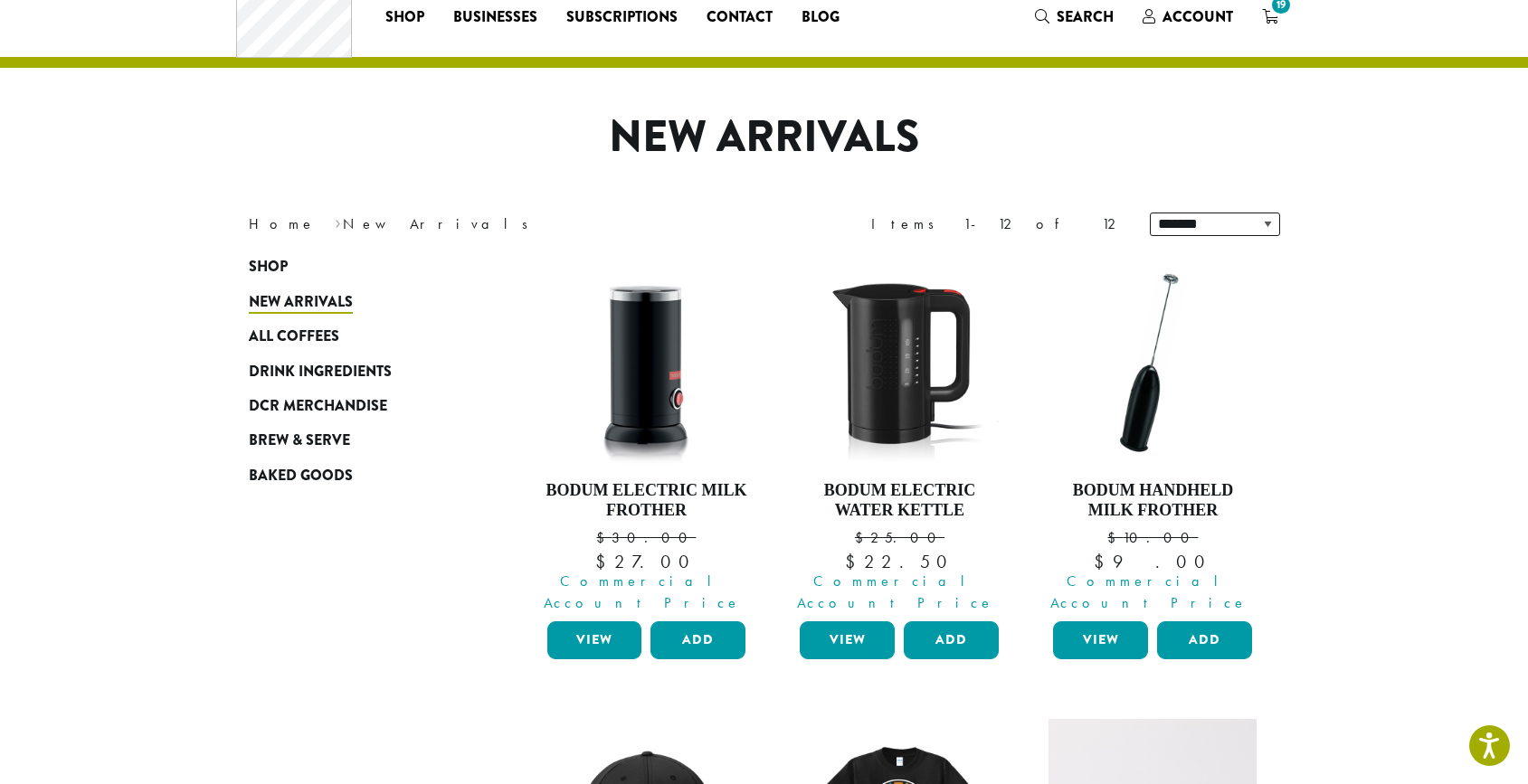
scroll to position [57, 0]
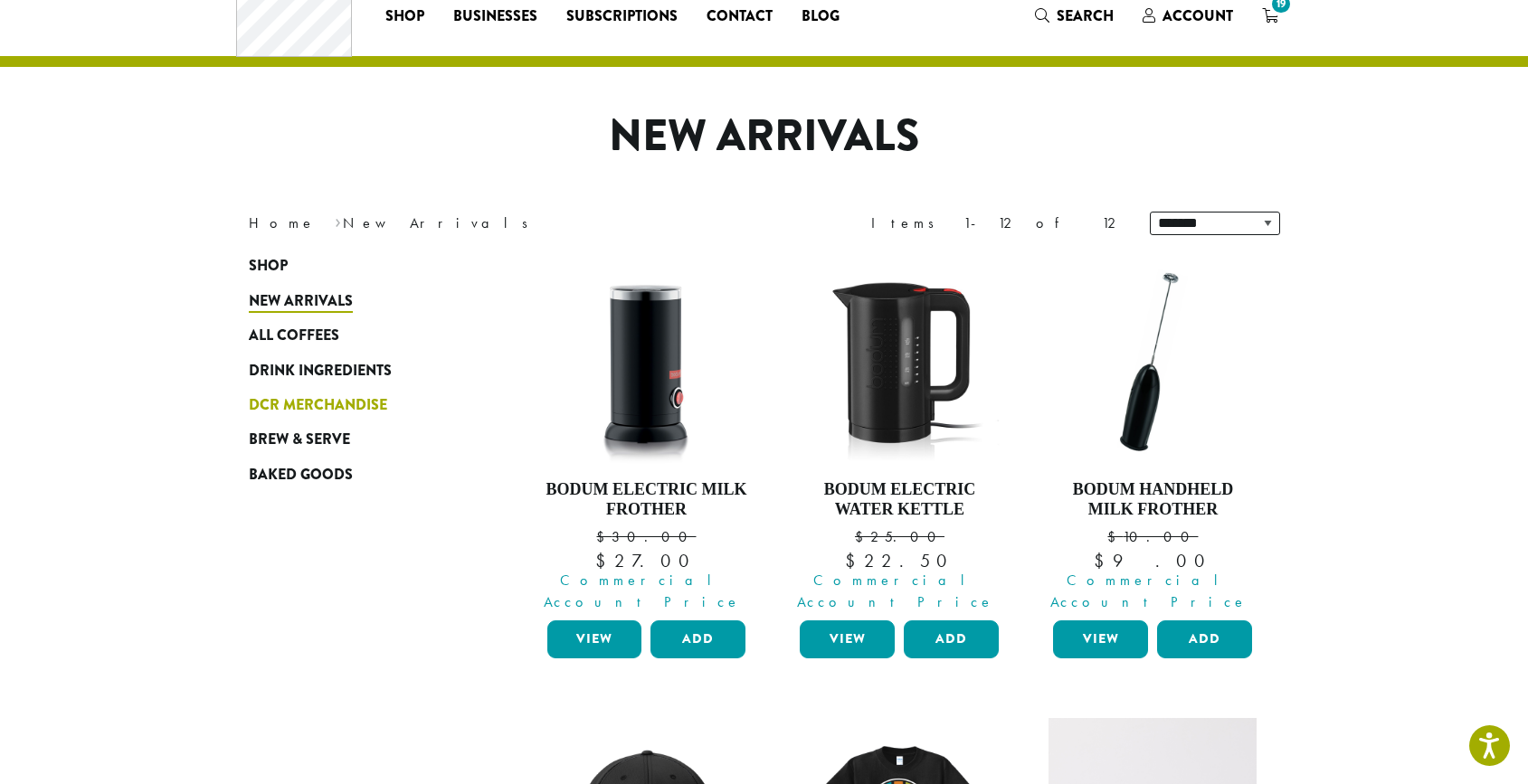
click at [321, 407] on span "DCR Merchandise" at bounding box center [317, 405] width 138 height 23
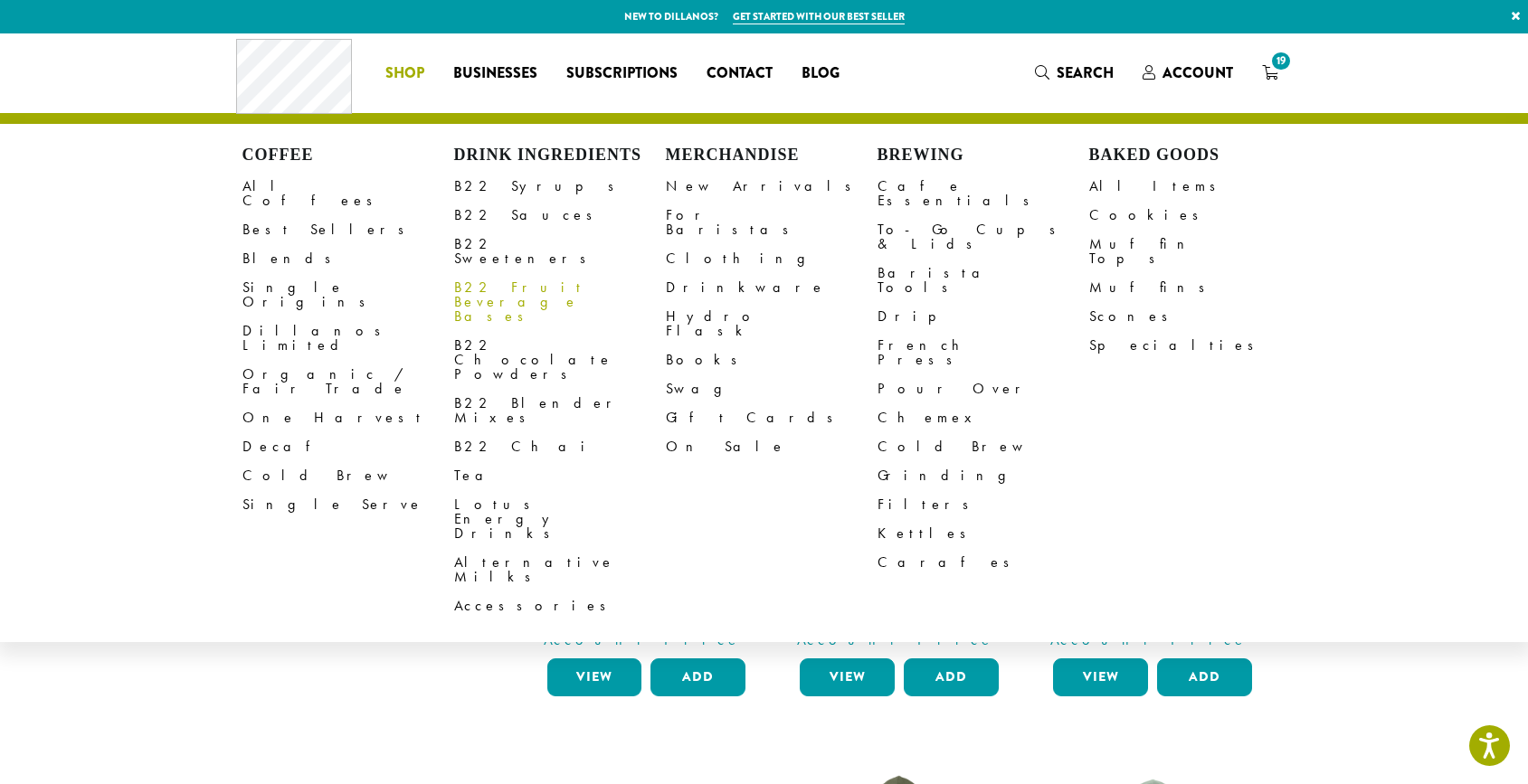
click at [509, 273] on link "B22 Fruit Beverage Bases" at bounding box center [560, 301] width 211 height 58
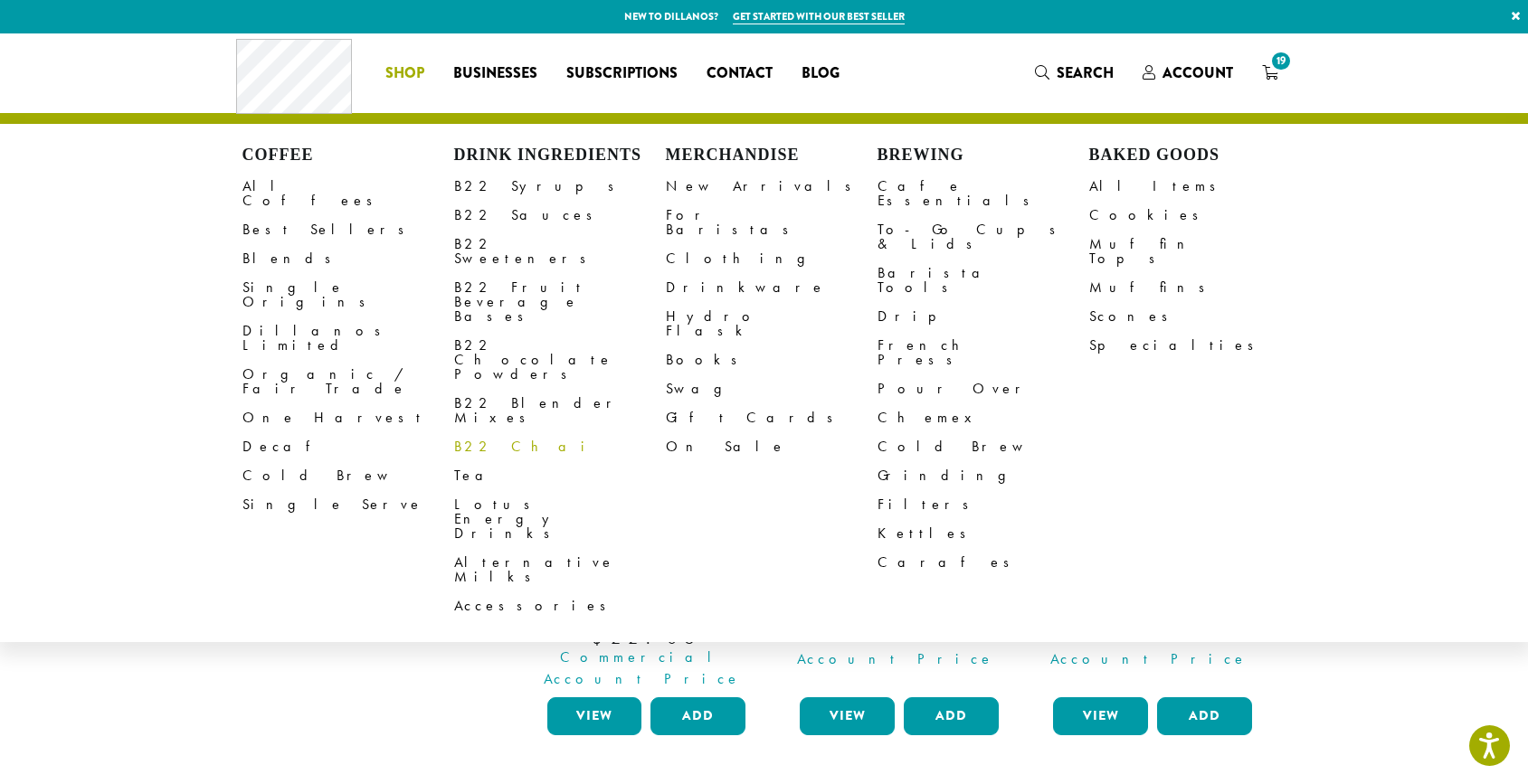
click at [495, 433] on link "B22 Chai" at bounding box center [560, 447] width 211 height 29
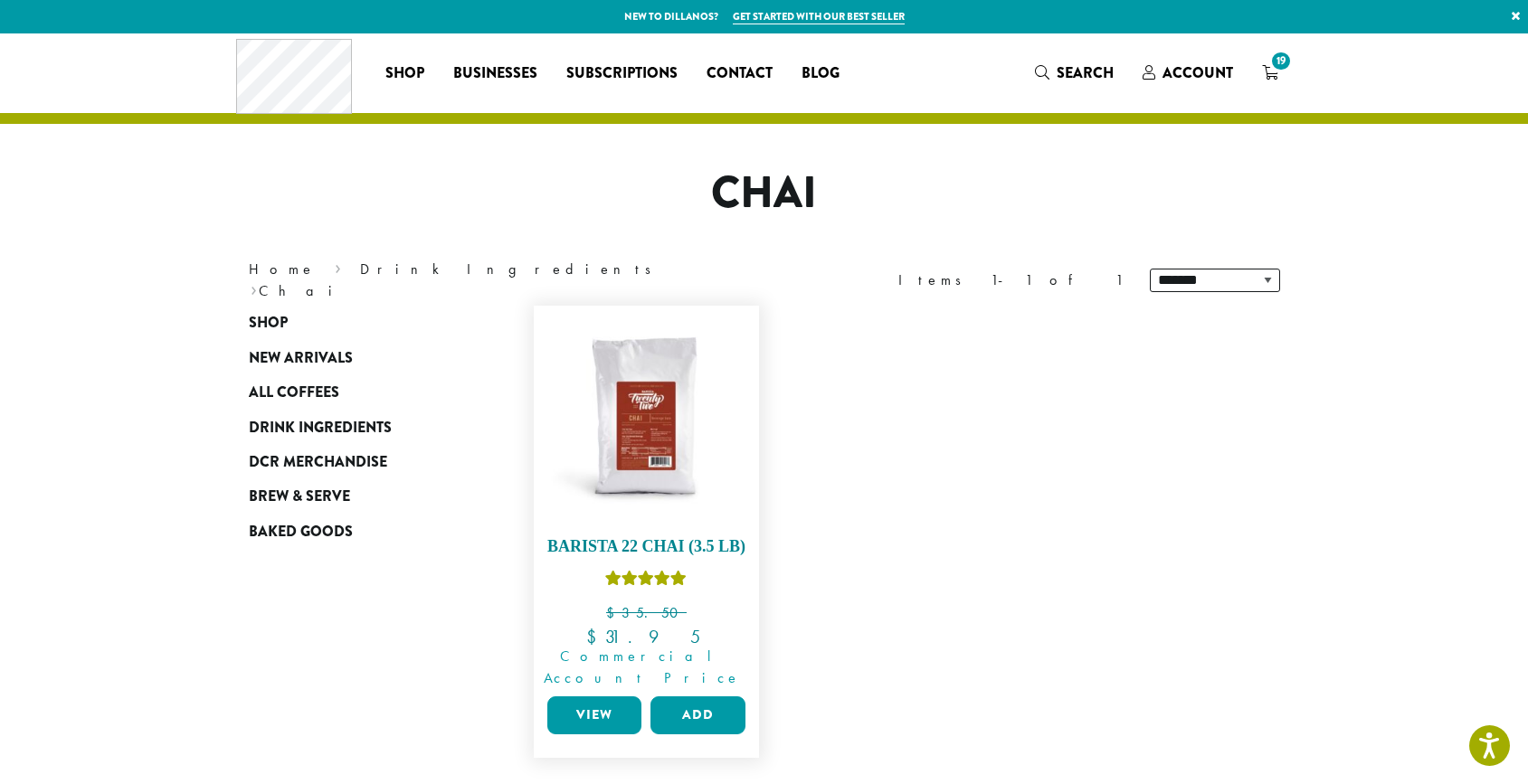
click at [649, 452] on img at bounding box center [646, 419] width 208 height 208
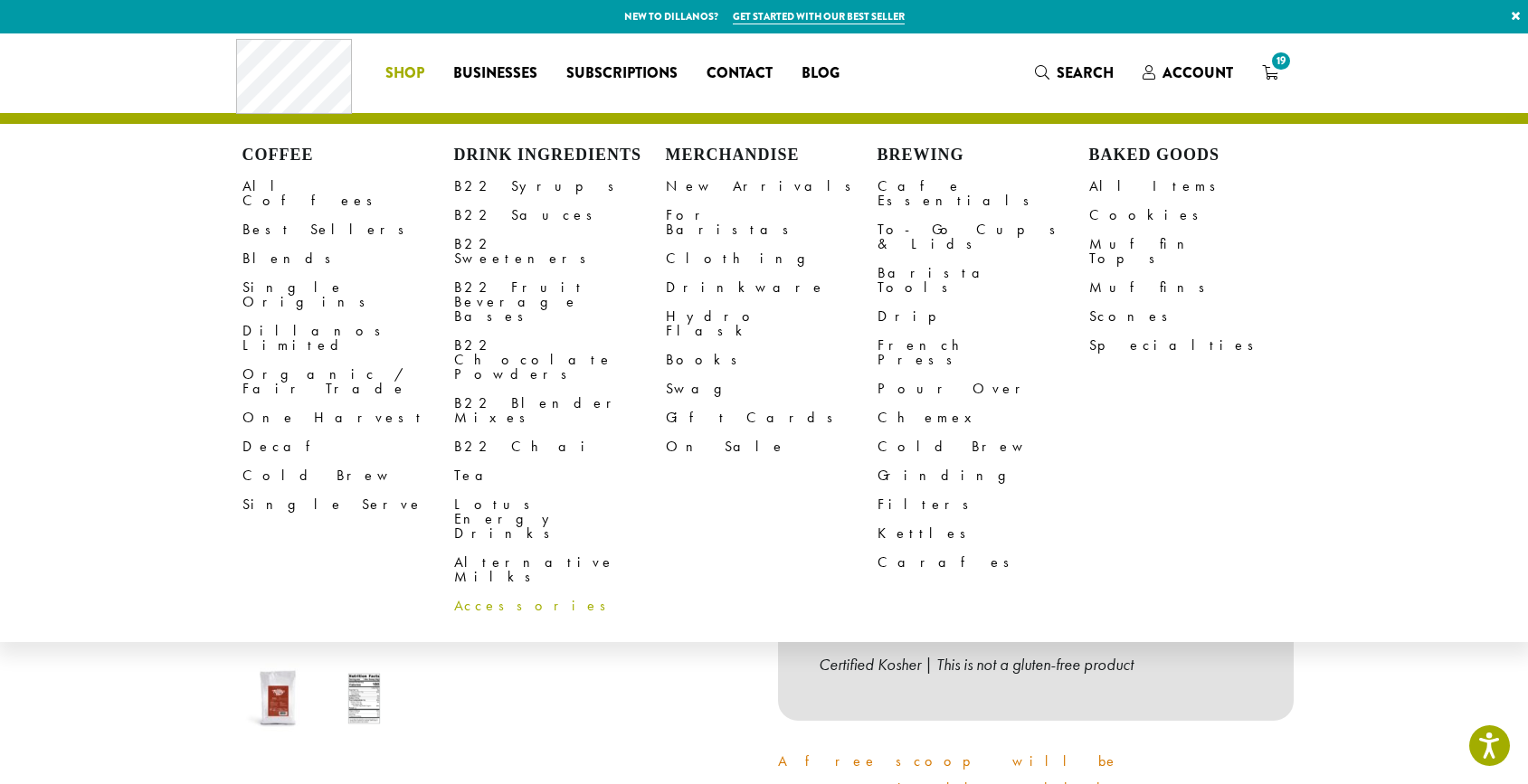
click at [513, 592] on link "Accessories" at bounding box center [560, 607] width 211 height 29
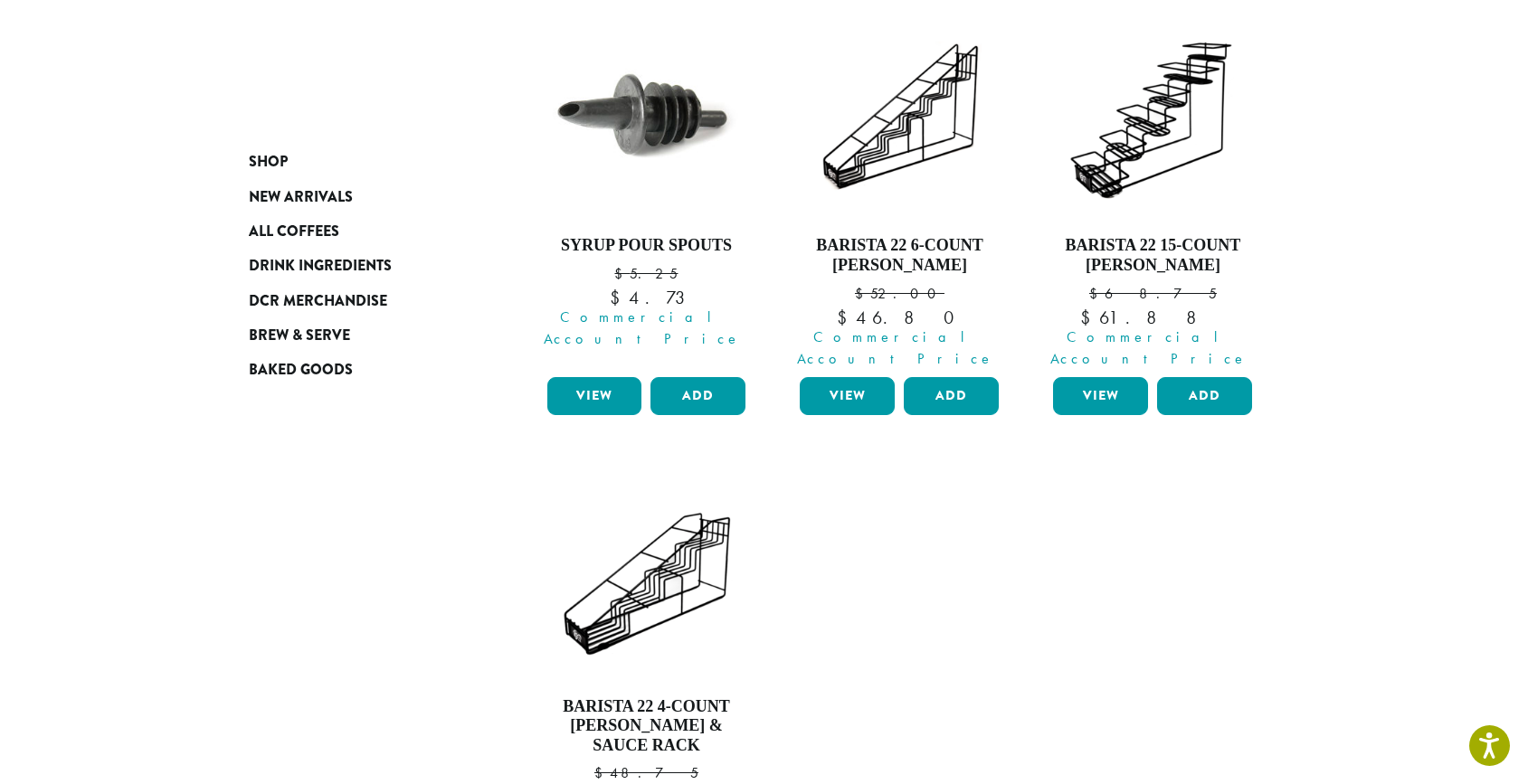
scroll to position [669, 0]
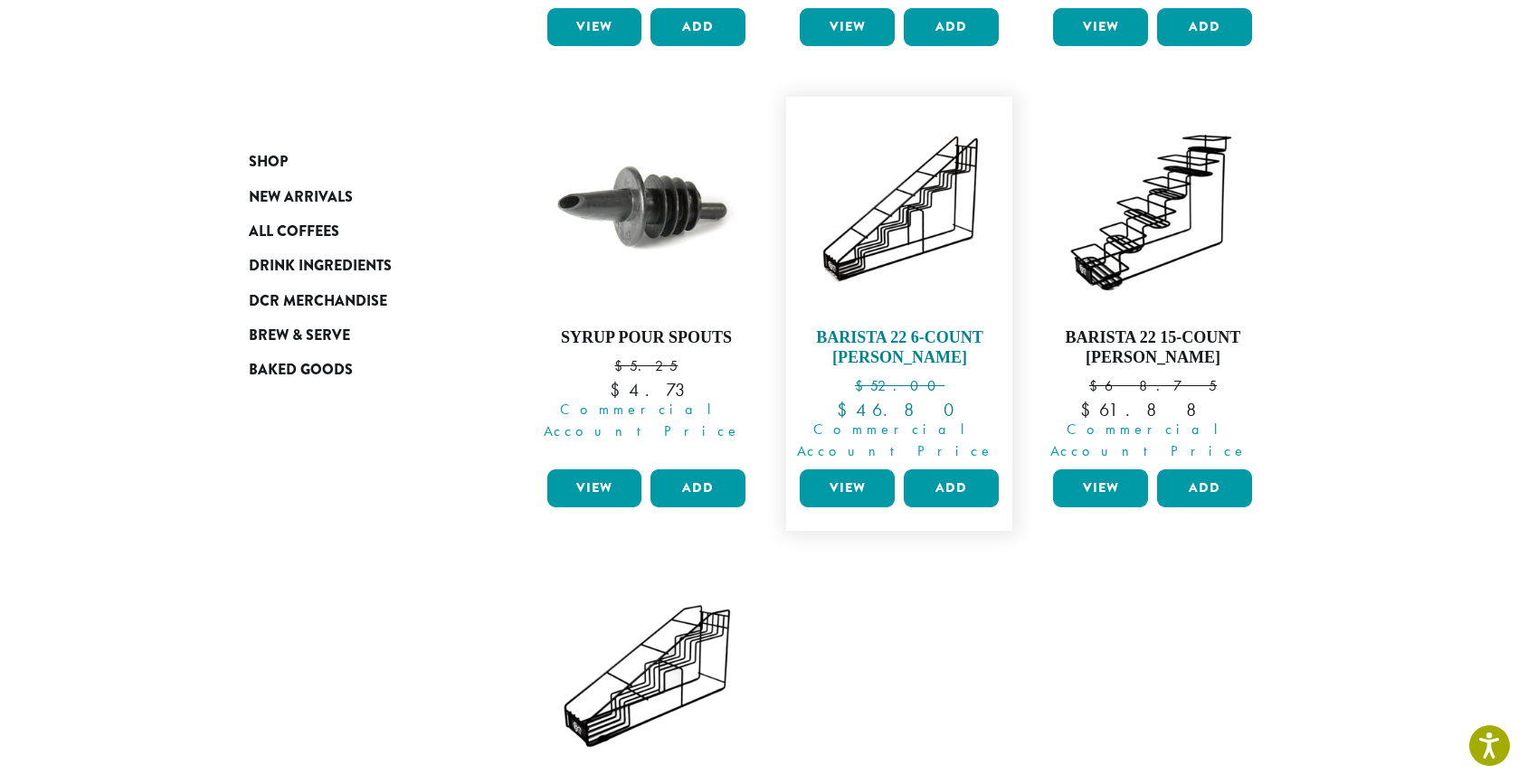
click at [888, 293] on link "Barista 22 6-Count Syrup Rack $ 52.00 Original price was: $52.00. $ 46.80 Curre…" at bounding box center [899, 283] width 208 height 355
